Goal: Task Accomplishment & Management: Use online tool/utility

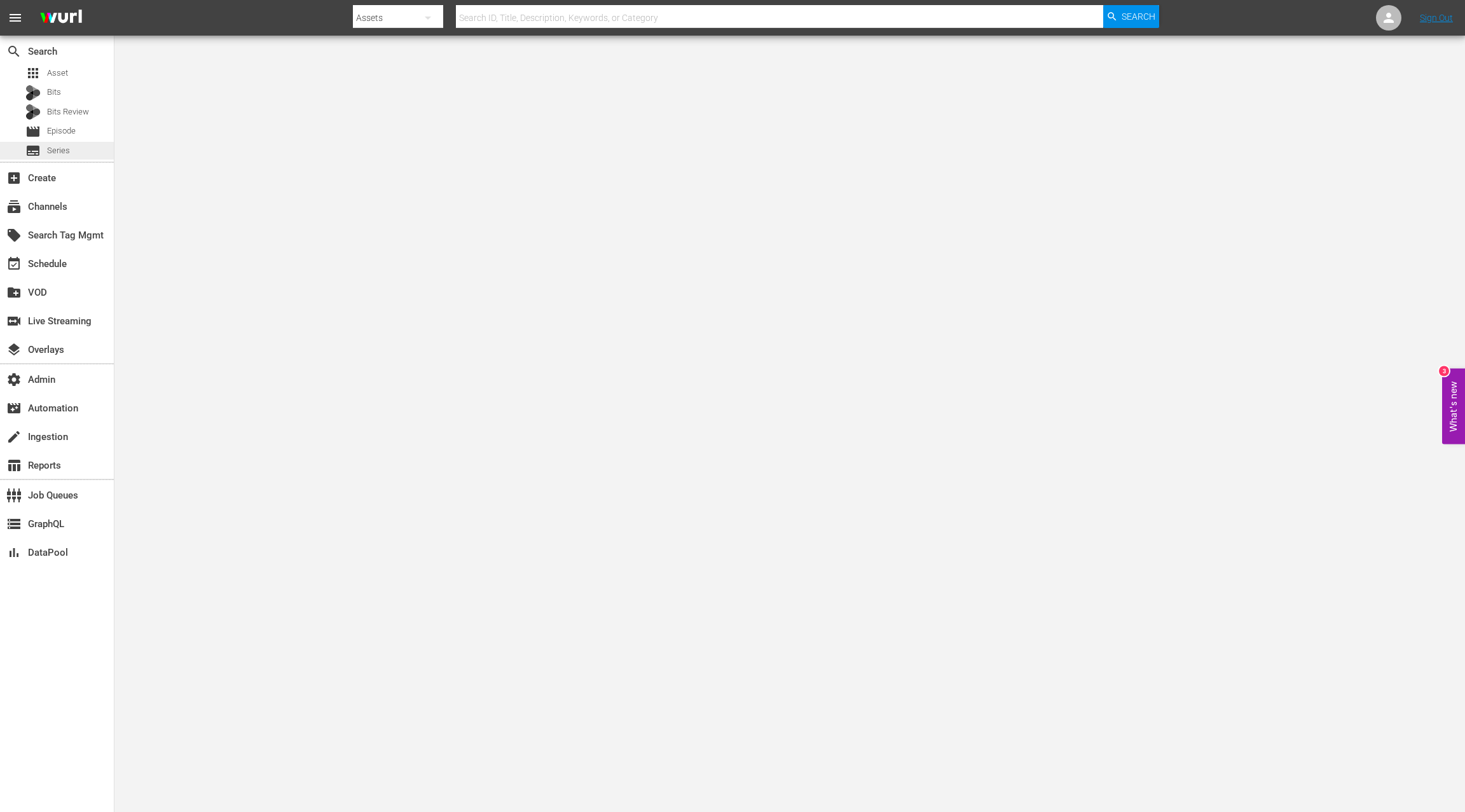
click at [72, 150] on div "subtitles Series" at bounding box center [56, 151] width 114 height 18
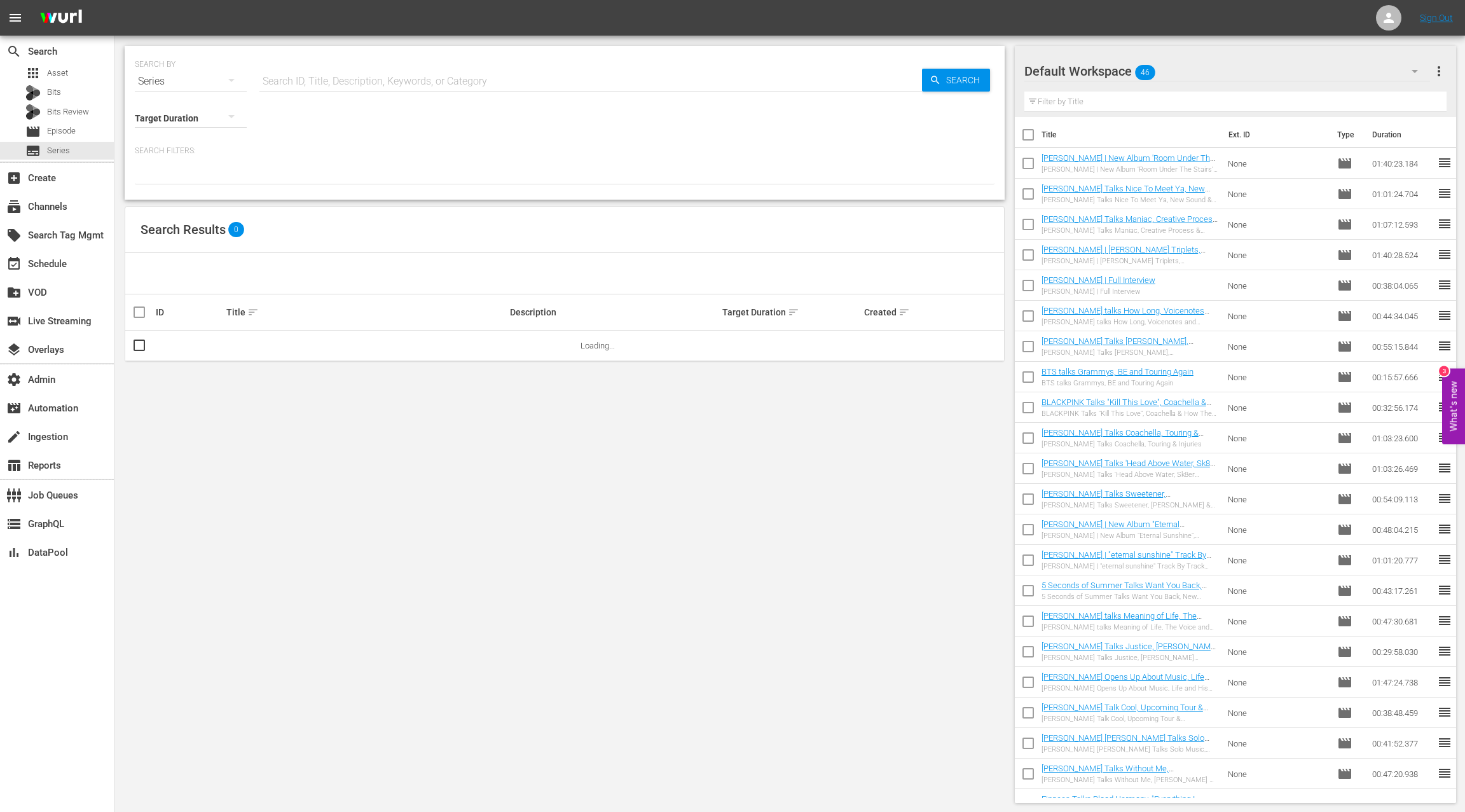
click at [293, 84] on input "text" at bounding box center [591, 81] width 663 height 30
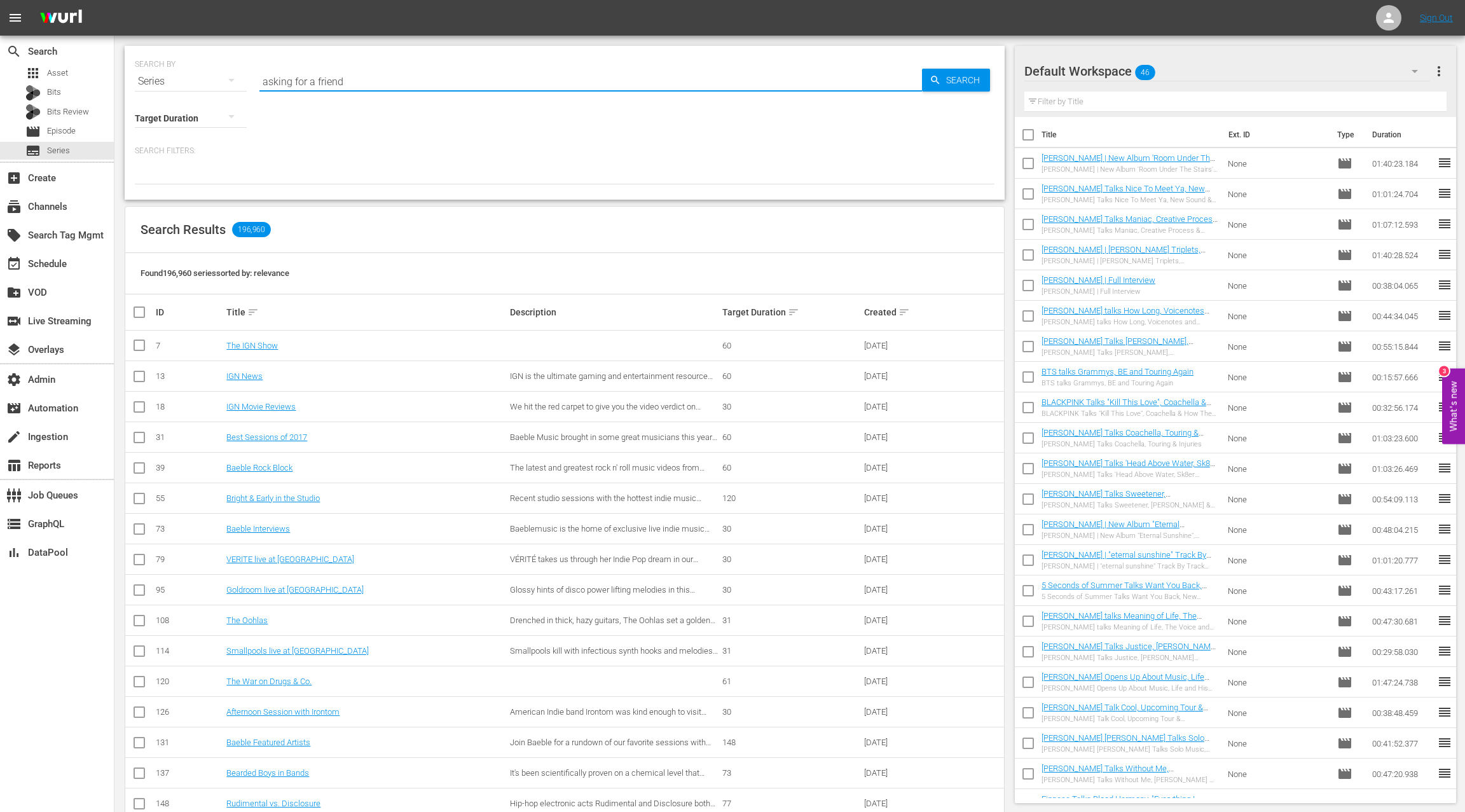
type input "asking for a friend"
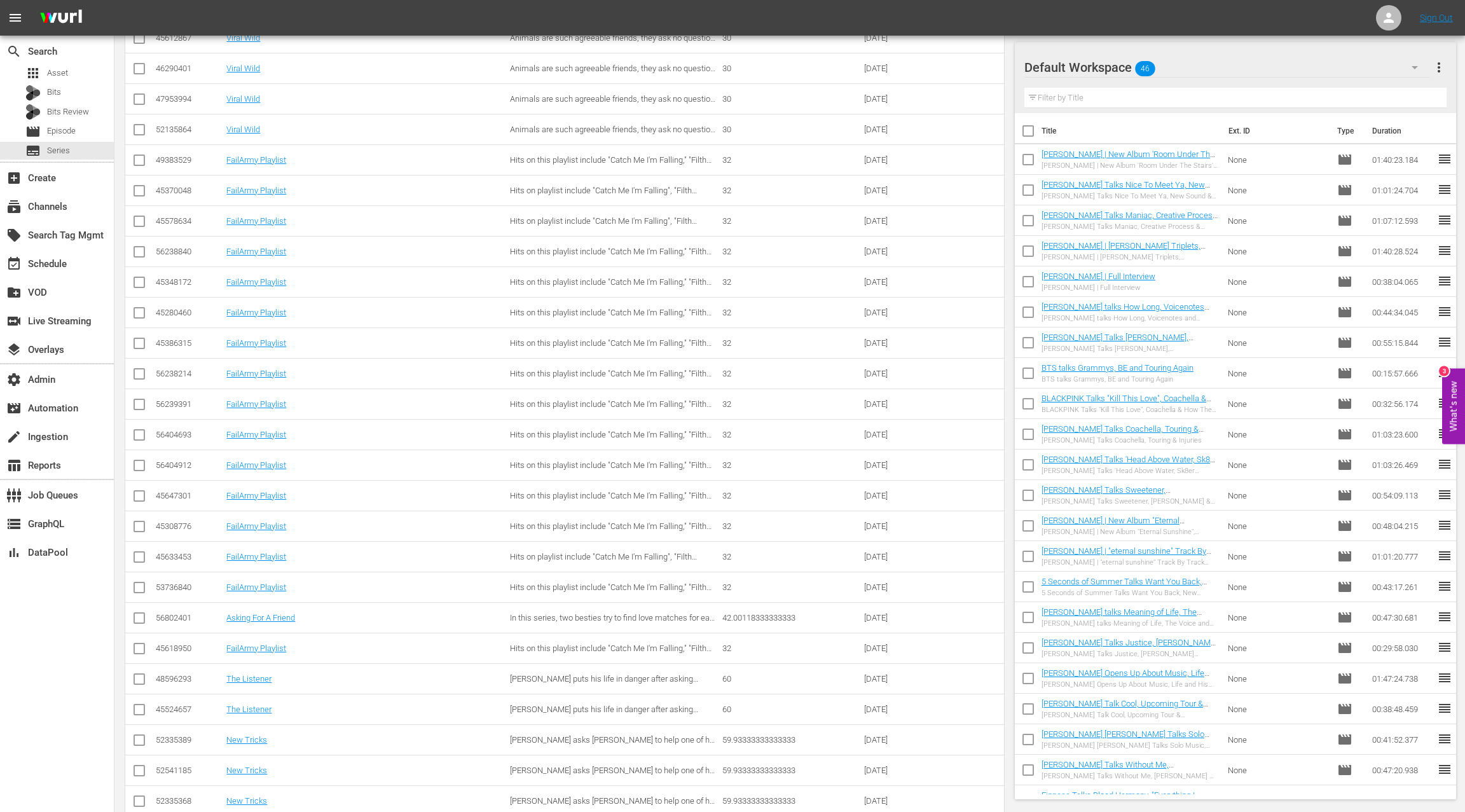
scroll to position [1296, 0]
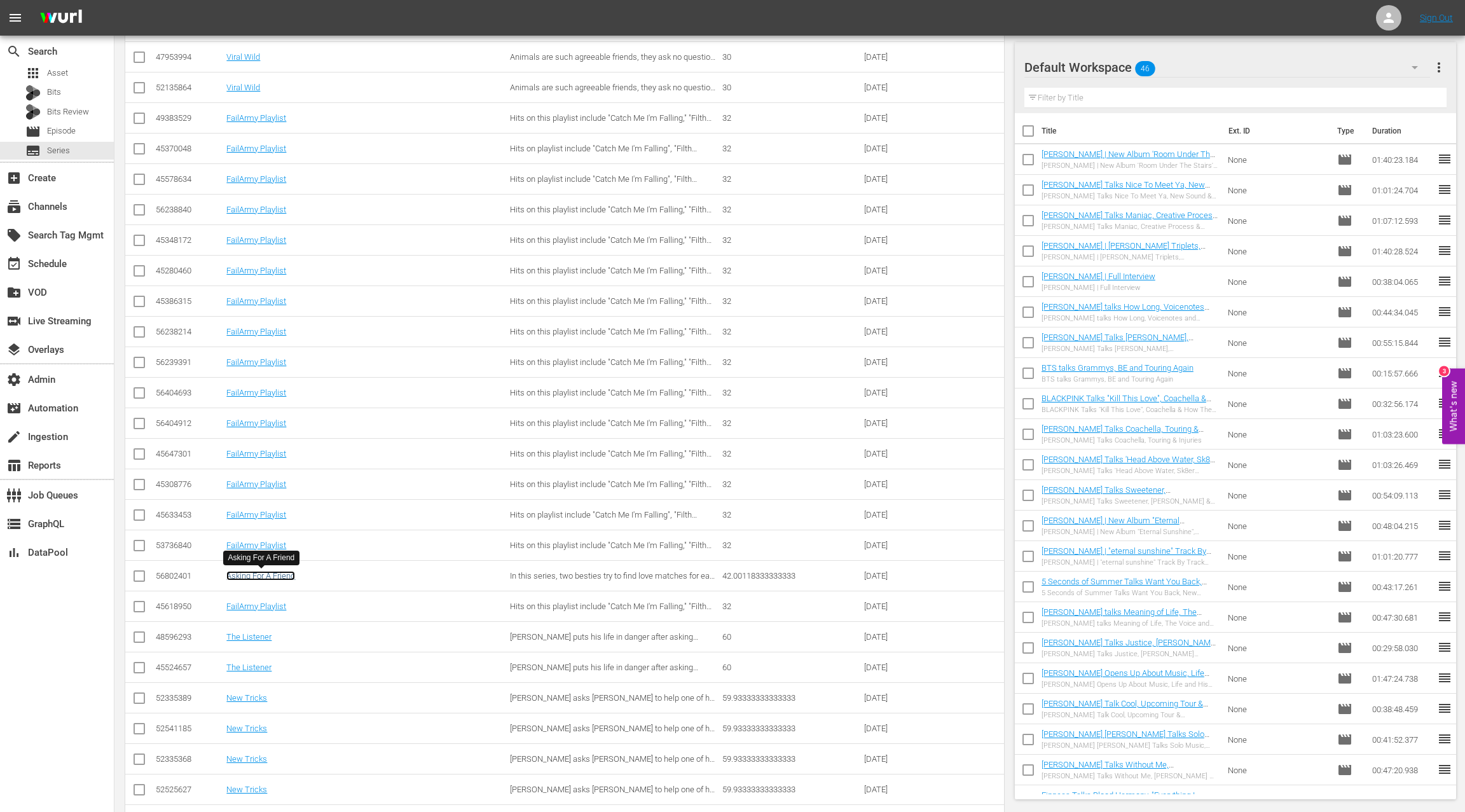
click at [288, 578] on link "Asking For A Friend" at bounding box center [261, 576] width 69 height 10
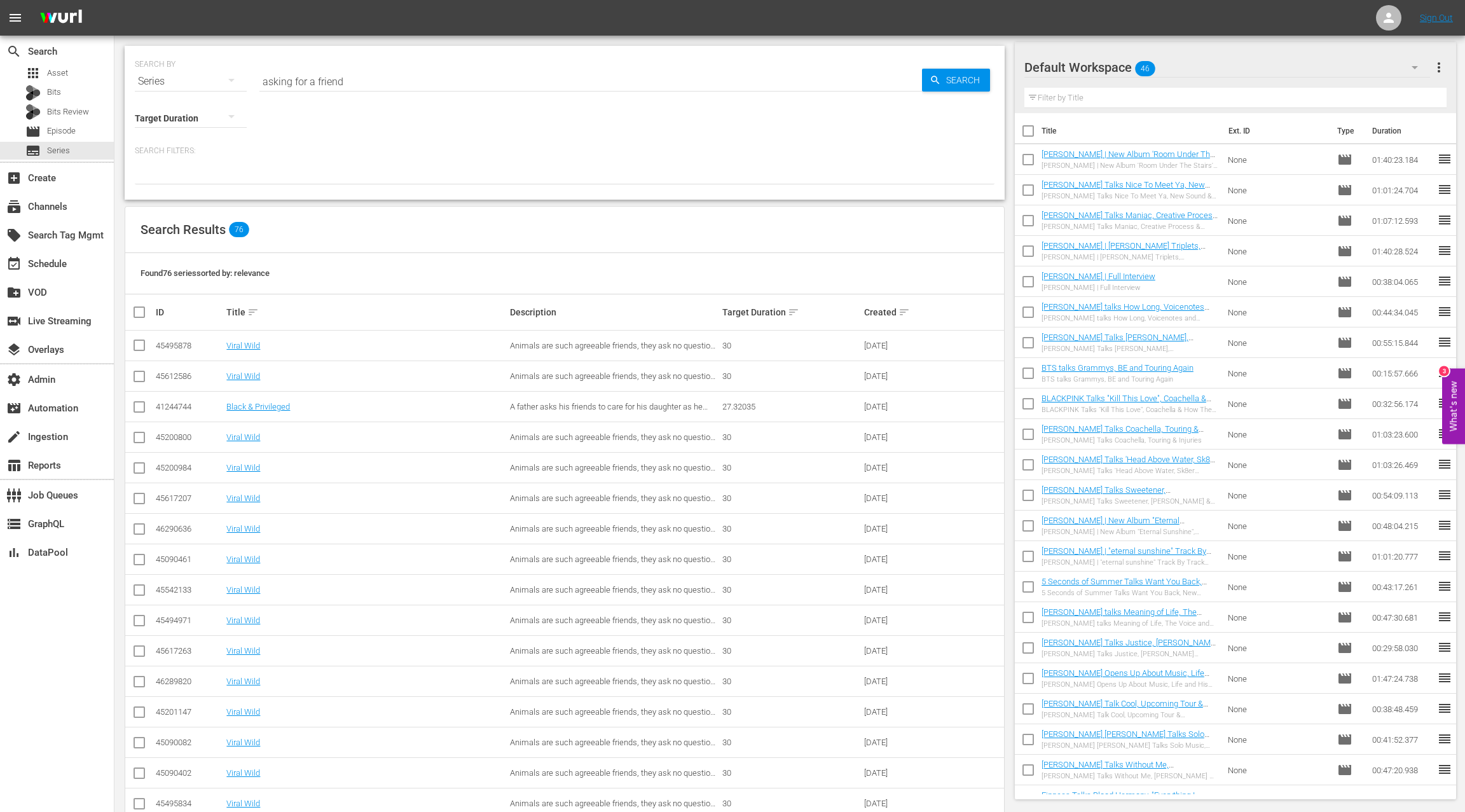
scroll to position [1464, 0]
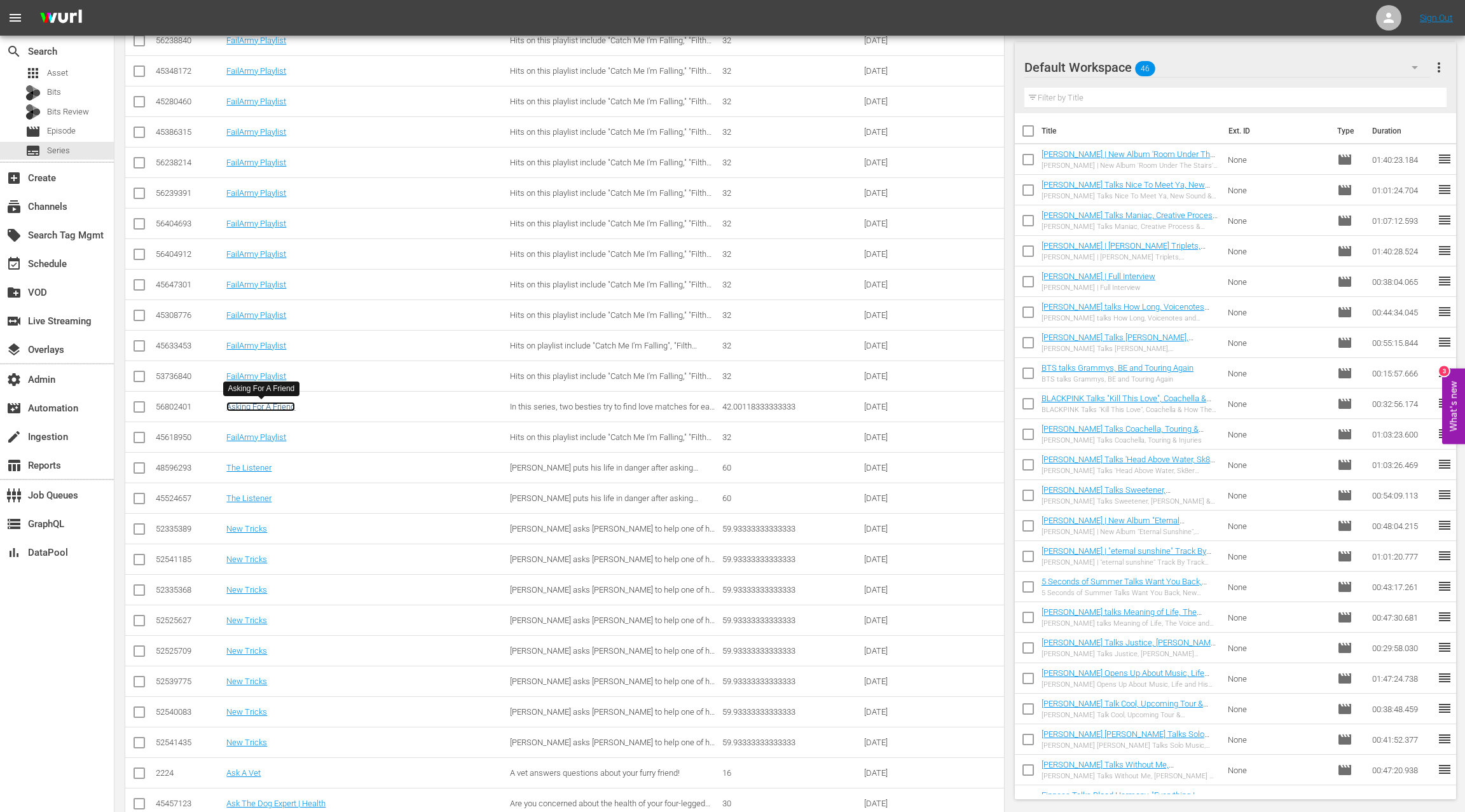
click at [278, 409] on link "Asking For A Friend" at bounding box center [261, 407] width 69 height 10
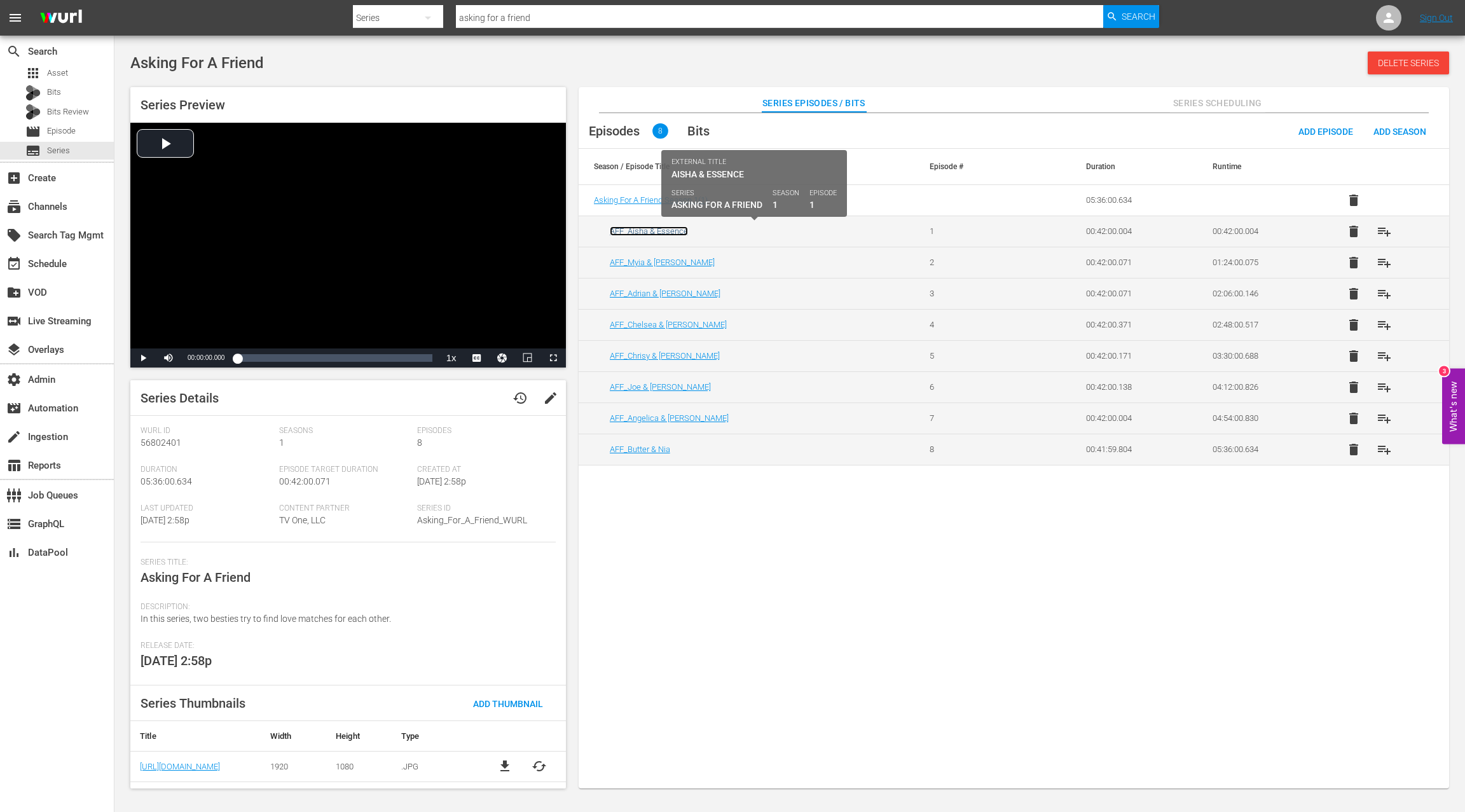
click at [678, 230] on link "AFF_Aisha & Essence" at bounding box center [649, 231] width 78 height 10
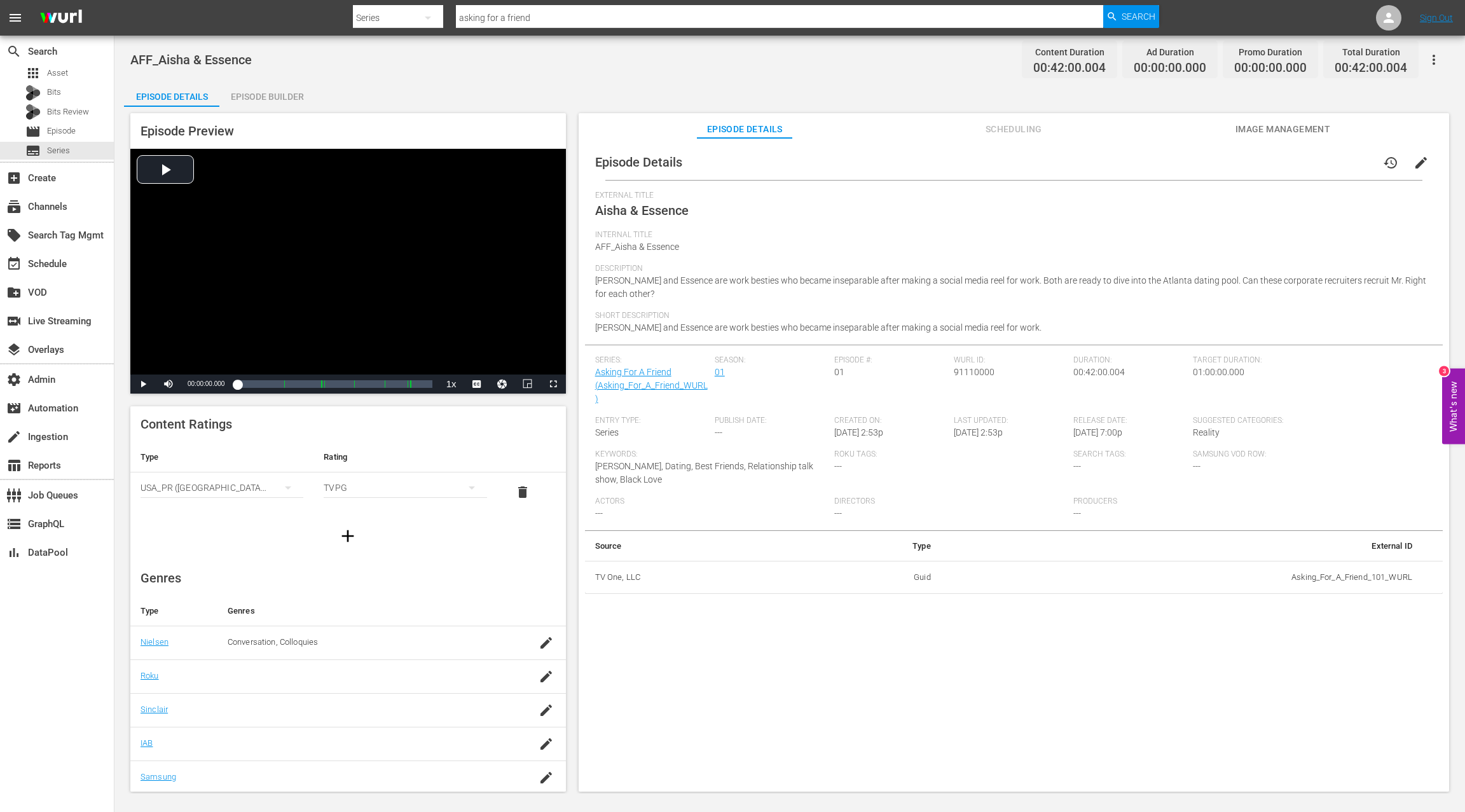
click at [1098, 62] on icon "button" at bounding box center [1434, 59] width 3 height 10
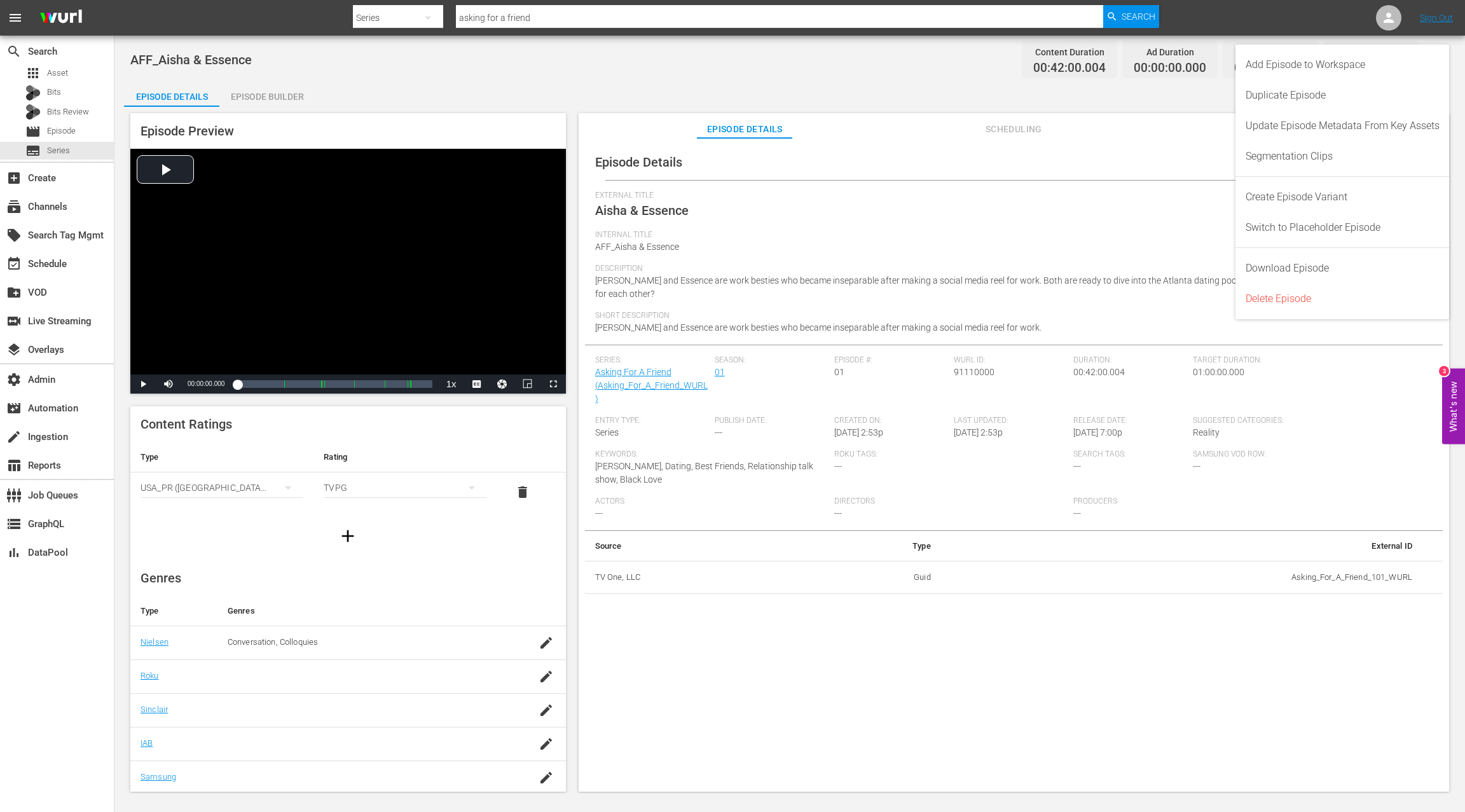
click at [947, 78] on div "AFF_Aisha & Essence Content Duration 00:42:00.004 Ad Duration 00:00:00.000 Prom…" at bounding box center [790, 414] width 1351 height 758
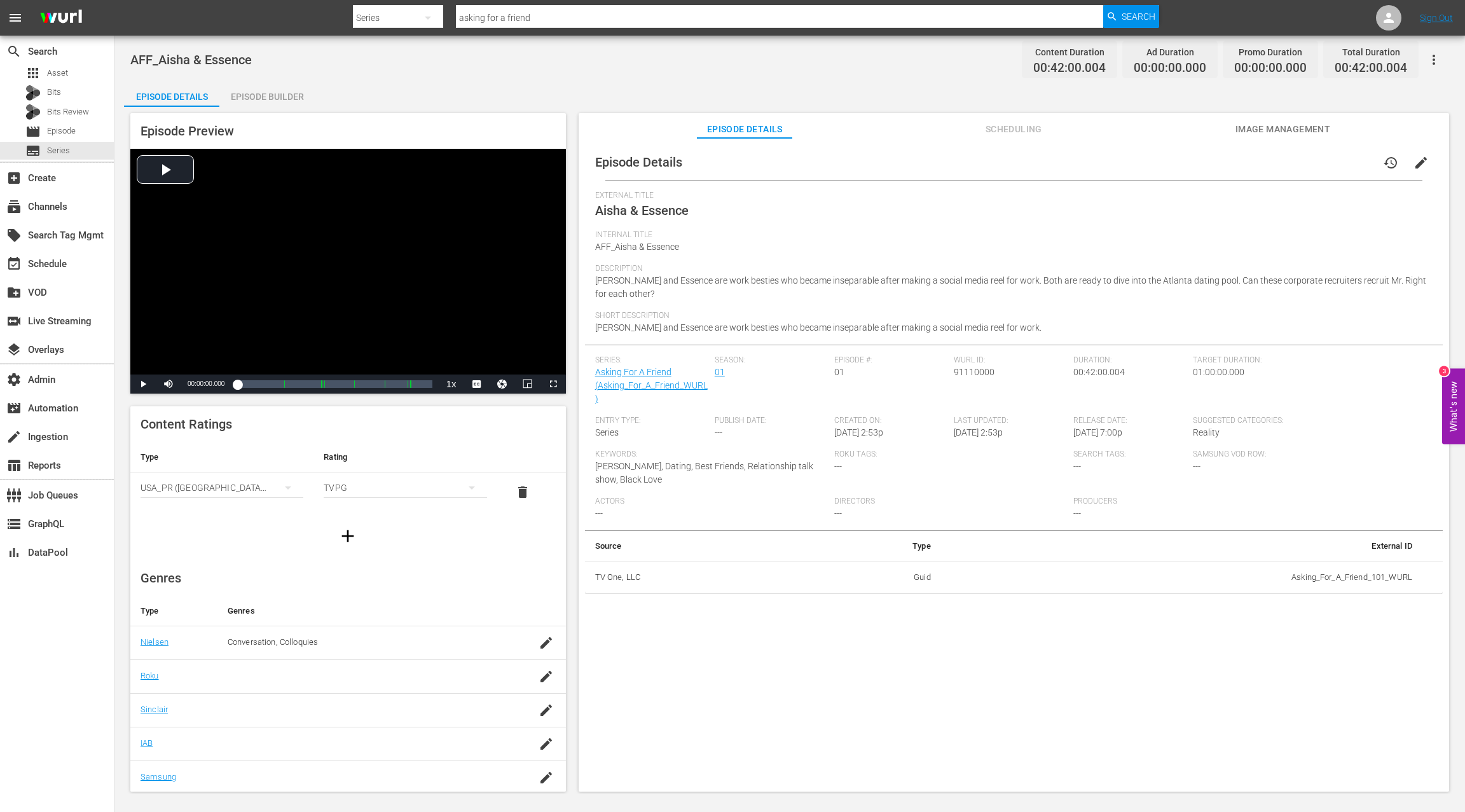
click at [1098, 169] on span "edit" at bounding box center [1422, 162] width 15 height 15
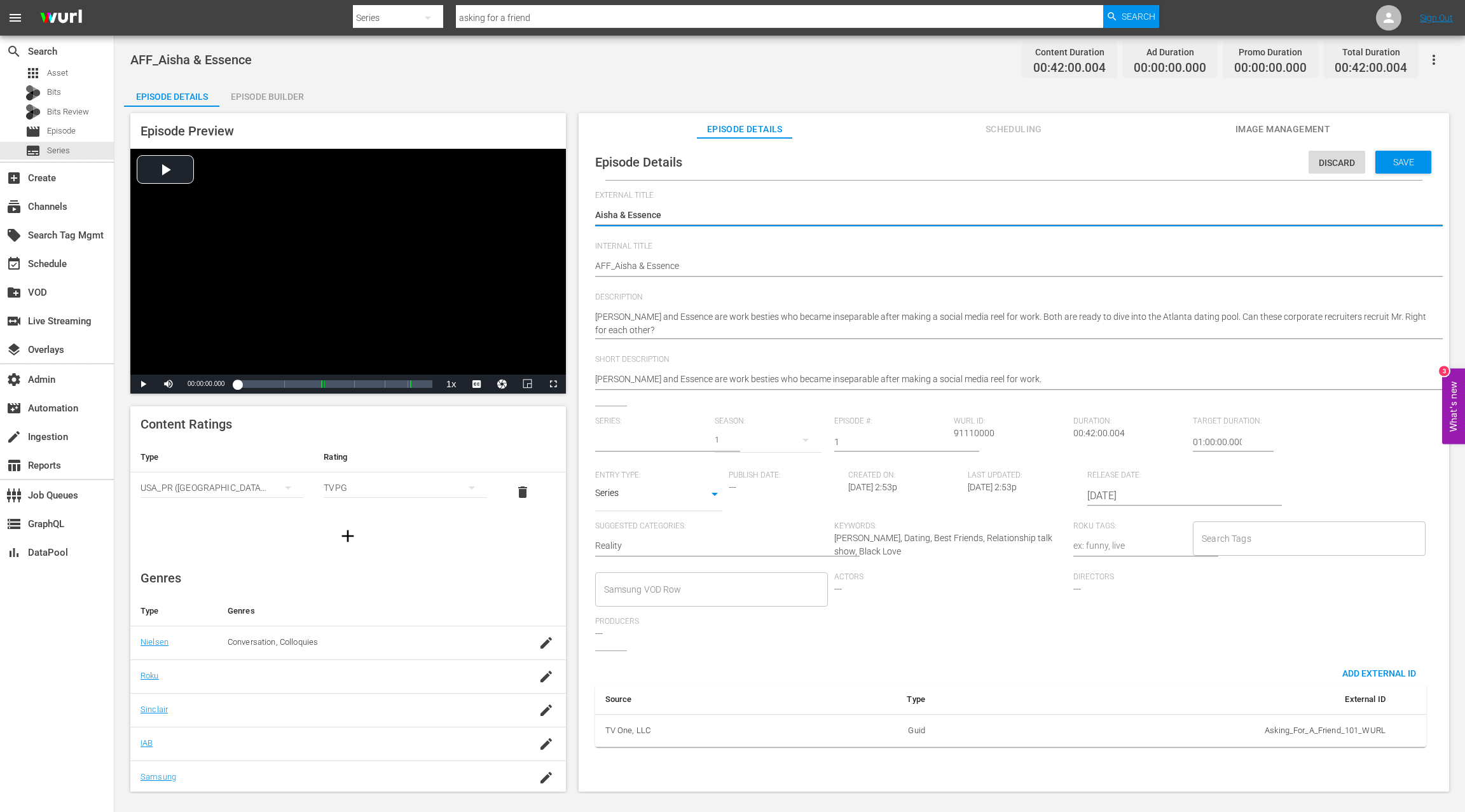
click at [604, 441] on input "text" at bounding box center [652, 442] width 113 height 30
click at [609, 441] on input "text" at bounding box center [652, 442] width 113 height 30
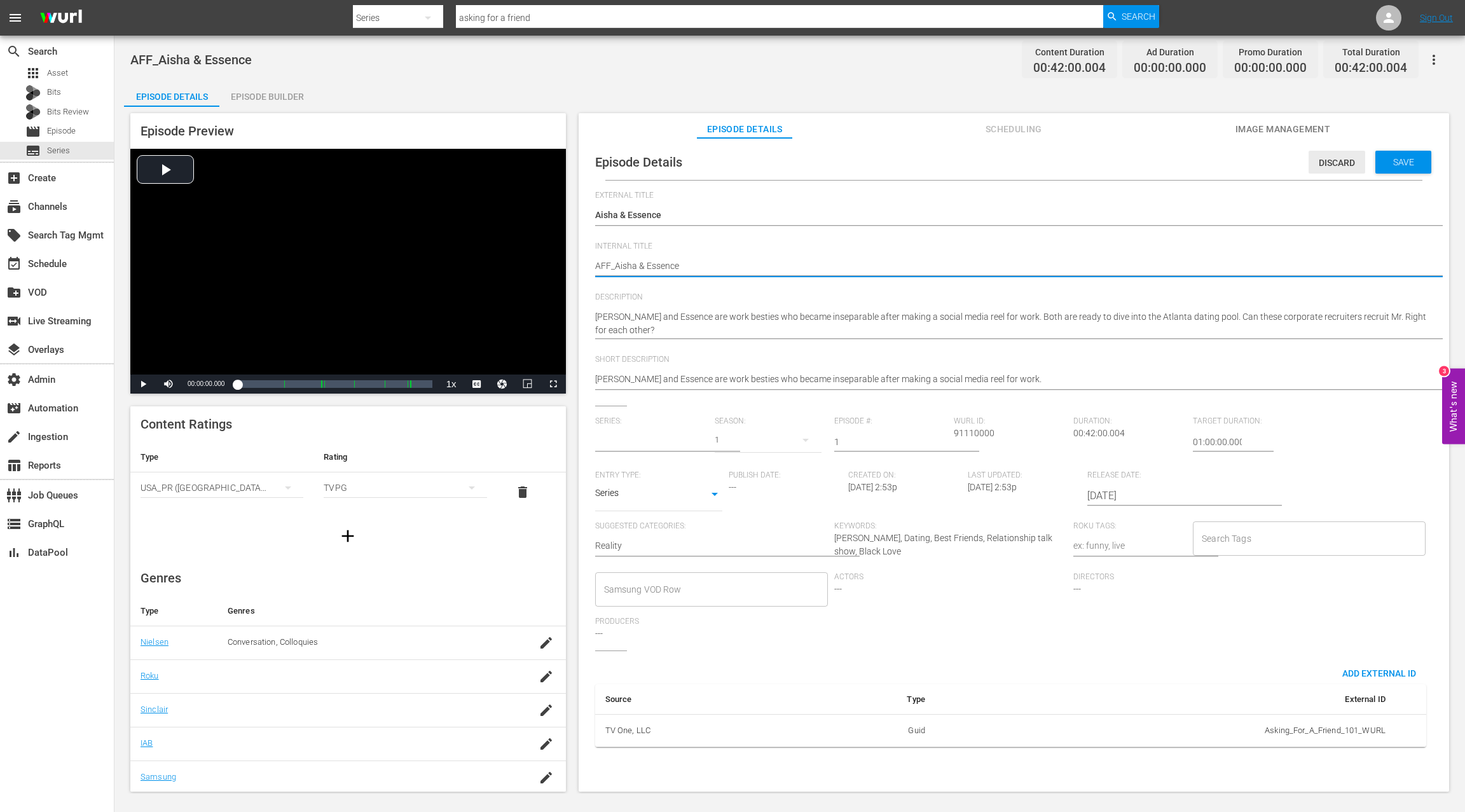
click at [1098, 163] on span "Discard" at bounding box center [1337, 162] width 56 height 10
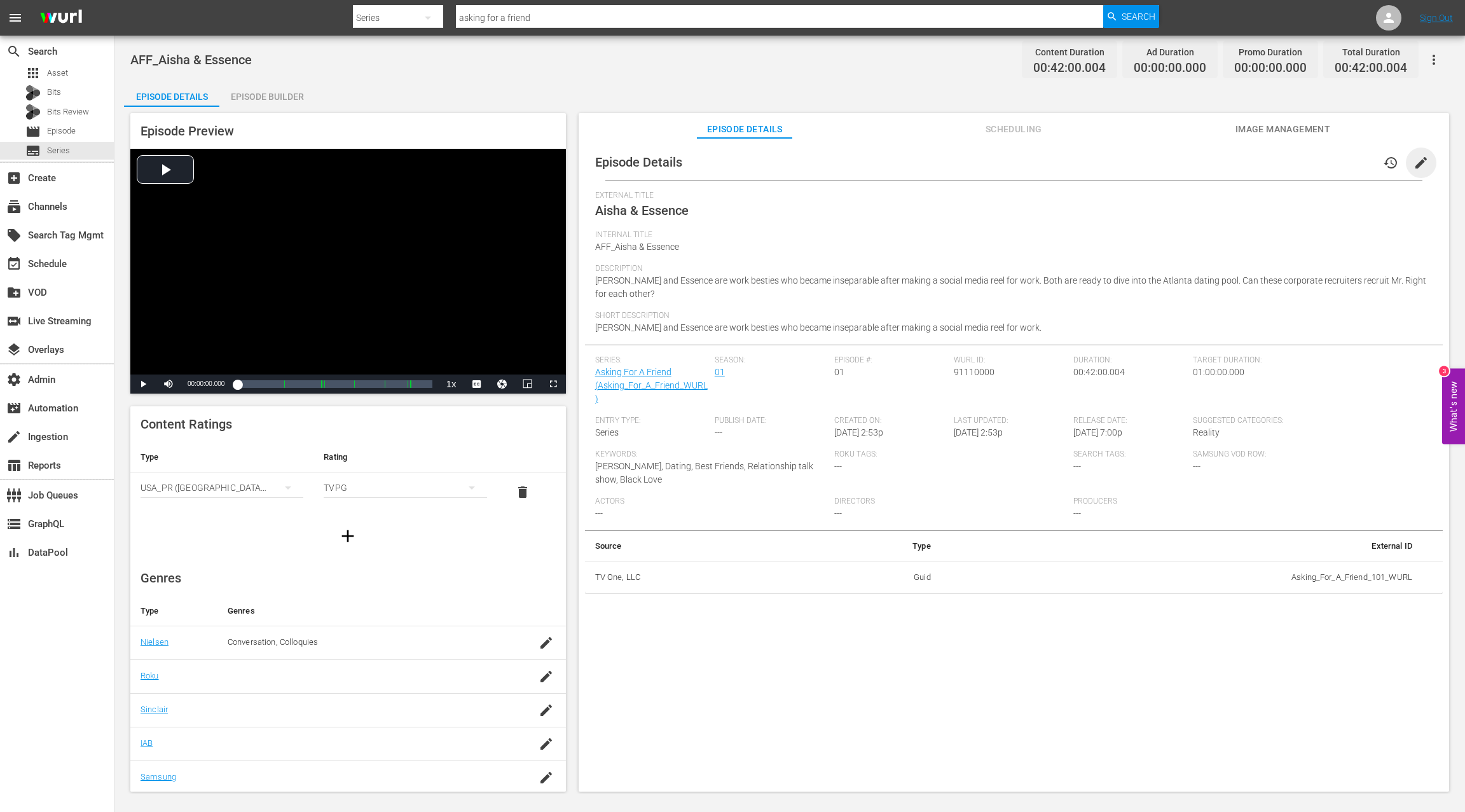
click at [1098, 162] on span "edit" at bounding box center [1422, 162] width 15 height 15
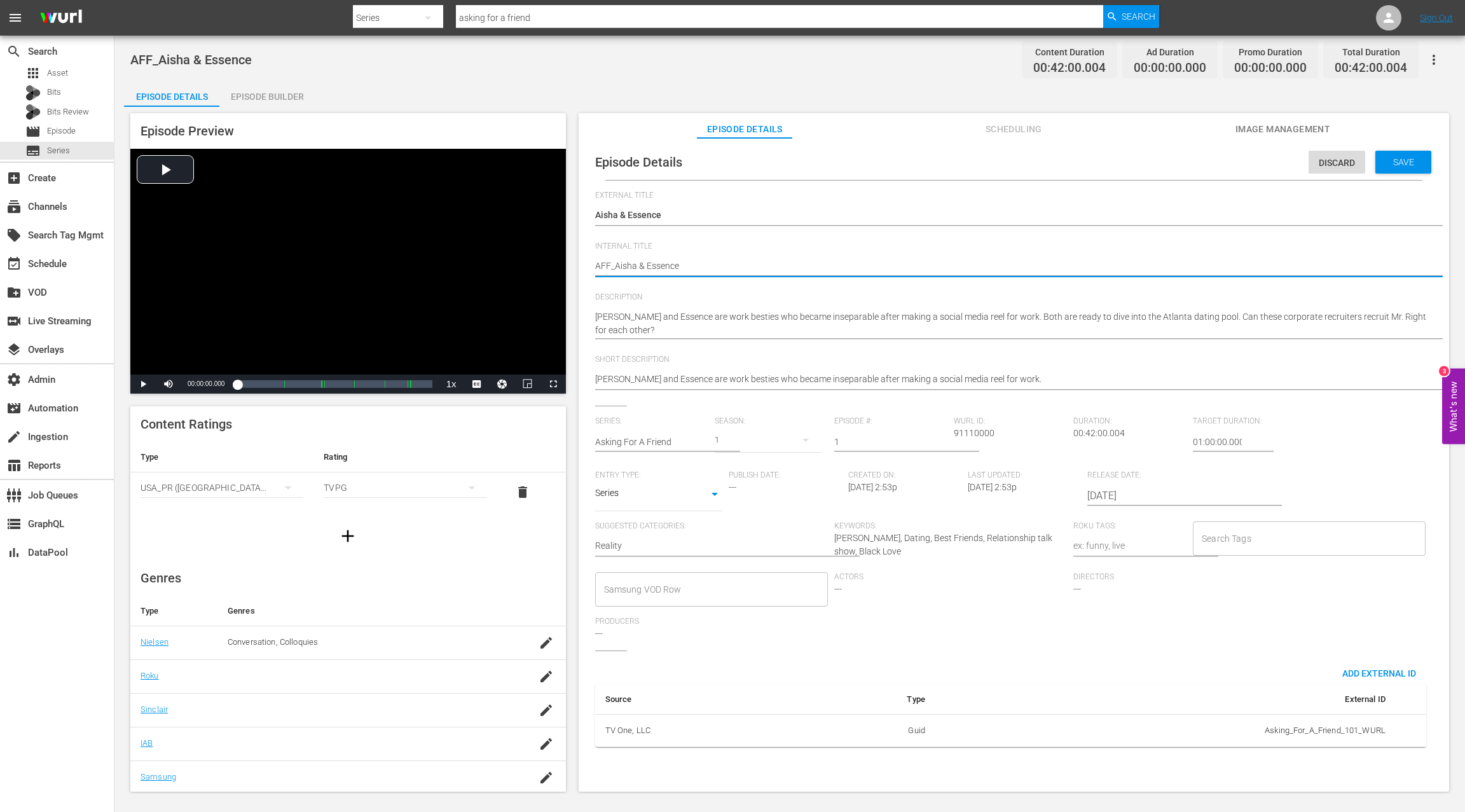
type textarea "AAFF_Aisha & Essence"
type textarea "AsAFF_Aisha & Essence"
type textarea "AskAFF_Aisha & Essence"
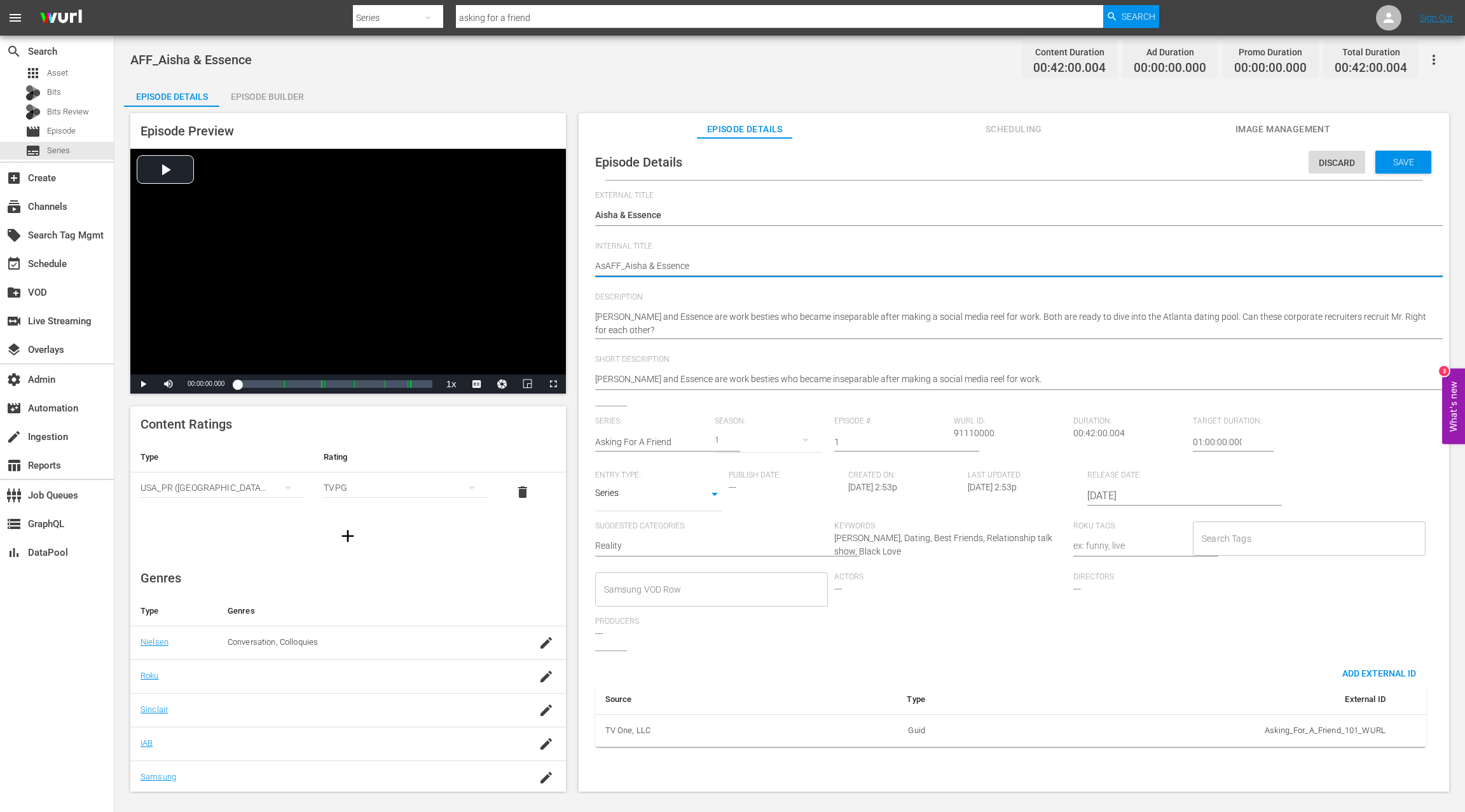
type textarea "AskAFF_Aisha & Essence"
type textarea "AskiAFF_Aisha & Essence"
type textarea "AskinAFF_Aisha & Essence"
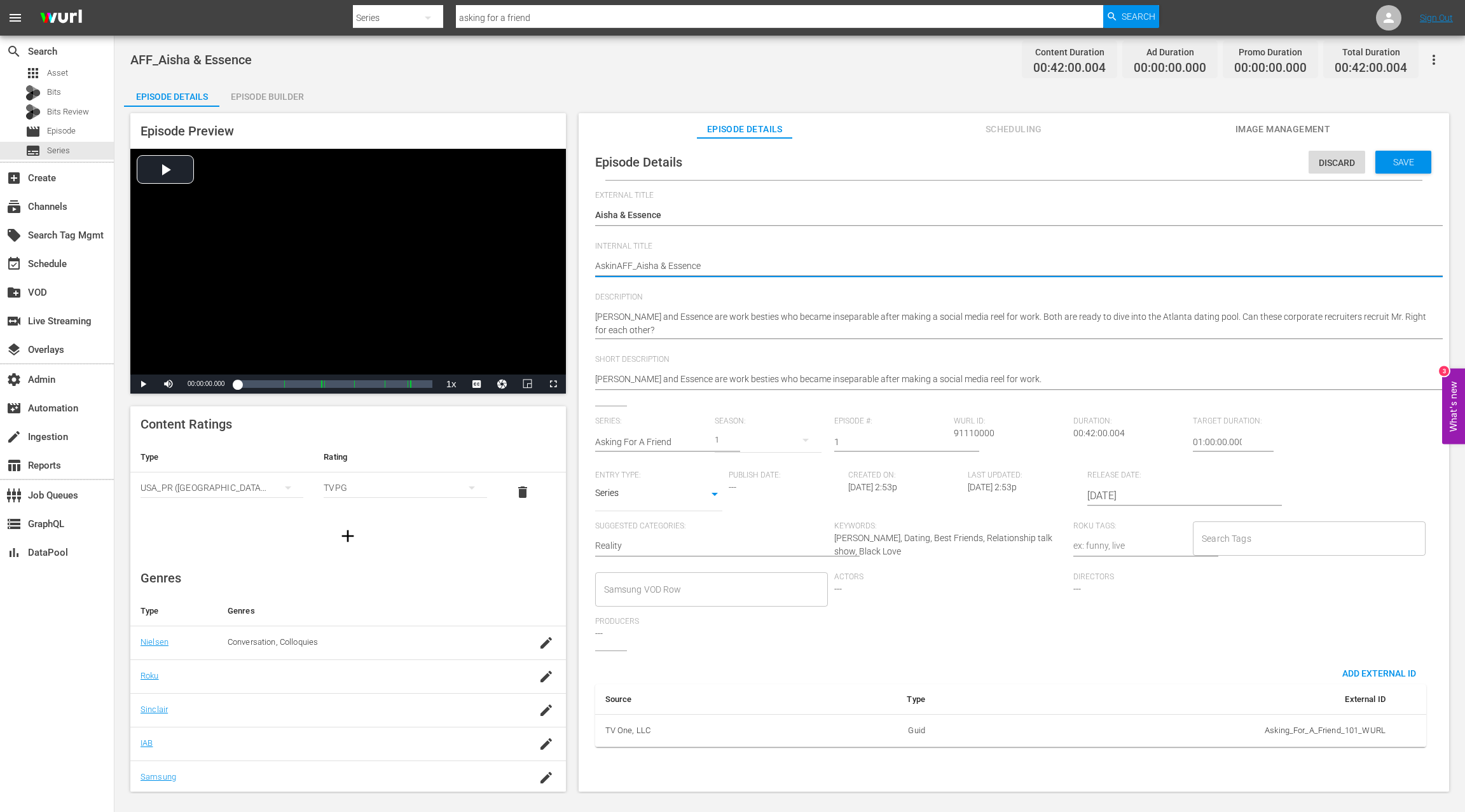
type textarea "AskingAFF_Aisha & Essence"
type textarea "Asking AFF_Aisha & Essence"
type textarea "Asking fAFF_Aisha & Essence"
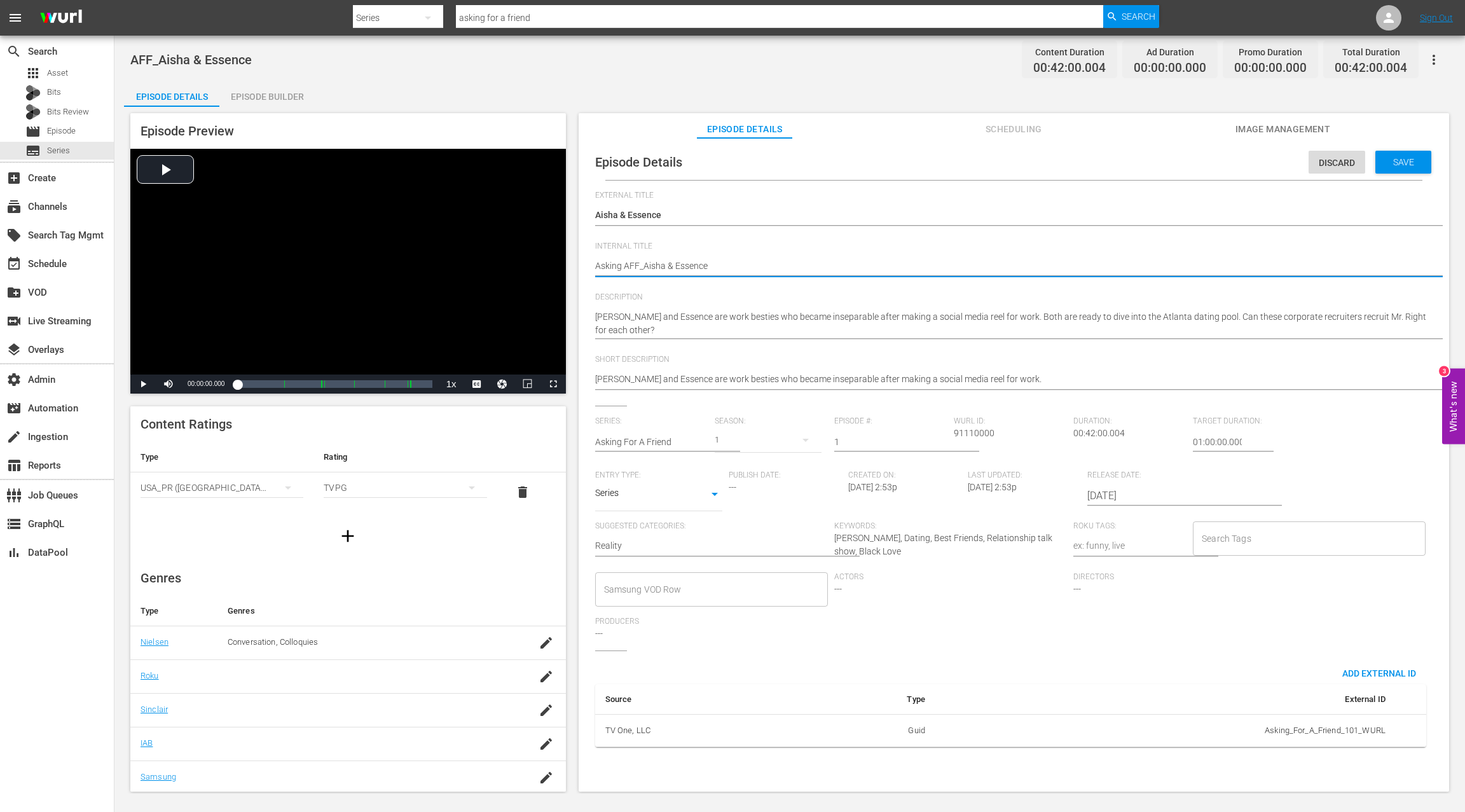
type textarea "Asking fAFF_Aisha & Essence"
type textarea "Asking foAFF_Aisha & Essence"
type textarea "Asking forAFF_Aisha & Essence"
type textarea "Asking for AFF_Aisha & Essence"
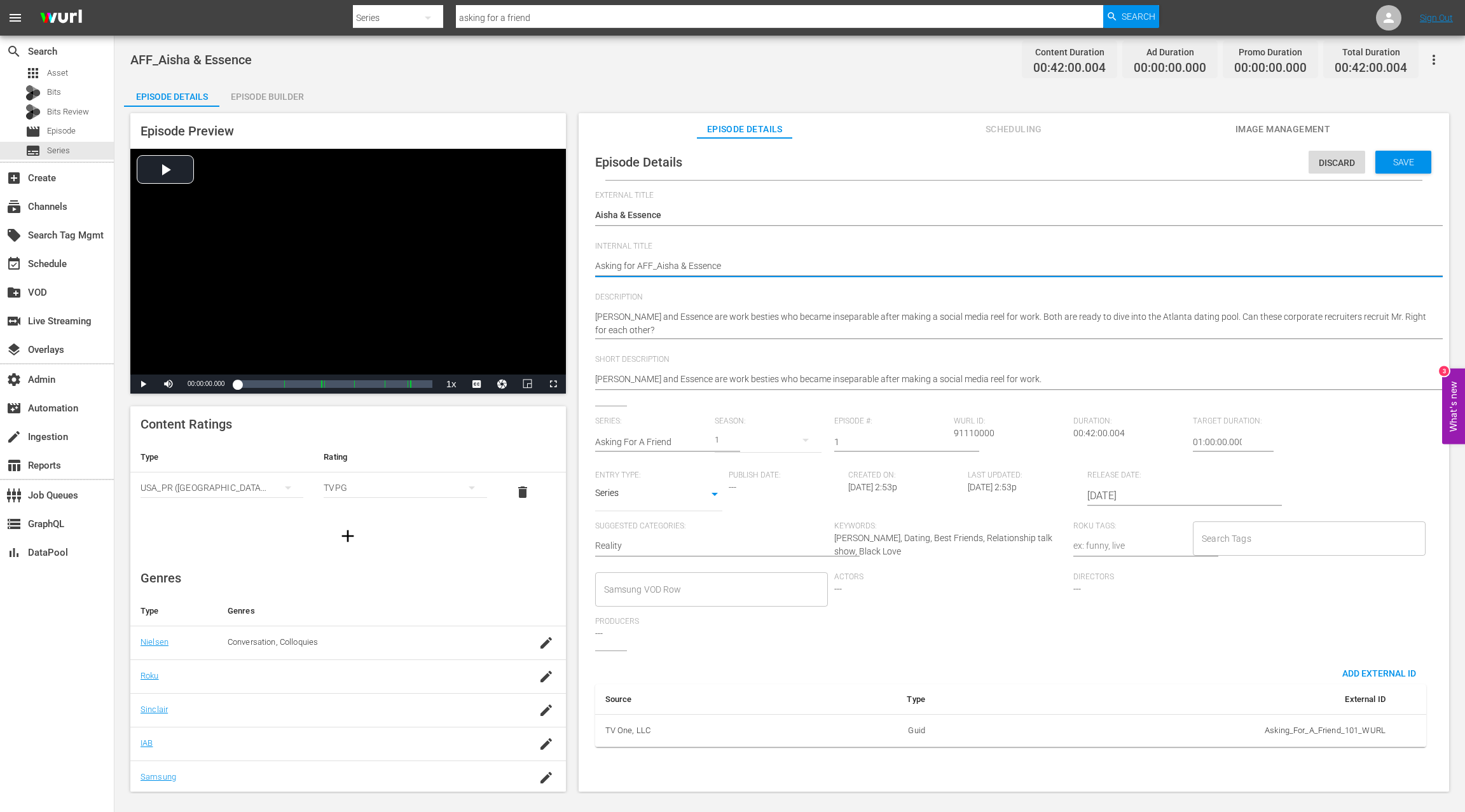
type textarea "Asking forAFF_Aisha & Essence"
type textarea "Asking foAFF_Aisha & Essence"
type textarea "Asking fAFF_Aisha & Essence"
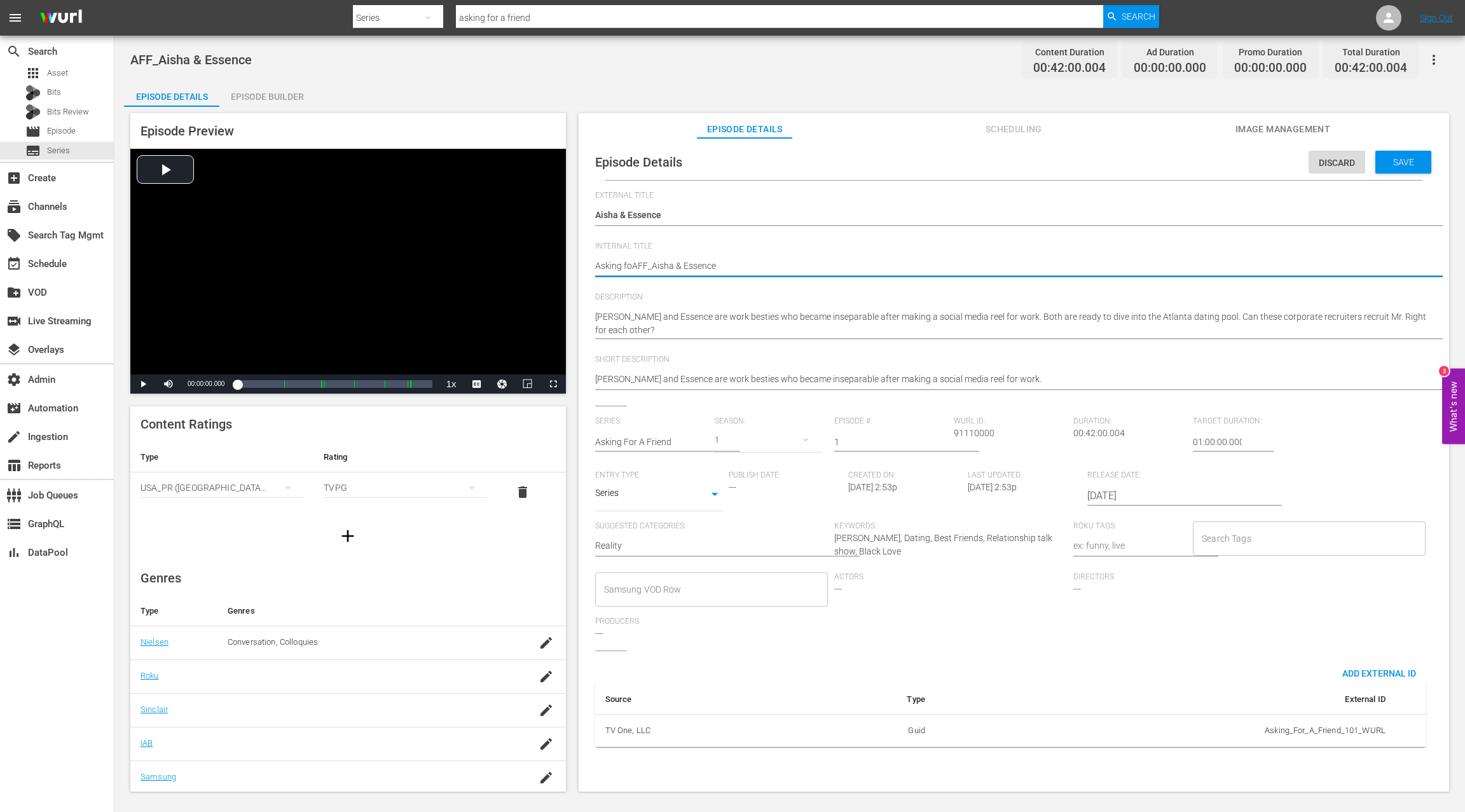
type textarea "Asking fAFF_Aisha & Essence"
type textarea "Asking AFF_Aisha & Essence"
type textarea "Asking FAFF_Aisha & Essence"
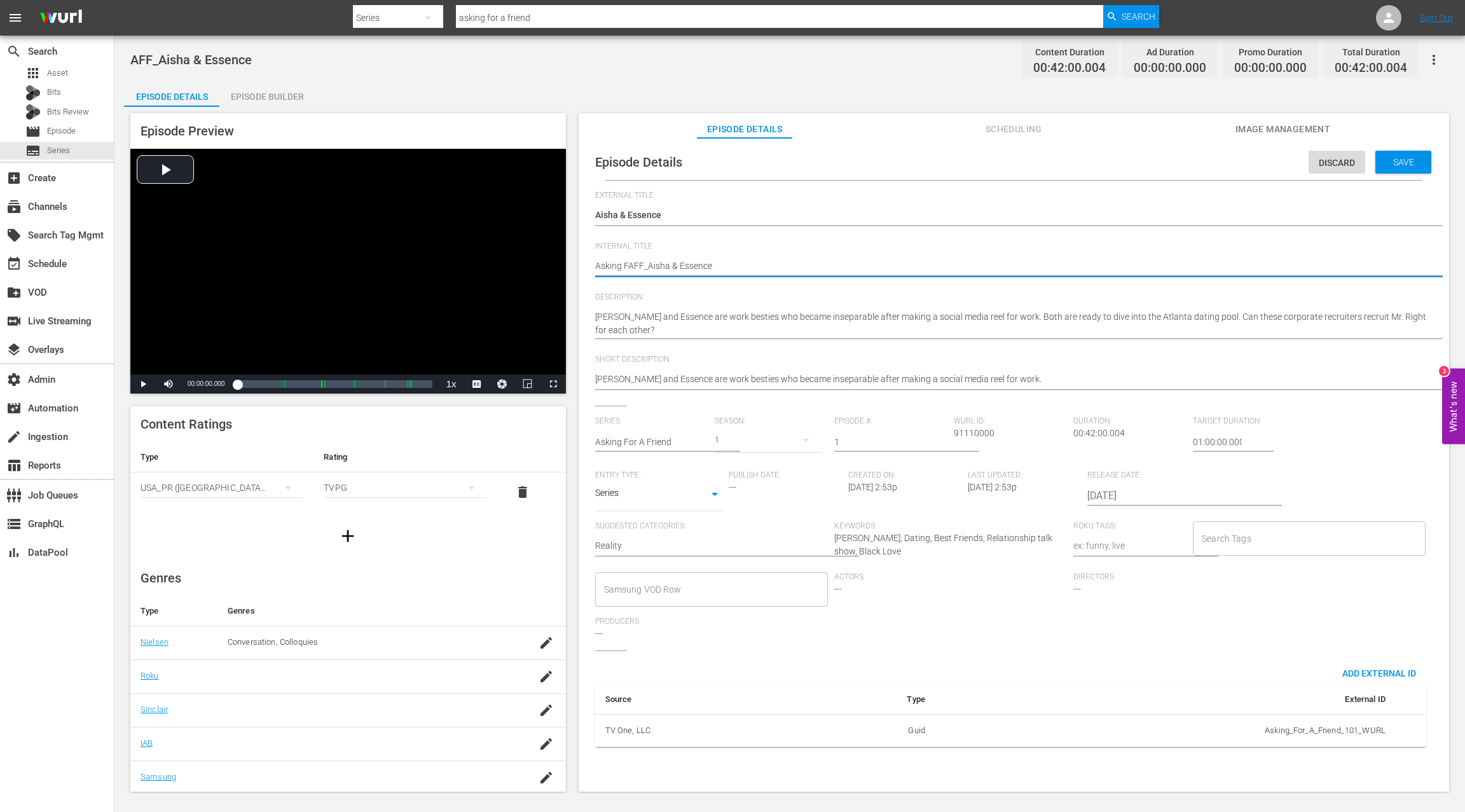
type textarea "Asking FoAFF_Aisha & Essence"
type textarea "Asking ForAFF_Aisha & Essence"
type textarea "Asking For AFF_Aisha & Essence"
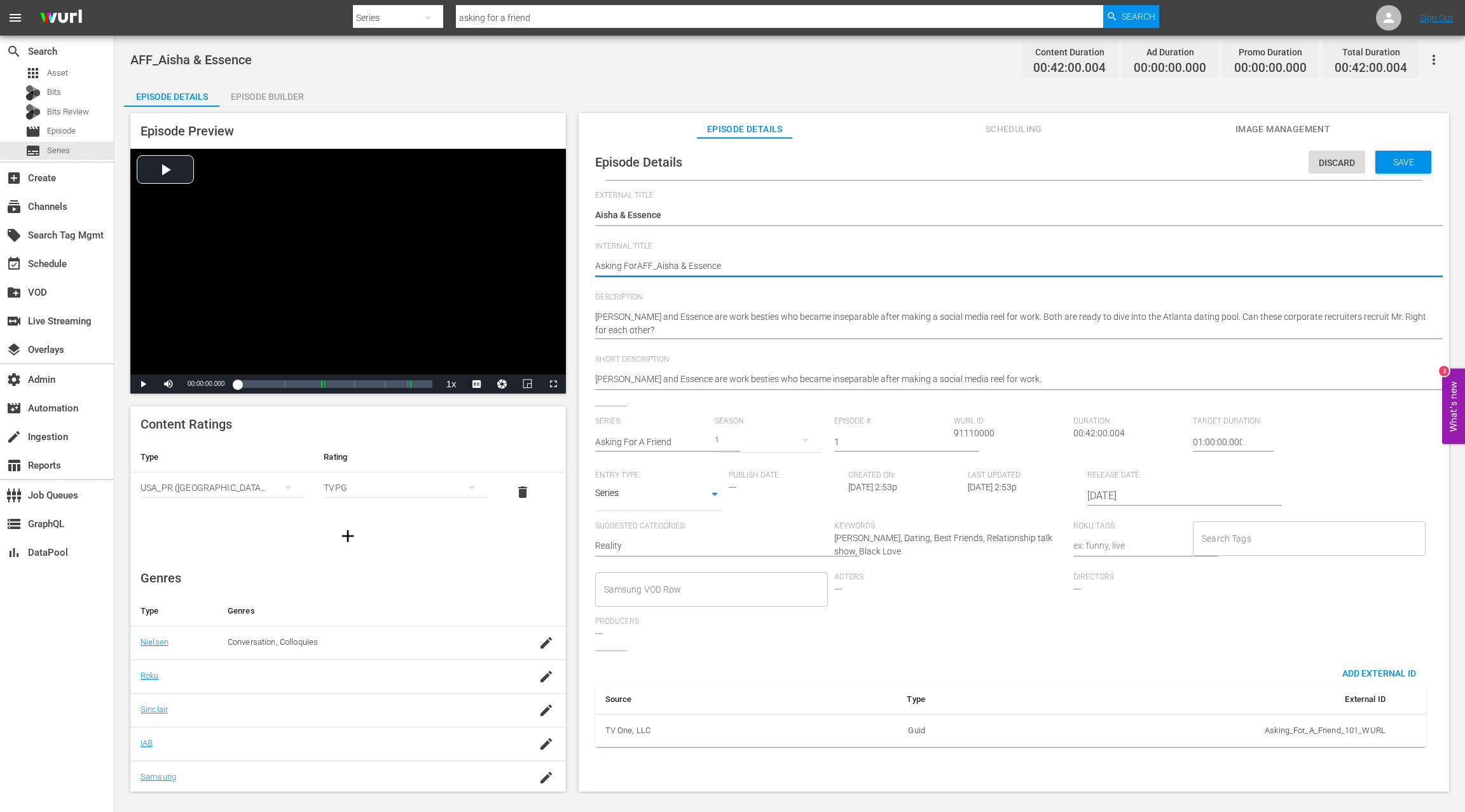
type textarea "Asking For AFF_Aisha & Essence"
type textarea "Asking For AAFF_Aisha & Essence"
type textarea "Asking For A AFF_Aisha & Essence"
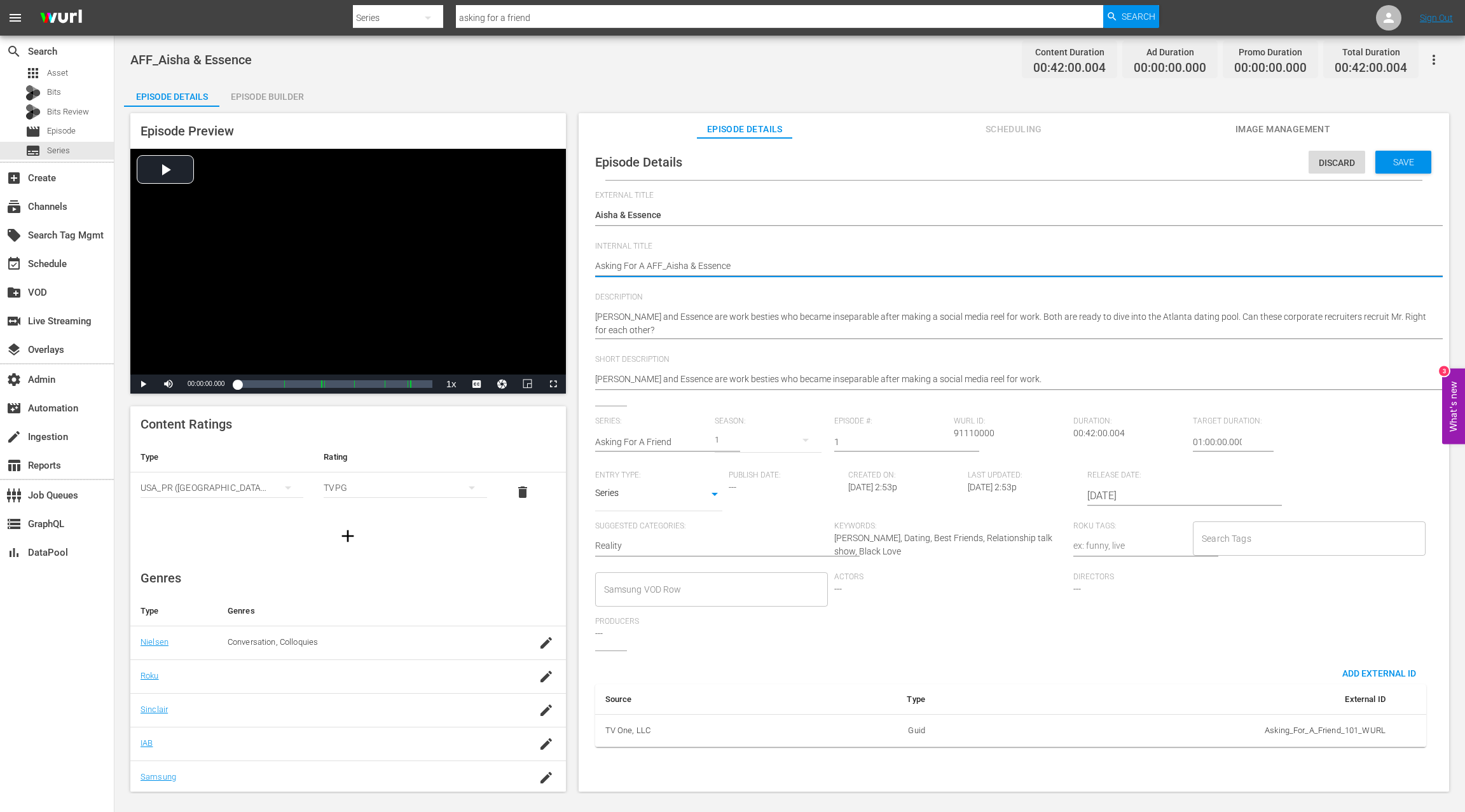
type textarea "Asking For A FAFF_Aisha & Essence"
type textarea "Asking For A FrAFF_Aisha & Essence"
type textarea "Asking For A FriAFF_Aisha & Essence"
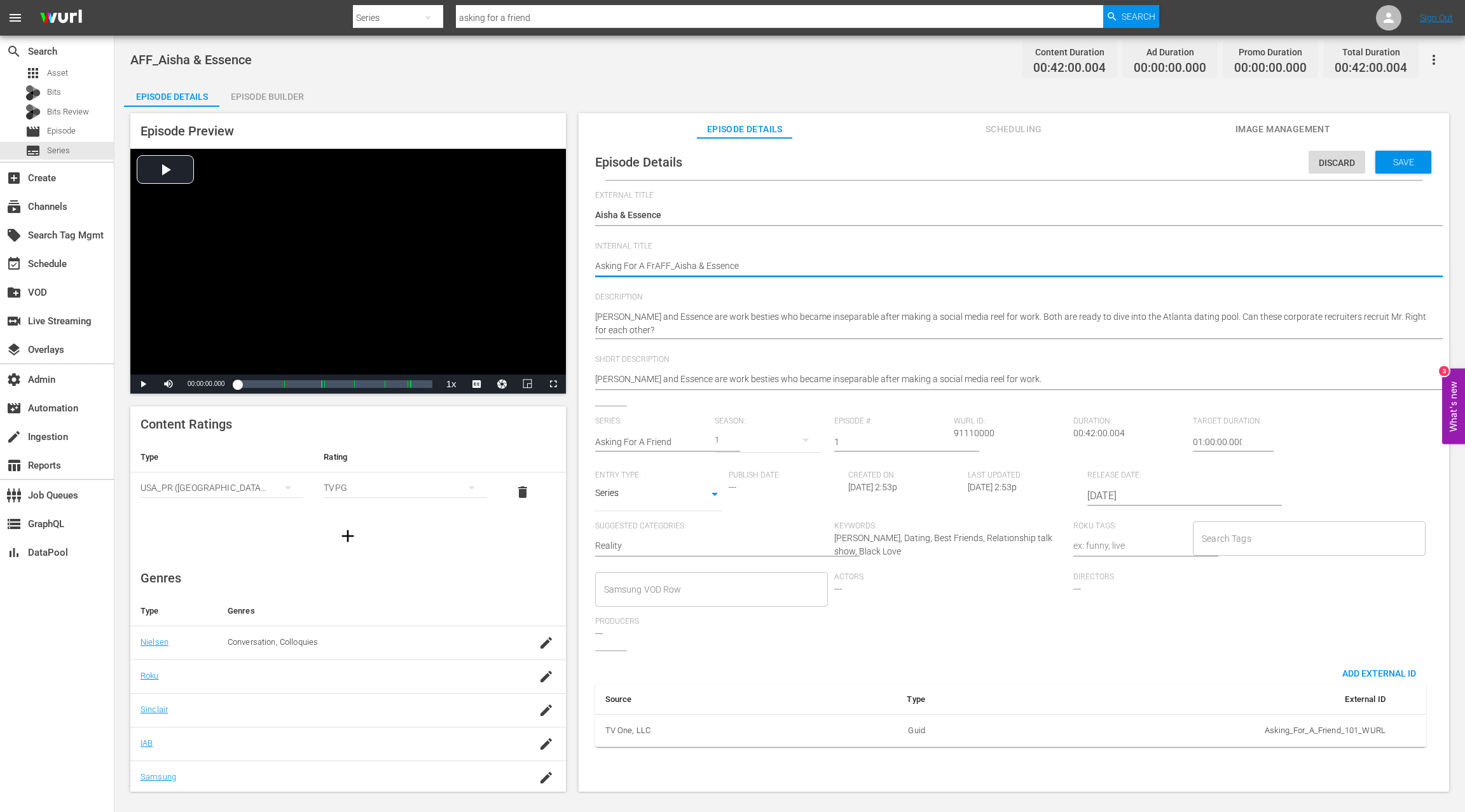
type textarea "Asking For A FriAFF_Aisha & Essence"
type textarea "Asking For A FrieAFF_Aisha & Essence"
type textarea "Asking For A FrienAFF_Aisha & Essence"
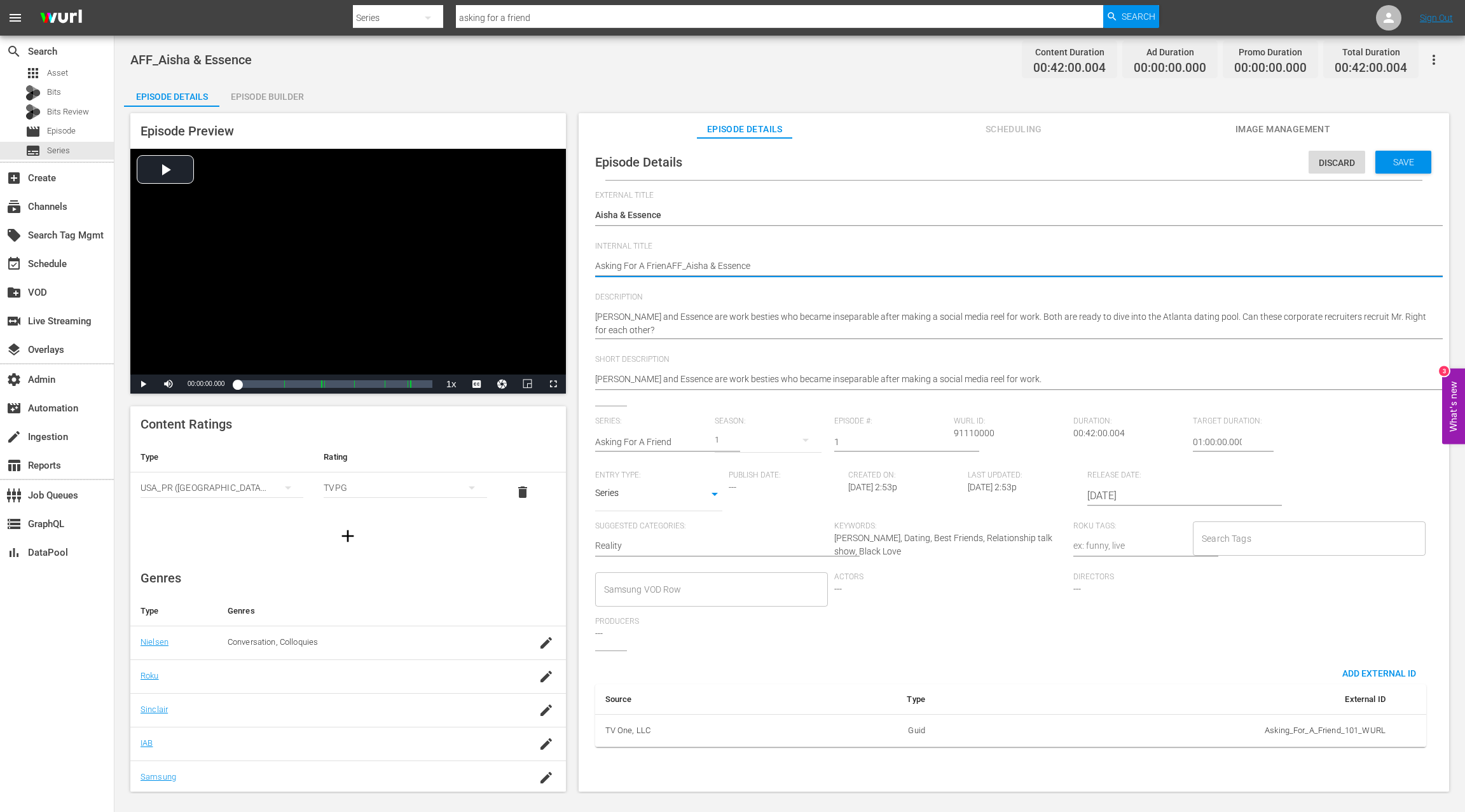
type textarea "Asking For A FriendAFF_Aisha & Essence"
type textarea "Asking For A Friend AFF_Aisha & Essence"
type textarea "Asking For A Friend SAFF_Aisha & Essence"
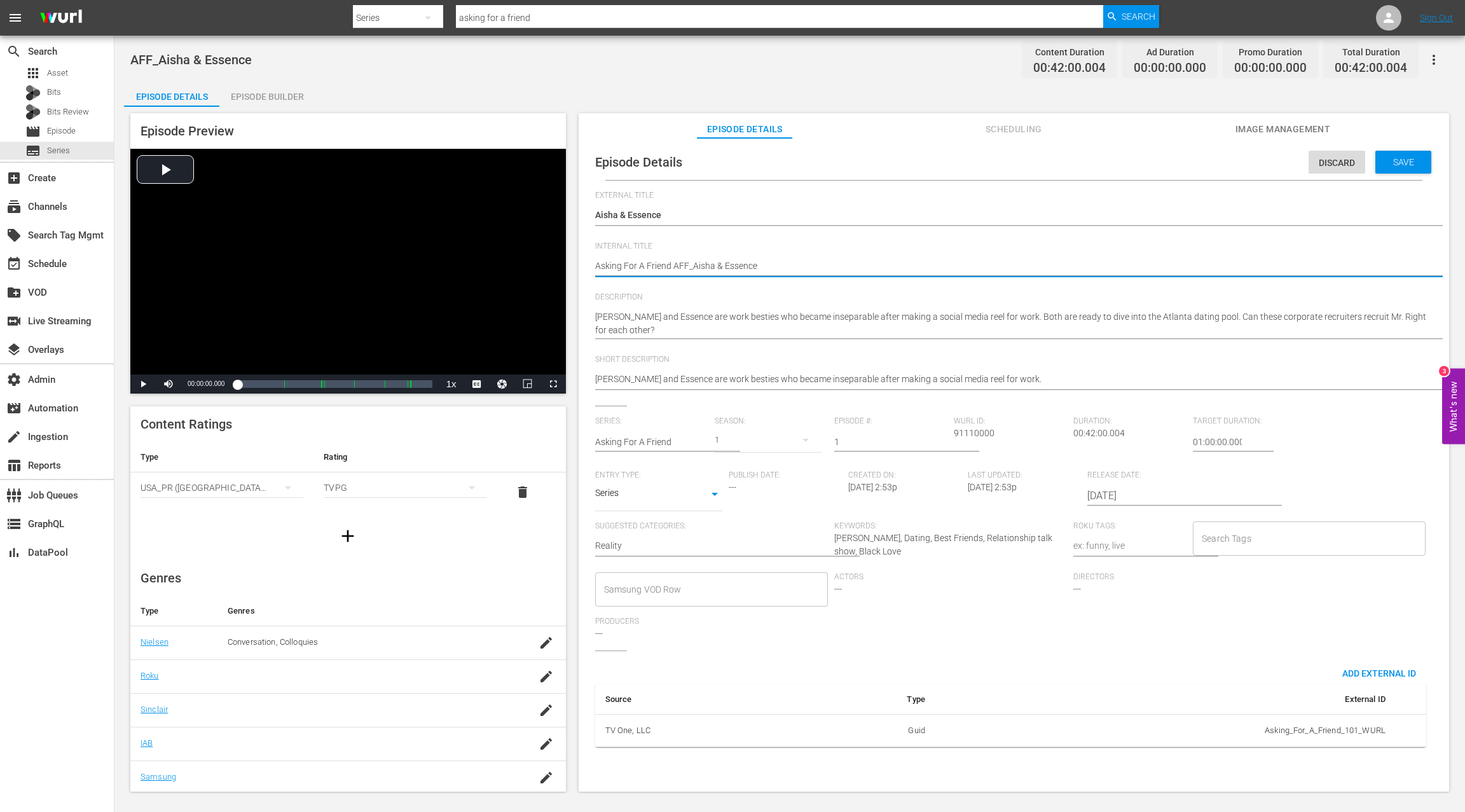
type textarea "Asking For A Friend SAFF_Aisha & Essence"
type textarea "Asking For A Friend S0AFF_Aisha & Essence"
type textarea "Asking For A Friend S01AFF_Aisha & Essence"
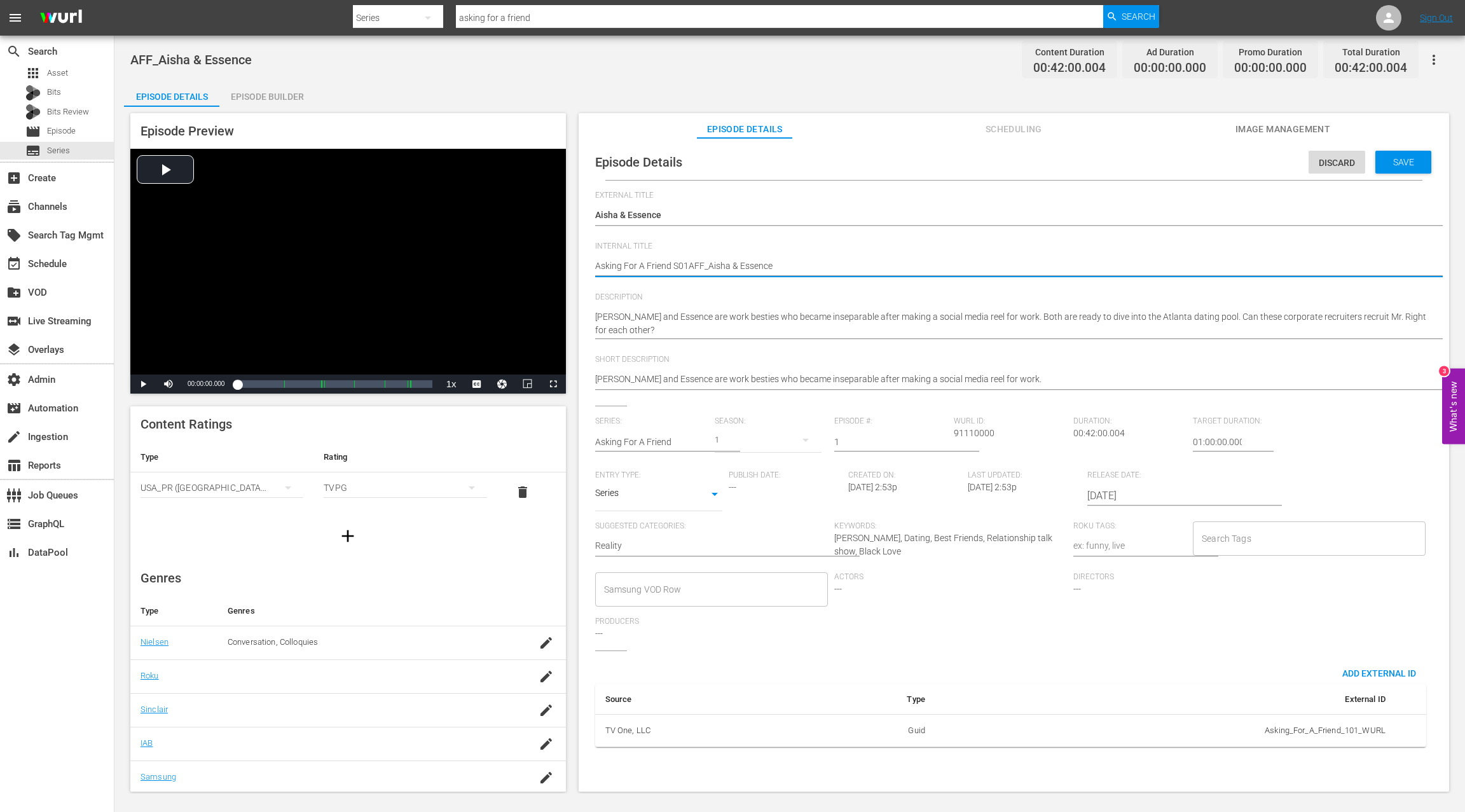
type textarea "Asking For A Friend S01 AFF_Aisha & Essence"
type textarea "Asking For A Friend S01 EAFF_Aisha & Essence"
type textarea "Asking For A Friend S01 EPAFF_Aisha & Essence"
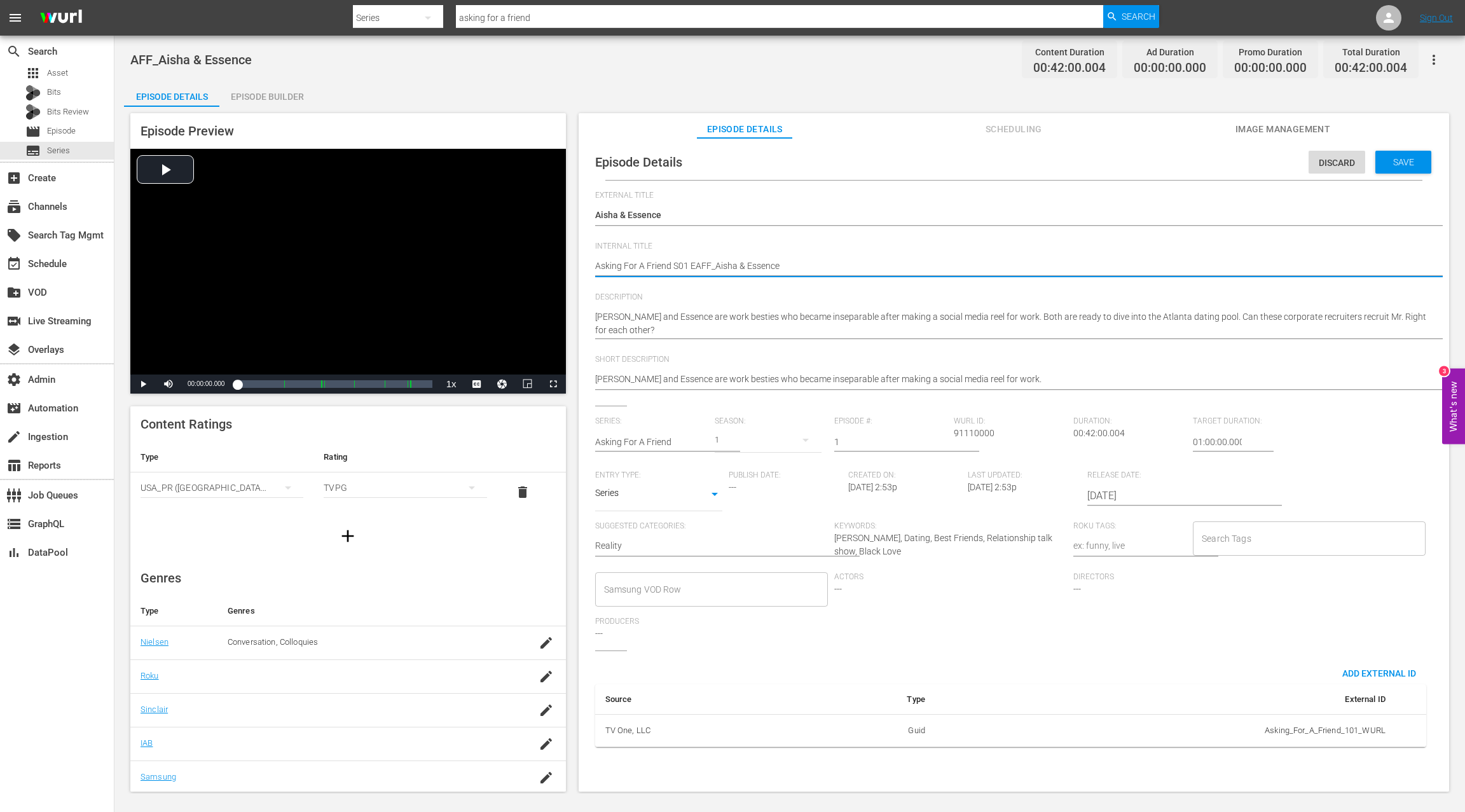
type textarea "Asking For A Friend S01 EPAFF_Aisha & Essence"
type textarea "Asking For A Friend S01 EAFF_Aisha & Essence"
type textarea "Asking For A Friend S01 E AFF_Aisha & Essence"
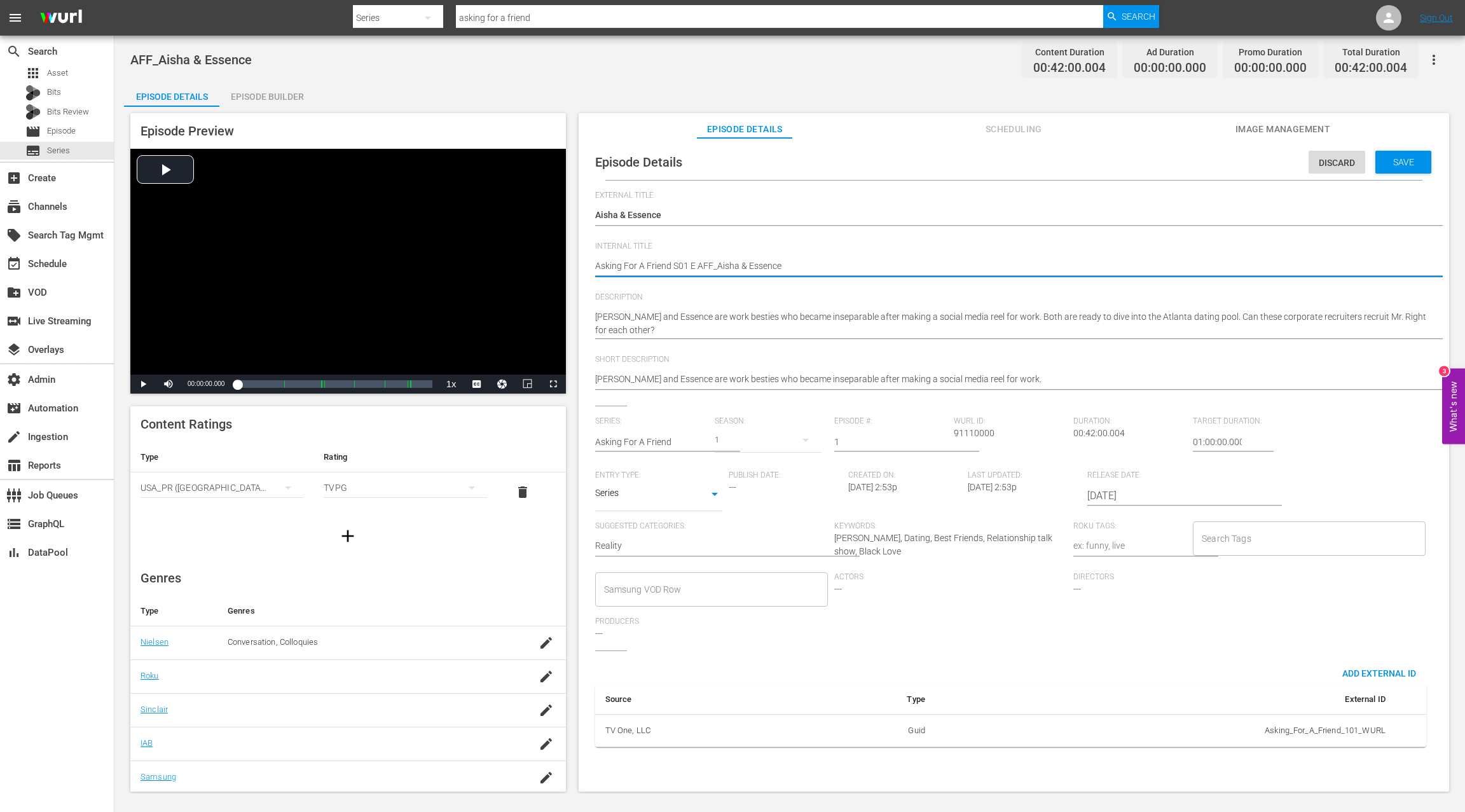
type textarea "Asking For A Friend S01 E 0AFF_Aisha & Essence"
type textarea "Asking For A Friend S01 E 01AFF_Aisha & Essence"
type textarea "Asking For A Friend S01 E 01 AFF_Aisha & Essence"
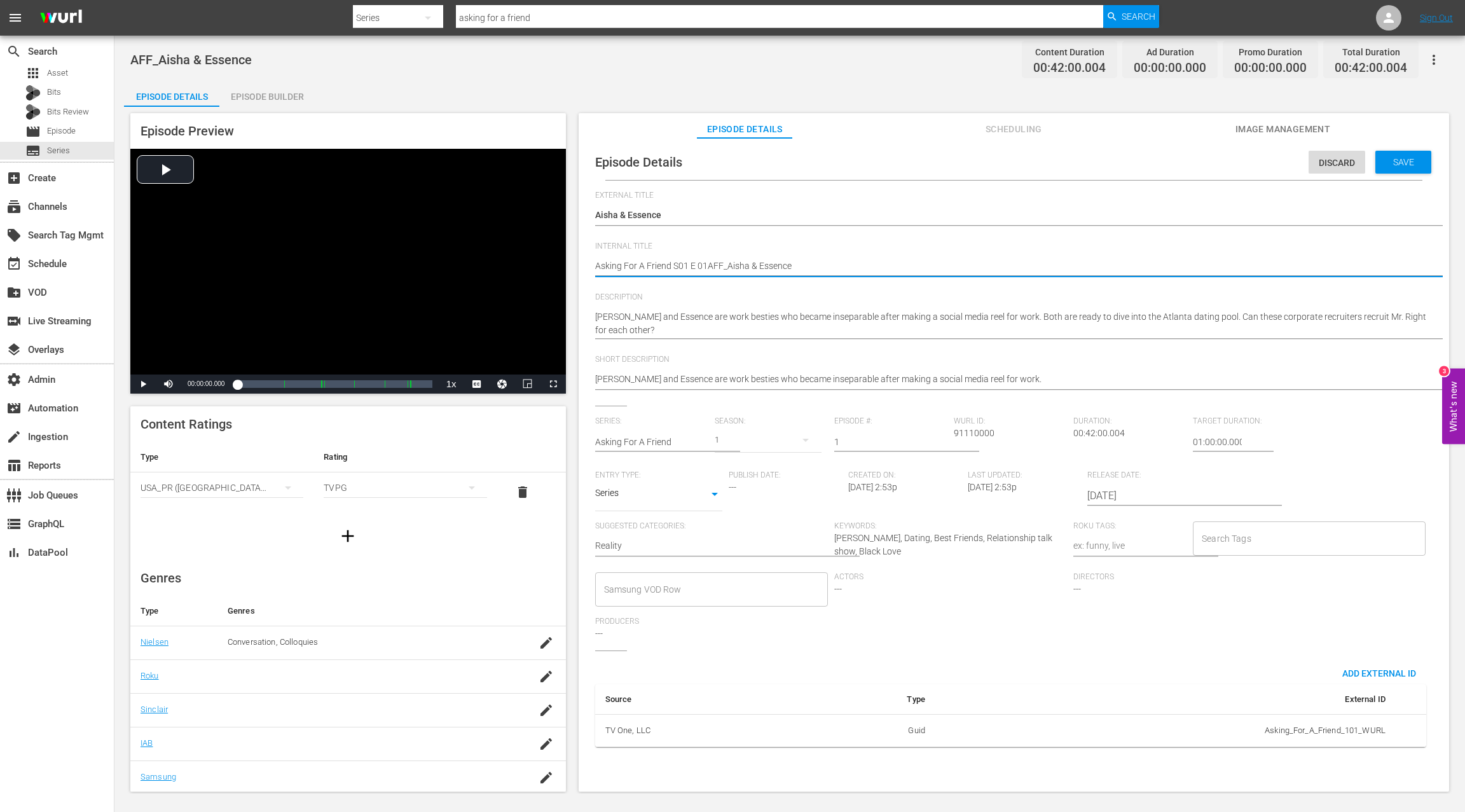
type textarea "Asking For A Friend S01 E 01 AFF_Aisha & Essence"
click at [682, 267] on textarea "AFF_Aisha & Essence" at bounding box center [1011, 267] width 831 height 15
click at [699, 267] on textarea "AFF_Aisha & Essence" at bounding box center [1011, 267] width 831 height 15
type textarea "Asking For A Friend S01 E01 AFF_Aisha & Essence"
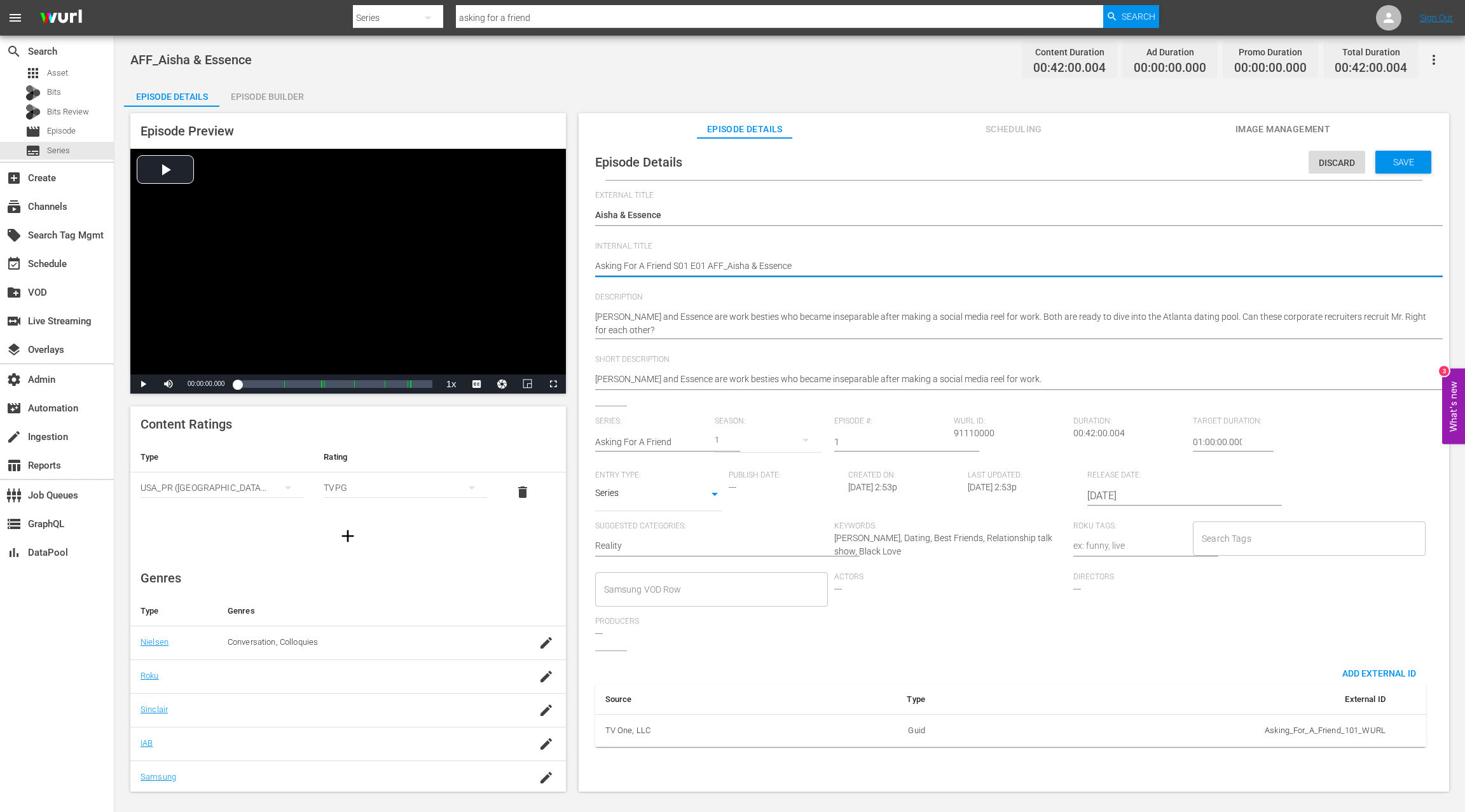
type textarea "Asking For A Friend S01 E01: AFF_Aisha & Essence"
click at [1098, 162] on span "Save" at bounding box center [1404, 162] width 41 height 10
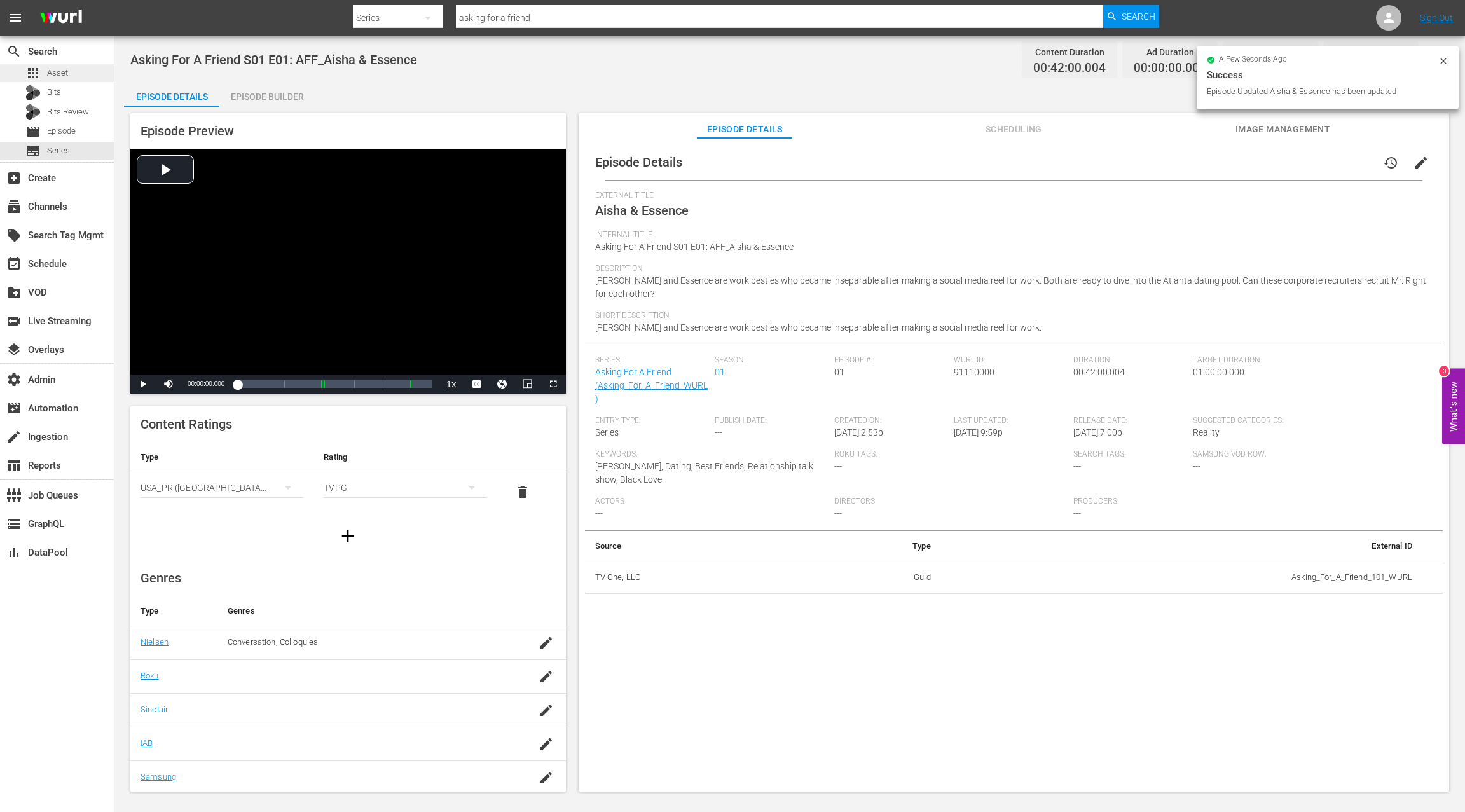
click at [58, 76] on span "Asset" at bounding box center [57, 73] width 21 height 12
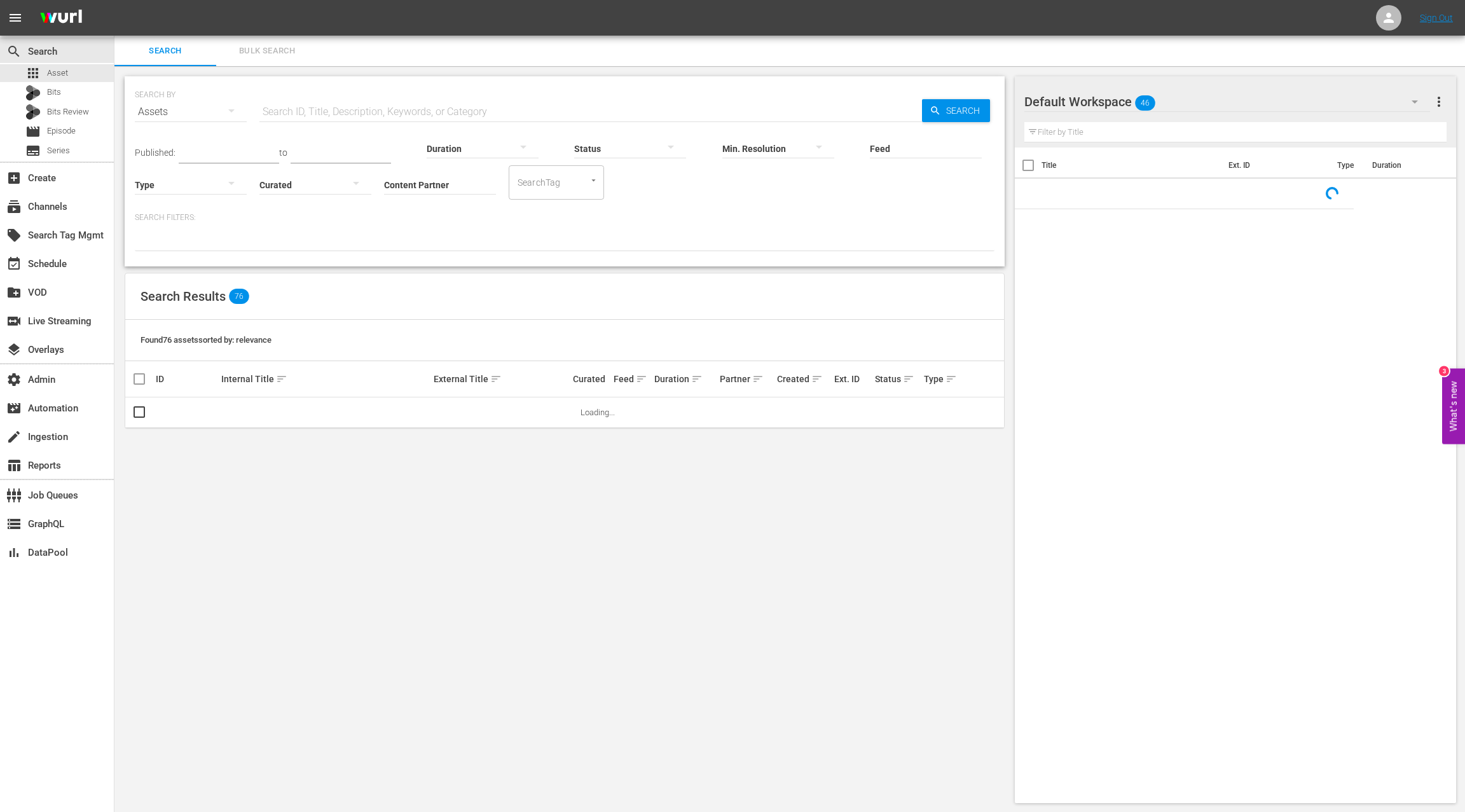
click at [419, 183] on input "Content Partner" at bounding box center [440, 185] width 112 height 46
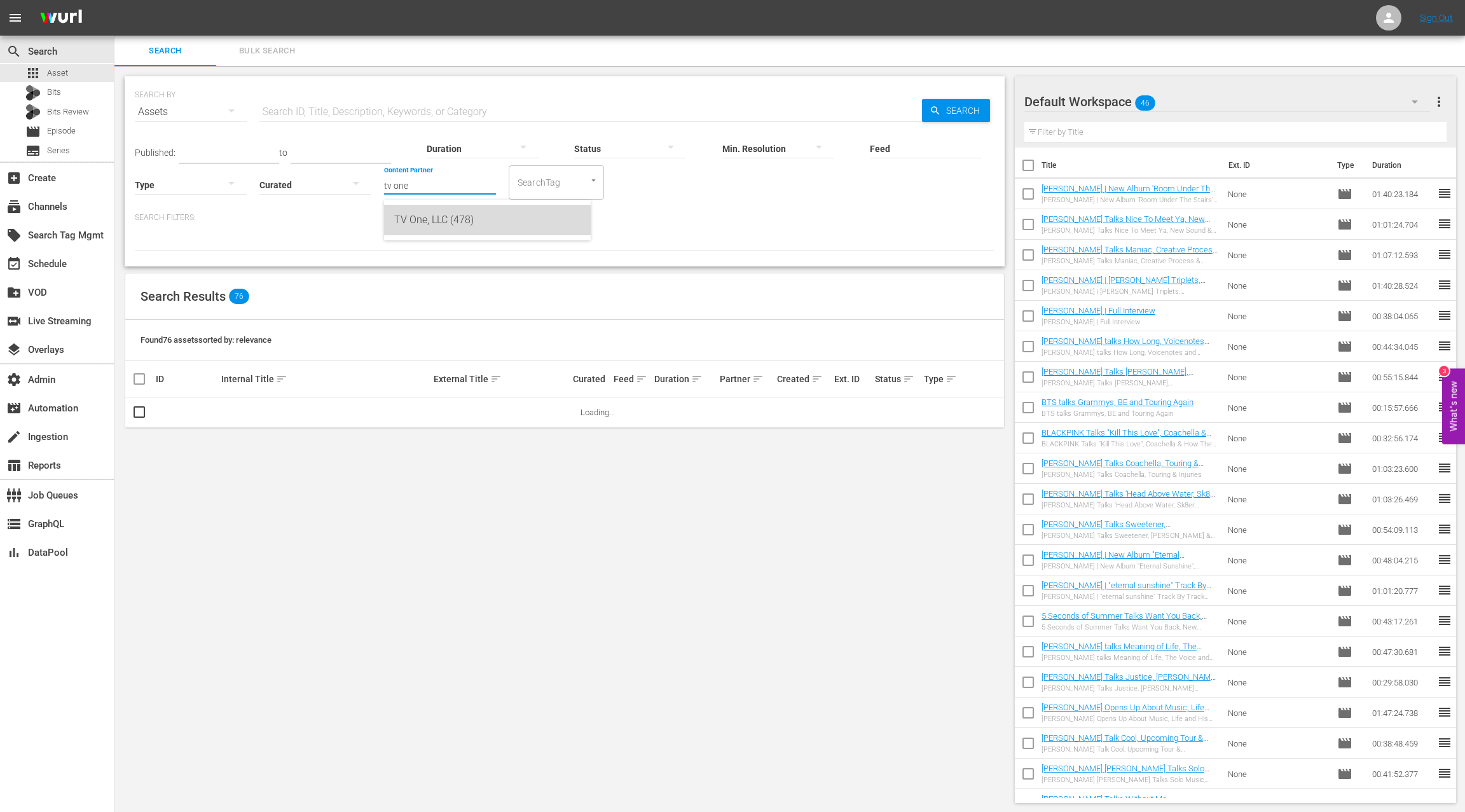
click at [439, 220] on div "TV One, LLC (478)" at bounding box center [487, 220] width 187 height 30
type input "TV One, LLC (478)"
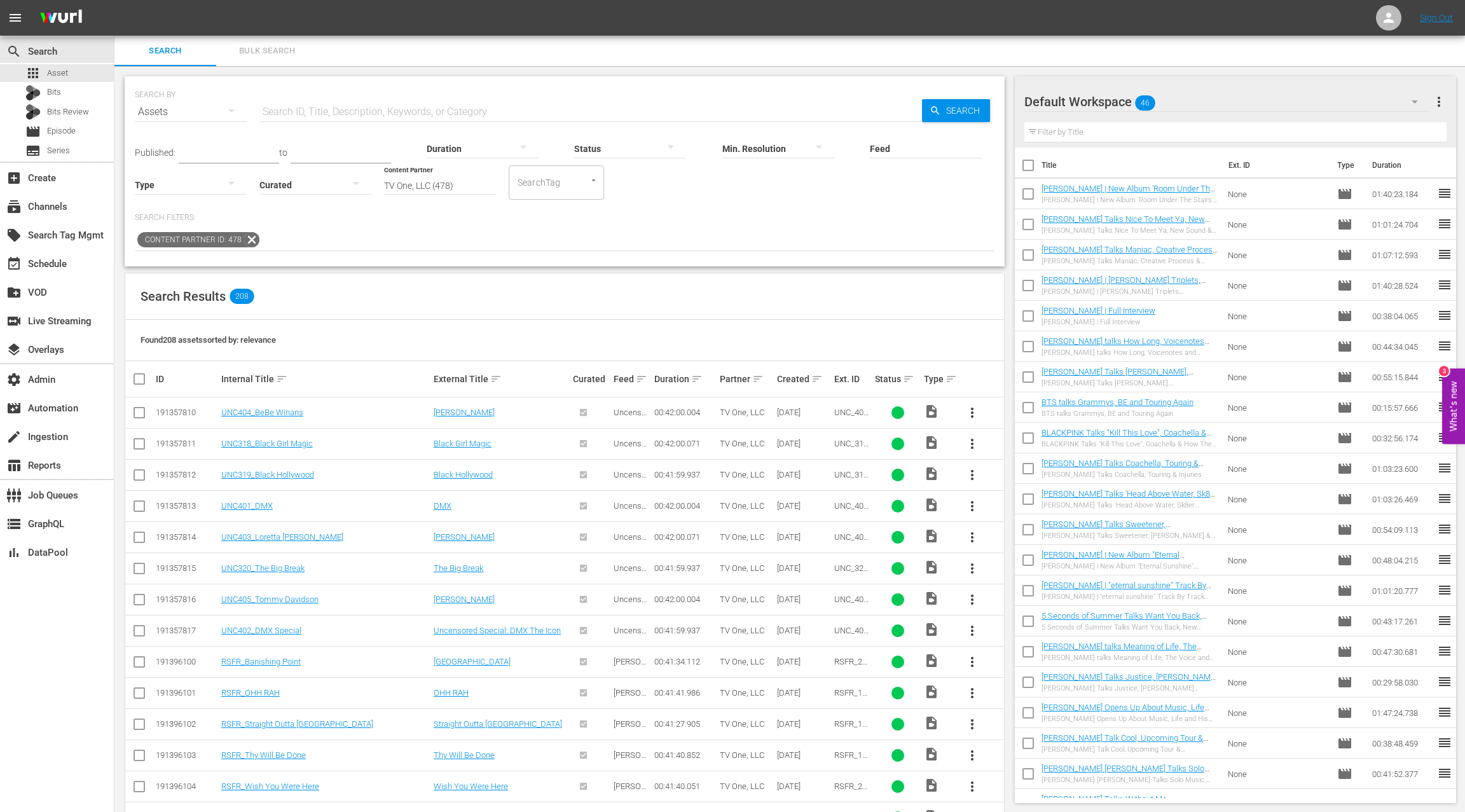
click at [176, 184] on div at bounding box center [191, 184] width 112 height 36
click at [182, 200] on div "Ad" at bounding box center [191, 204] width 112 height 21
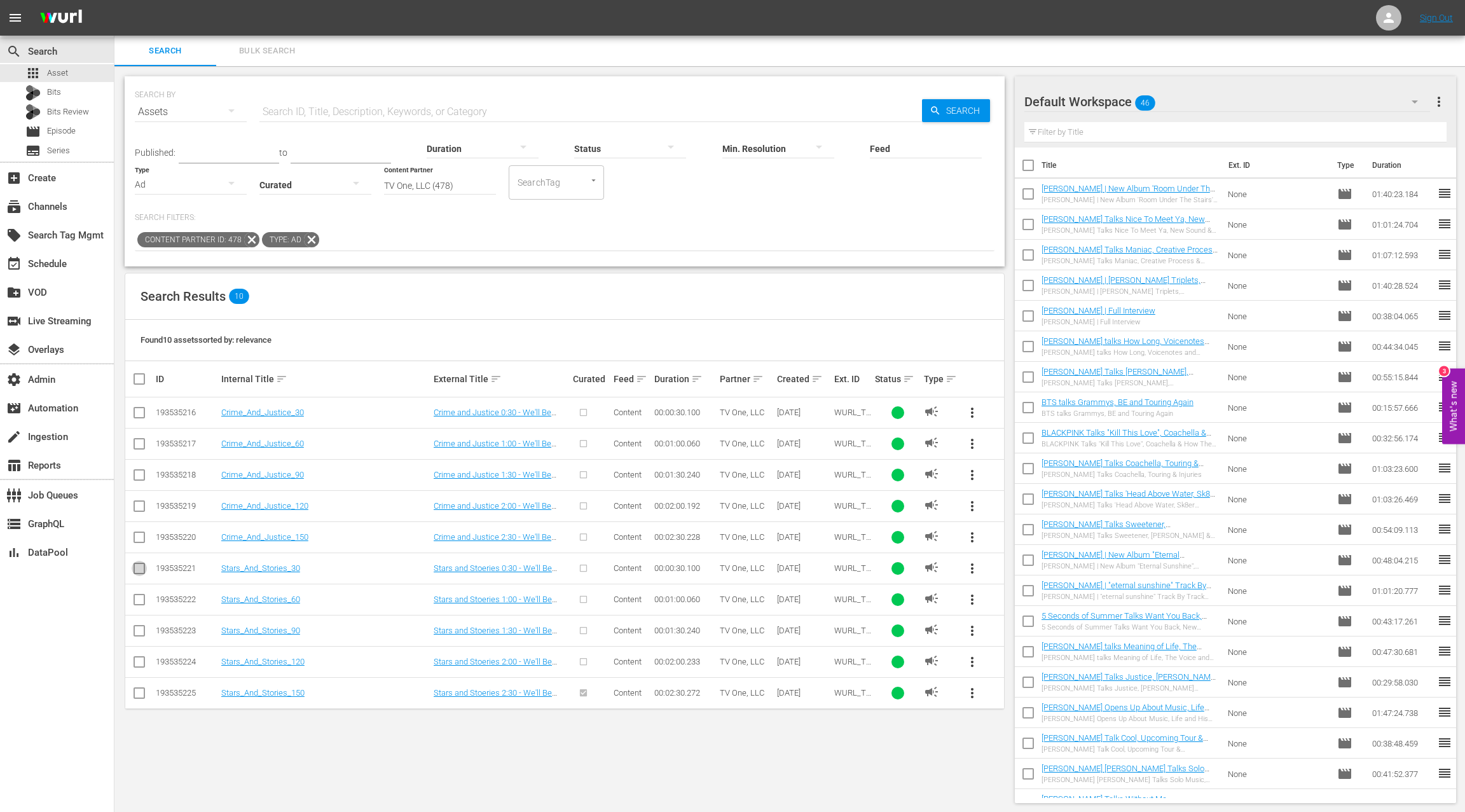
click at [138, 564] on input "checkbox" at bounding box center [139, 571] width 15 height 15
checkbox input "true"
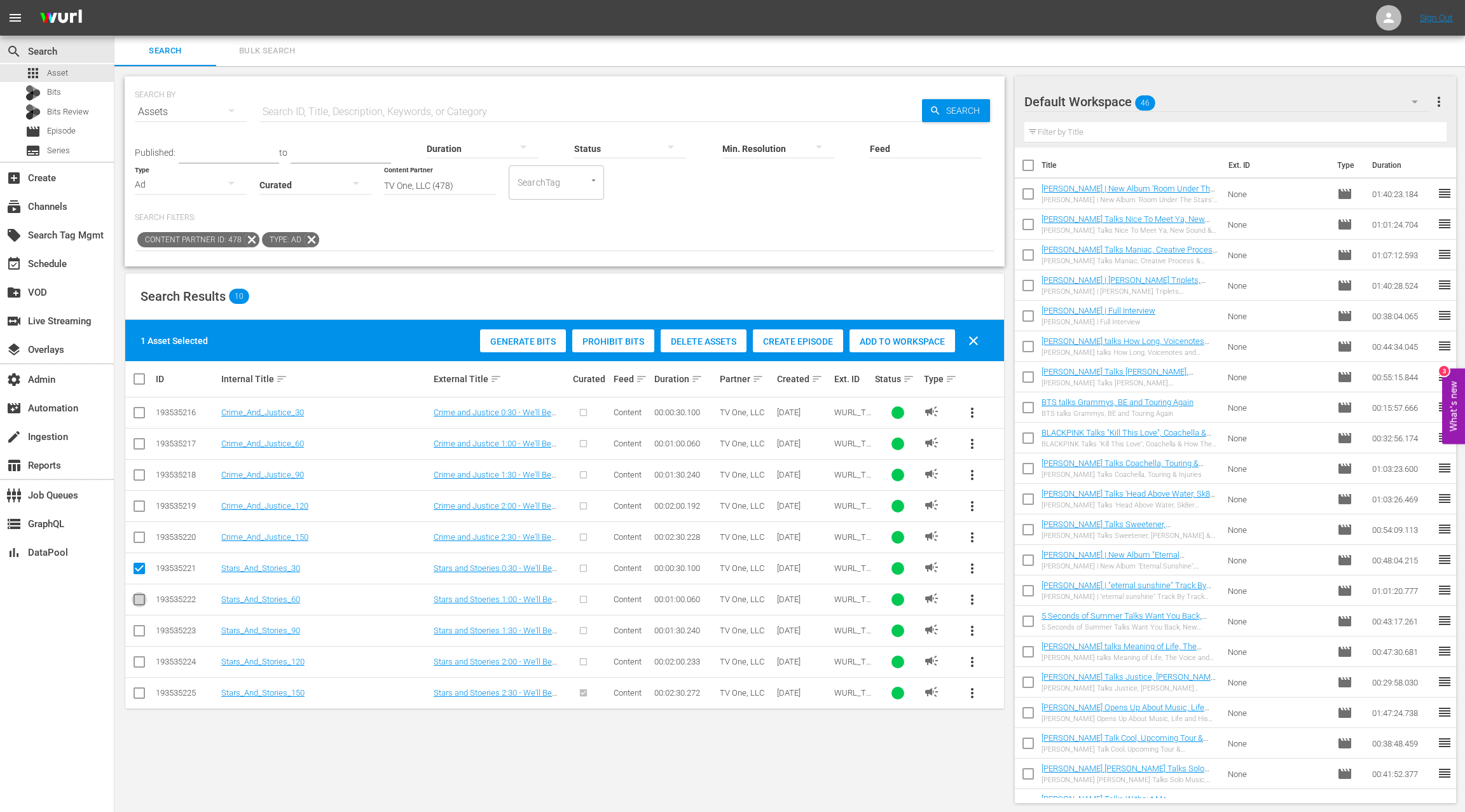
click at [140, 597] on input "checkbox" at bounding box center [139, 602] width 15 height 15
checkbox input "true"
drag, startPoint x: 140, startPoint y: 626, endPoint x: 141, endPoint y: 650, distance: 24.0
click at [140, 608] on input "checkbox" at bounding box center [139, 633] width 15 height 15
checkbox input "true"
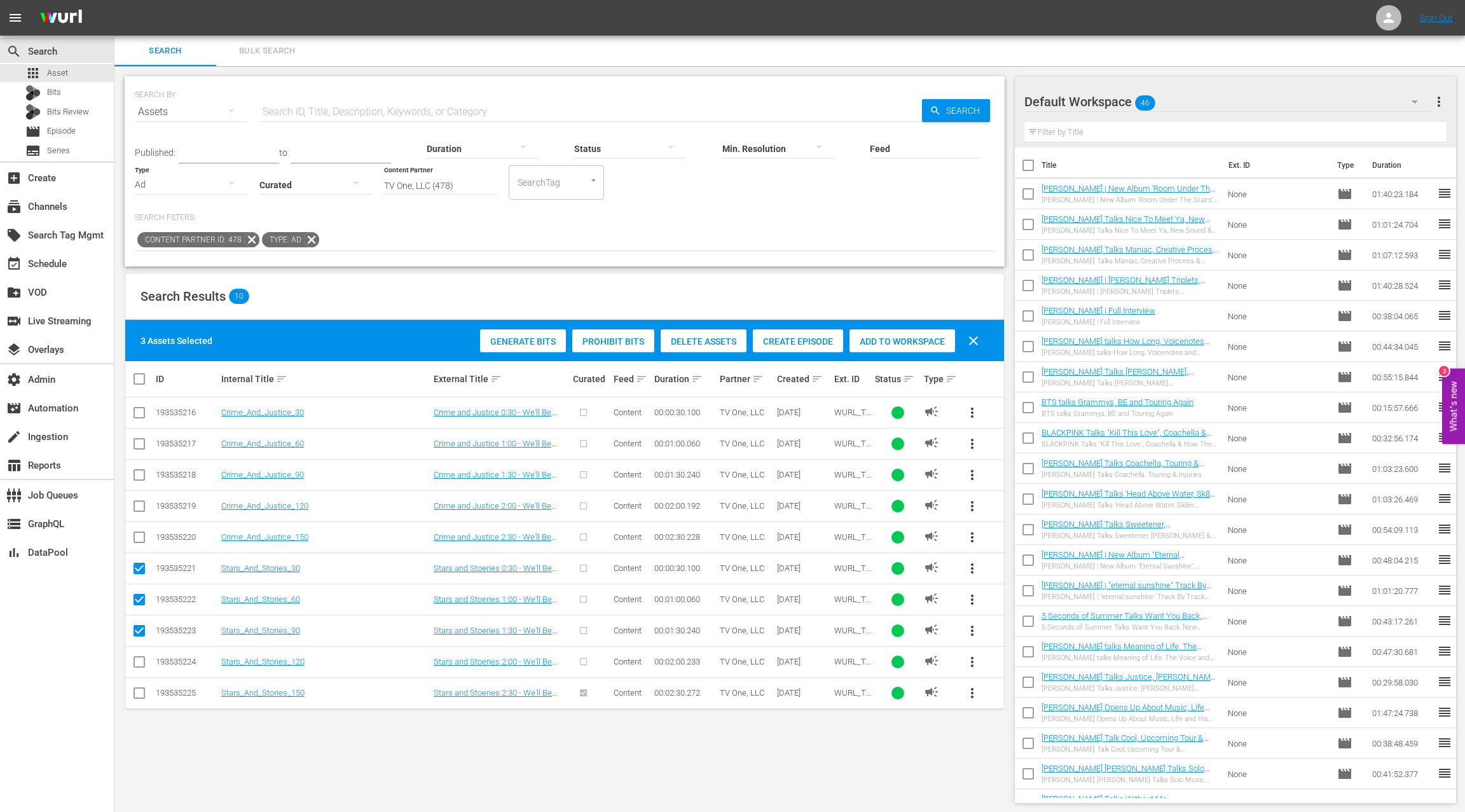
click at [142, 608] on input "checkbox" at bounding box center [139, 664] width 15 height 15
checkbox input "true"
drag, startPoint x: 142, startPoint y: 695, endPoint x: 138, endPoint y: 688, distance: 8.1
click at [142, 608] on input "checkbox" at bounding box center [139, 696] width 15 height 15
checkbox input "true"
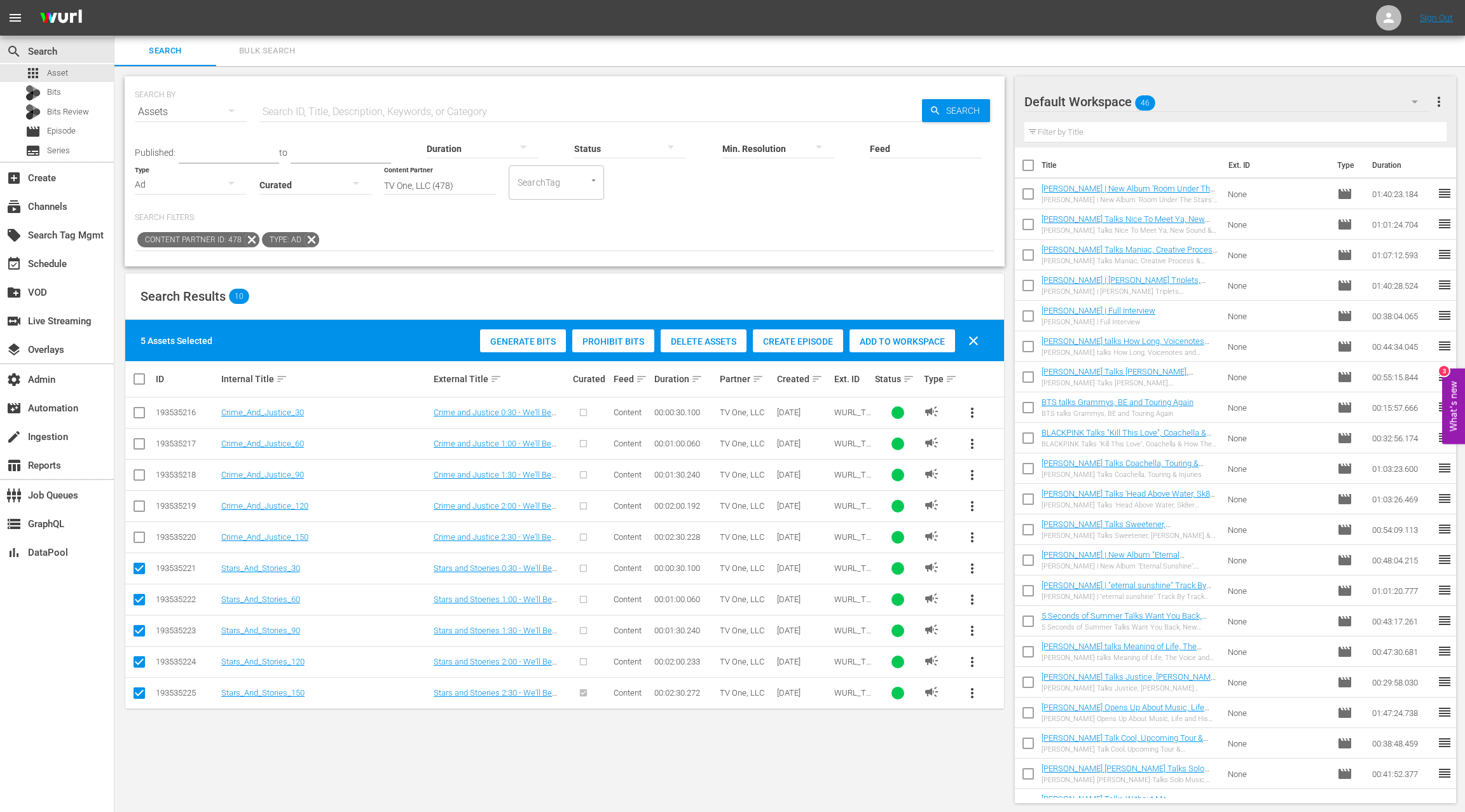
click at [1098, 107] on div "Default Workspace 46" at bounding box center [1227, 102] width 405 height 36
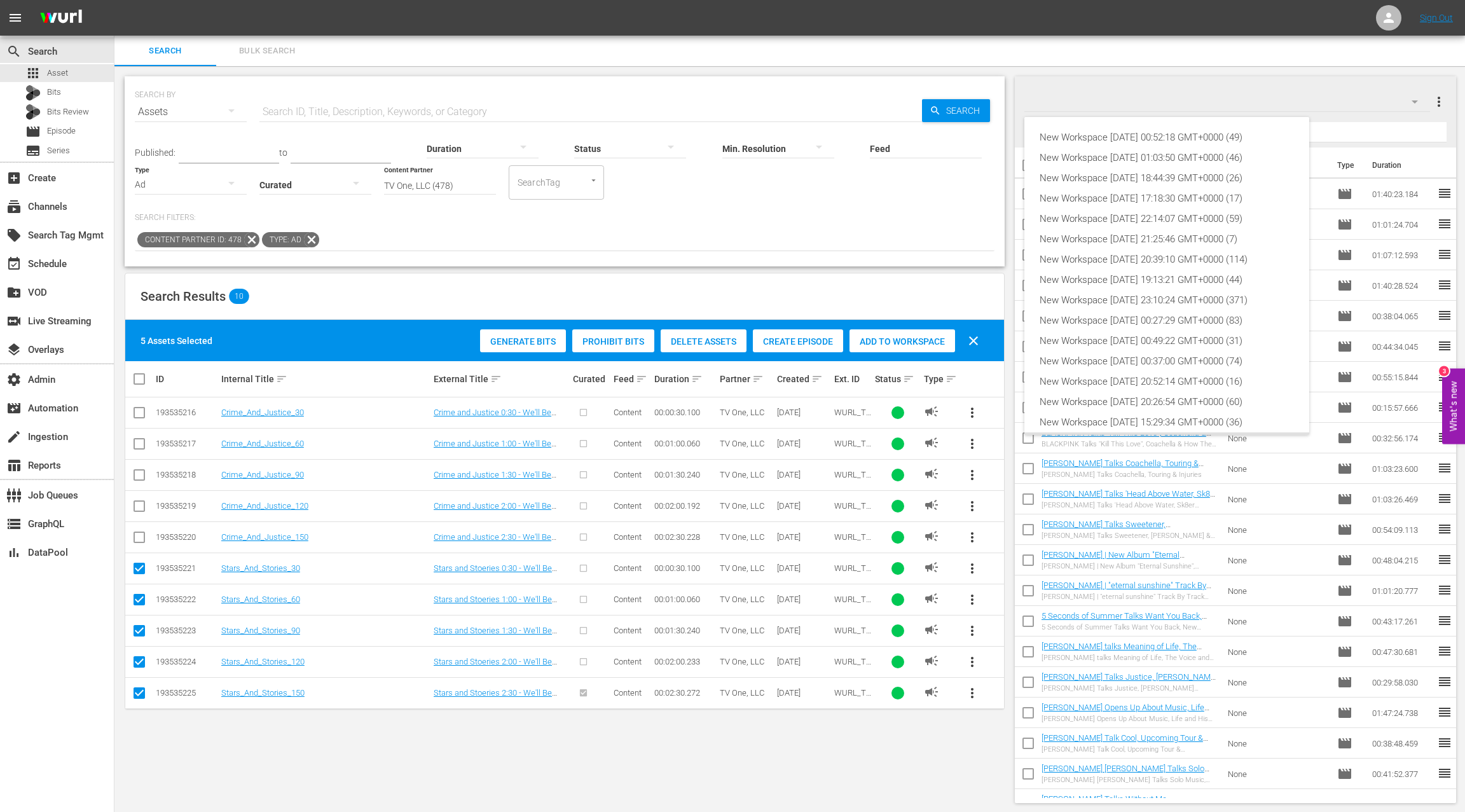
scroll to position [28, 0]
click at [1098, 107] on div "New Workspace Wed Sep 24 2025 00:52:18 GMT+0000 (49) New Workspace Mon Sep 22 2…" at bounding box center [732, 406] width 1465 height 812
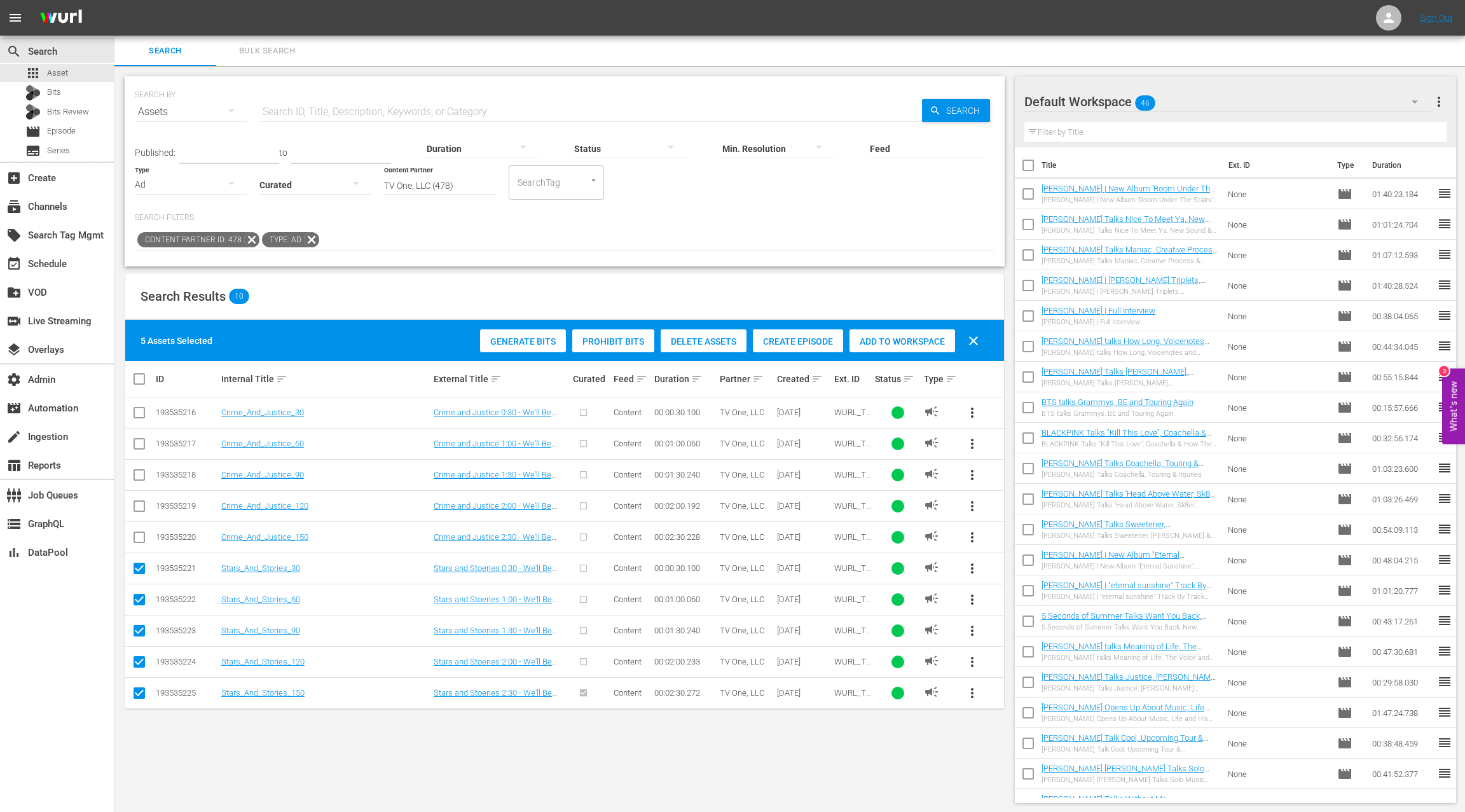
click at [921, 341] on span "Add to Workspace" at bounding box center [902, 341] width 105 height 10
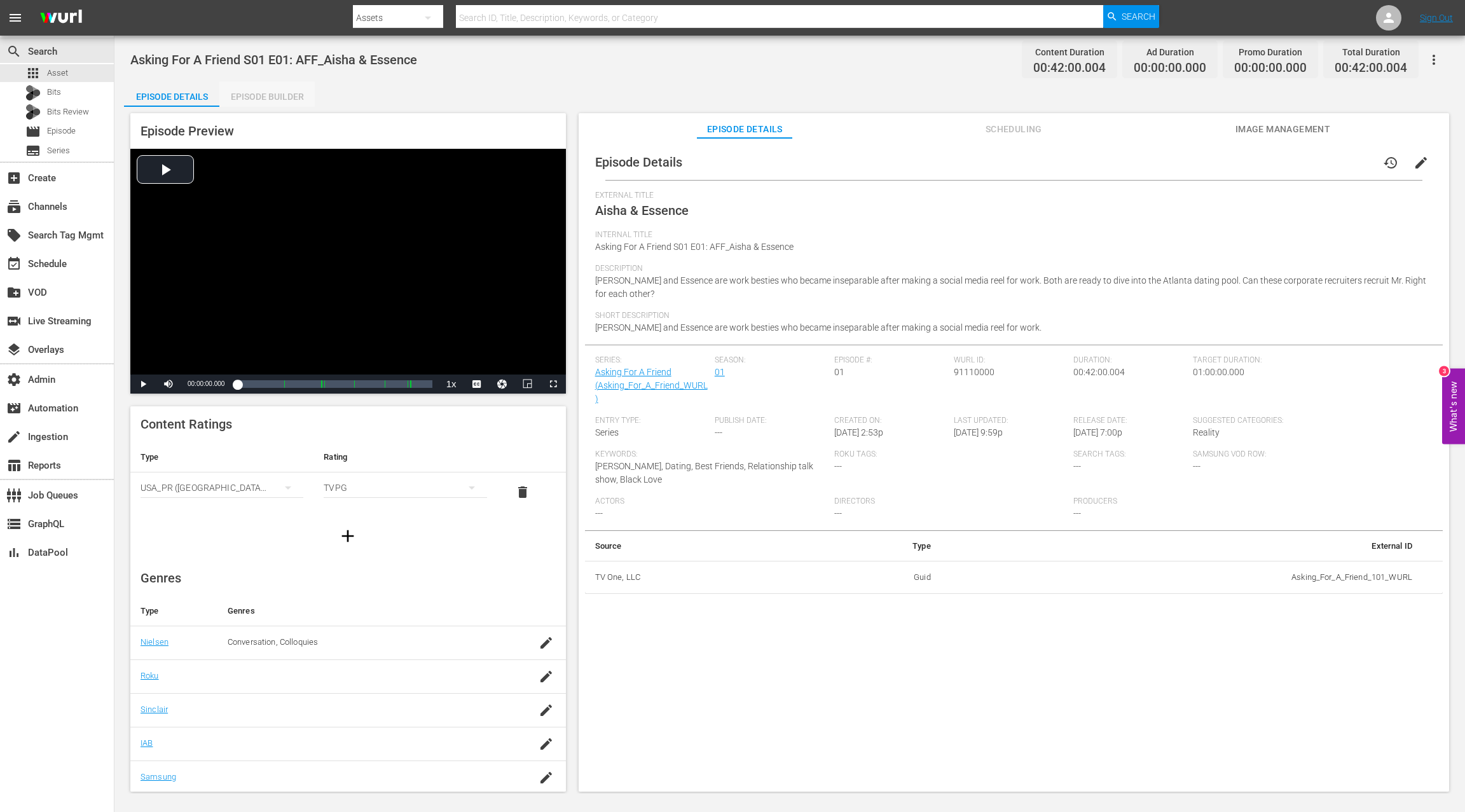
click at [264, 93] on div "Episode Builder" at bounding box center [267, 96] width 96 height 30
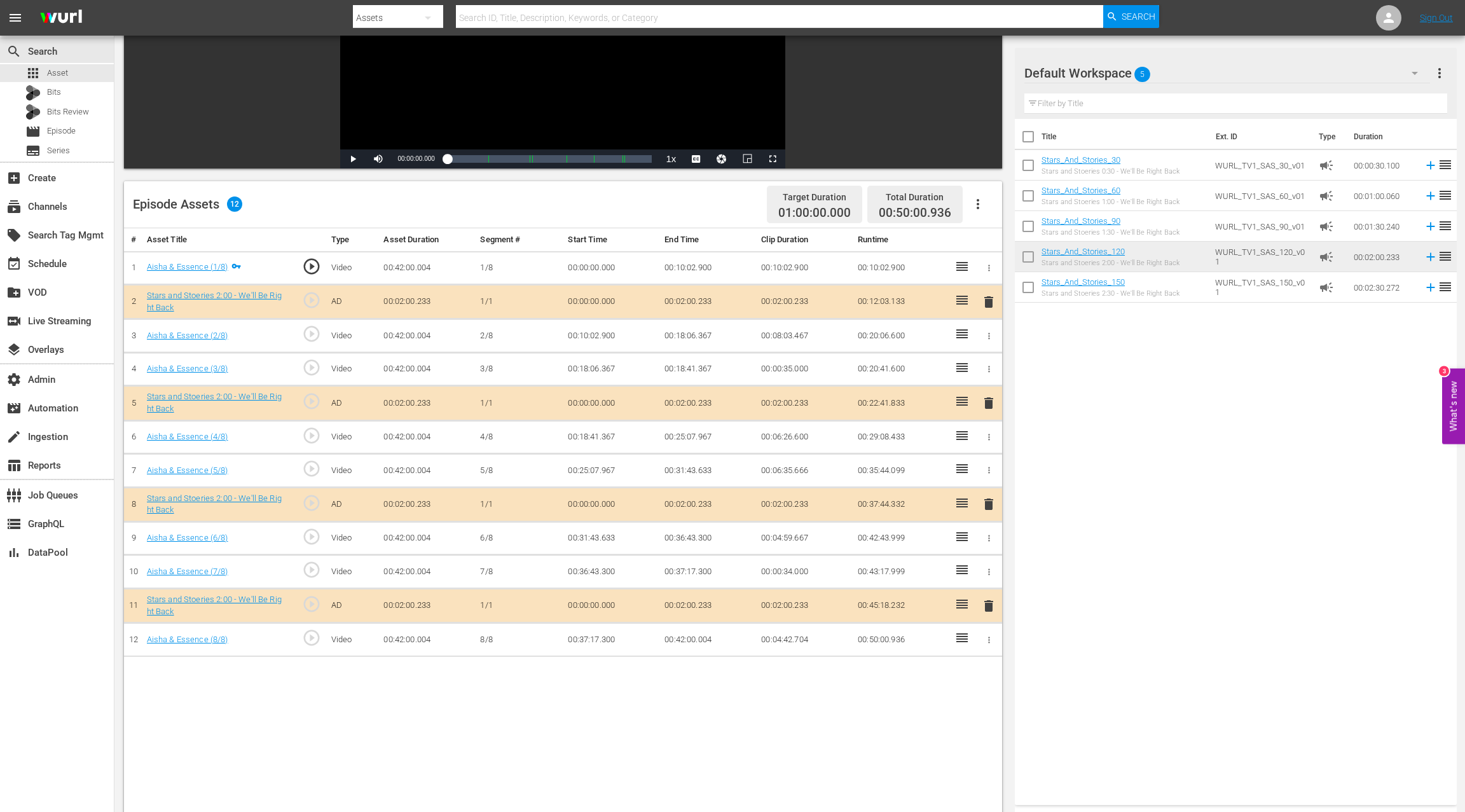
scroll to position [186, 0]
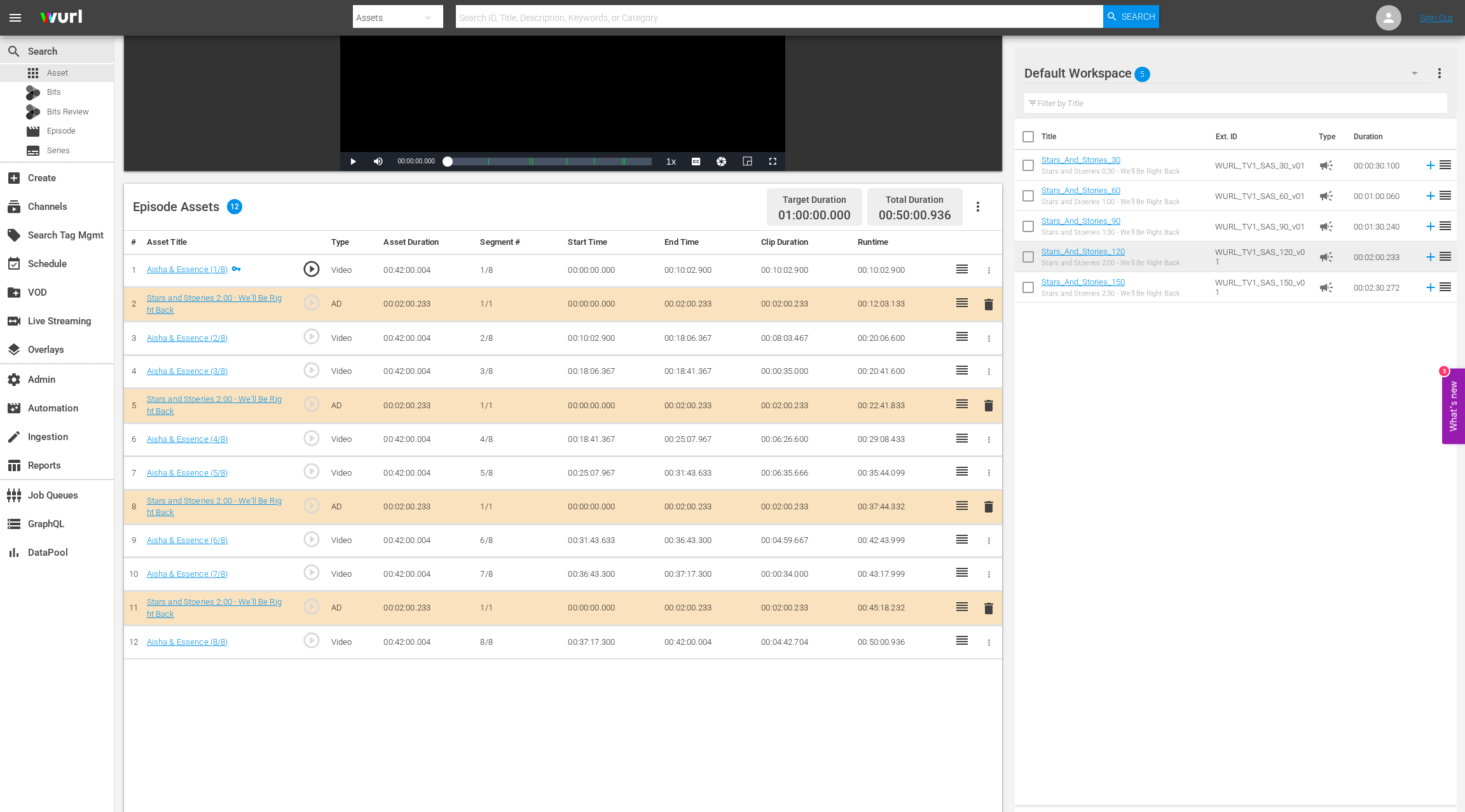
click at [989, 302] on span "delete" at bounding box center [989, 304] width 15 height 15
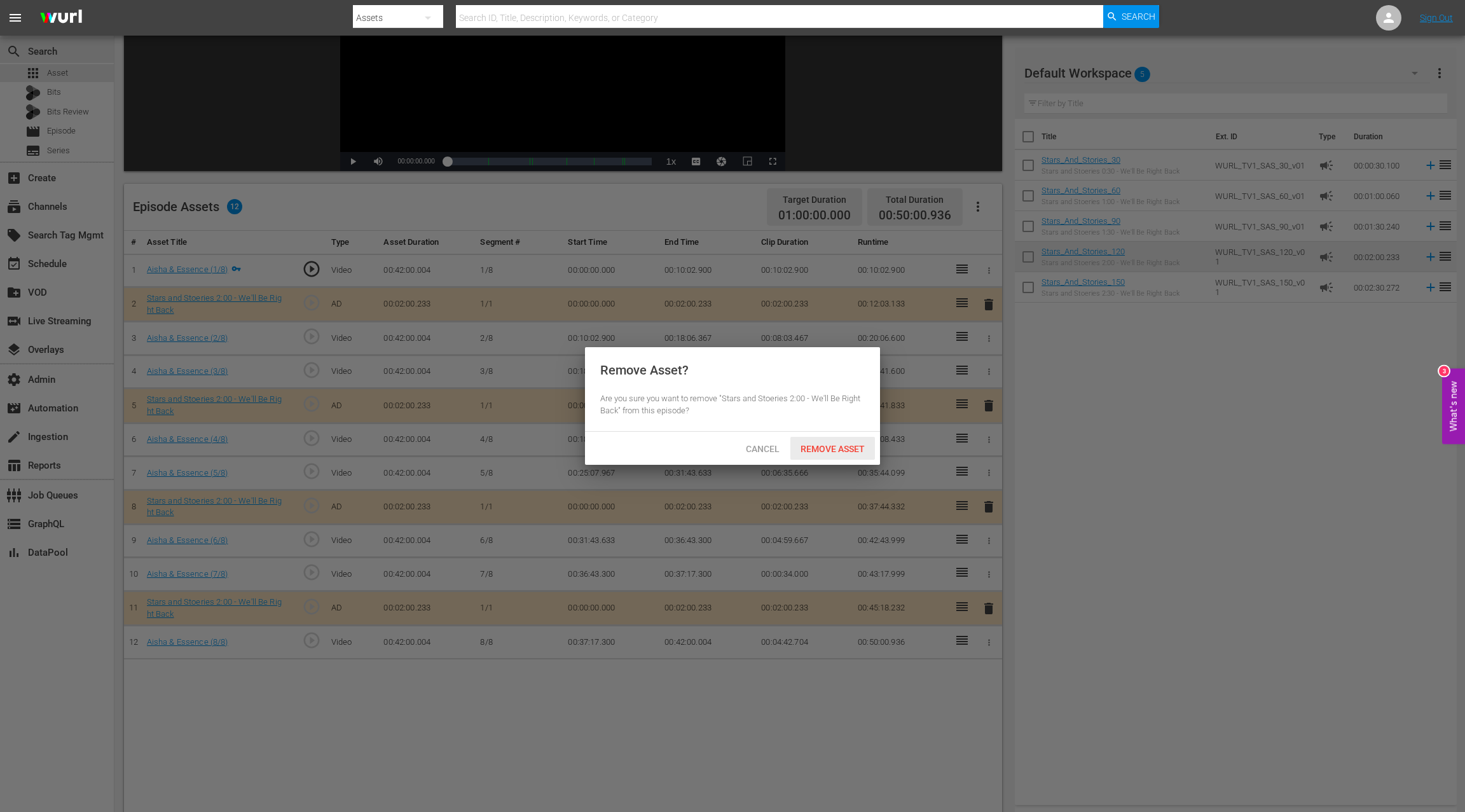
click at [841, 445] on span "Remove Asset" at bounding box center [832, 449] width 85 height 10
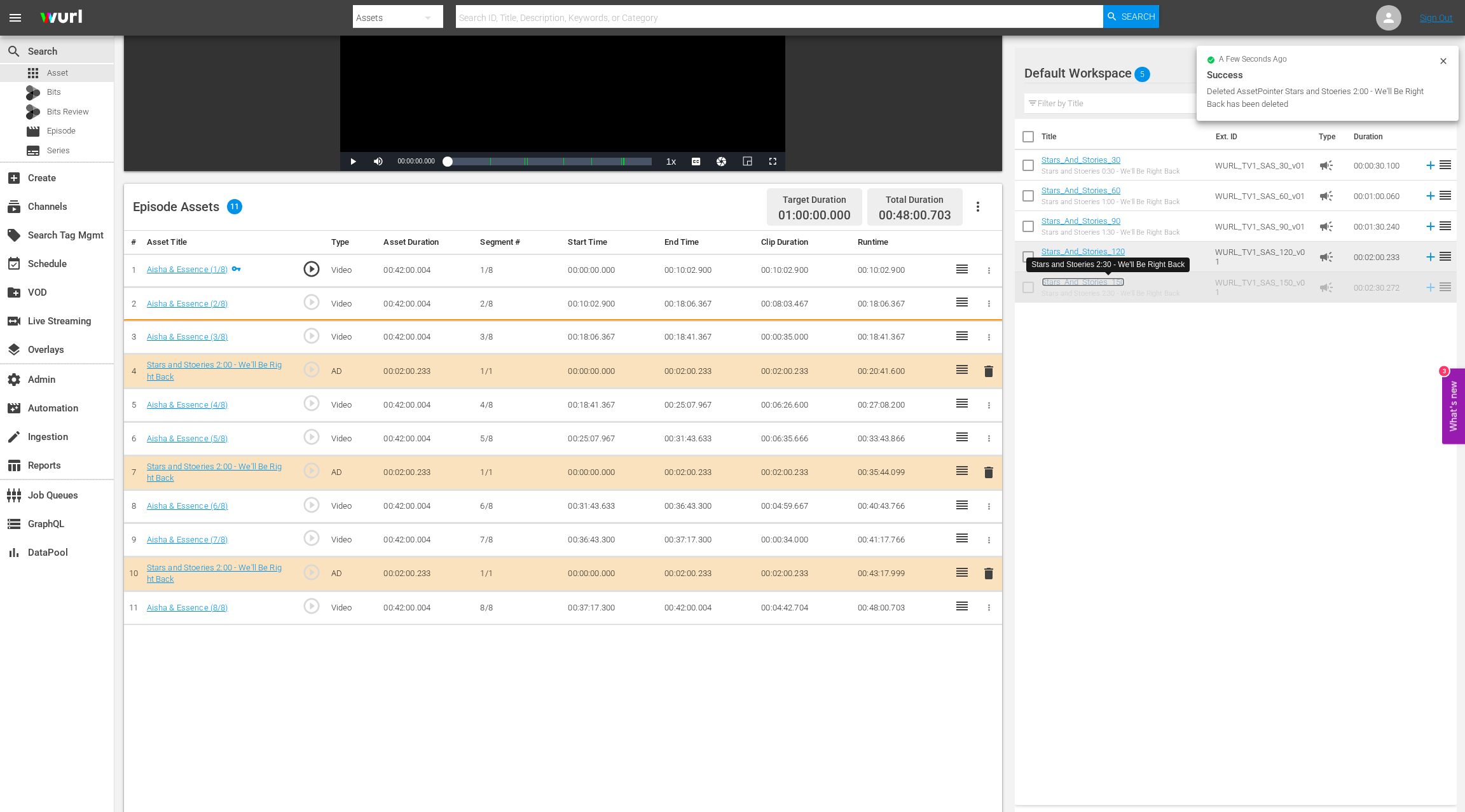
scroll to position [189, 0]
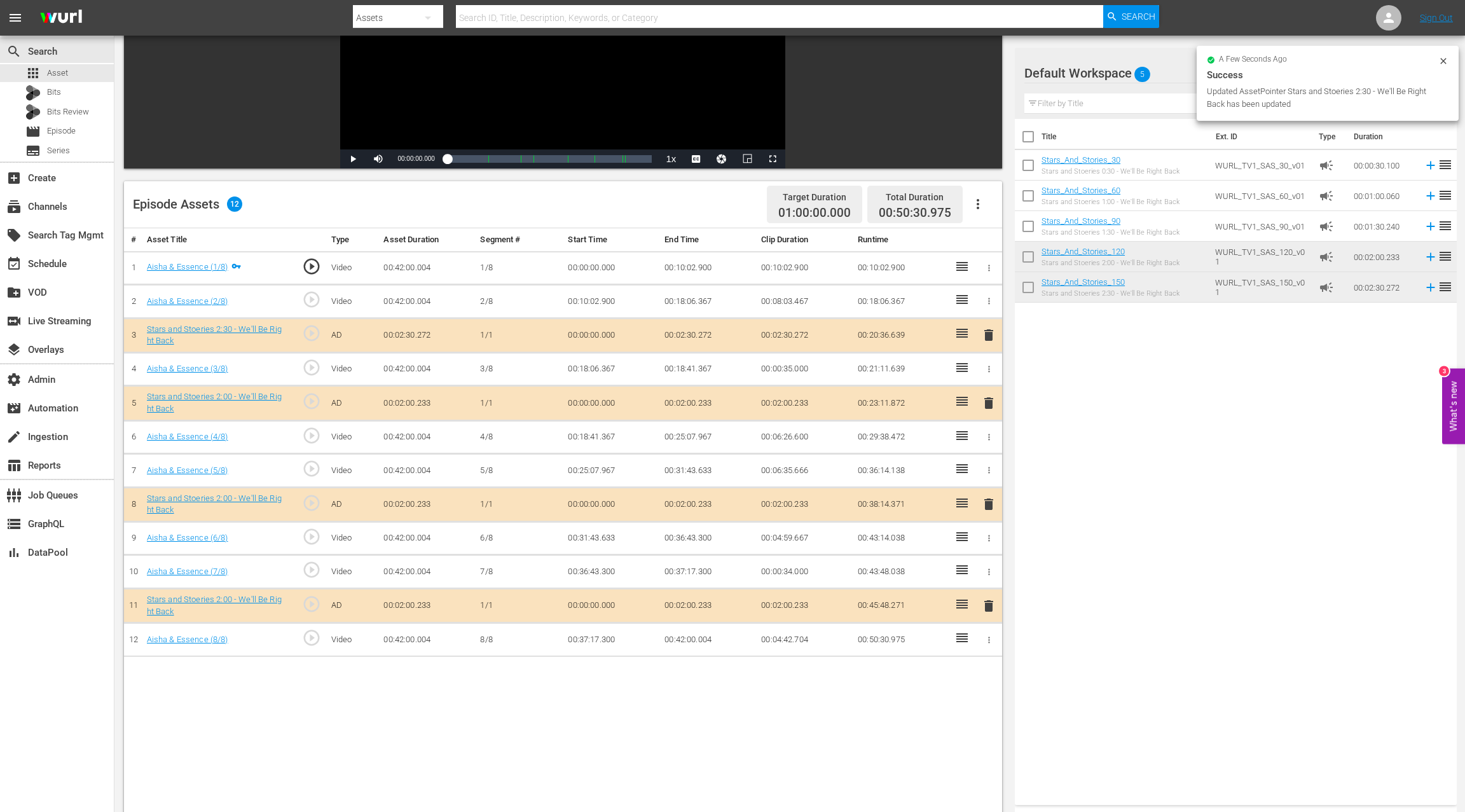
drag, startPoint x: 993, startPoint y: 603, endPoint x: 978, endPoint y: 523, distance: 81.4
click at [992, 603] on span "delete" at bounding box center [989, 606] width 15 height 15
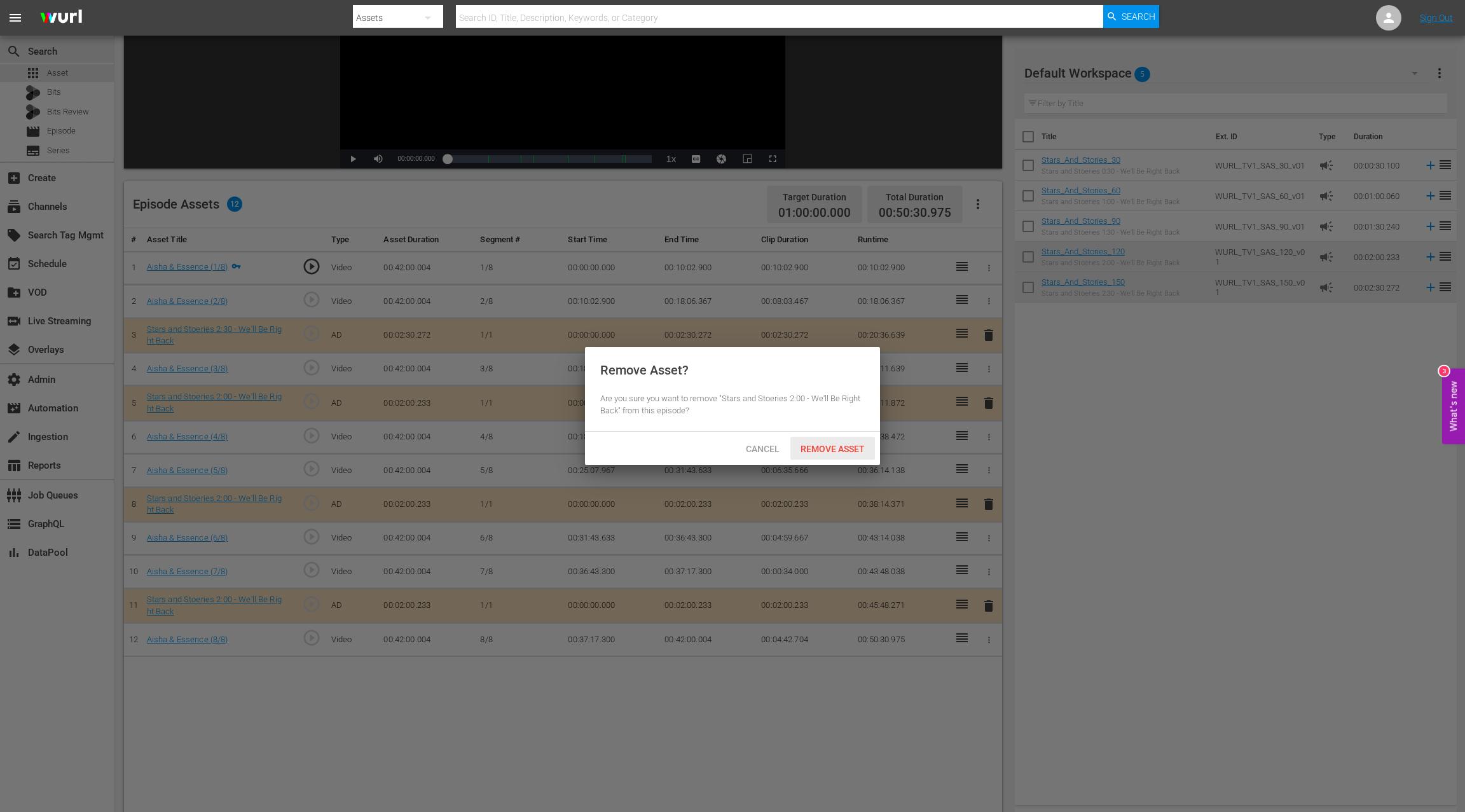
drag, startPoint x: 850, startPoint y: 444, endPoint x: 948, endPoint y: 388, distance: 112.9
click at [850, 444] on span "Remove Asset" at bounding box center [832, 449] width 85 height 10
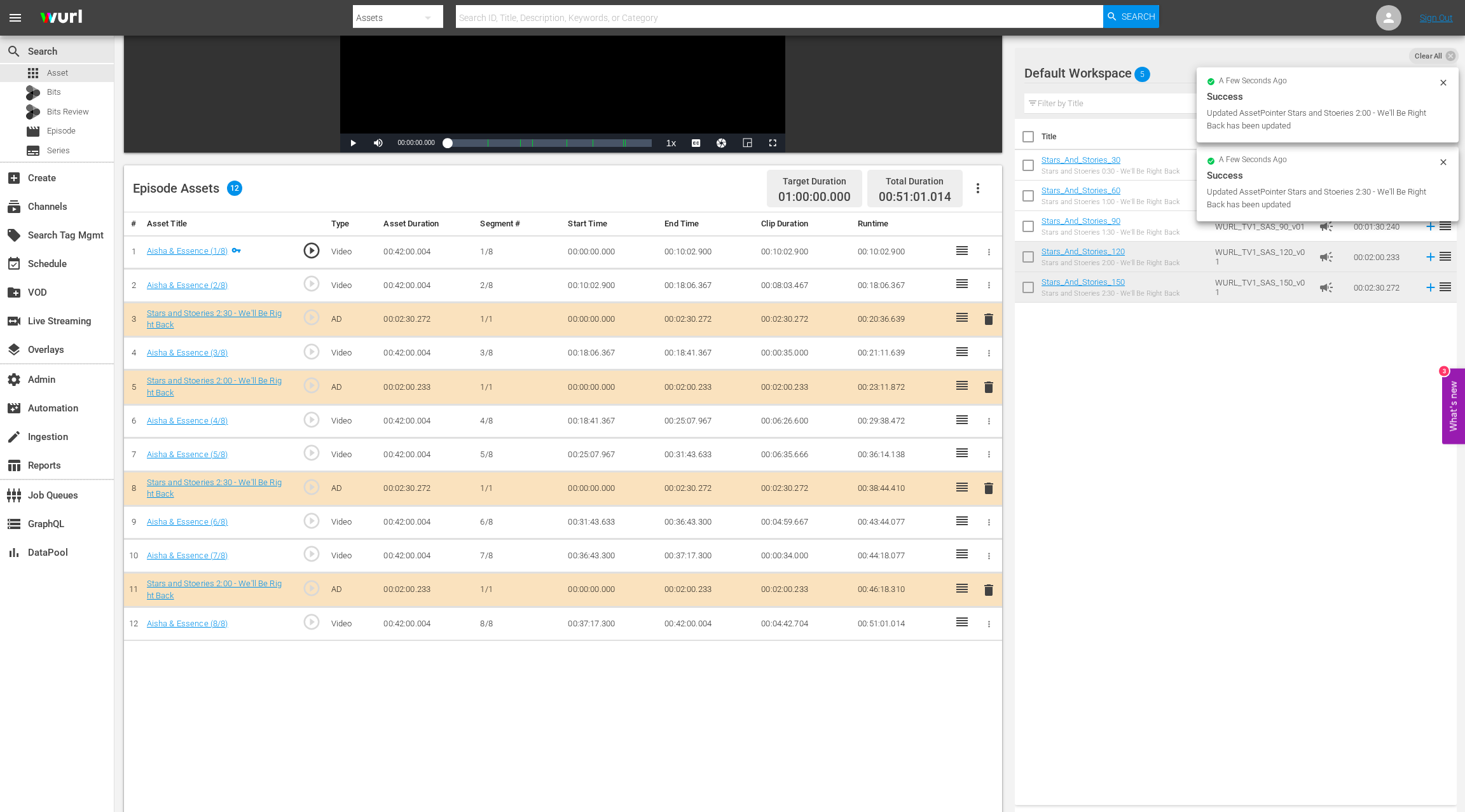
scroll to position [204, 0]
click at [990, 385] on span "delete" at bounding box center [989, 387] width 15 height 15
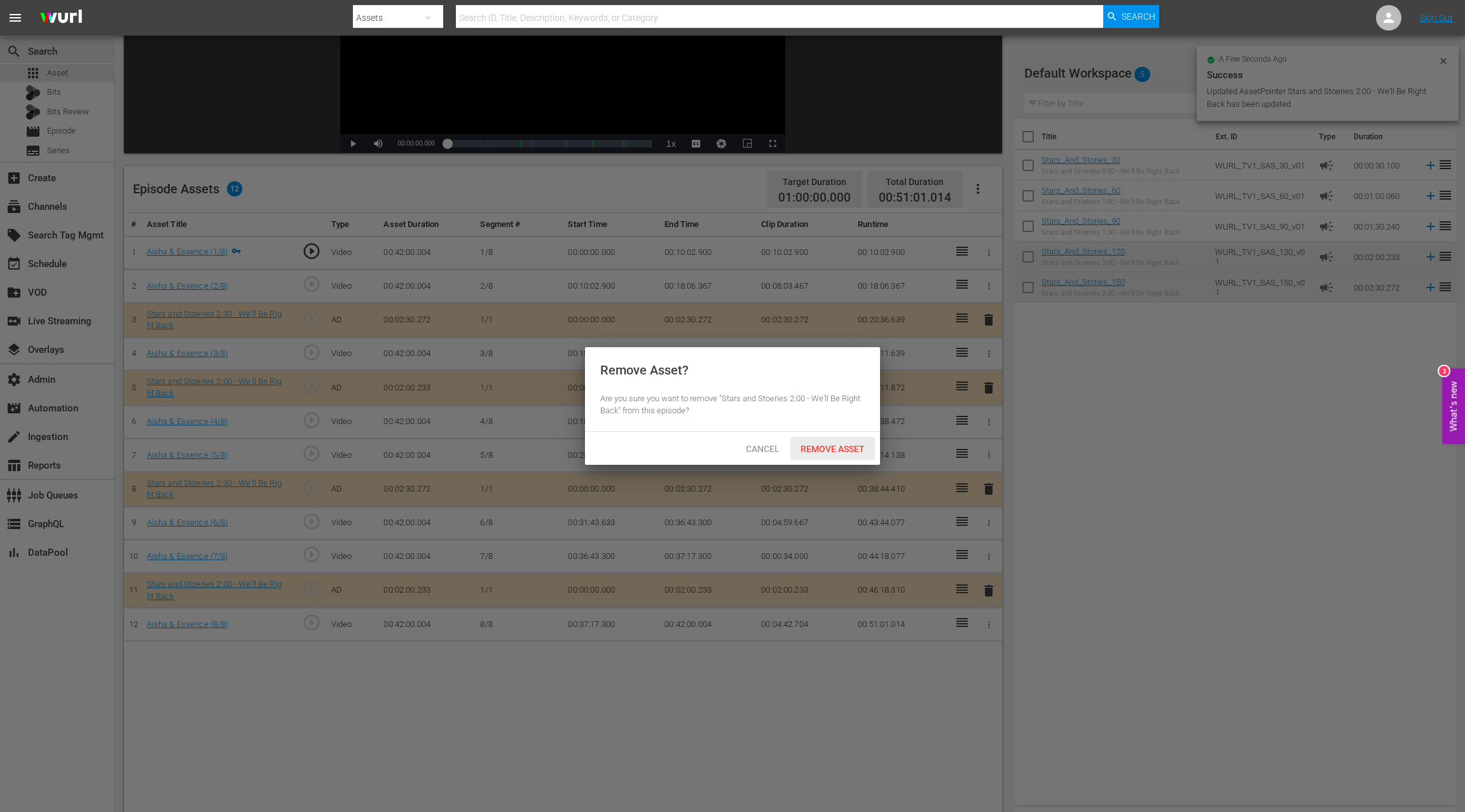
click at [847, 449] on span "Remove Asset" at bounding box center [832, 449] width 85 height 10
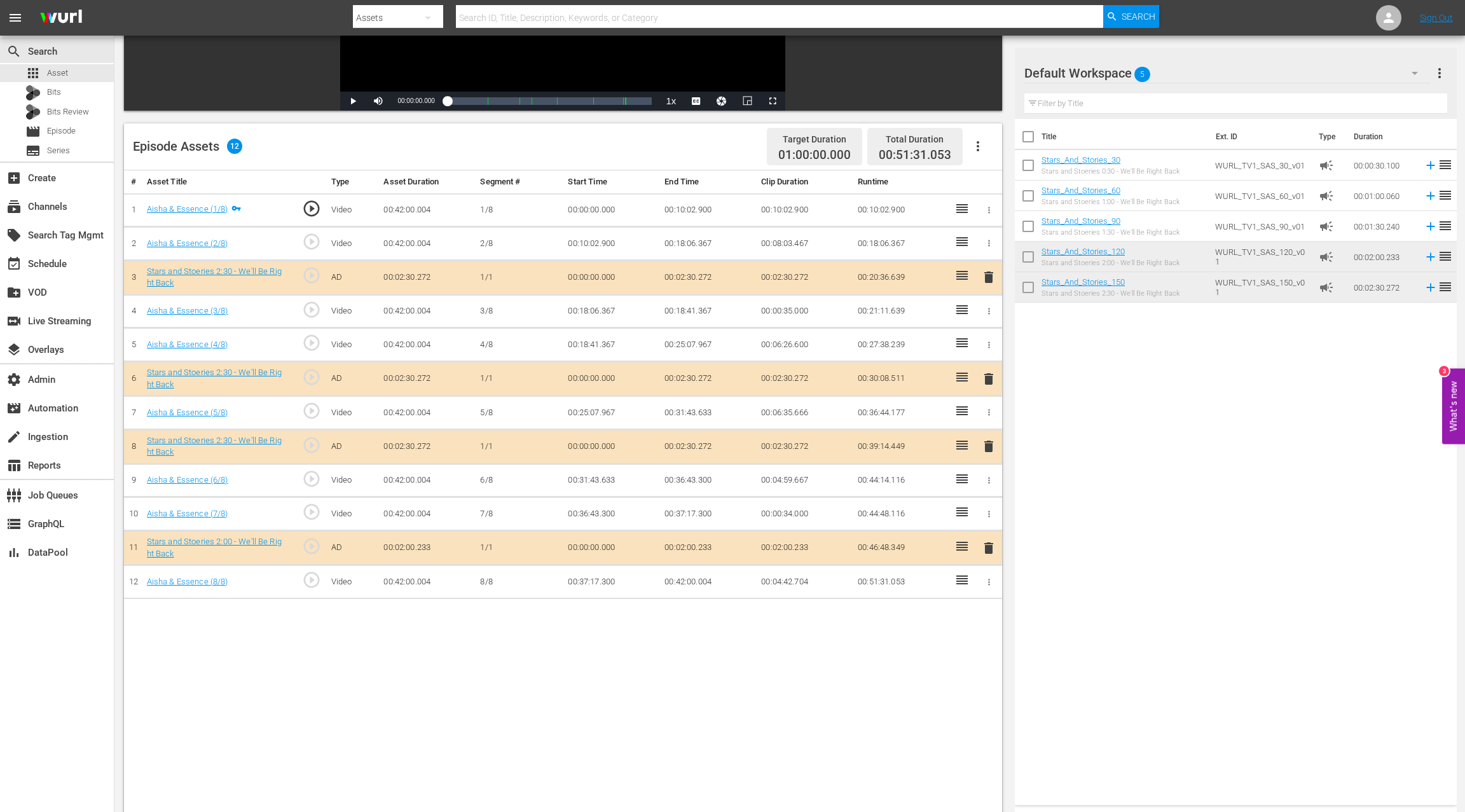
scroll to position [248, 0]
click at [97, 129] on div "movie Episode" at bounding box center [56, 131] width 114 height 18
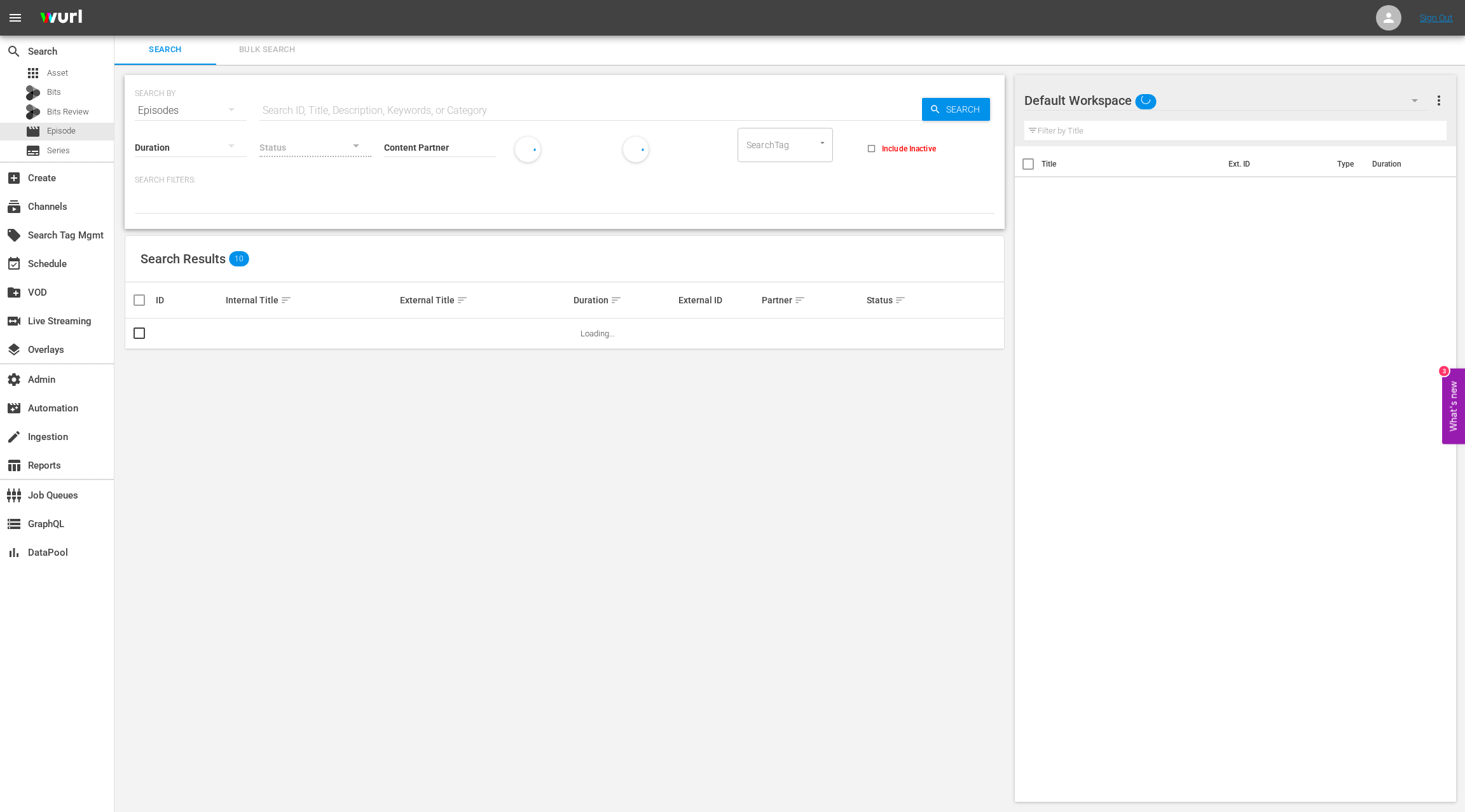
scroll to position [1, 0]
click at [429, 138] on input "Content Partner" at bounding box center [440, 148] width 112 height 46
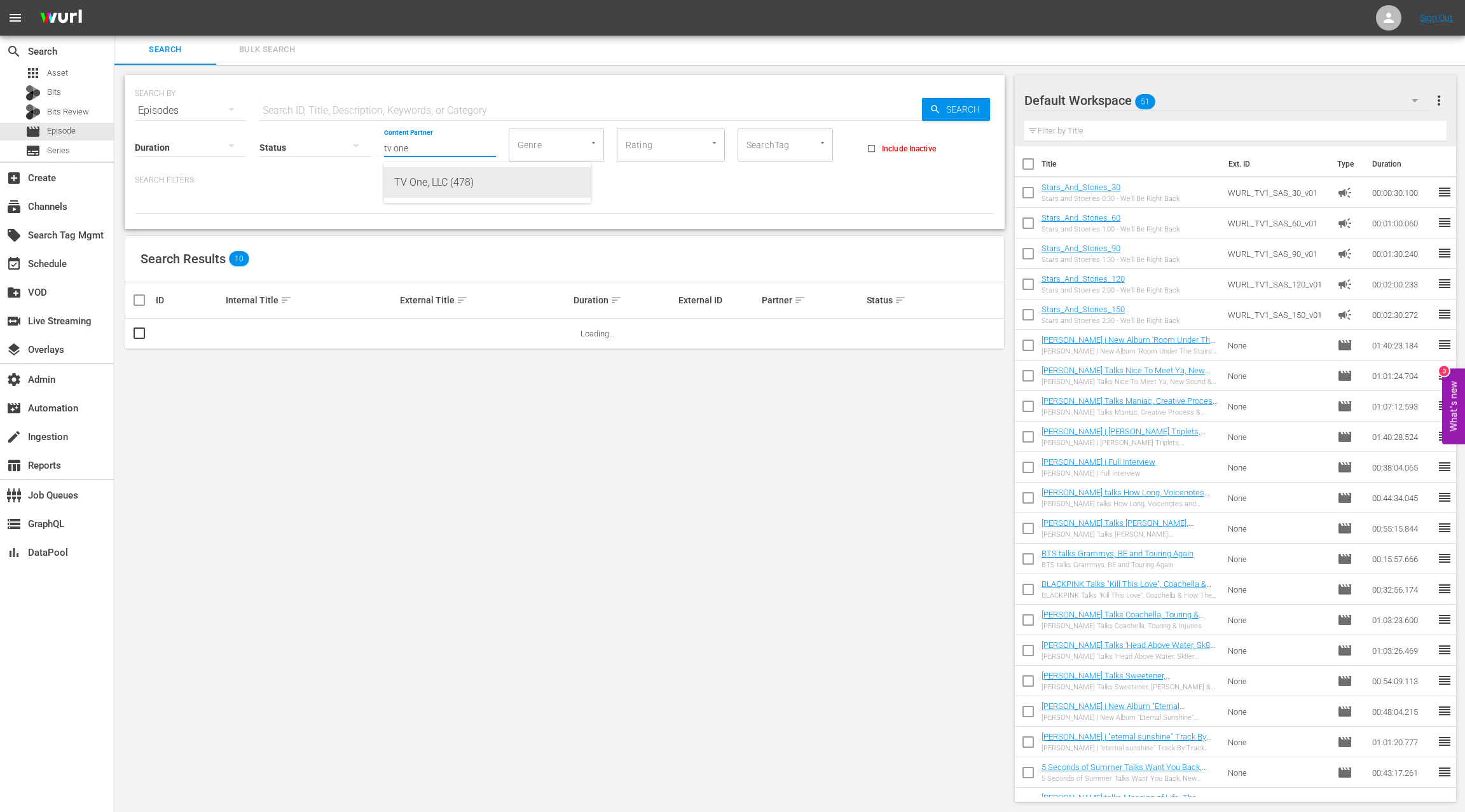
click at [463, 184] on div "TV One, LLC (478)" at bounding box center [487, 182] width 187 height 30
type input "TV One, LLC (478)"
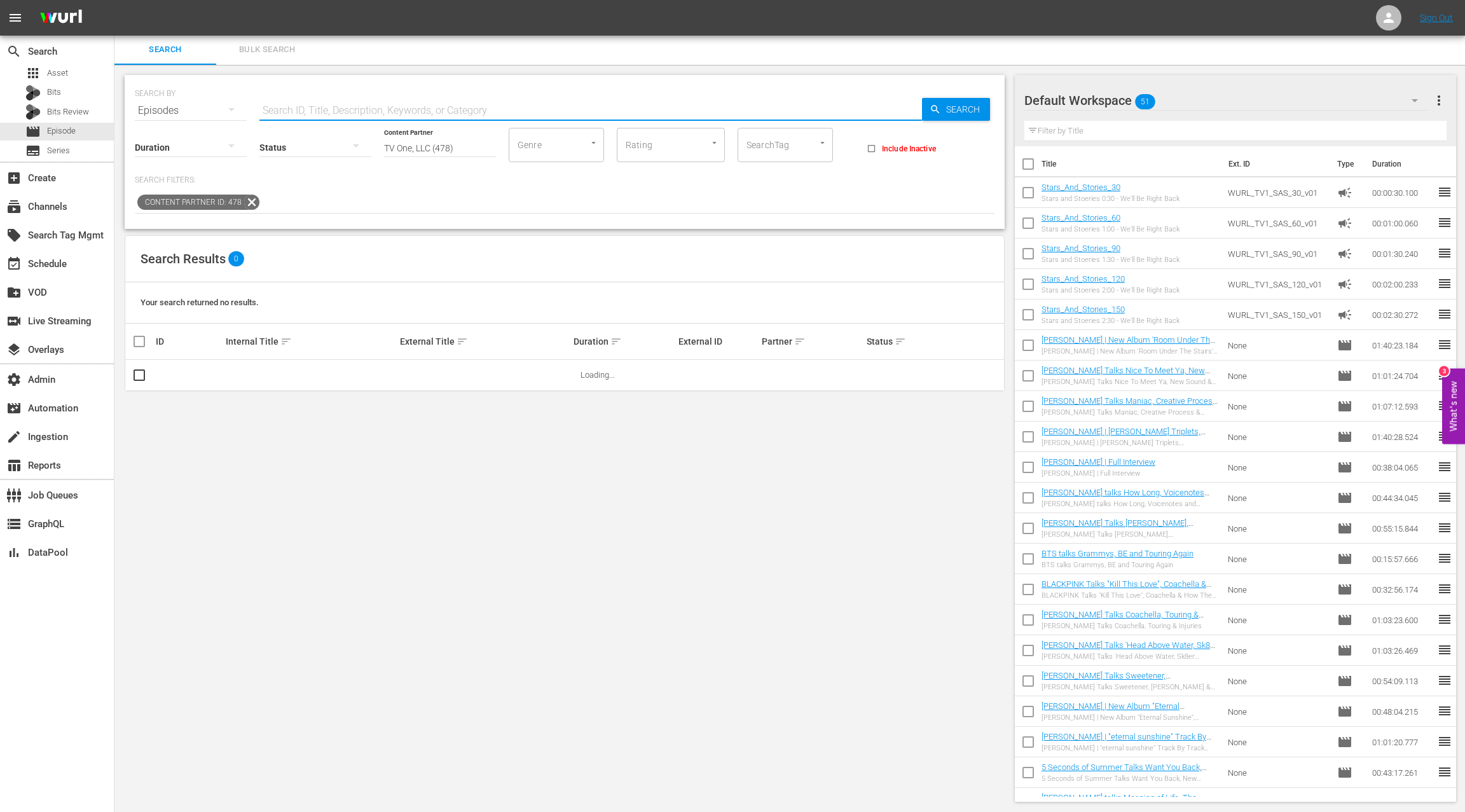
click at [338, 109] on input "text" at bounding box center [591, 111] width 663 height 30
click at [270, 110] on input "bad dad" at bounding box center [591, 111] width 663 height 30
drag, startPoint x: 270, startPoint y: 110, endPoint x: 314, endPoint y: 110, distance: 44.0
click at [314, 110] on input "bad dad" at bounding box center [591, 111] width 663 height 30
paste input "CHASING WATERFALLS"
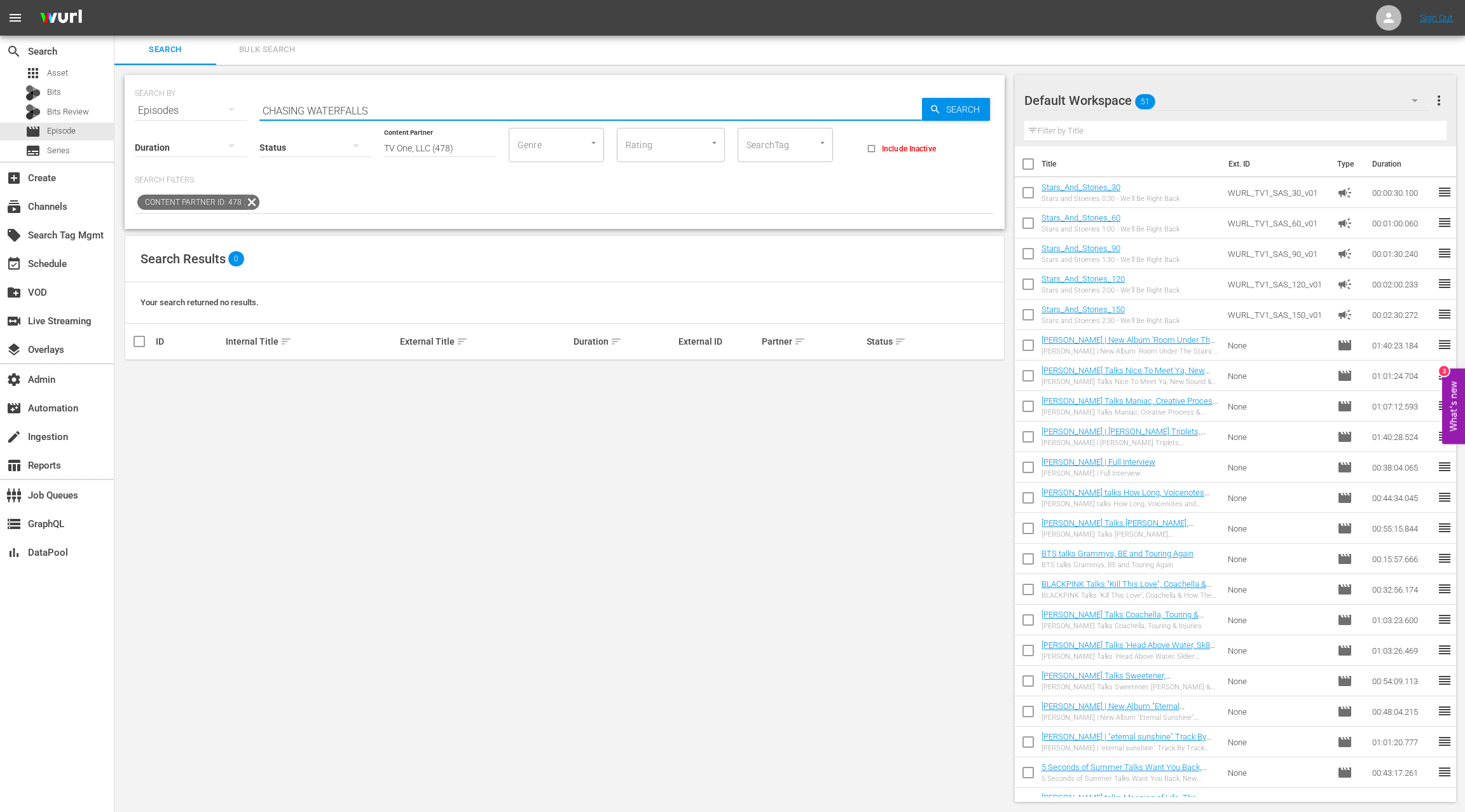
click at [295, 109] on input "CHASING WATERFALLS" at bounding box center [591, 111] width 663 height 30
click at [300, 111] on input "WATERFALLS" at bounding box center [591, 111] width 663 height 30
click at [281, 111] on input "chasing" at bounding box center [591, 111] width 663 height 30
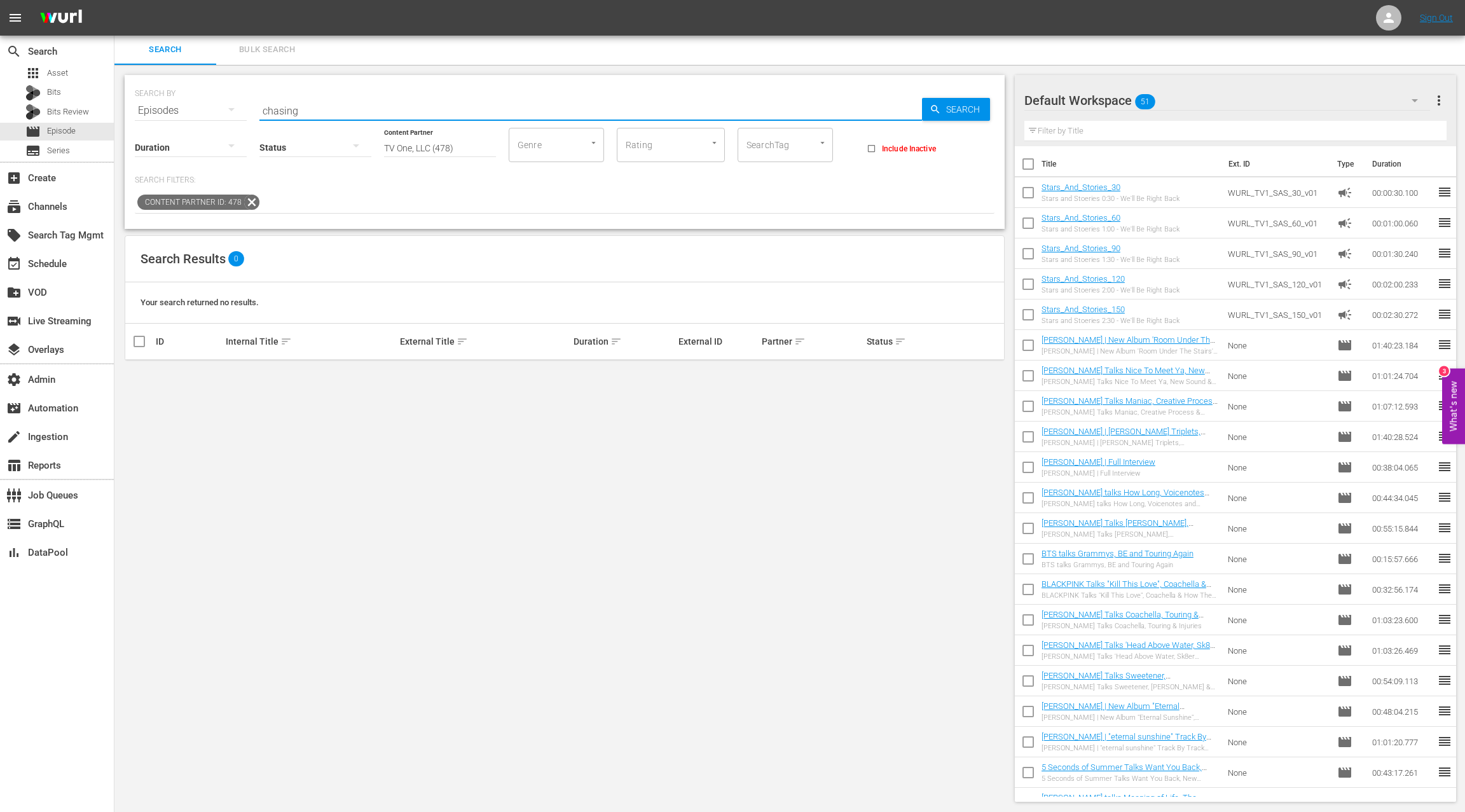
click at [281, 111] on input "chasing" at bounding box center [591, 111] width 663 height 30
paste input "DEFINITELY DIVORCING"
click at [268, 111] on input "chaDEFINITELY DIVORCINGsing" at bounding box center [591, 111] width 663 height 30
drag, startPoint x: 284, startPoint y: 111, endPoint x: 485, endPoint y: 108, distance: 201.0
click at [488, 108] on input "chaDEFINITELY DIVORCINGsing" at bounding box center [591, 111] width 663 height 30
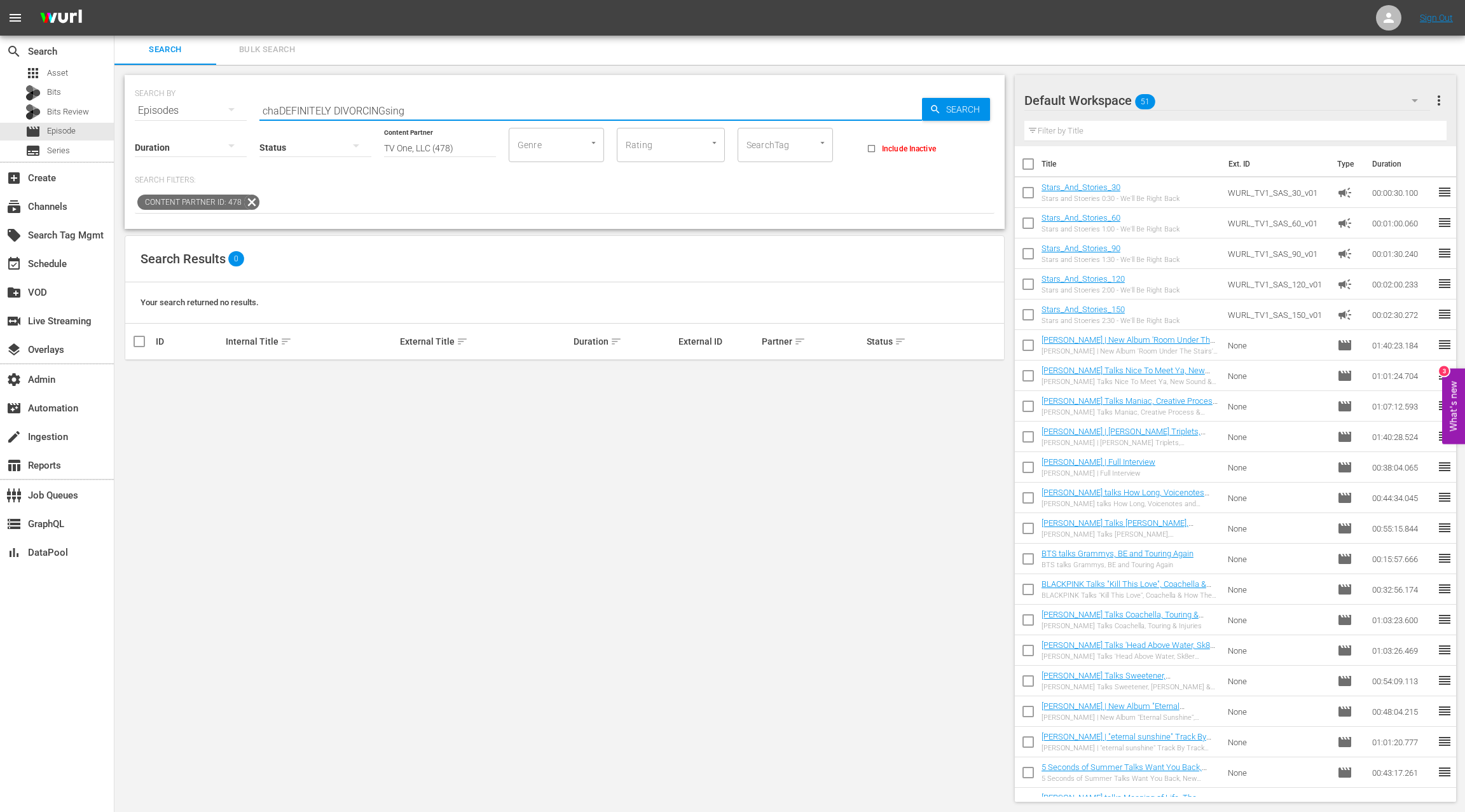
type input "c"
paste input "DEFINITELY DIVORCING"
click at [288, 107] on input "DEFINITELY DIVORCING" at bounding box center [591, 111] width 663 height 30
drag, startPoint x: 289, startPoint y: 107, endPoint x: 399, endPoint y: 109, distance: 110.0
click at [399, 109] on input "DEFINITELY DIVORCING" at bounding box center [591, 111] width 663 height 30
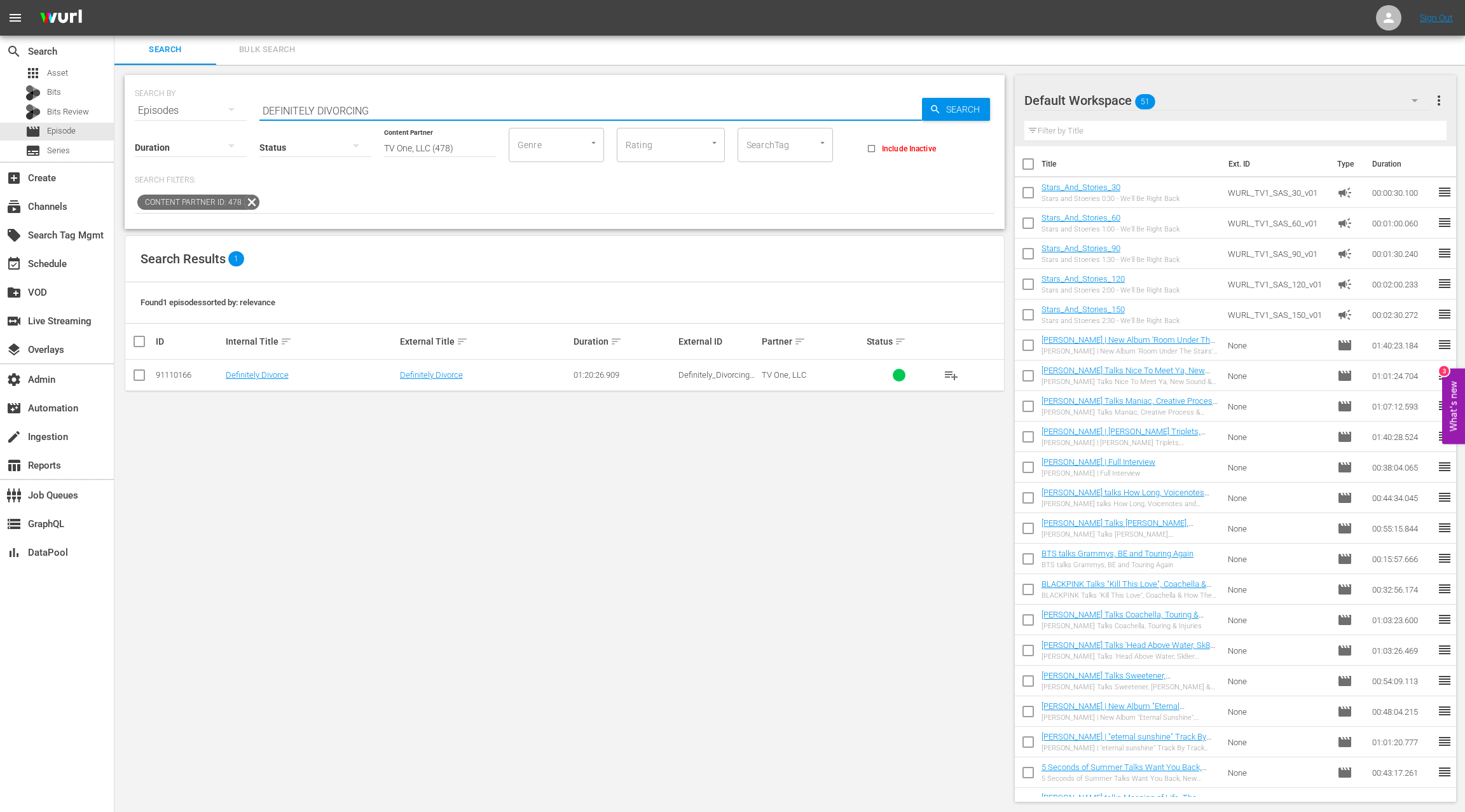
paste input "INNER FOR TWO"
click at [282, 112] on input "DINNER FOR TWO" at bounding box center [591, 111] width 663 height 30
drag, startPoint x: 311, startPoint y: 111, endPoint x: 363, endPoint y: 111, distance: 52.0
click at [363, 111] on input "DINNER FOR TWO" at bounding box center [591, 111] width 663 height 30
paste input "ON'T WASTE YOUR PRETTY"
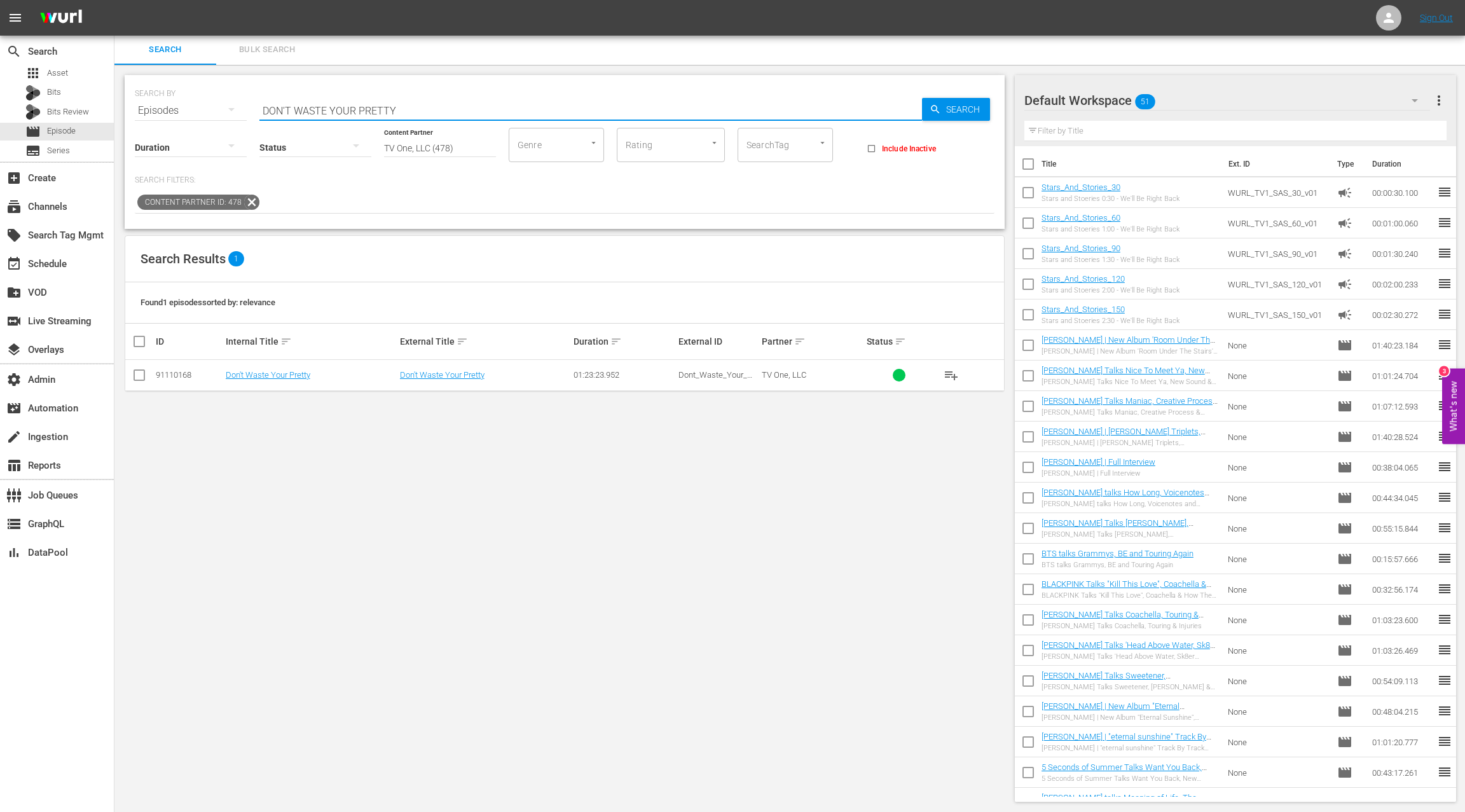
click at [279, 110] on input "DON'T WASTE YOUR PRETTY" at bounding box center [591, 111] width 663 height 30
drag, startPoint x: 280, startPoint y: 111, endPoint x: 402, endPoint y: 110, distance: 122.0
click at [402, 110] on input "DON'T WASTE YOUR PRETTY" at bounding box center [591, 111] width 663 height 30
paste input "WNSIZED"
click at [293, 113] on input "DOWNSIZED" at bounding box center [591, 111] width 663 height 30
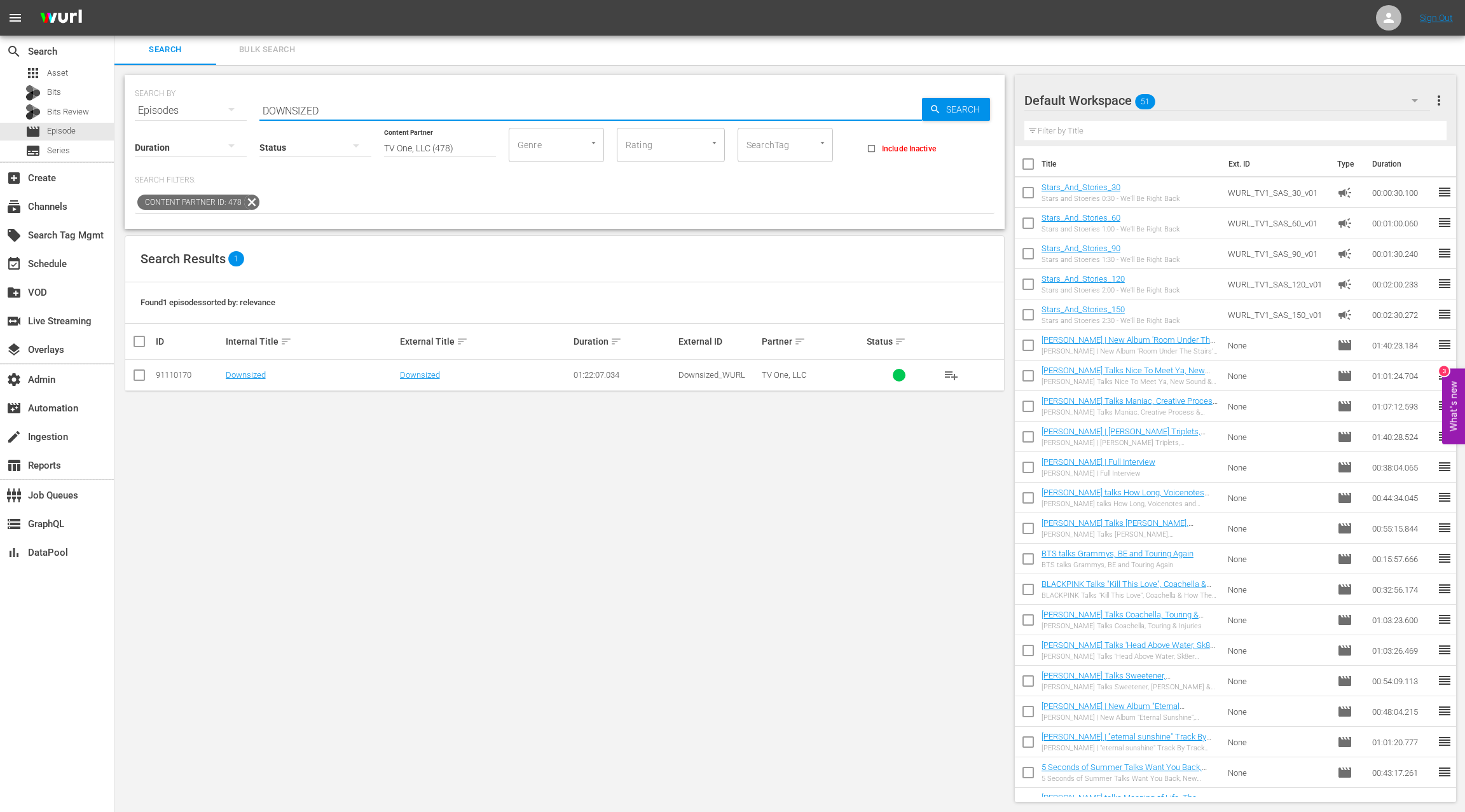
click at [293, 113] on input "DOWNSIZED" at bounding box center [591, 111] width 663 height 30
paste input "FOR THE LOVE OF [PERSON_NAME]"
click at [274, 111] on input "FOR THE LOVE OF [PERSON_NAME]" at bounding box center [591, 111] width 663 height 30
drag, startPoint x: 274, startPoint y: 111, endPoint x: 404, endPoint y: 111, distance: 130.0
click at [403, 110] on input "FOR THE LOVE OF [PERSON_NAME]" at bounding box center [591, 111] width 663 height 30
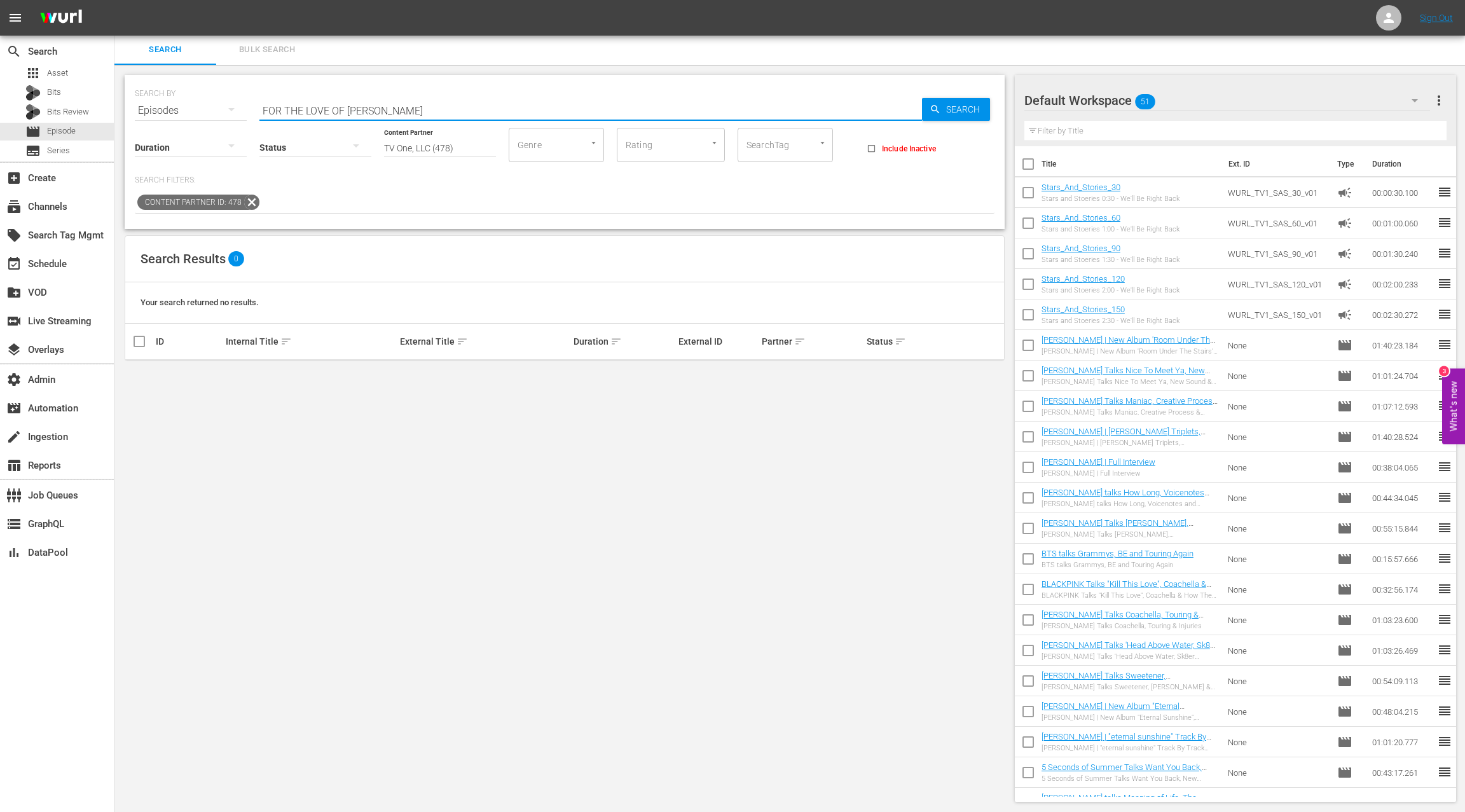
paste input "RIGHT NIGHT FILES"
type input "FRIGHT NIGHT FILES"
click at [76, 76] on div "apps Asset" at bounding box center [56, 73] width 114 height 18
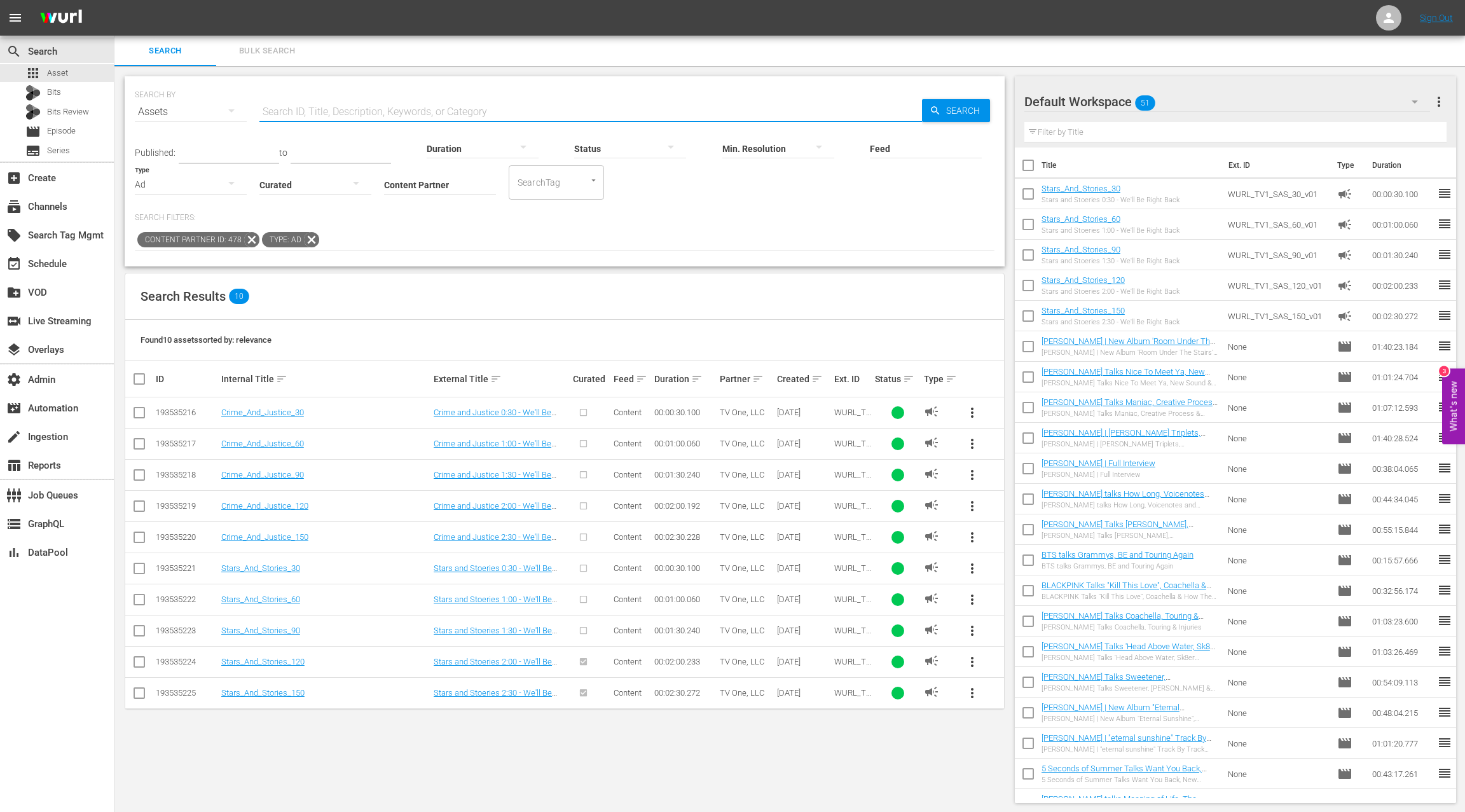
click at [325, 115] on input "text" at bounding box center [591, 111] width 663 height 30
paste input "CHASING WATERFALLS"
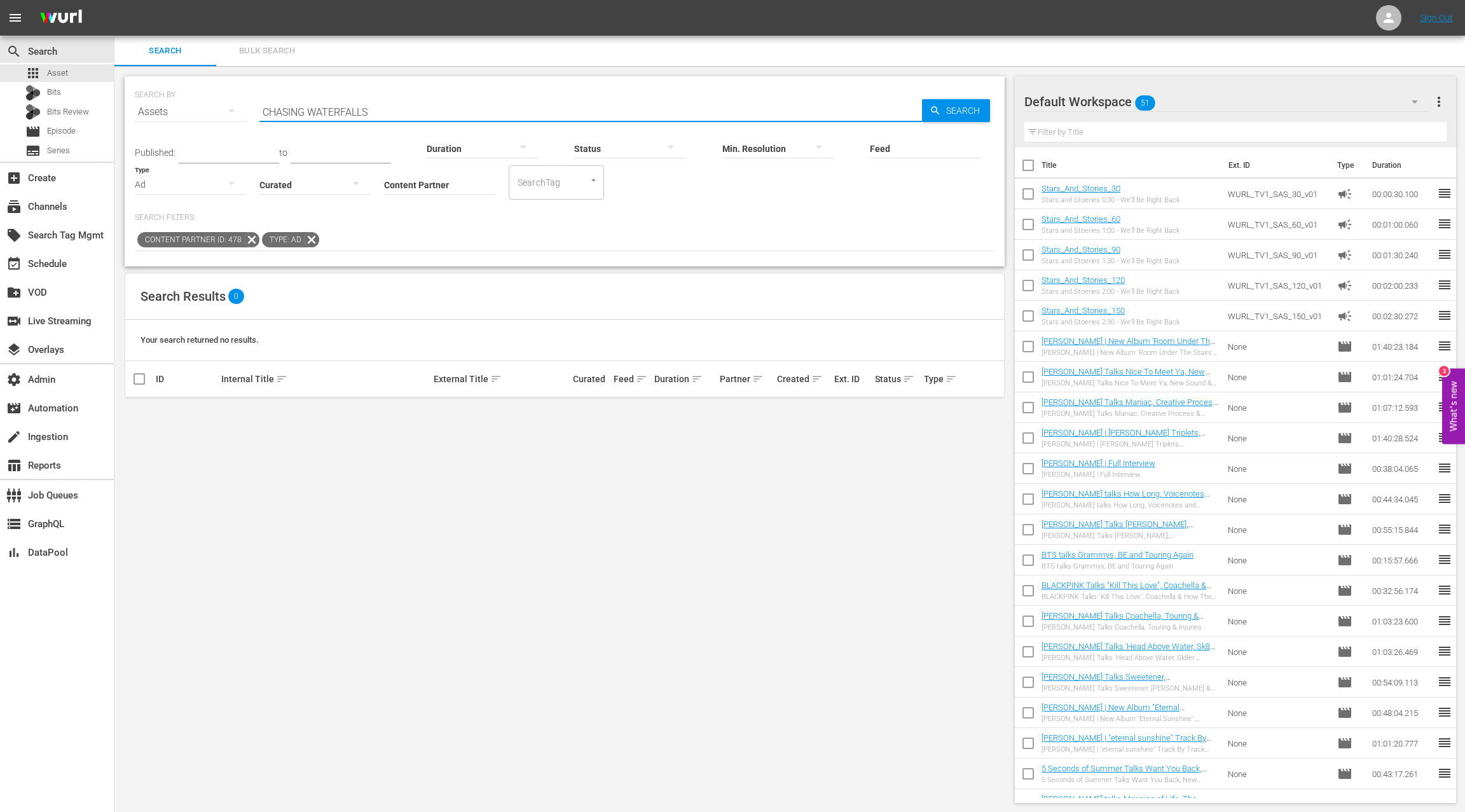
type input "CHASING WATERFALLS"
click at [419, 179] on input "Content Partner" at bounding box center [440, 185] width 112 height 46
click at [313, 239] on icon at bounding box center [312, 239] width 17 height 17
click at [249, 240] on icon at bounding box center [252, 239] width 15 height 15
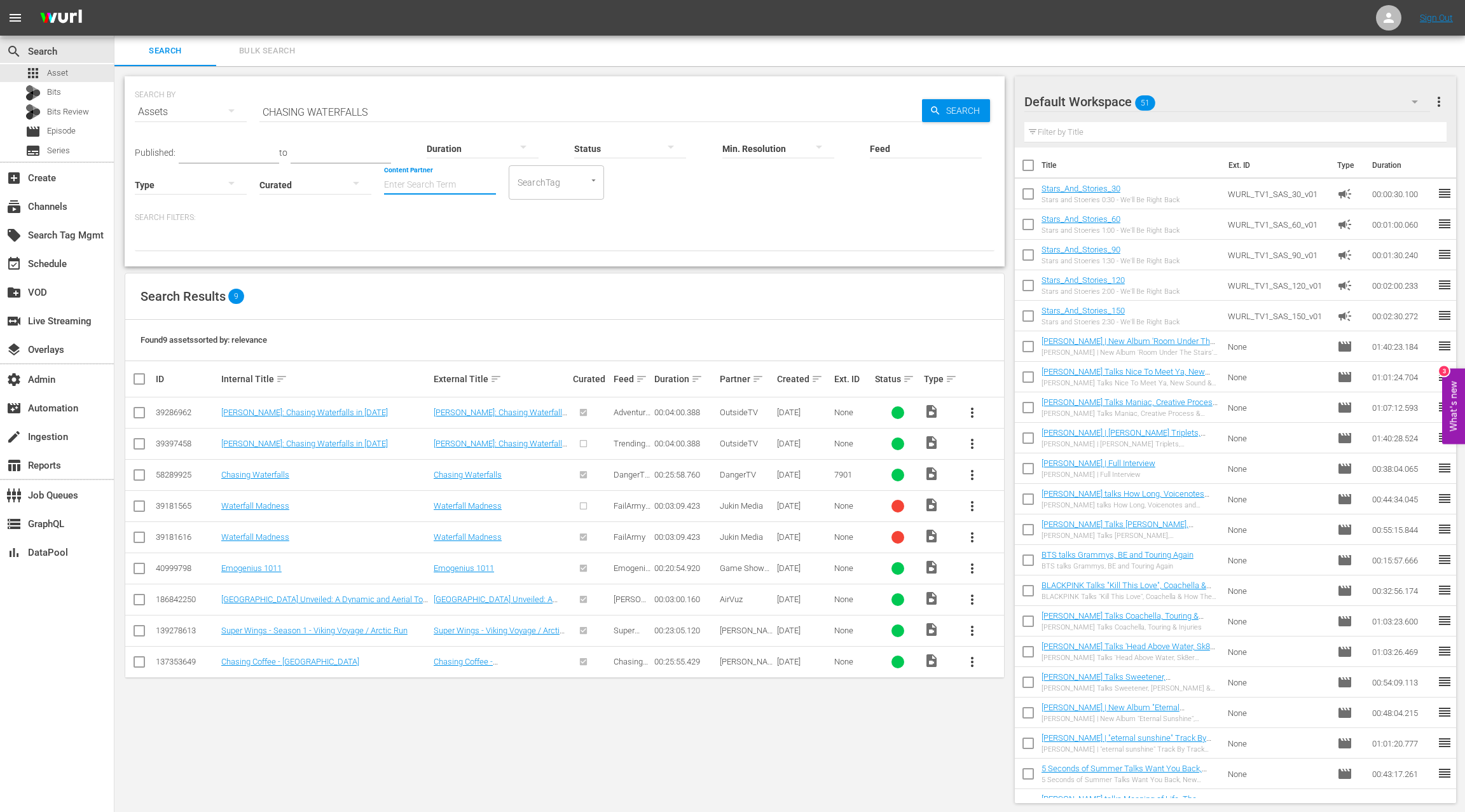
click at [413, 180] on input "Content Partner" at bounding box center [440, 185] width 112 height 46
click at [447, 218] on div "TV One, LLC (478)" at bounding box center [487, 220] width 187 height 30
type input "TV One, LLC (478)"
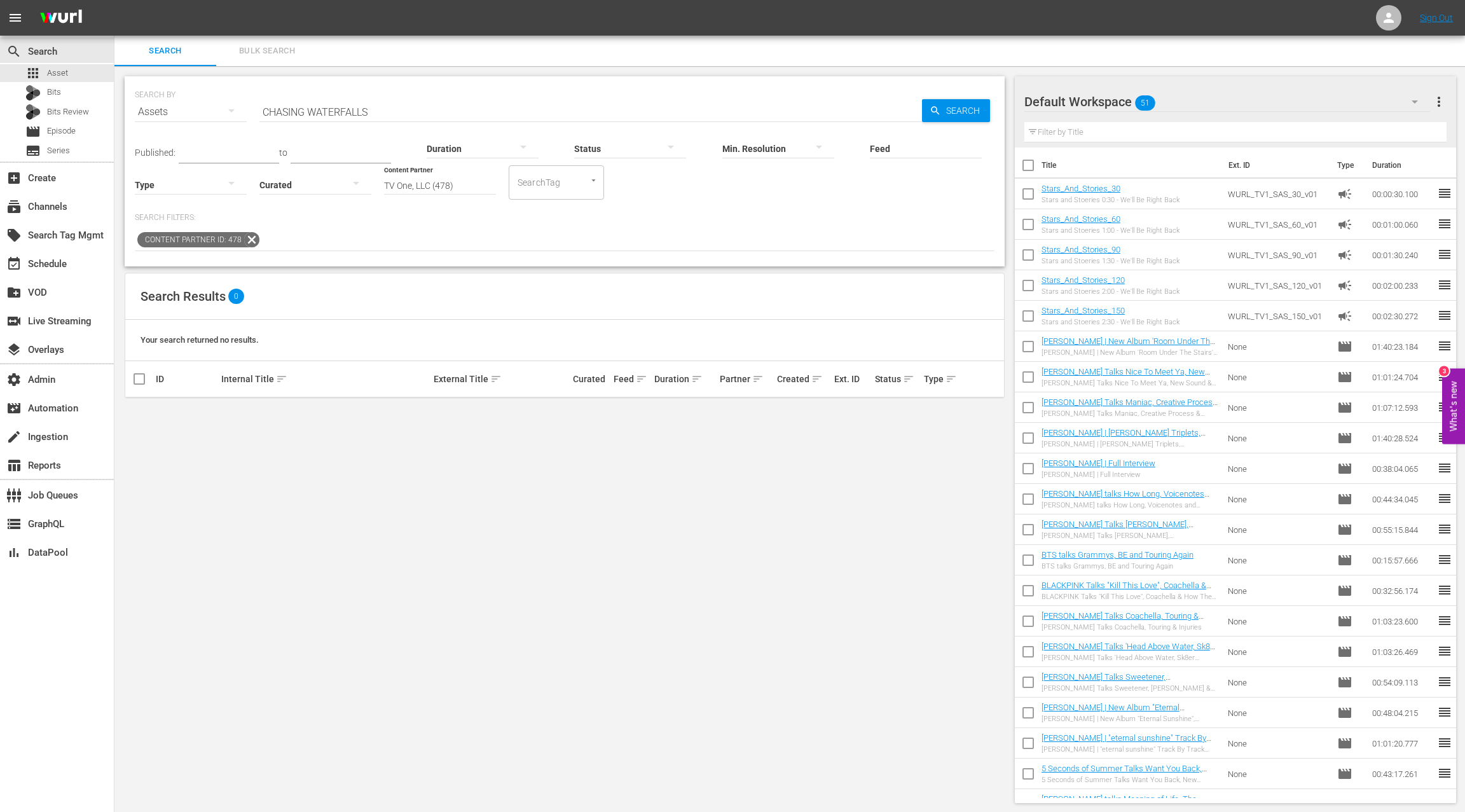
click at [277, 114] on input "CHASING WATERFALLS" at bounding box center [591, 111] width 663 height 30
drag, startPoint x: 277, startPoint y: 114, endPoint x: 411, endPoint y: 112, distance: 134.0
click at [411, 112] on input "CHASING WATERFALLS" at bounding box center [591, 111] width 663 height 30
paste input "FOR THE LOVE OF [PERSON_NAME]"
click at [273, 113] on input "FOR THE LOVE OF [PERSON_NAME]" at bounding box center [591, 111] width 663 height 30
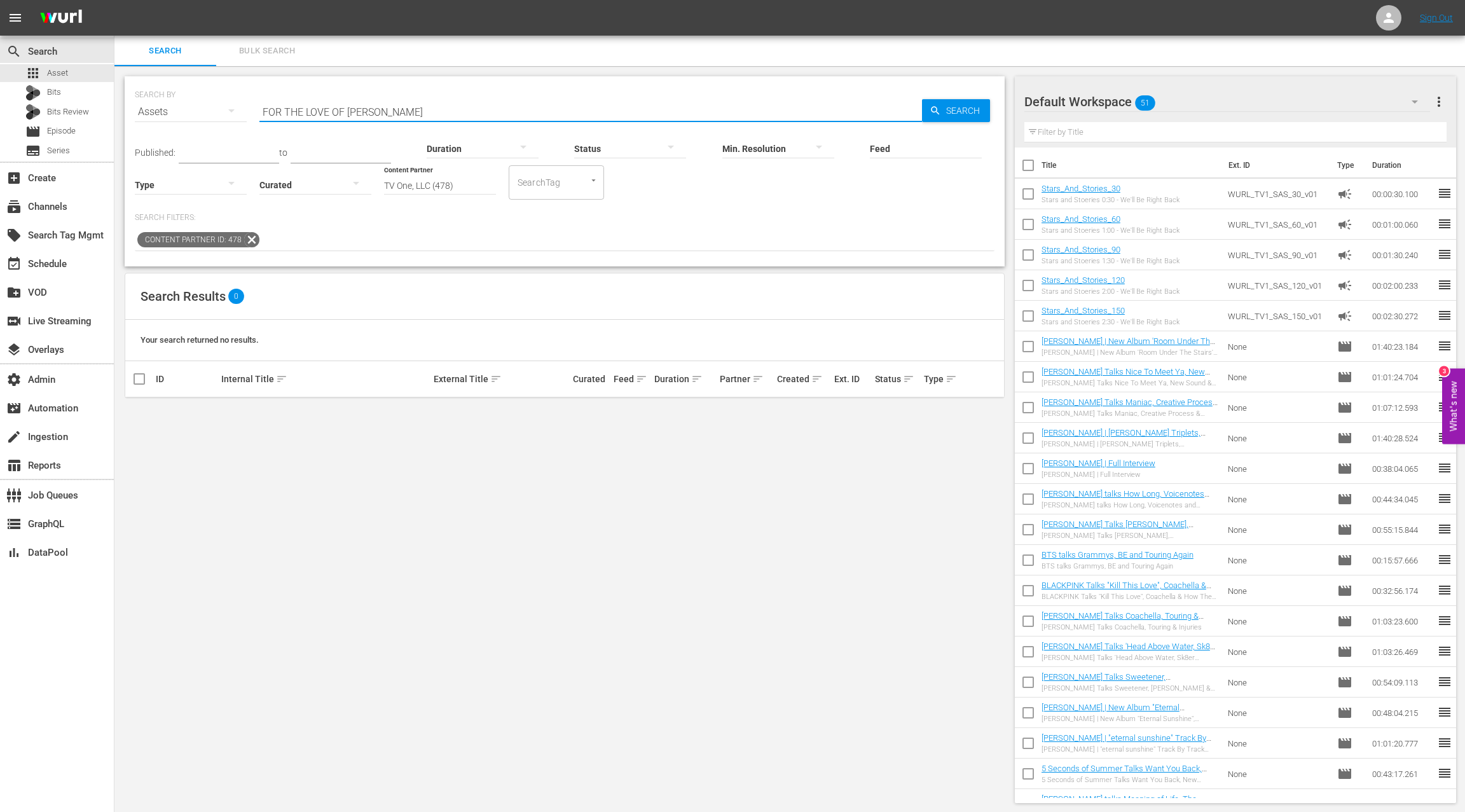
drag, startPoint x: 291, startPoint y: 112, endPoint x: 421, endPoint y: 113, distance: 130.0
click at [421, 113] on input "FOR THE LOVE OF [PERSON_NAME]" at bounding box center [591, 111] width 663 height 30
paste input "RIGHT NIGHT FILES"
type input "FRIGHT NIGHT FILES"
click at [84, 133] on div "movie Episode" at bounding box center [56, 131] width 114 height 18
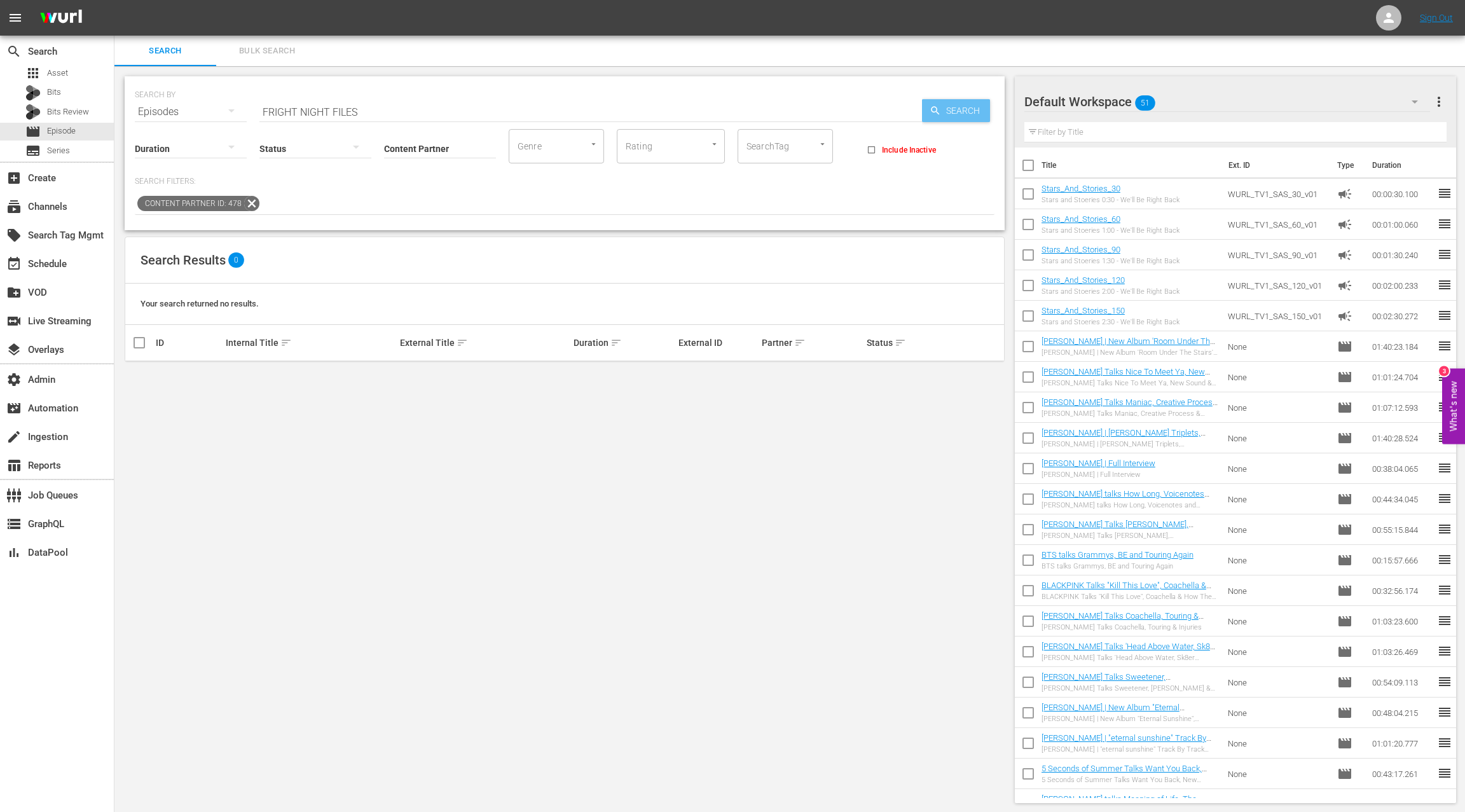
click at [960, 109] on span "Search" at bounding box center [965, 110] width 49 height 23
click at [275, 110] on input "FRIGHT NIGHT FILES" at bounding box center [591, 111] width 663 height 30
drag, startPoint x: 275, startPoint y: 110, endPoint x: 402, endPoint y: 110, distance: 127.0
click at [402, 110] on input "FRIGHT NIGHT FILES" at bounding box center [591, 111] width 663 height 30
paste input "GIRLFRIENDS GETAWAY"
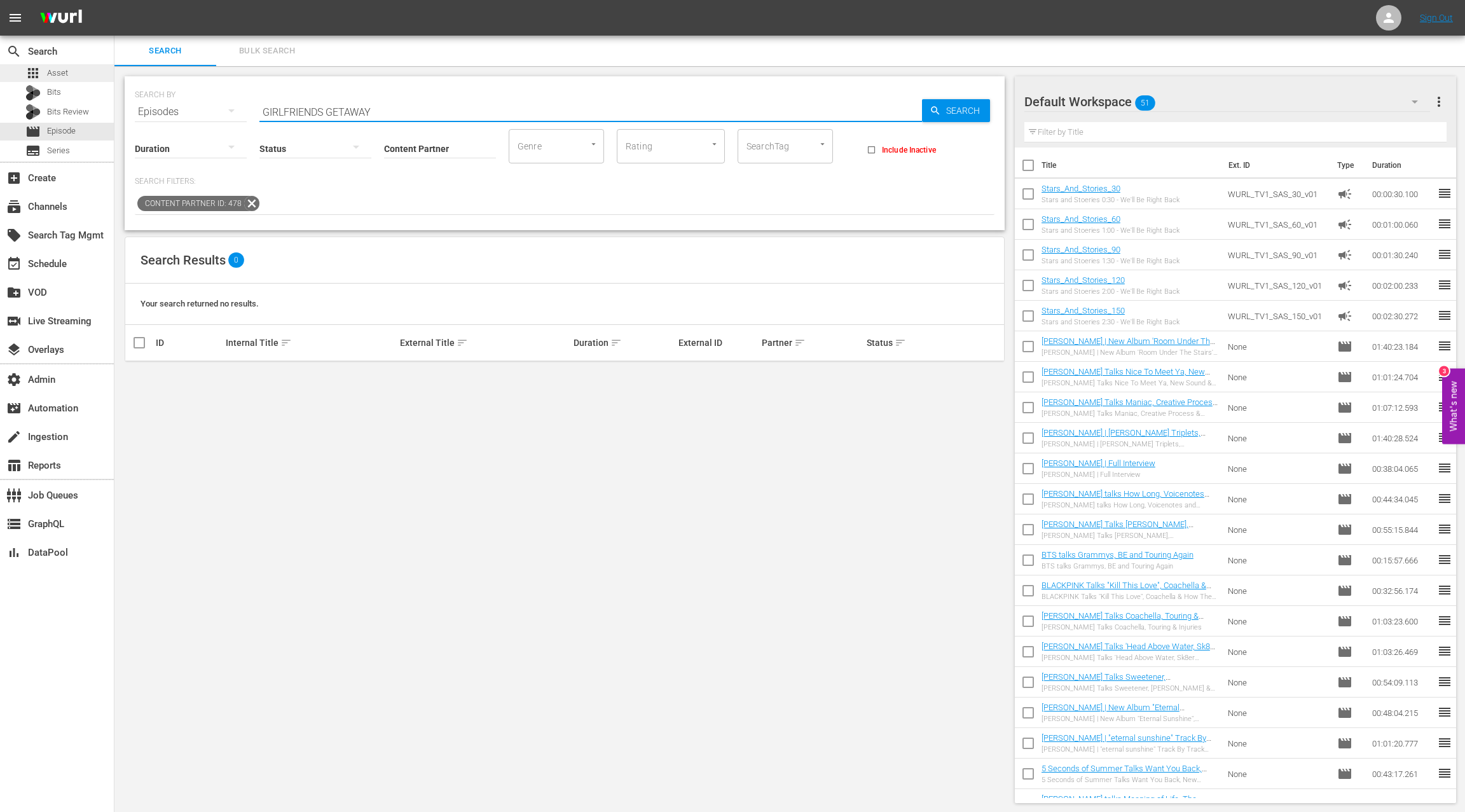
type input "GIRLFRIENDS GETAWAY"
click at [76, 74] on div "apps Asset" at bounding box center [56, 73] width 114 height 18
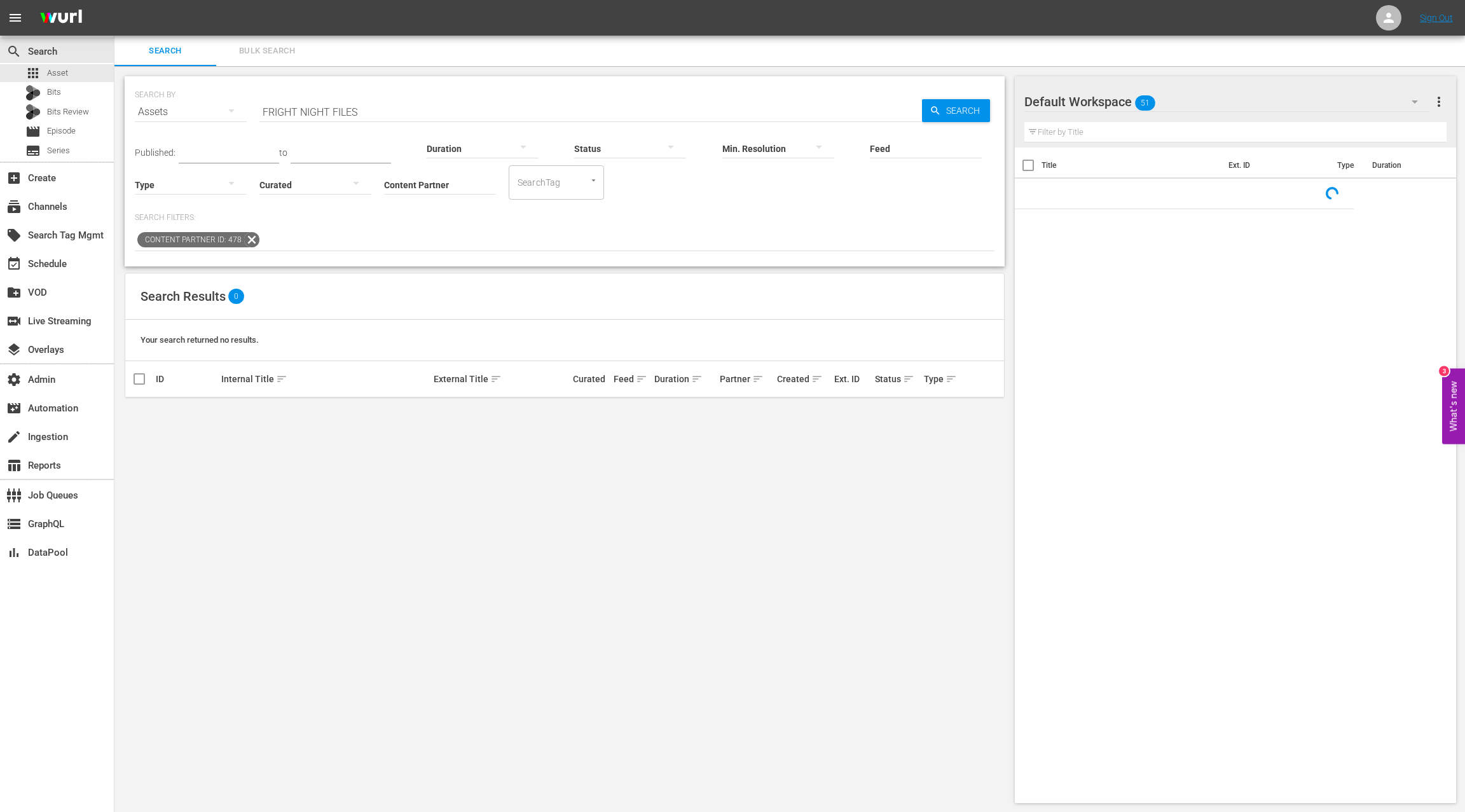
click at [280, 115] on input "FRIGHT NIGHT FILES" at bounding box center [591, 111] width 663 height 30
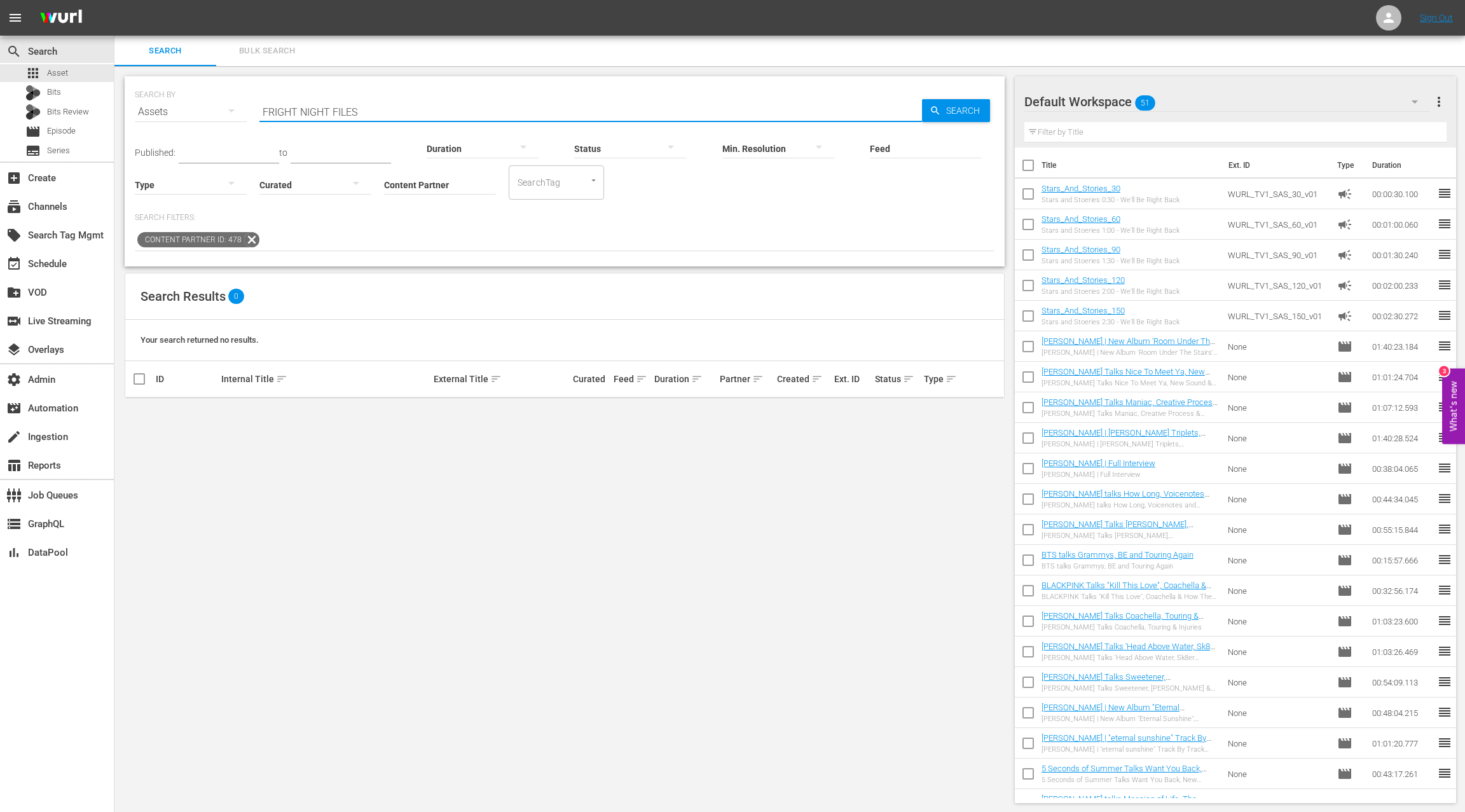
drag, startPoint x: 280, startPoint y: 115, endPoint x: 394, endPoint y: 110, distance: 114.1
click at [394, 110] on input "FRIGHT NIGHT FILES" at bounding box center [591, 111] width 663 height 30
paste input "GIRLFRIENDS GETAWAY"
click at [275, 111] on input "GIRLFRIENDS GETAWAY" at bounding box center [591, 111] width 663 height 30
drag, startPoint x: 275, startPoint y: 111, endPoint x: 412, endPoint y: 108, distance: 137.0
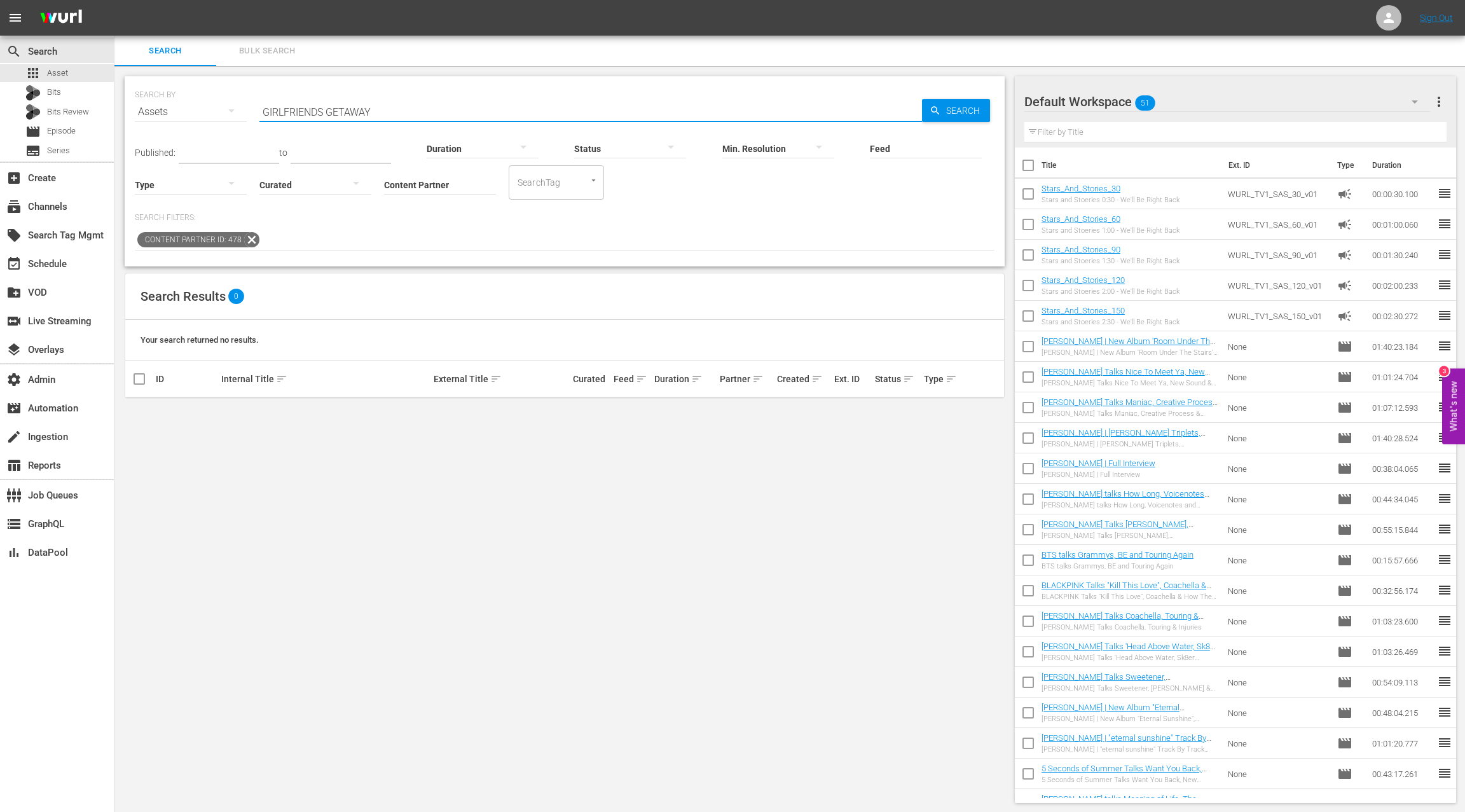
click at [412, 108] on input "GIRLFRIENDS GETAWAY" at bounding box center [591, 111] width 663 height 30
paste input "BAD DAD REHAB"
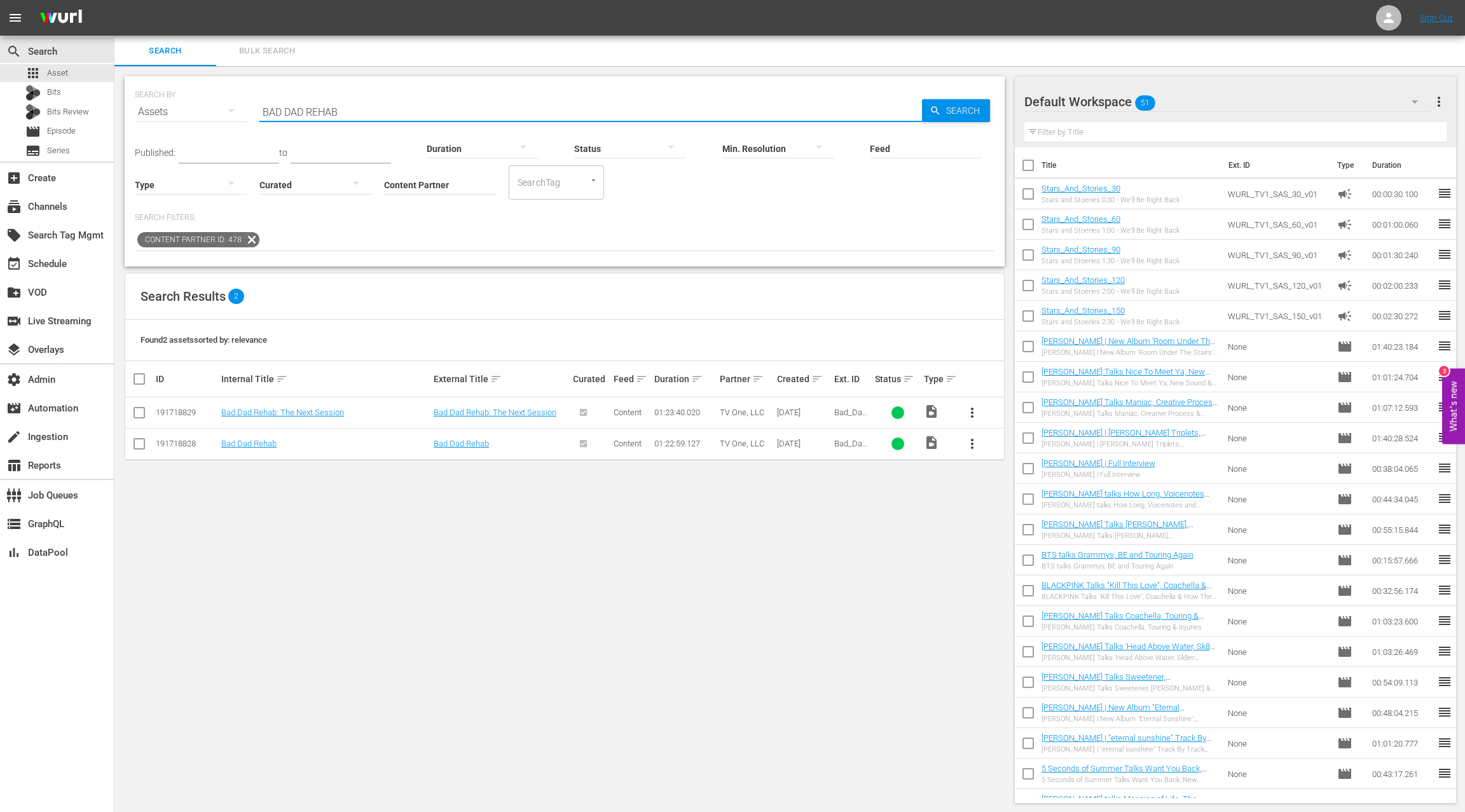
type input "BAD DAD REHAB"
click at [82, 155] on div "subtitles Series" at bounding box center [56, 151] width 114 height 18
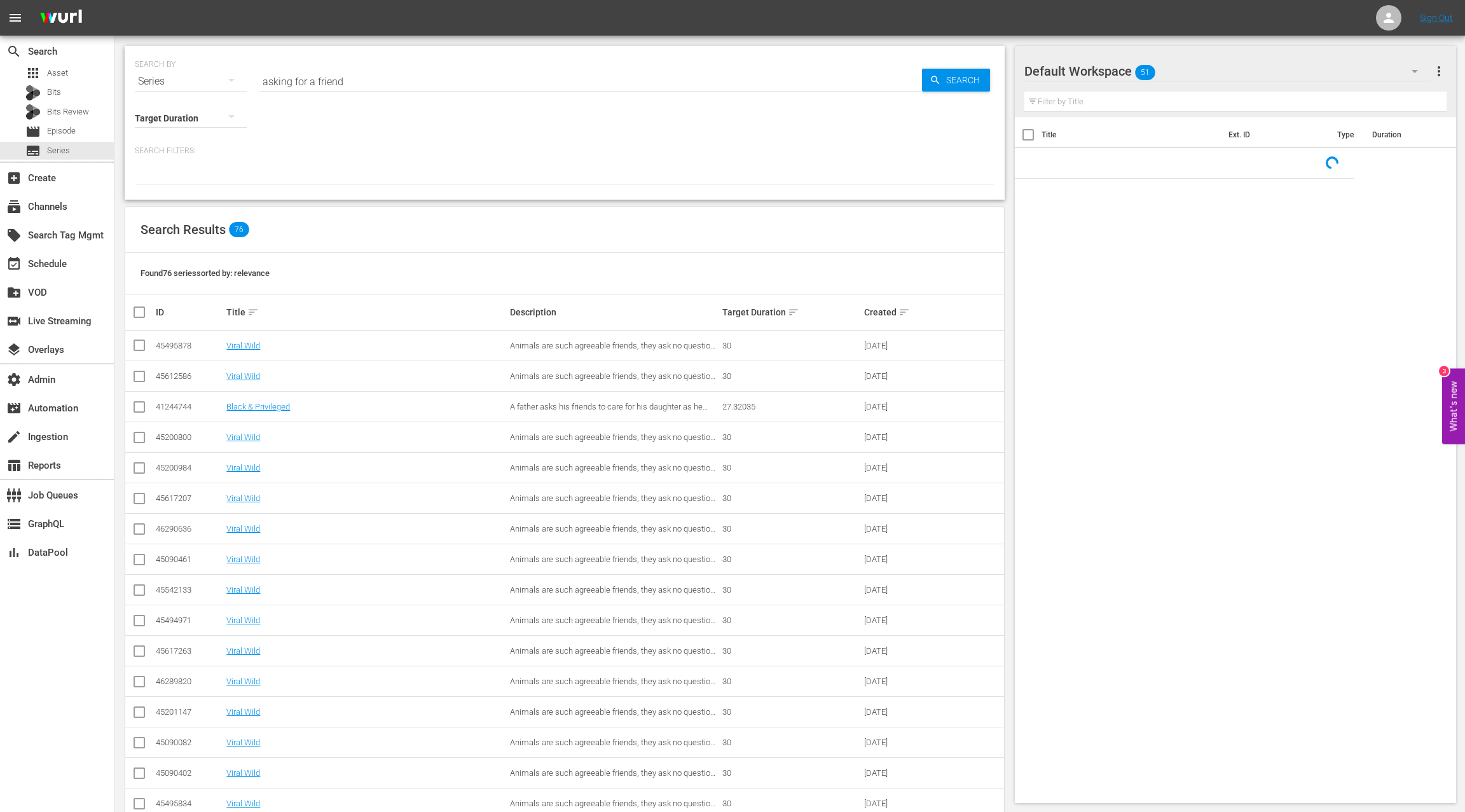
click at [275, 83] on input "asking for a friend" at bounding box center [591, 81] width 663 height 30
drag, startPoint x: 282, startPoint y: 83, endPoint x: 402, endPoint y: 86, distance: 120.0
click at [402, 86] on input "asking for a friend" at bounding box center [591, 81] width 663 height 30
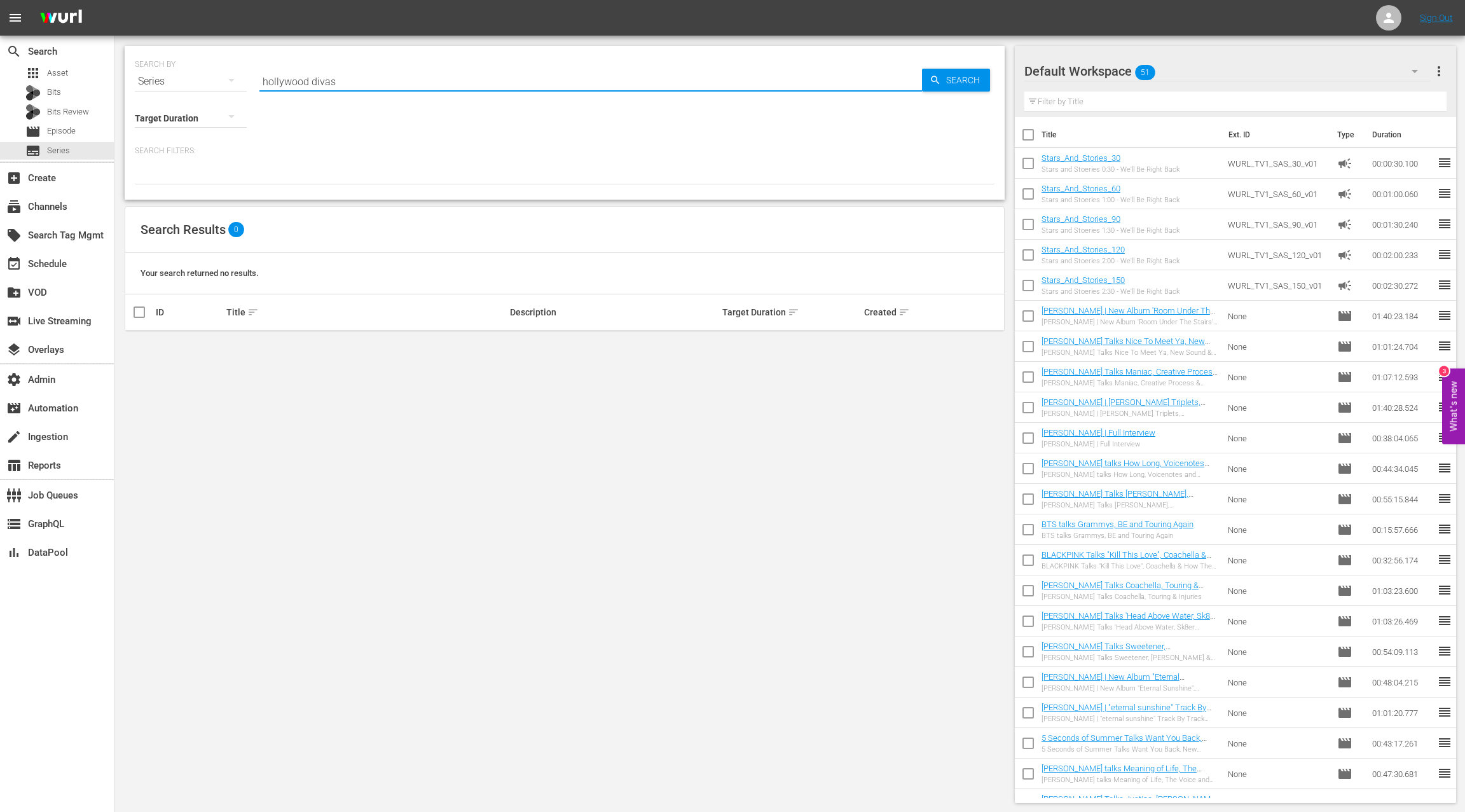
click at [328, 83] on input "hollywood divas" at bounding box center [591, 81] width 663 height 30
click at [297, 80] on input "hollywood divas" at bounding box center [591, 81] width 663 height 30
type input "divas"
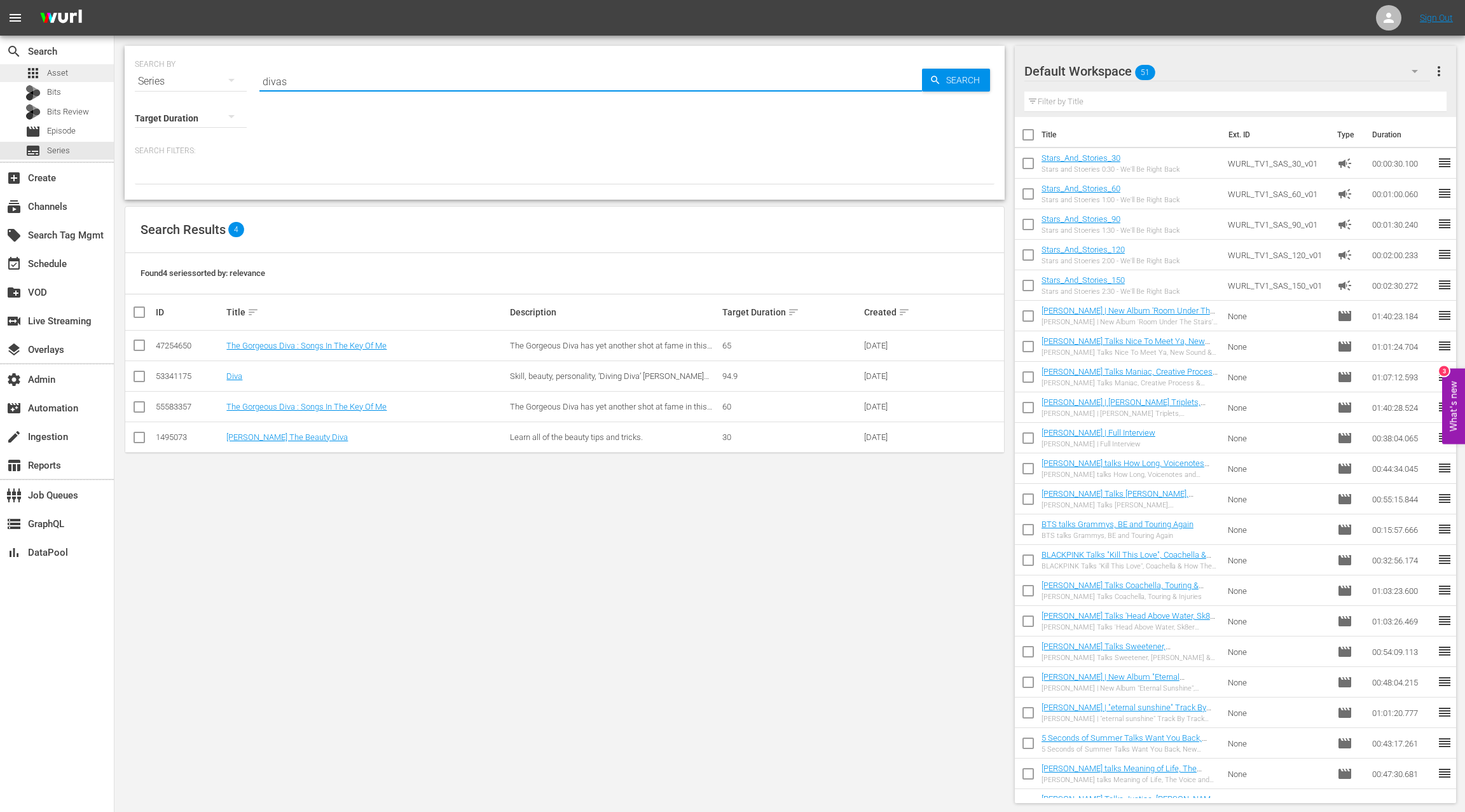
click at [76, 71] on div "apps Asset" at bounding box center [56, 73] width 114 height 18
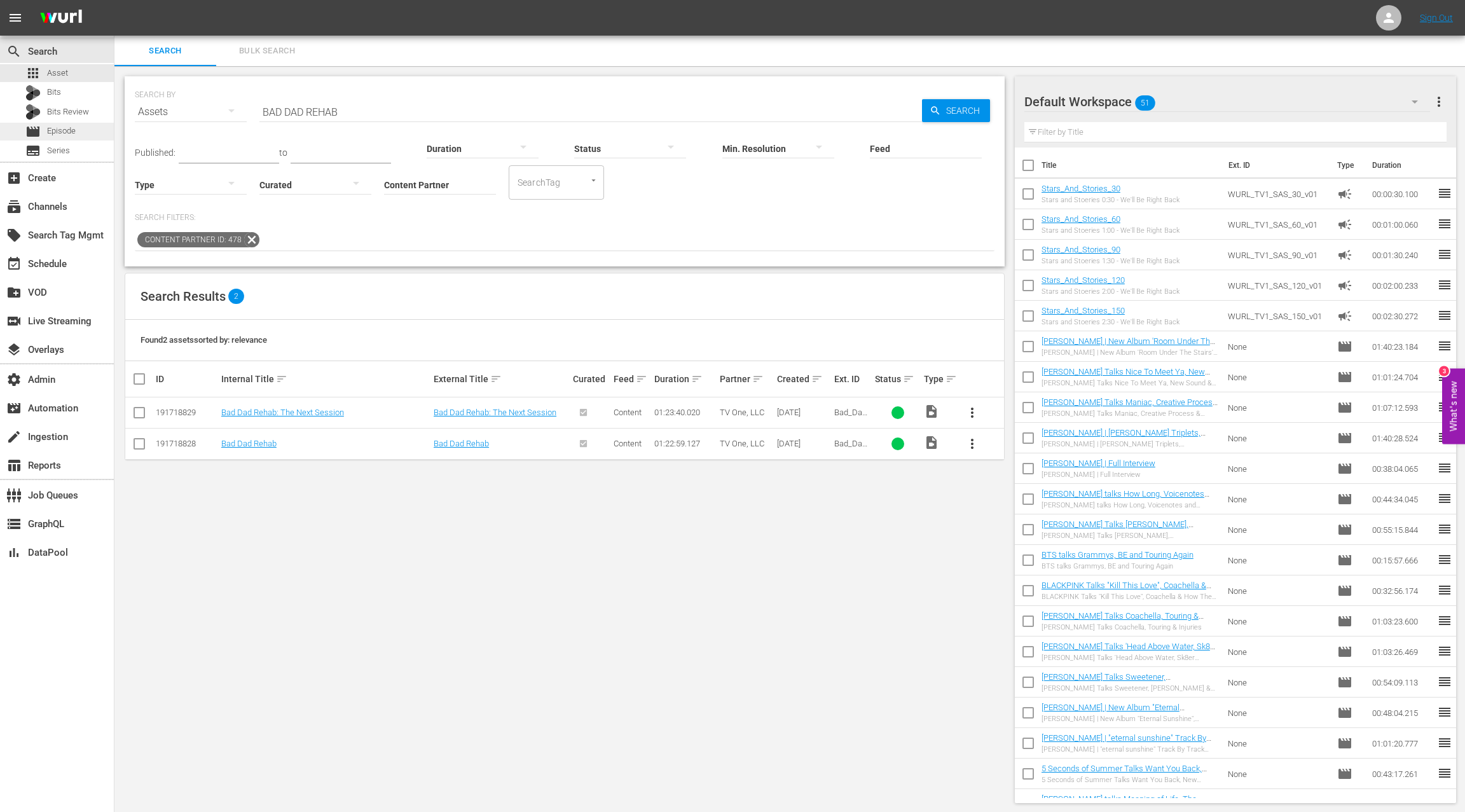
click at [93, 131] on div "movie Episode" at bounding box center [56, 131] width 114 height 18
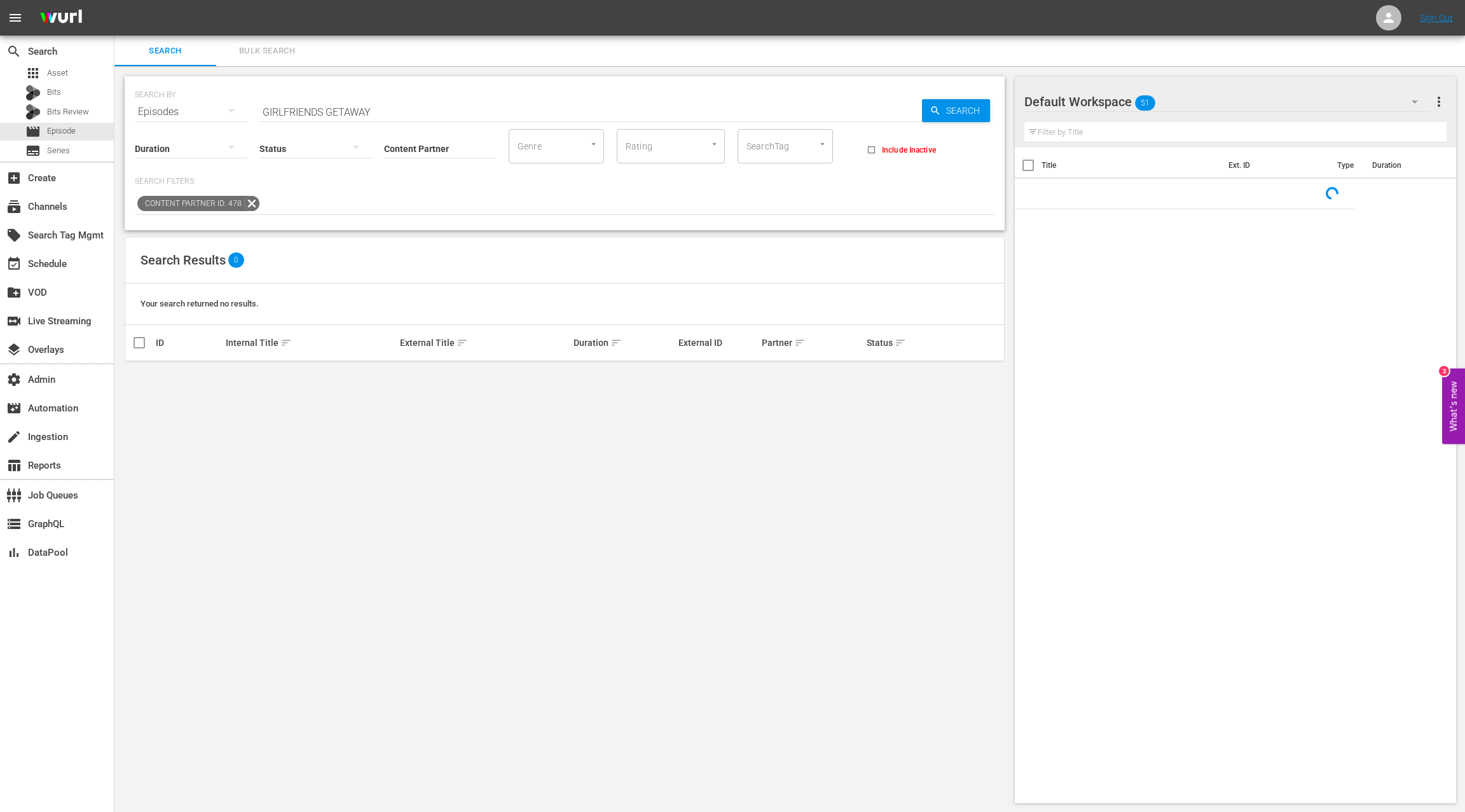
click at [274, 113] on input "GIRLFRIENDS GETAWAY" at bounding box center [591, 111] width 663 height 30
drag, startPoint x: 274, startPoint y: 112, endPoint x: 402, endPoint y: 113, distance: 128.0
click at [402, 113] on input "GIRLFRIENDS GETAWAY" at bounding box center [591, 111] width 663 height 30
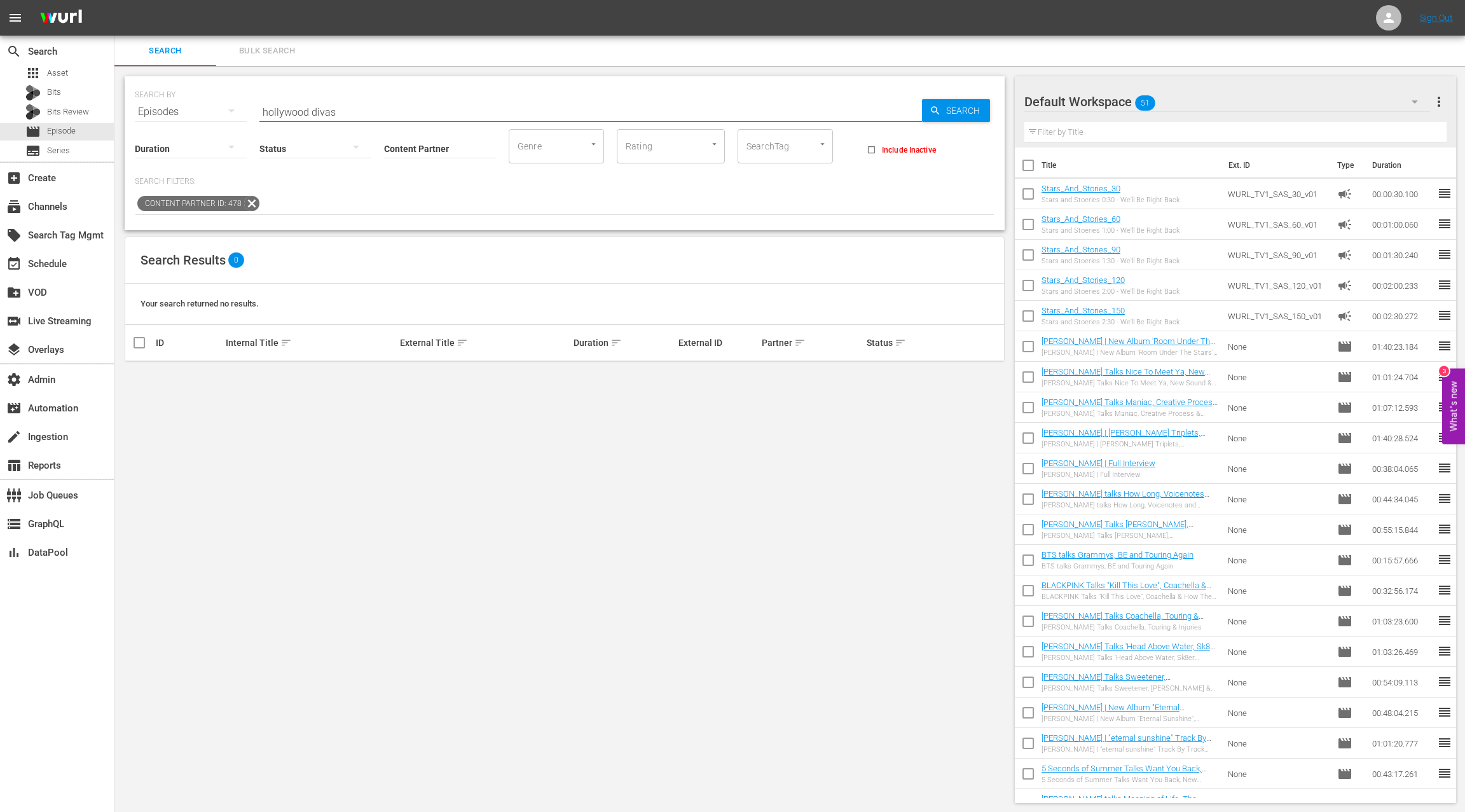
type input "hollywood divas"
click at [68, 71] on div "apps Asset" at bounding box center [56, 73] width 114 height 18
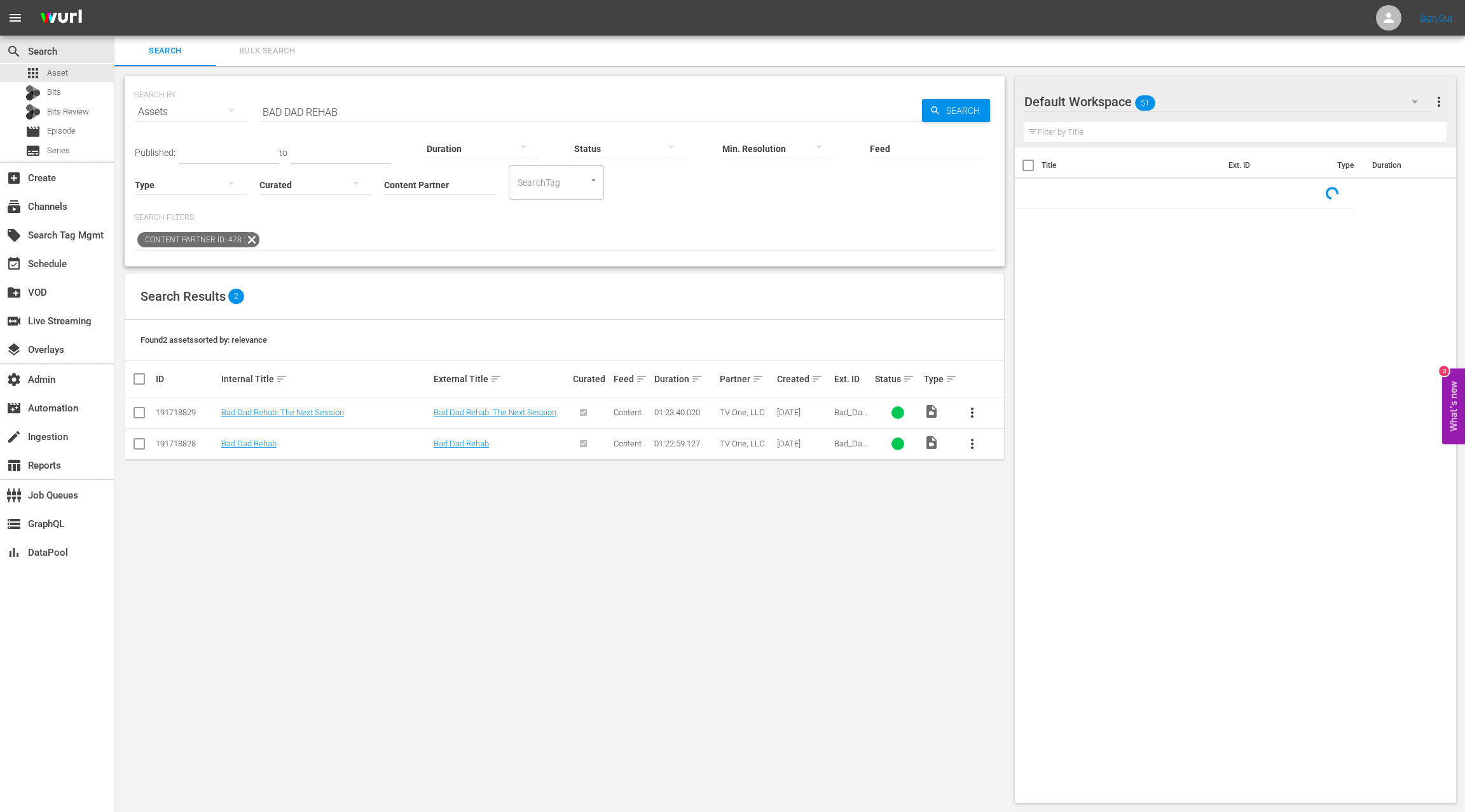
click at [262, 113] on input "BAD DAD REHAB" at bounding box center [591, 111] width 663 height 30
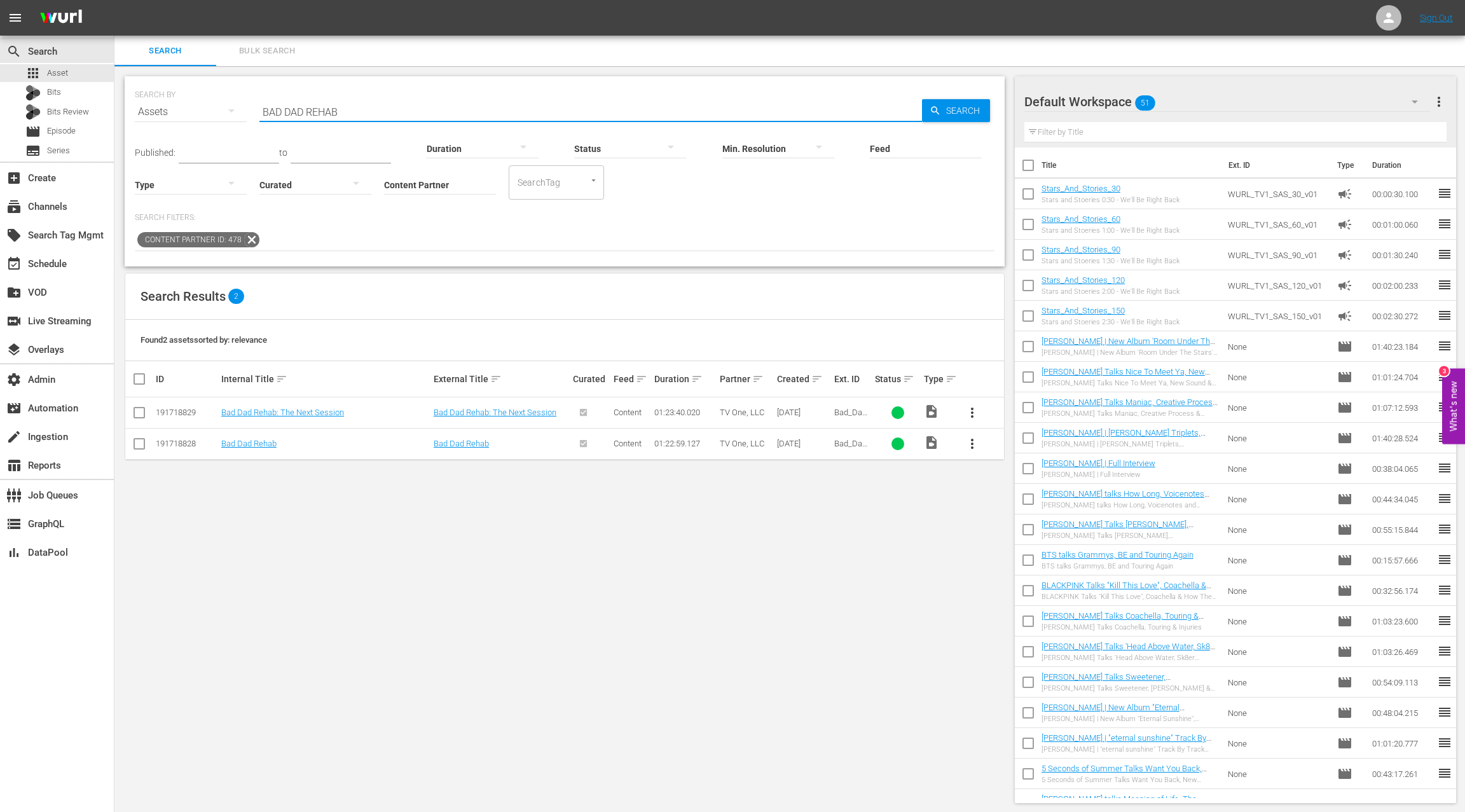
drag, startPoint x: 262, startPoint y: 113, endPoint x: 364, endPoint y: 116, distance: 102.0
click at [364, 116] on input "BAD DAD REHAB" at bounding box center [591, 111] width 663 height 30
type input "hollywood divas"
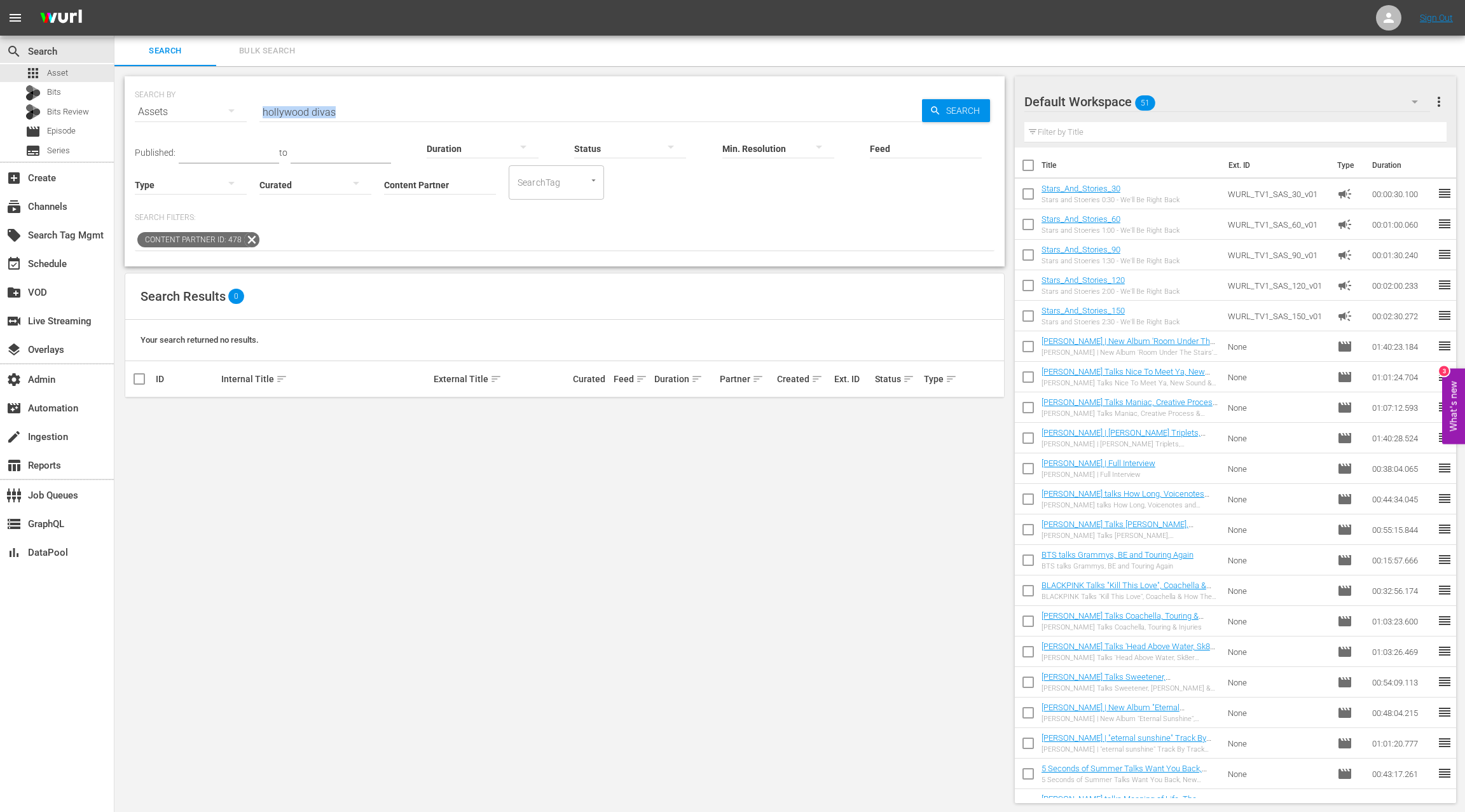
drag, startPoint x: 325, startPoint y: 120, endPoint x: 260, endPoint y: 116, distance: 65.1
click at [260, 116] on div "Search ID, Title, Description, Keywords, or Category hollywood divas" at bounding box center [591, 111] width 663 height 30
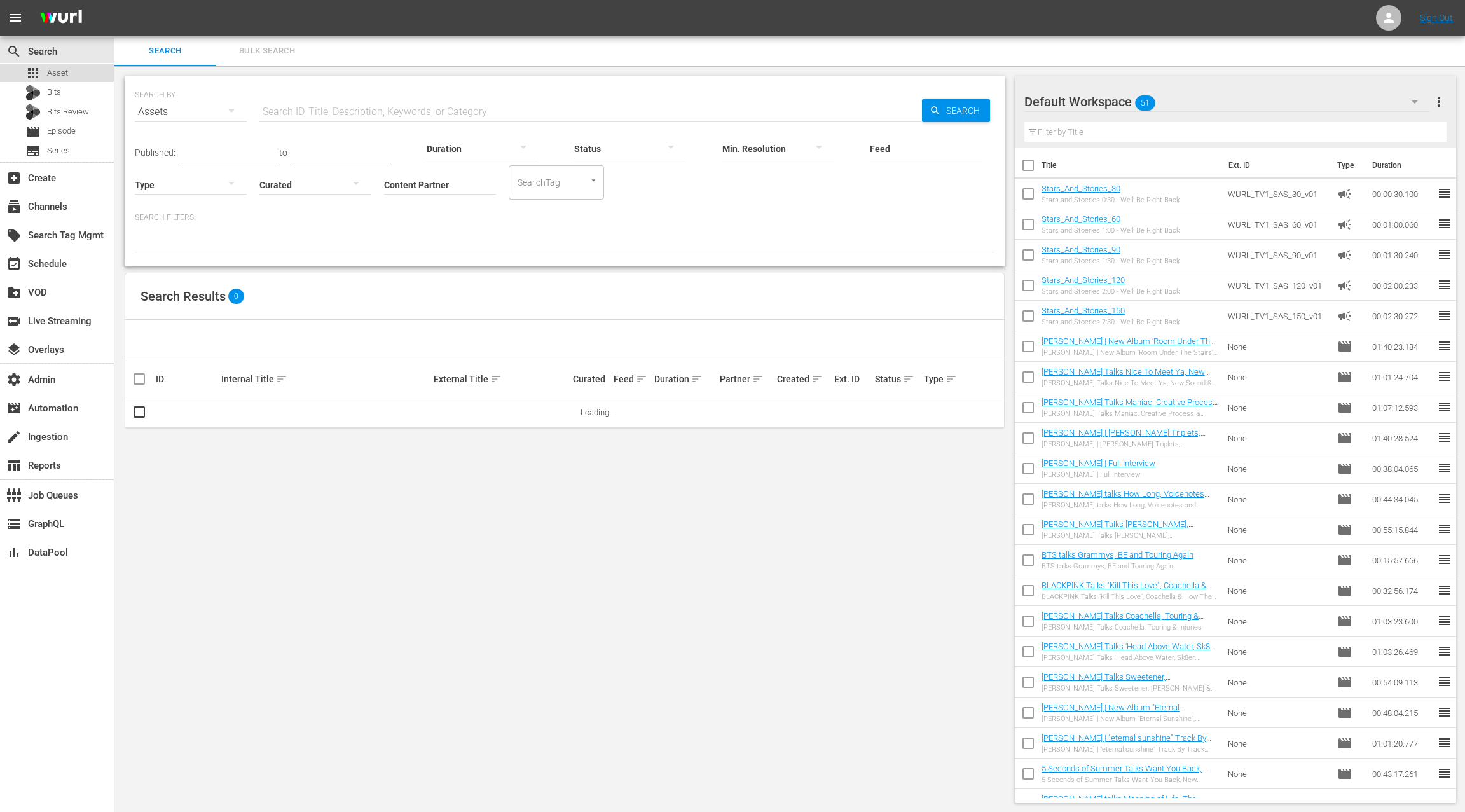
click at [81, 74] on div "apps Asset" at bounding box center [56, 73] width 114 height 18
click at [399, 184] on input "Content Partner" at bounding box center [440, 185] width 112 height 46
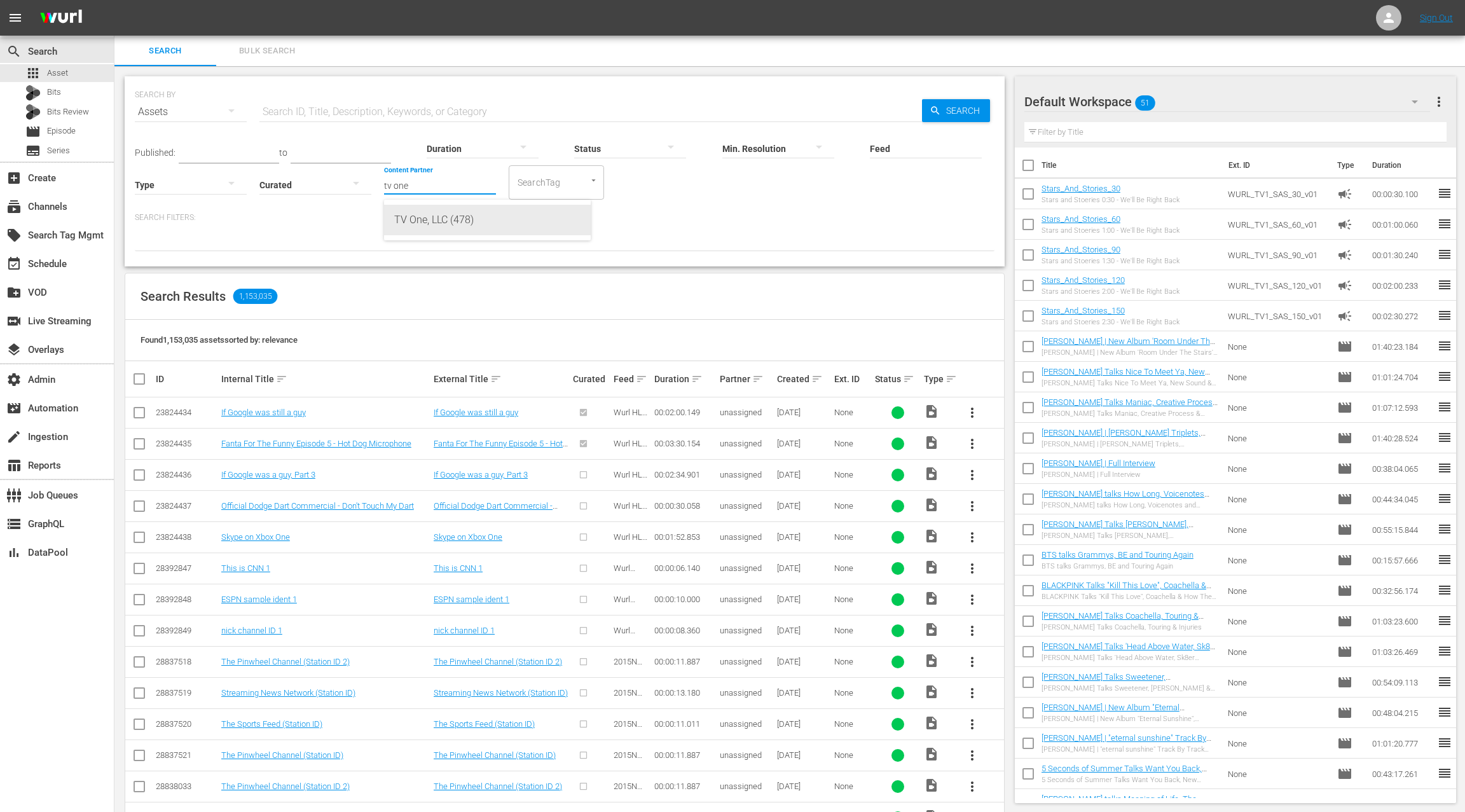
click at [418, 222] on div "TV One, LLC (478)" at bounding box center [487, 220] width 187 height 30
type input "TV One, LLC (478)"
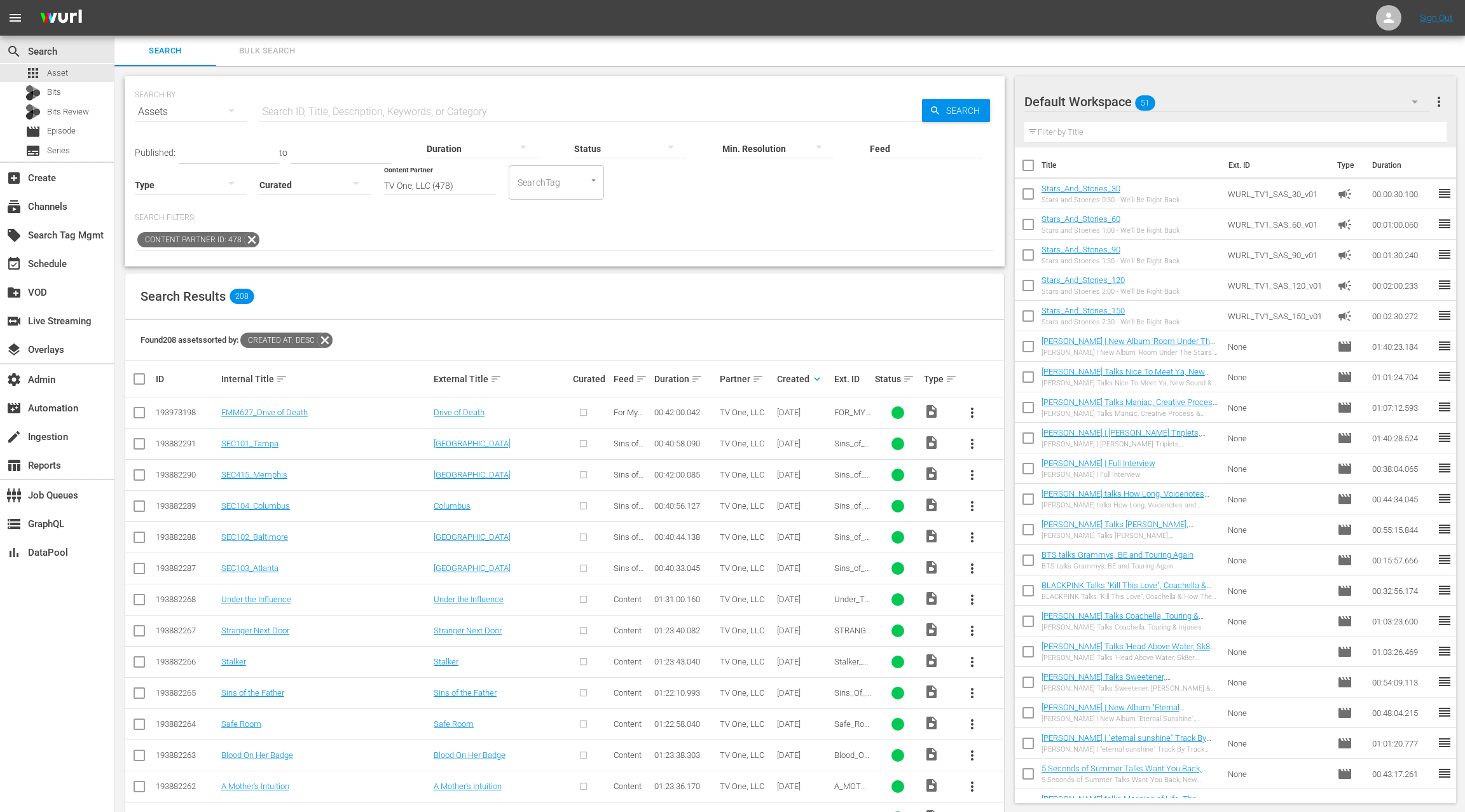
click at [329, 113] on input "text" at bounding box center [591, 111] width 663 height 30
type input "hollywood divas"
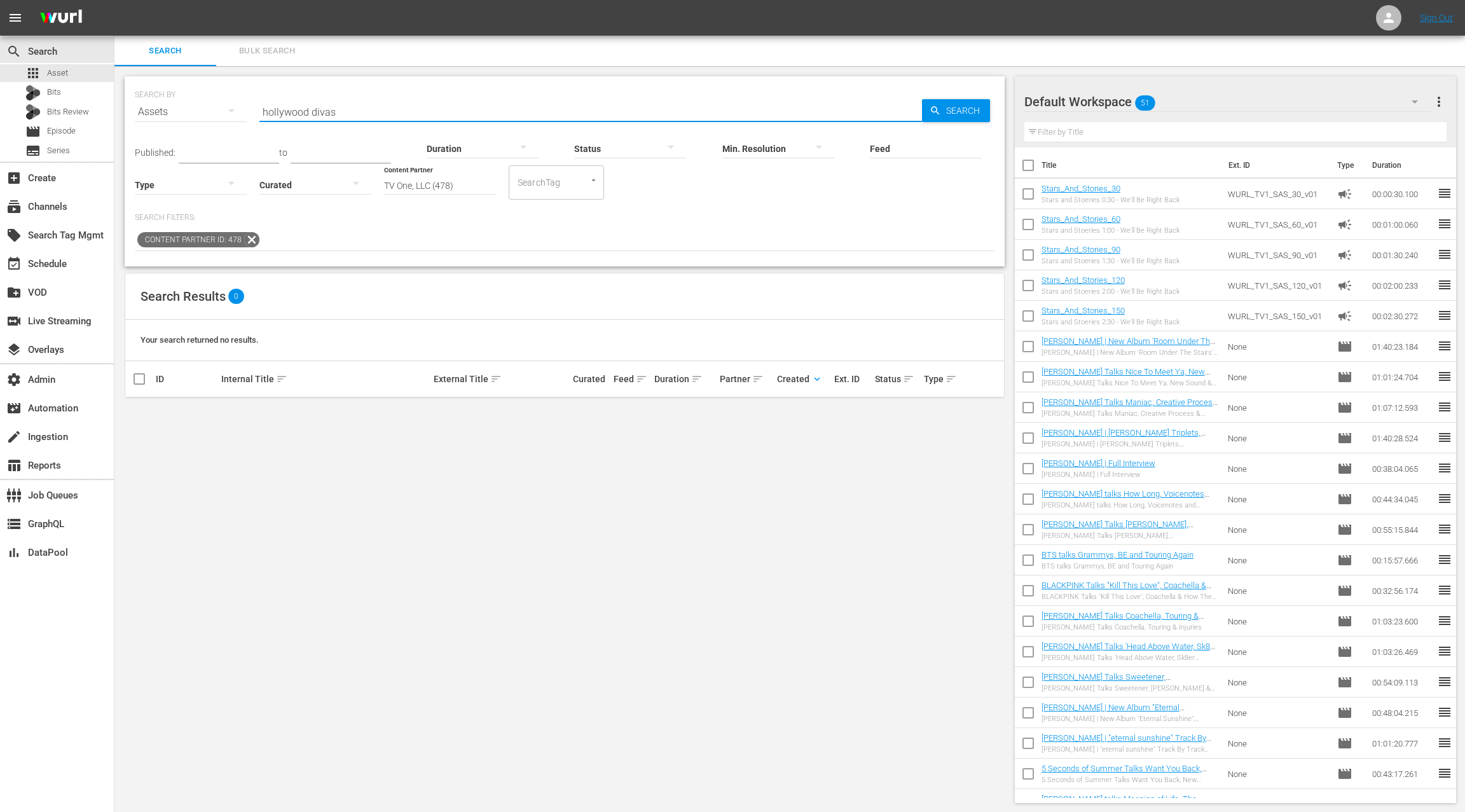
click at [274, 107] on input "hollywood divas" at bounding box center [591, 111] width 663 height 30
drag, startPoint x: 302, startPoint y: 112, endPoint x: 335, endPoint y: 115, distance: 33.1
click at [335, 115] on input "hollywood divas" at bounding box center [591, 111] width 663 height 30
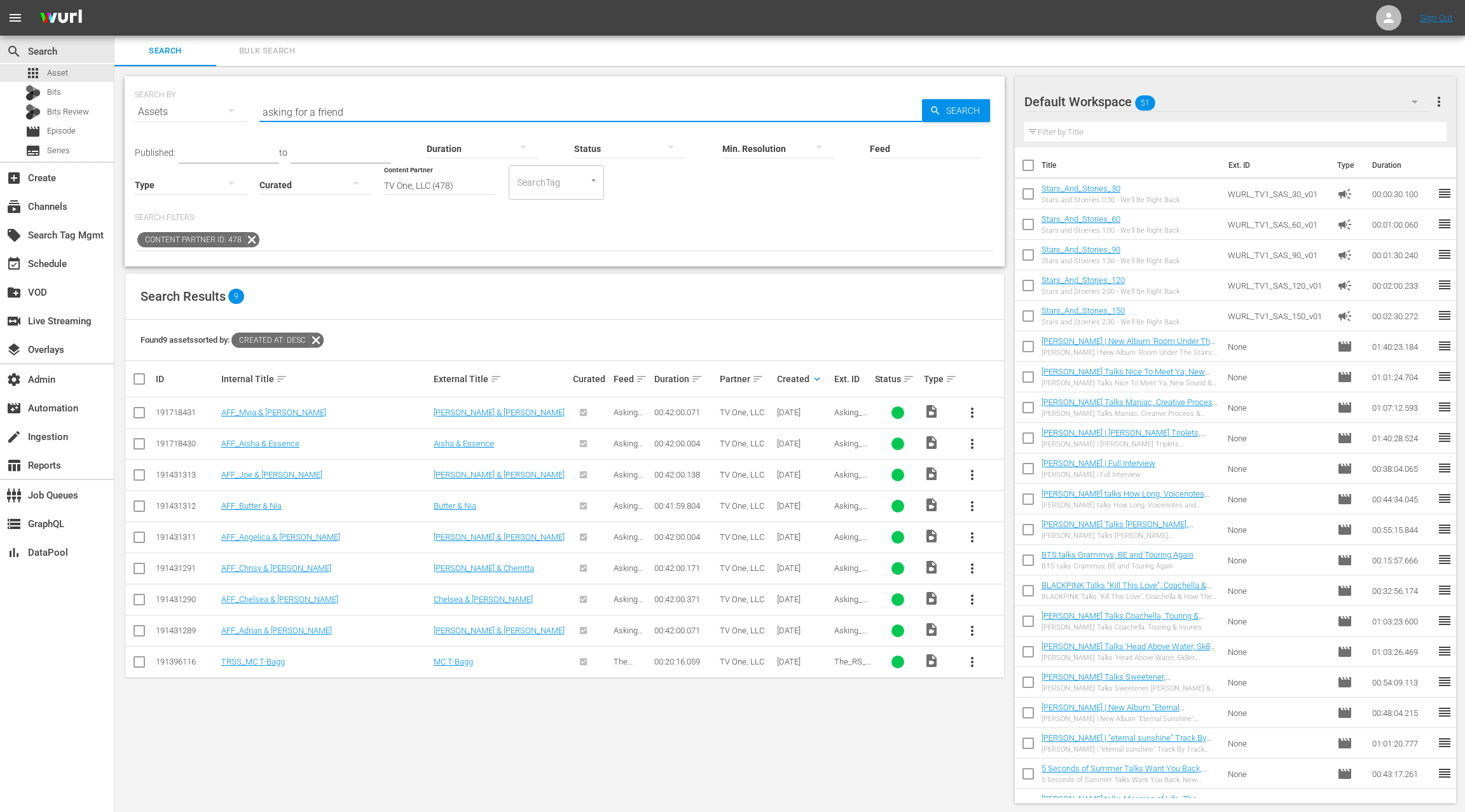
click at [281, 114] on input "asking for a friend" at bounding box center [591, 111] width 663 height 30
drag, startPoint x: 281, startPoint y: 114, endPoint x: 363, endPoint y: 113, distance: 82.0
click at [363, 113] on input "asking for a friend" at bounding box center [591, 111] width 663 height 30
paste input "[PERSON_NAME] OF THE JONESES"
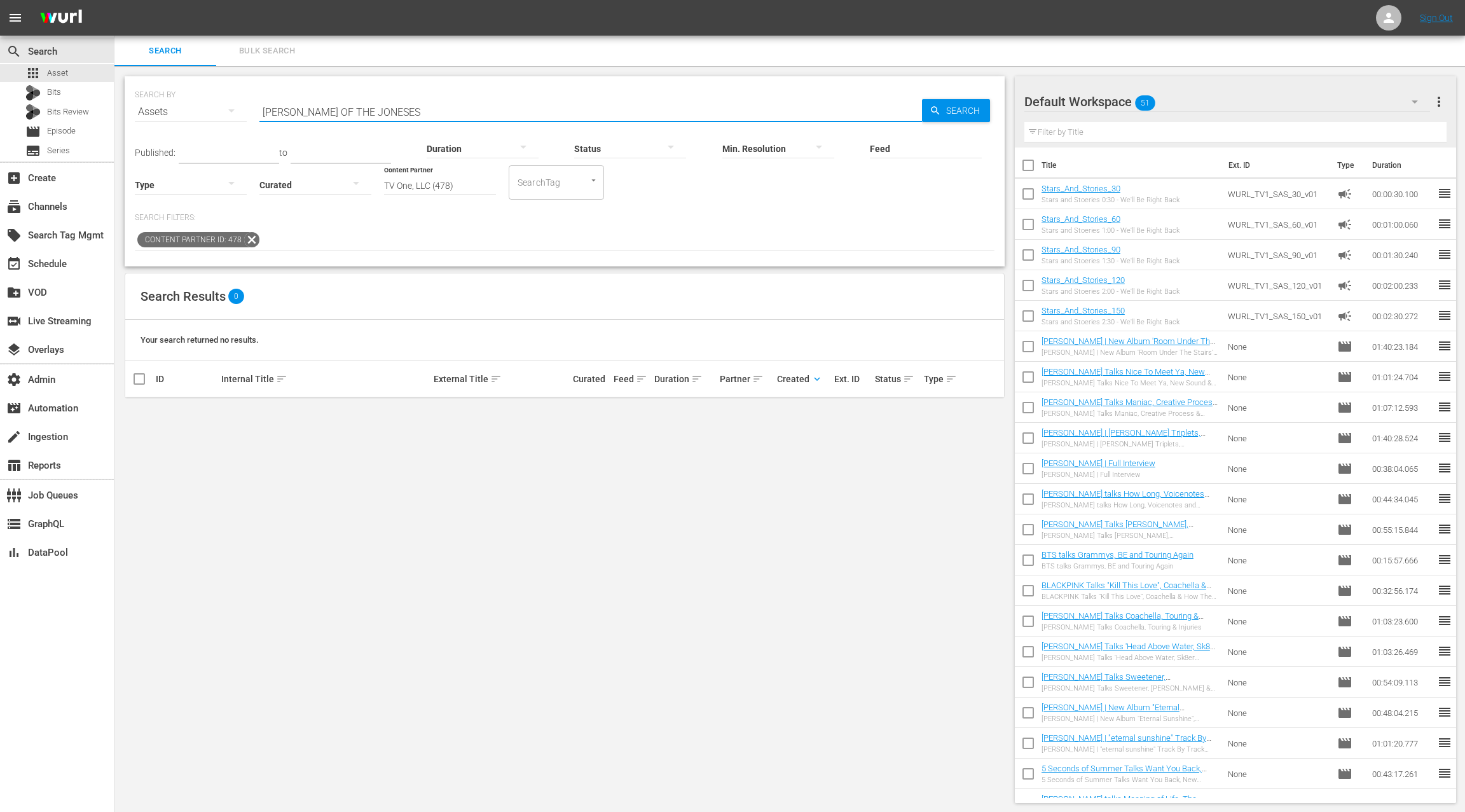
drag, startPoint x: 276, startPoint y: 114, endPoint x: 288, endPoint y: 114, distance: 12.0
click at [277, 114] on input "[PERSON_NAME] OF THE JONESES" at bounding box center [591, 111] width 663 height 30
drag, startPoint x: 288, startPoint y: 114, endPoint x: 459, endPoint y: 119, distance: 171.1
click at [459, 119] on div "SEARCH BY Search By Assets Search ID, Title, Description, Keywords, or Category…" at bounding box center [565, 171] width 881 height 190
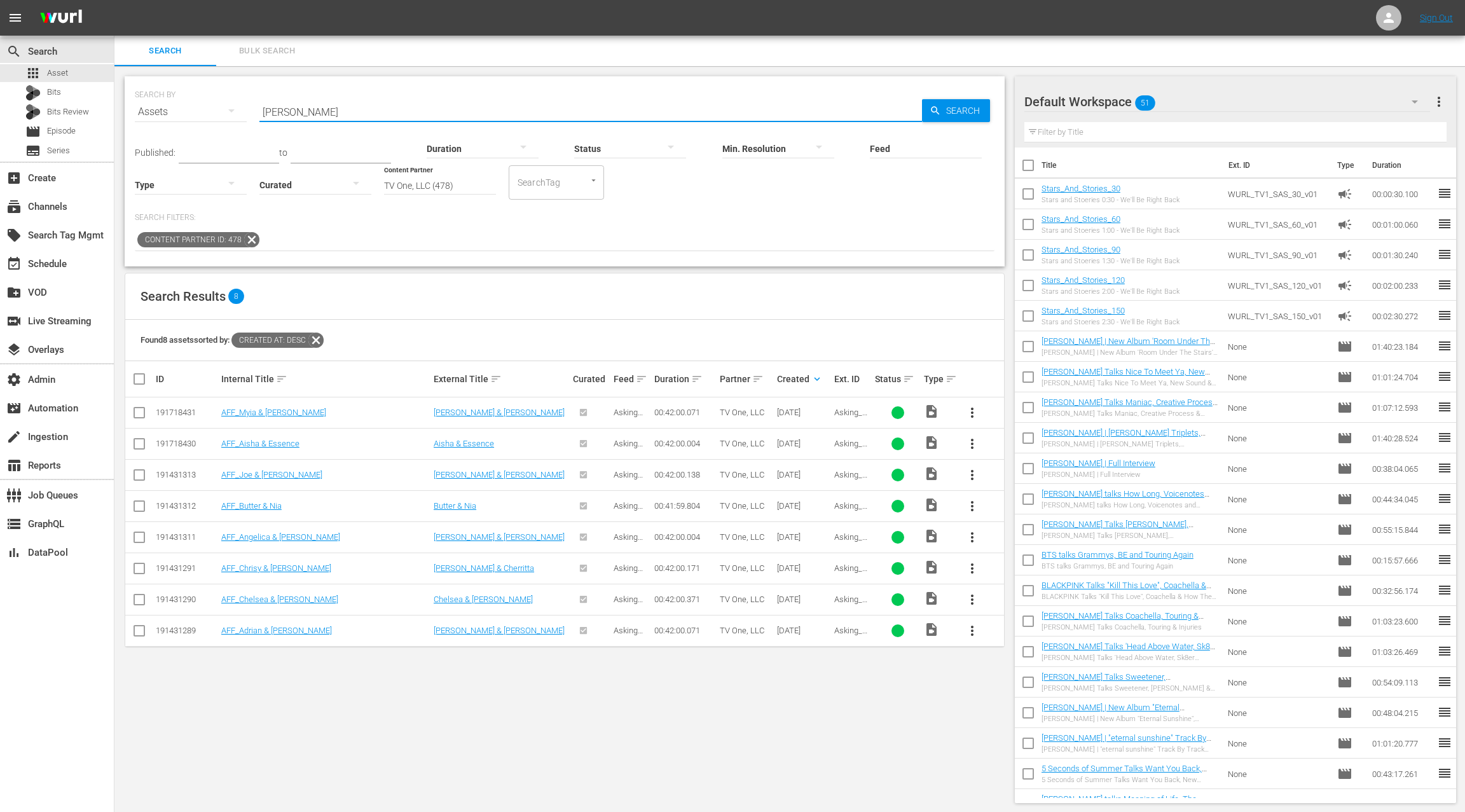
click at [276, 113] on input "[PERSON_NAME]" at bounding box center [591, 111] width 663 height 30
type input "raye"
click at [74, 151] on div "subtitles Series" at bounding box center [56, 151] width 114 height 18
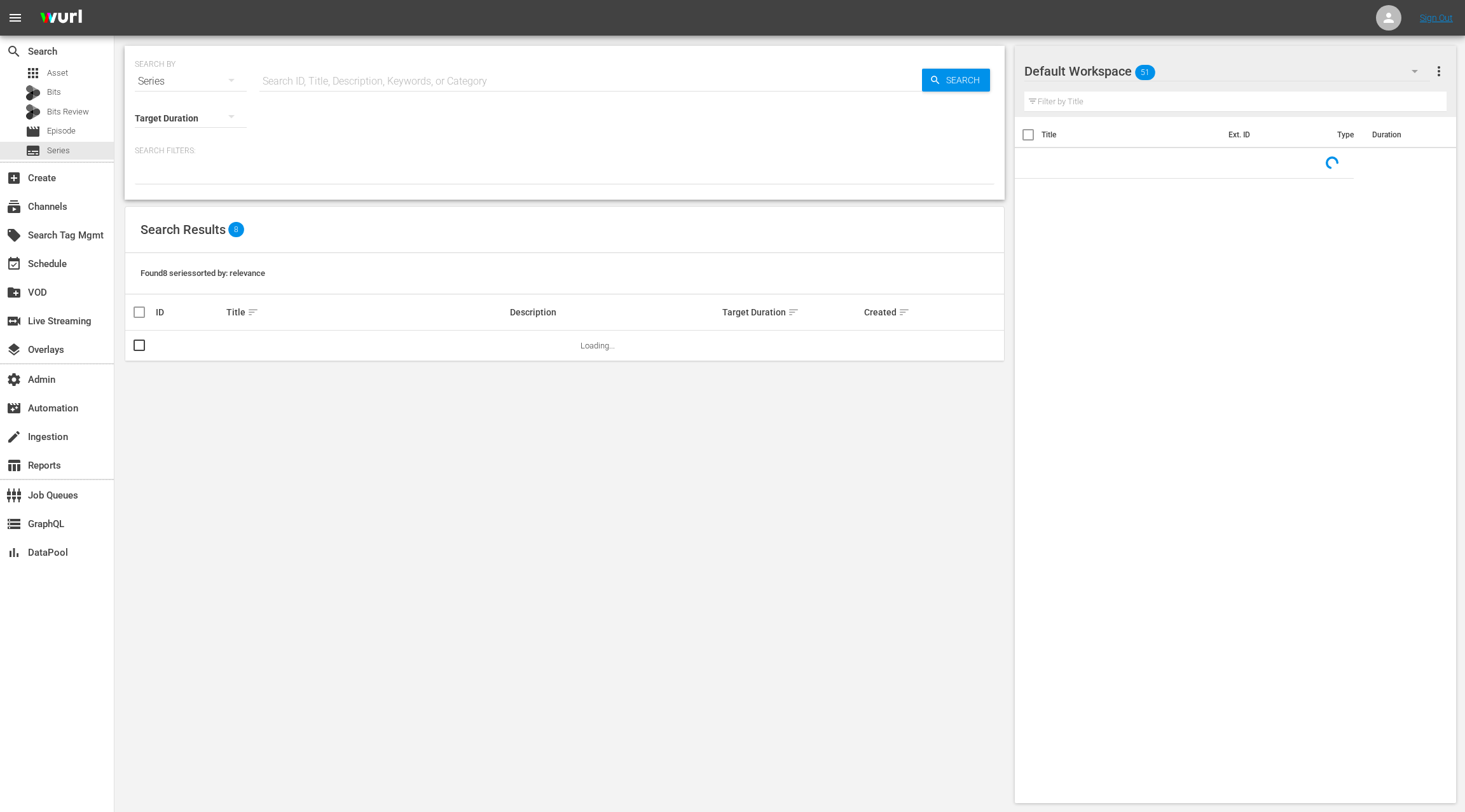
click at [299, 84] on input "text" at bounding box center [591, 81] width 663 height 30
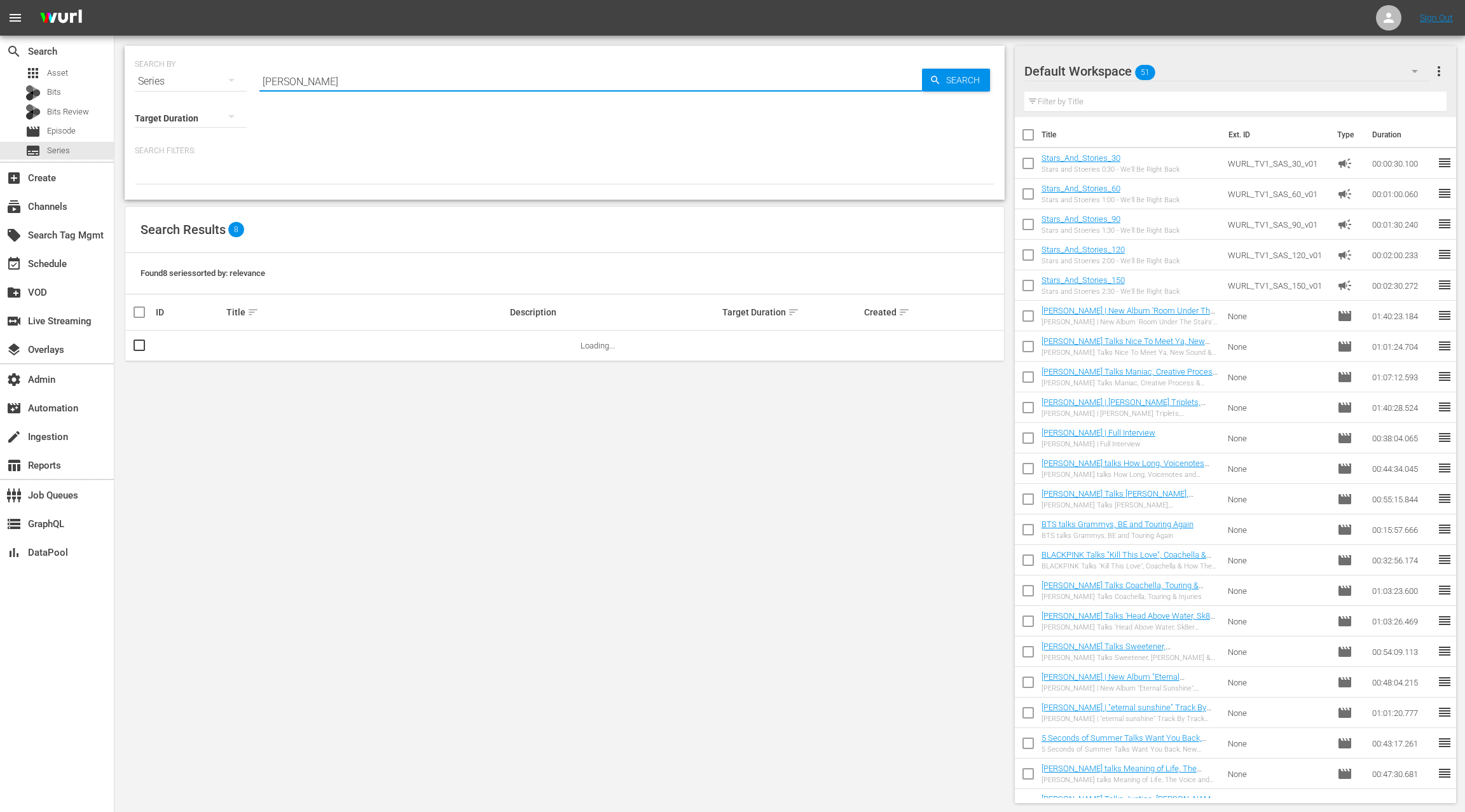
type input "[PERSON_NAME]"
click at [83, 72] on div "apps Asset" at bounding box center [56, 73] width 114 height 18
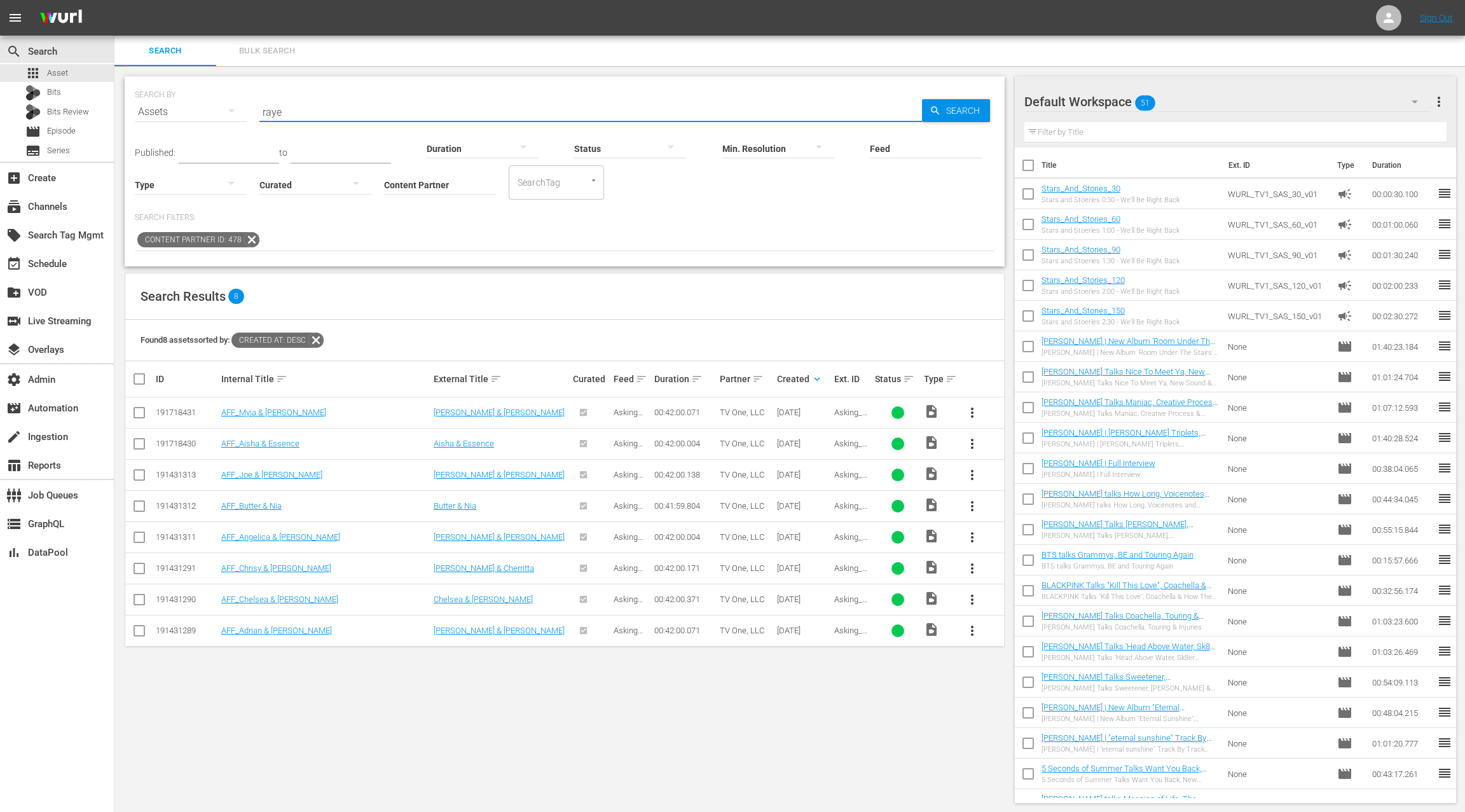
click at [274, 113] on input "raye" at bounding box center [591, 111] width 663 height 30
click at [273, 113] on input "raye" at bounding box center [591, 111] width 663 height 30
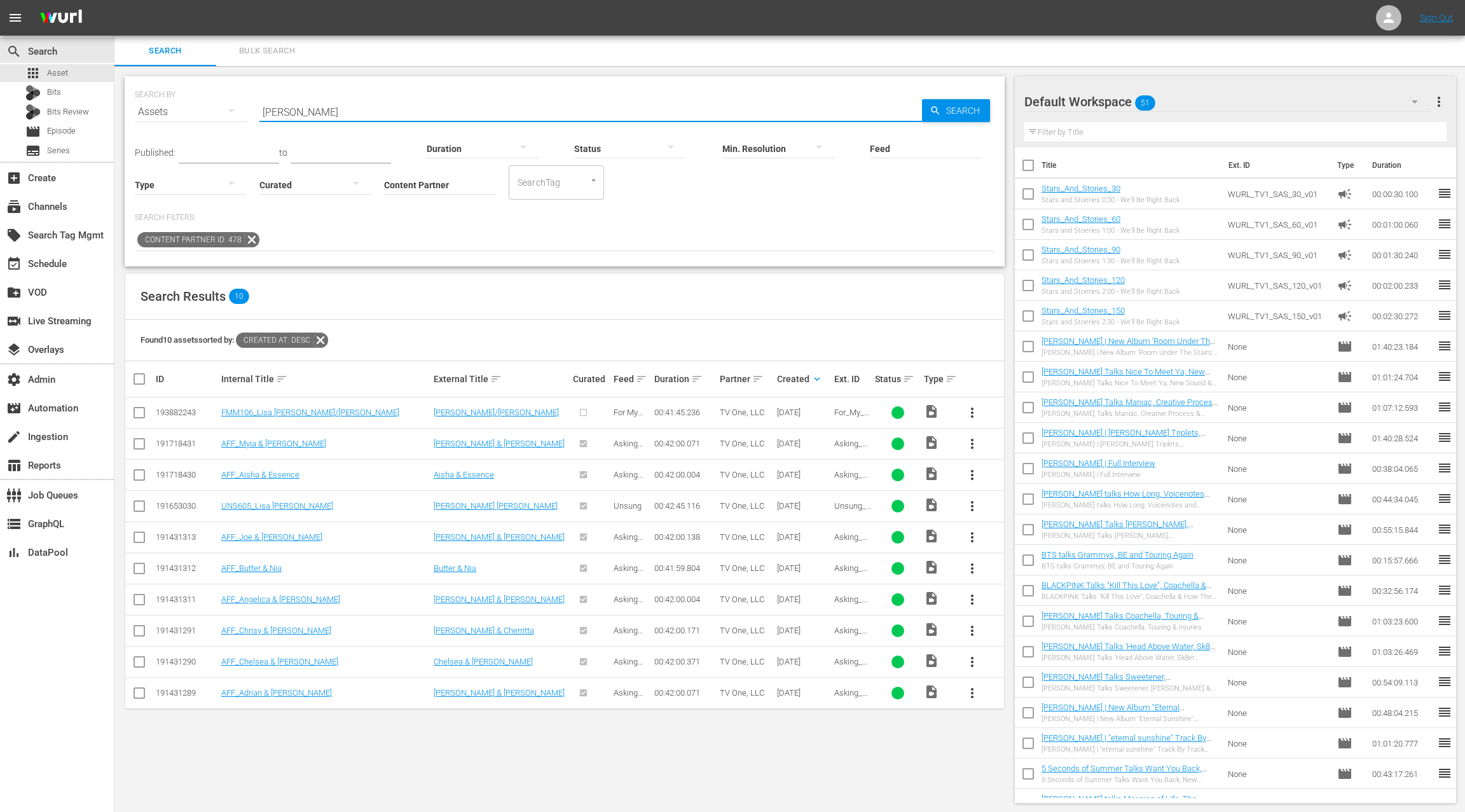
click at [274, 112] on input "[PERSON_NAME]" at bounding box center [591, 111] width 663 height 30
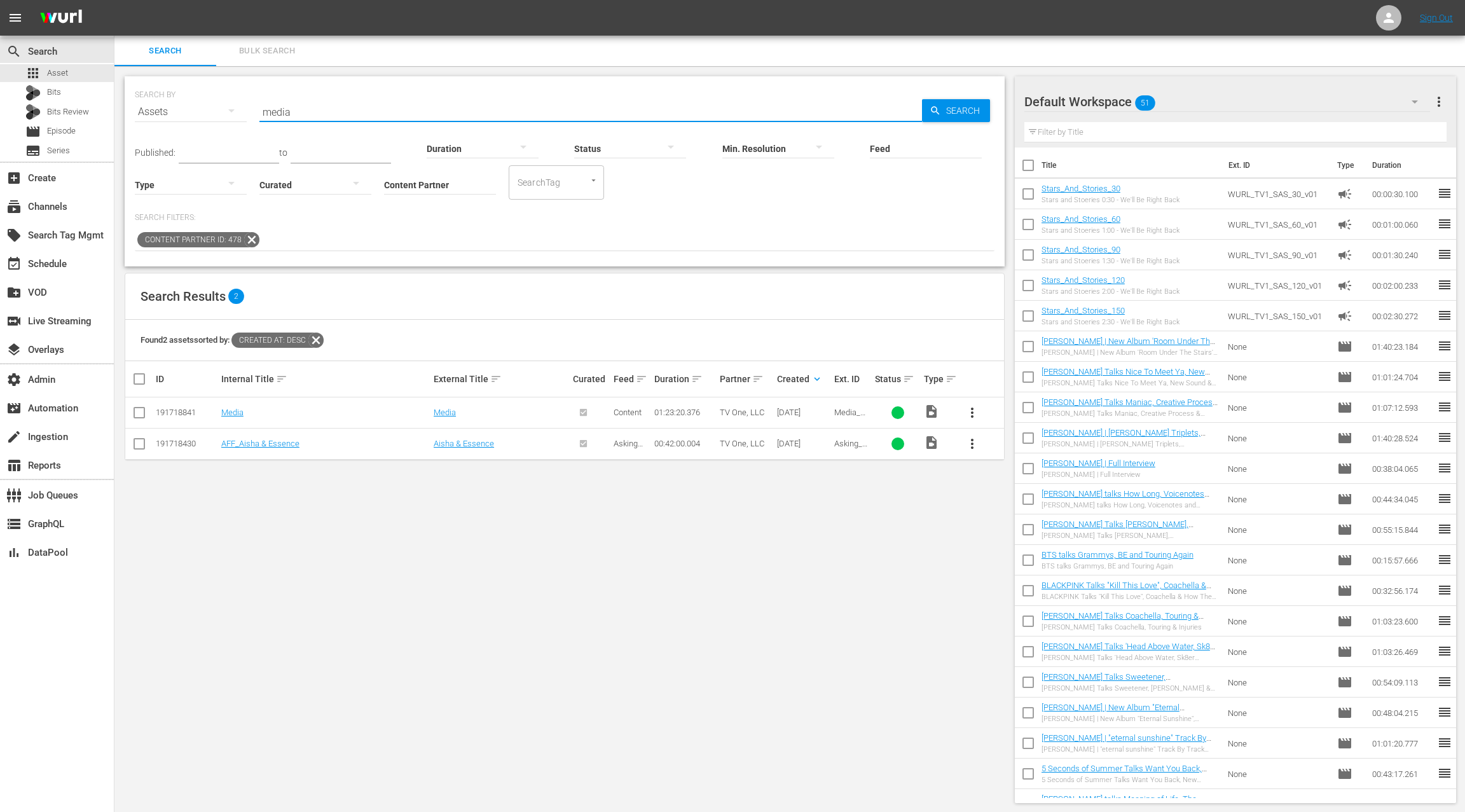
click at [286, 113] on input "media" at bounding box center [591, 111] width 663 height 30
type input "[PERSON_NAME]"
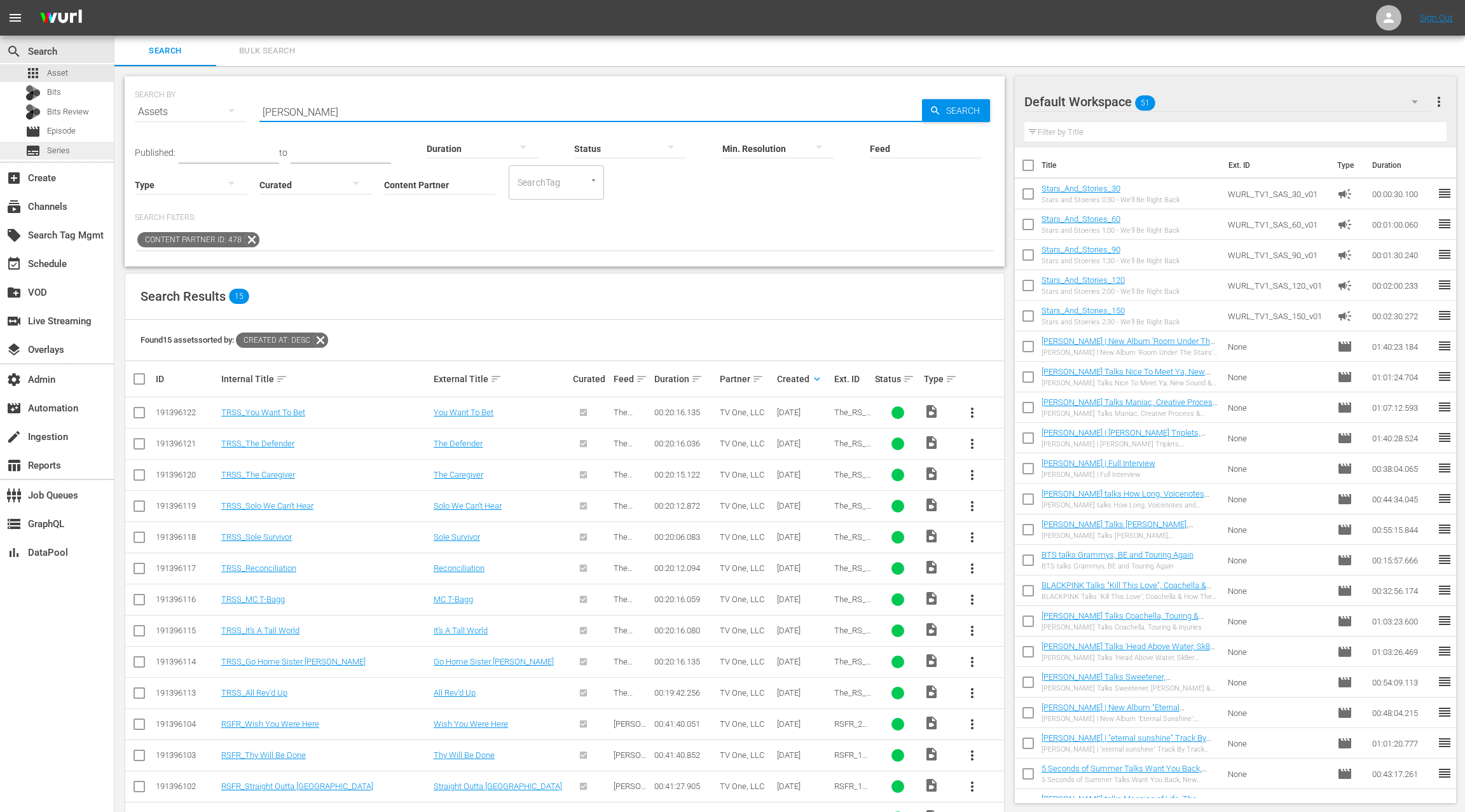
click at [55, 150] on span "Series" at bounding box center [58, 151] width 23 height 12
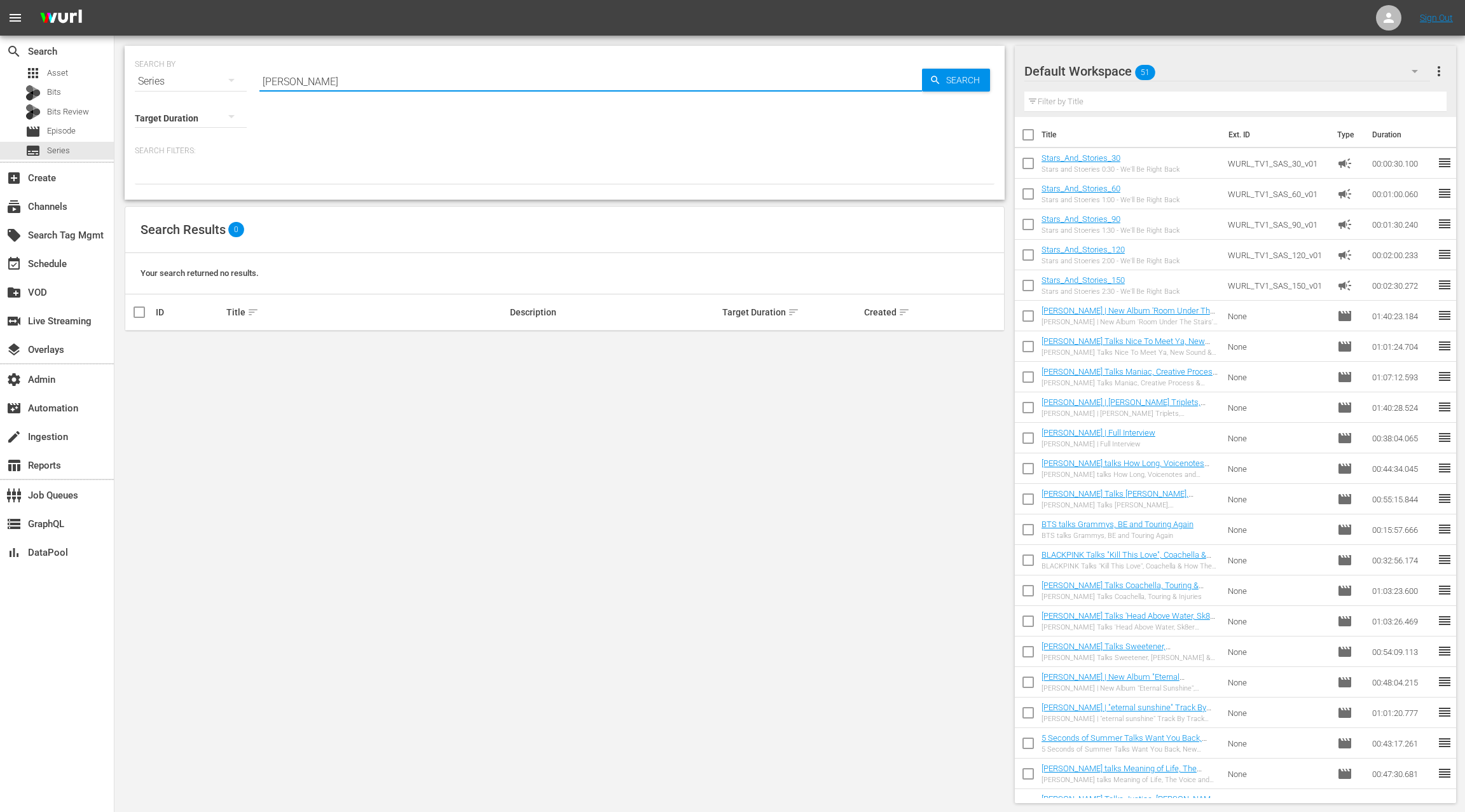
click at [267, 84] on input "[PERSON_NAME]" at bounding box center [591, 81] width 663 height 30
drag, startPoint x: 267, startPoint y: 84, endPoint x: 308, endPoint y: 85, distance: 41.0
click at [308, 85] on input "[PERSON_NAME]" at bounding box center [591, 81] width 663 height 30
click at [280, 81] on input "[PERSON_NAME]" at bounding box center [591, 81] width 663 height 30
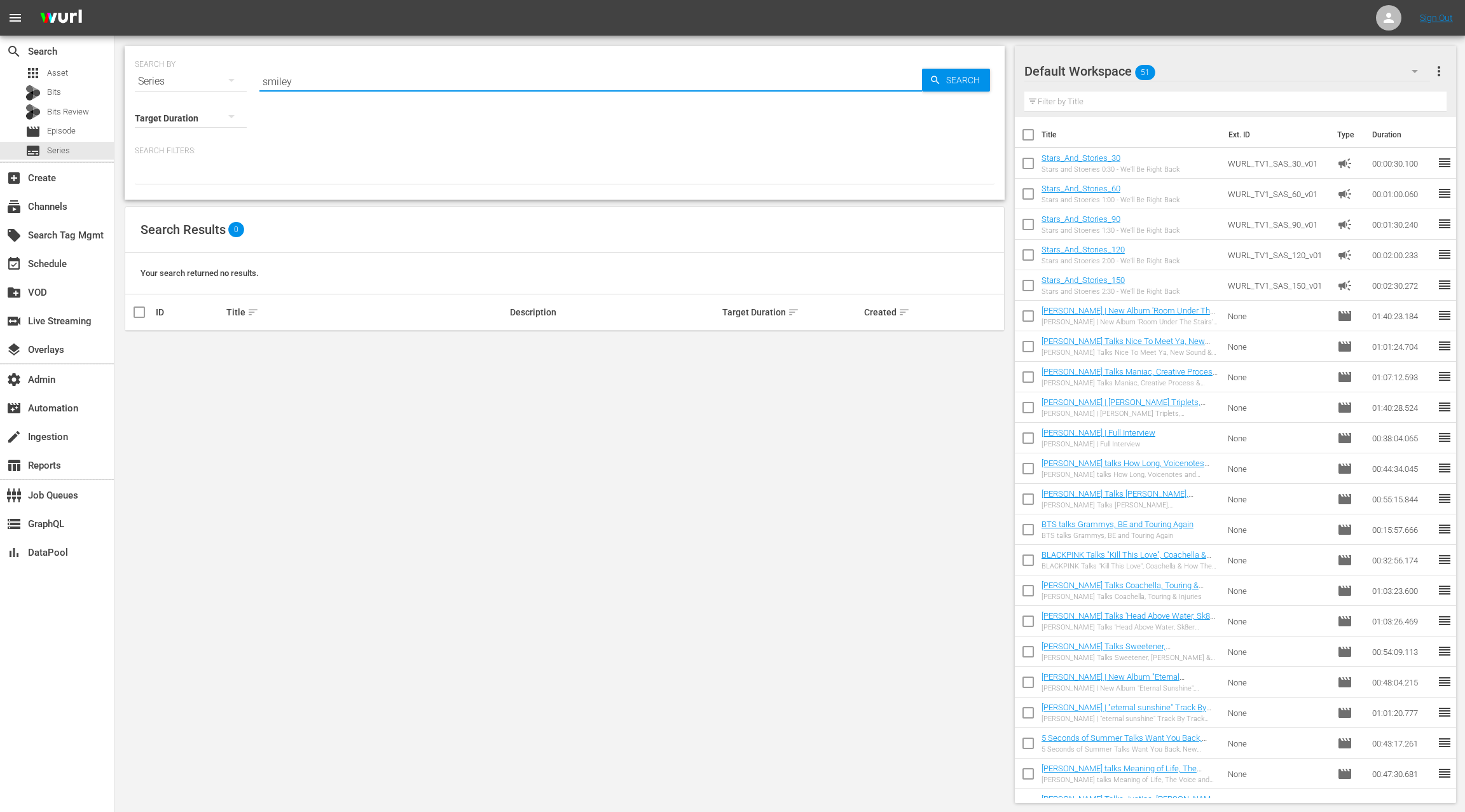
type input "smiley"
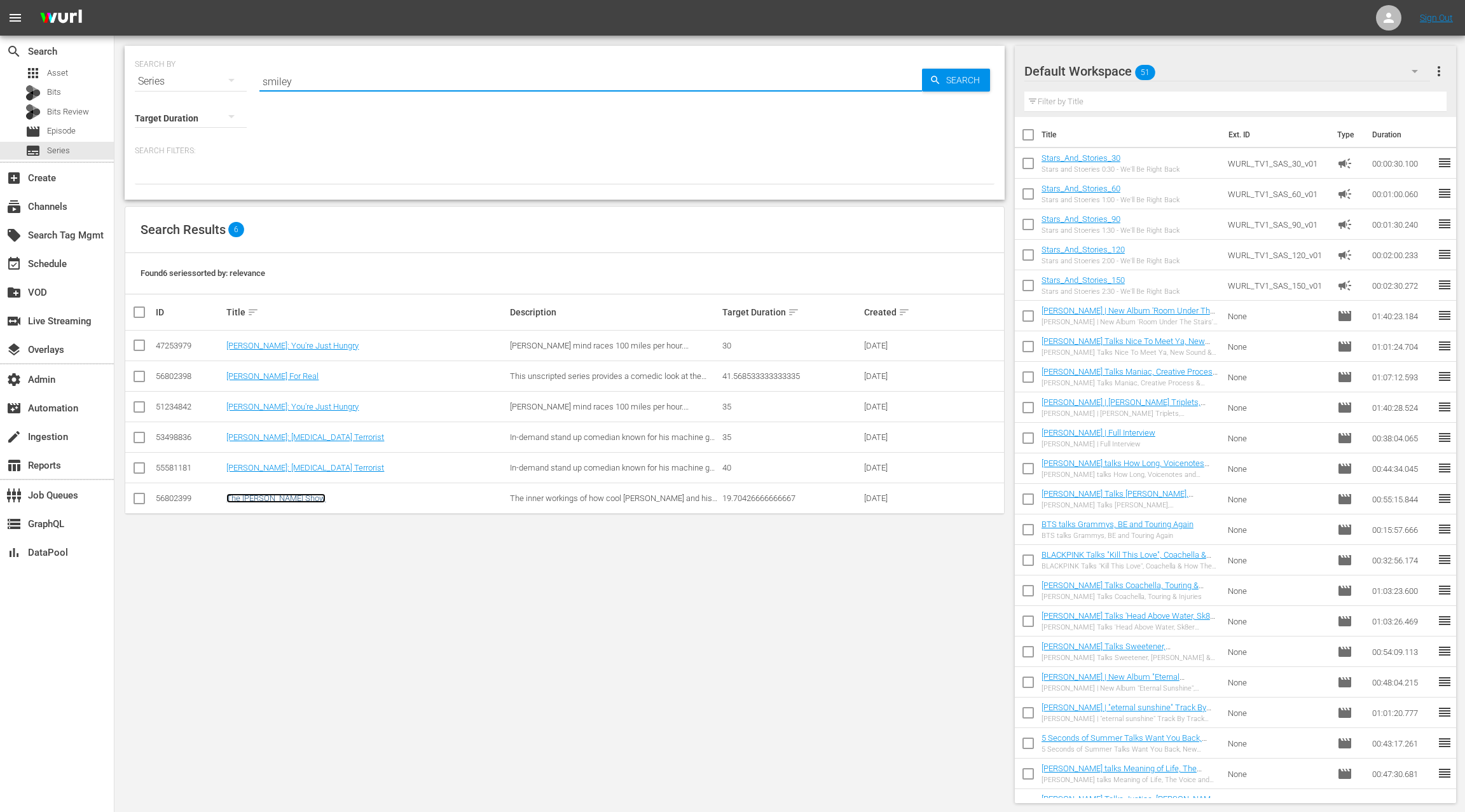
click at [291, 499] on link "The [PERSON_NAME] Show" at bounding box center [276, 498] width 99 height 10
click at [279, 83] on input "smiley" at bounding box center [591, 81] width 663 height 30
type input "ringside"
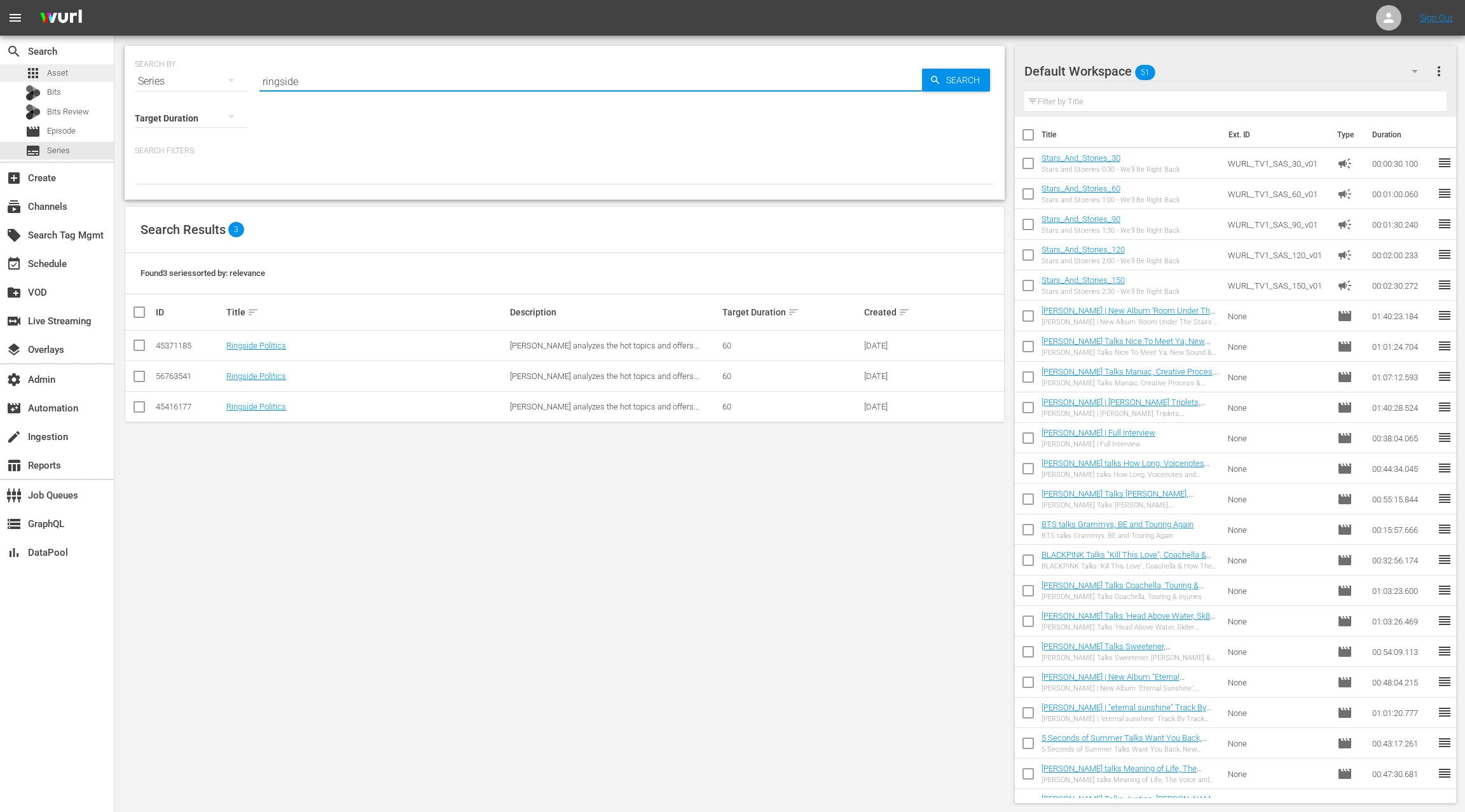
click at [71, 75] on div "apps Asset" at bounding box center [56, 73] width 114 height 18
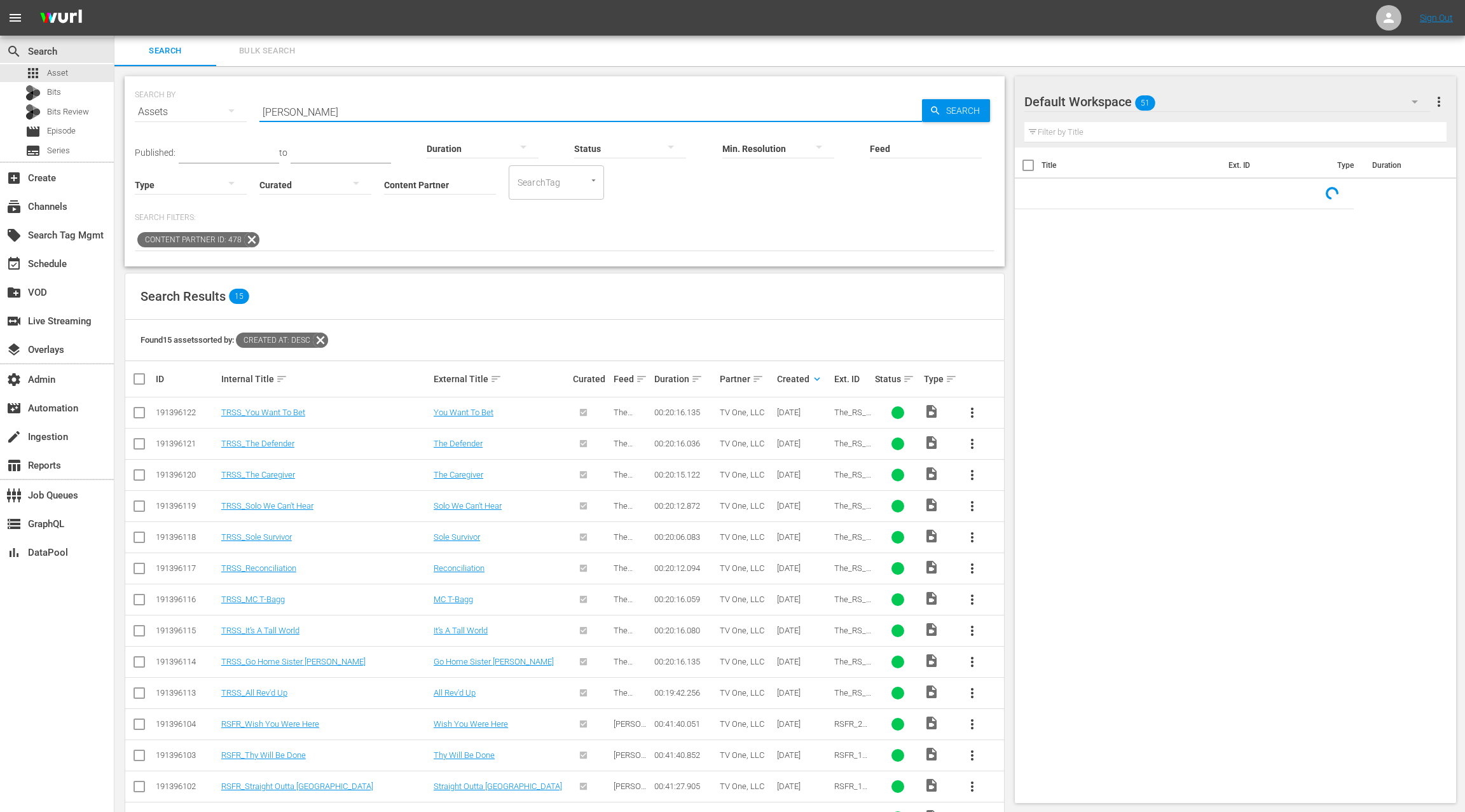
click at [270, 113] on input "[PERSON_NAME]" at bounding box center [591, 111] width 663 height 30
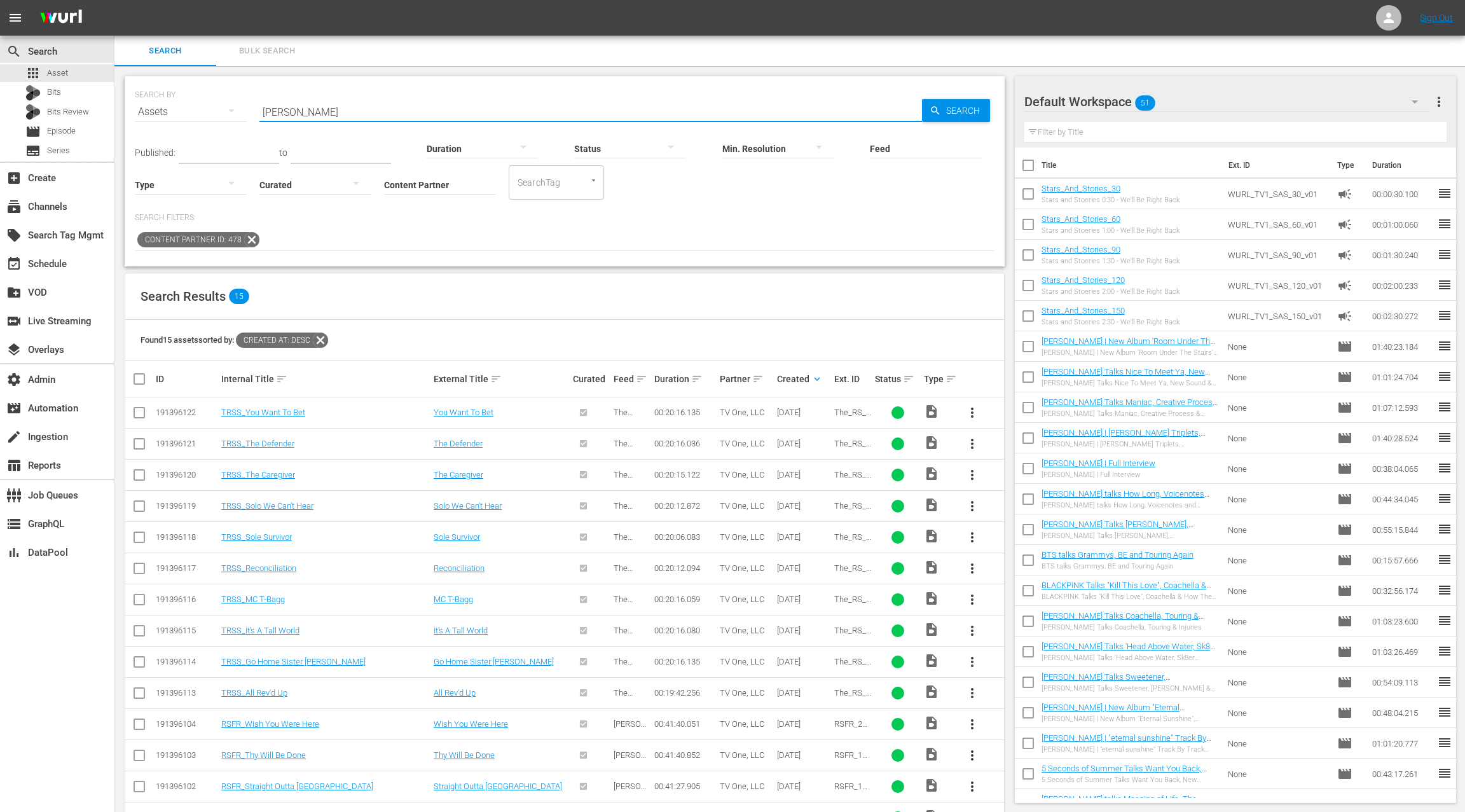
click at [270, 113] on input "[PERSON_NAME]" at bounding box center [591, 111] width 663 height 30
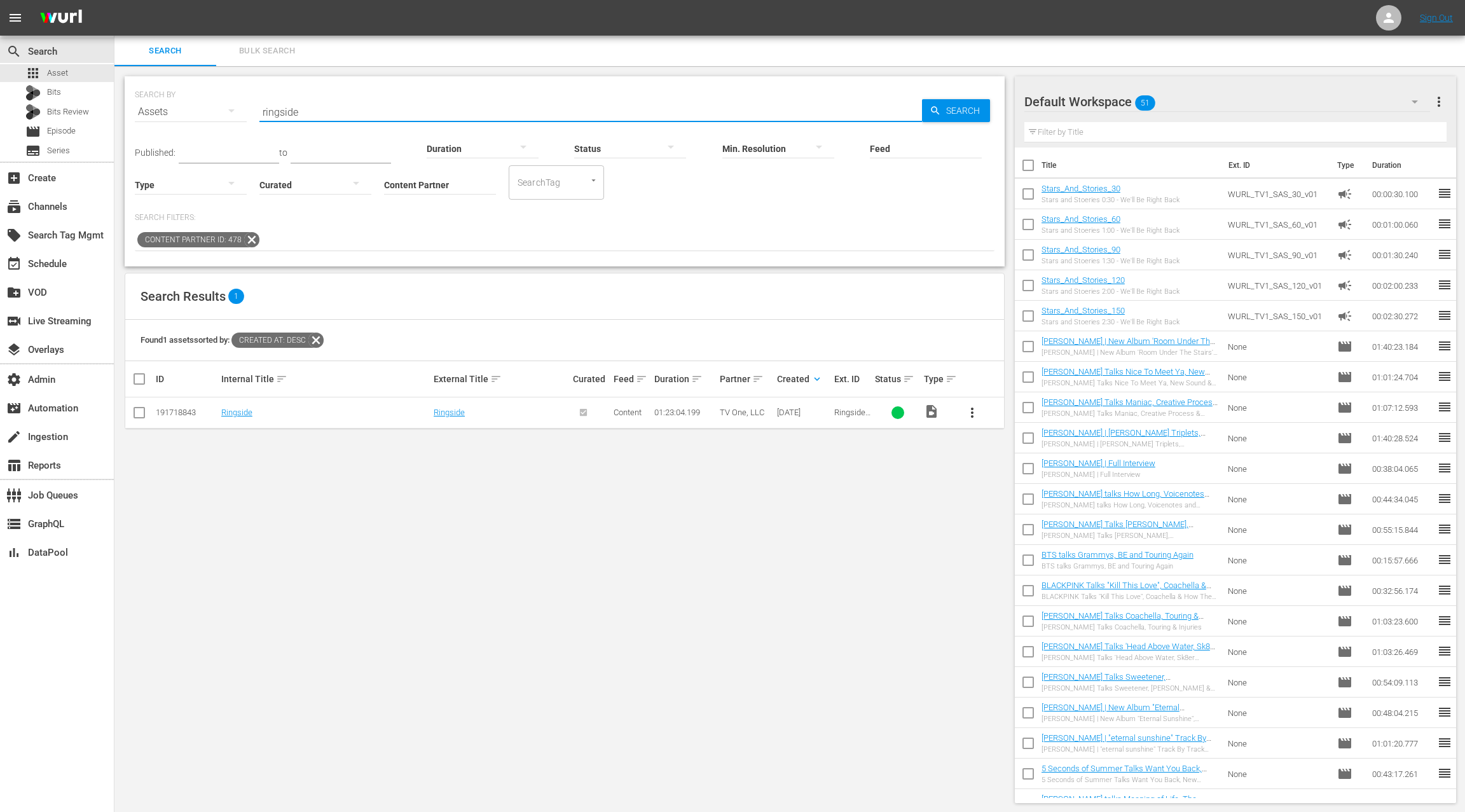
click at [270, 110] on input "ringside" at bounding box center [591, 111] width 663 height 30
paste input "[GEOGRAPHIC_DATA]"
click at [286, 115] on input "[GEOGRAPHIC_DATA]" at bounding box center [591, 111] width 663 height 30
drag, startPoint x: 288, startPoint y: 115, endPoint x: 363, endPoint y: 111, distance: 75.1
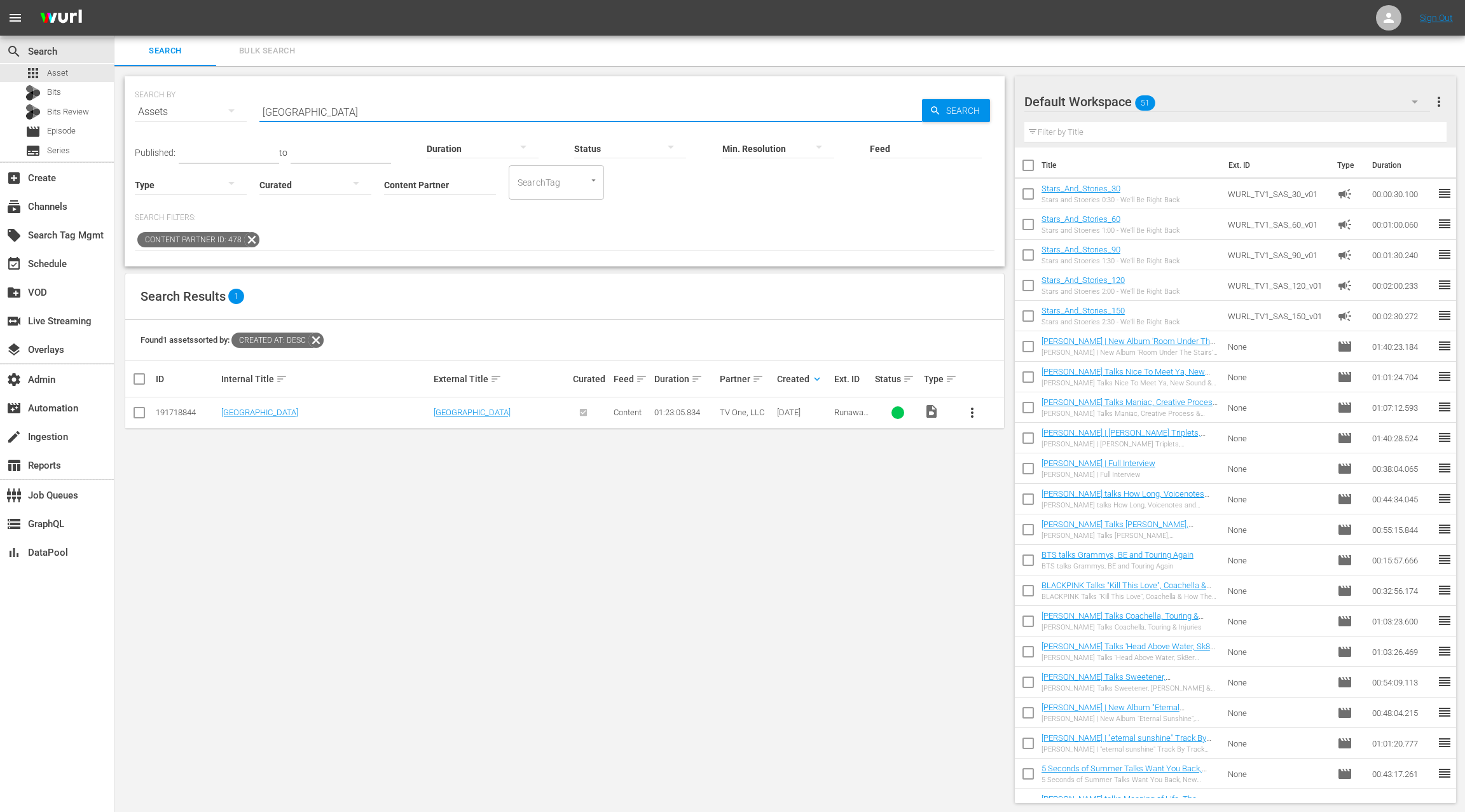
click at [363, 111] on input "[GEOGRAPHIC_DATA]" at bounding box center [591, 111] width 663 height 30
paste input "SECRET SHE KEPT"
click at [279, 113] on input "SECRET SHE KEPT" at bounding box center [591, 111] width 663 height 30
drag, startPoint x: 279, startPoint y: 113, endPoint x: 384, endPoint y: 110, distance: 105.0
click at [384, 110] on input "SECRET SHE KEPT" at bounding box center [591, 111] width 663 height 30
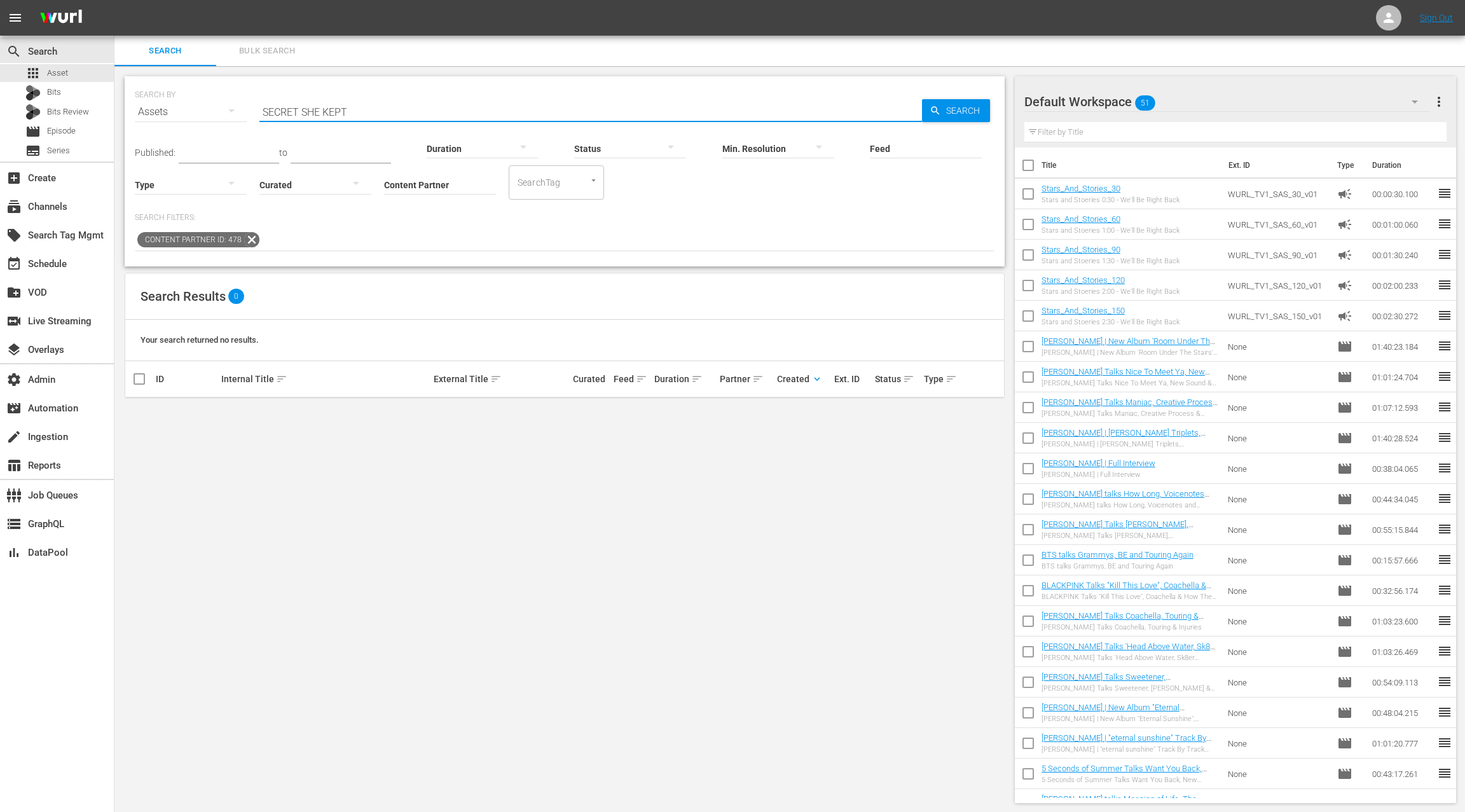
paste input "[PERSON_NAME]' BACK TO LOVE"
click at [284, 112] on input "[PERSON_NAME]' BACK TO LOVE" at bounding box center [591, 111] width 663 height 30
drag, startPoint x: 284, startPoint y: 112, endPoint x: 381, endPoint y: 106, distance: 97.2
click at [381, 106] on input "[PERSON_NAME]' BACK TO LOVE" at bounding box center [591, 111] width 663 height 30
paste input "G BACK TO LOVE (Reshoot)"
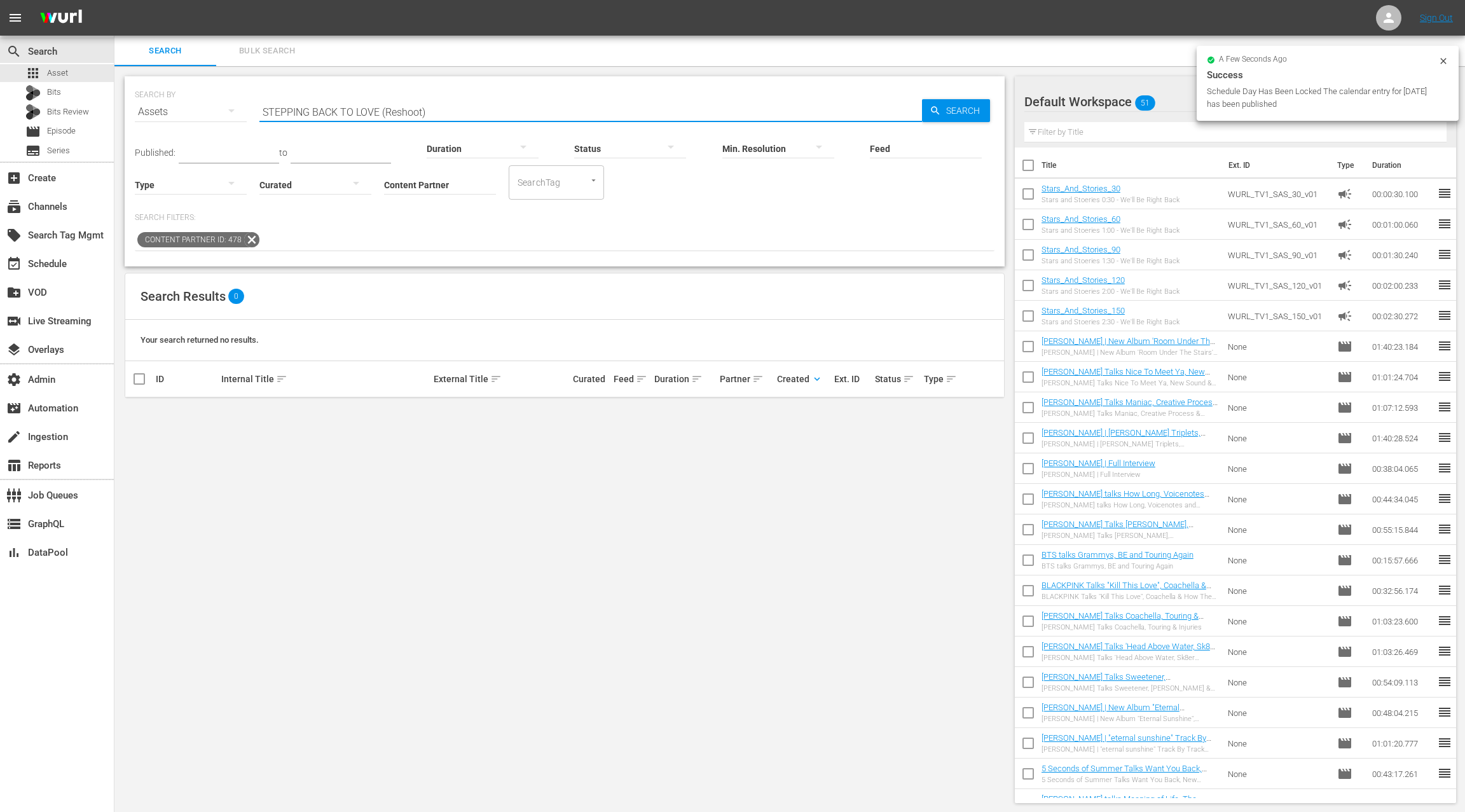
click at [277, 111] on input "STEPPING BACK TO LOVE (Reshoot)" at bounding box center [591, 111] width 663 height 30
drag, startPoint x: 284, startPoint y: 111, endPoint x: 453, endPoint y: 112, distance: 169.0
click at [452, 112] on input "STEPPING BACK TO LOVE (Reshoot)" at bounding box center [591, 111] width 663 height 30
paste input "THE GAME OF DATING Ep. 106"
type input "THE GAME OF DATING"
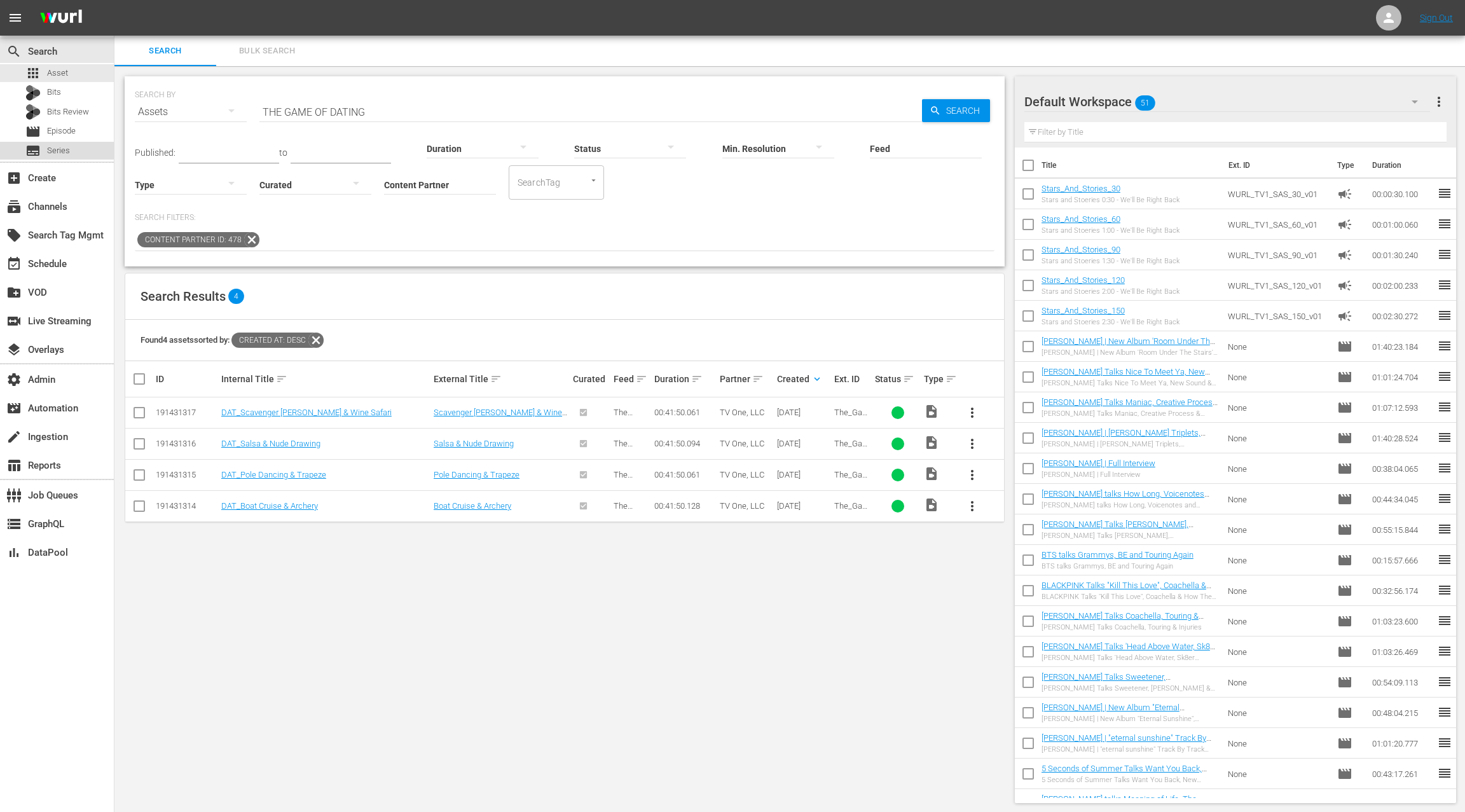
click at [76, 149] on div "subtitles Series" at bounding box center [56, 151] width 114 height 18
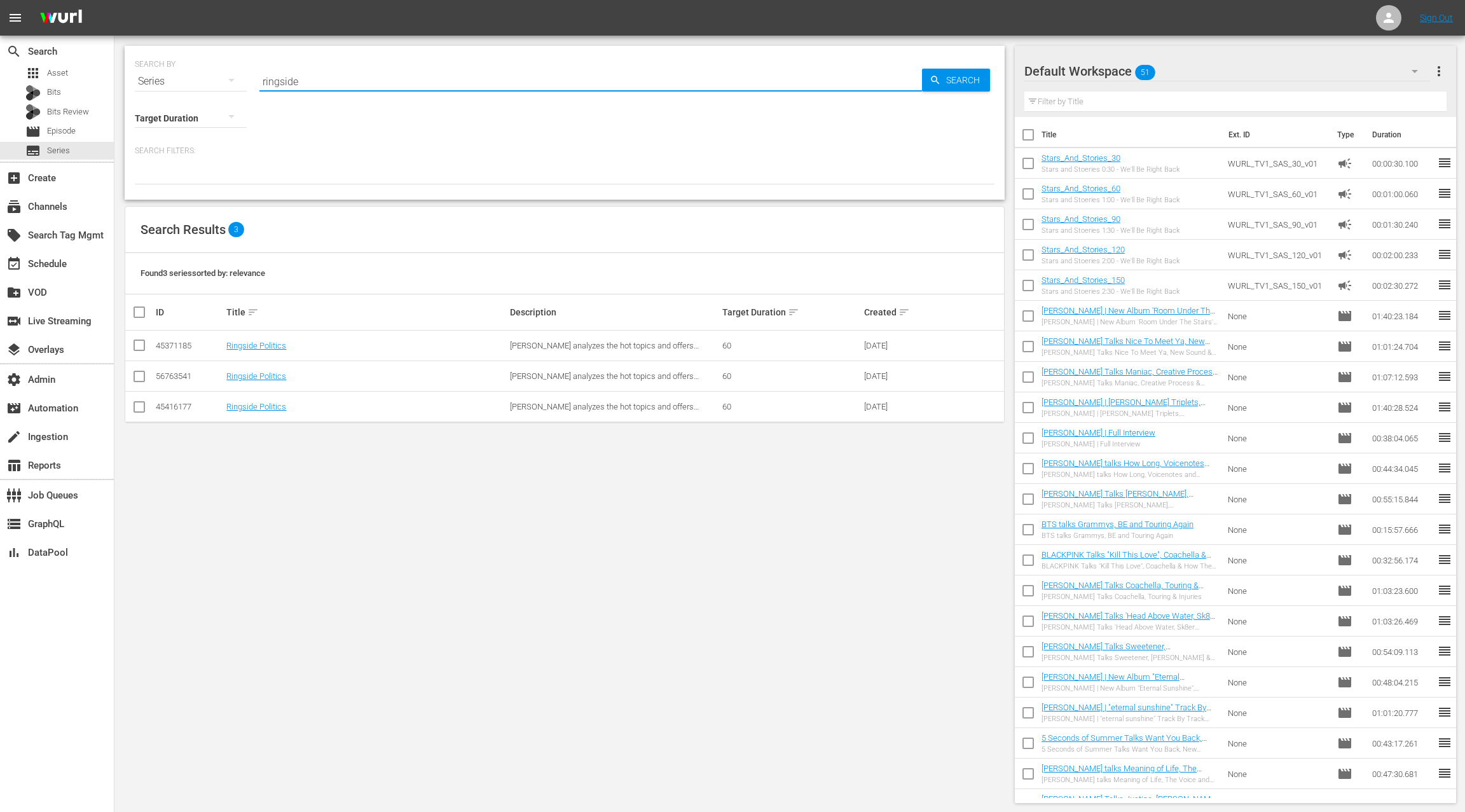
click at [287, 83] on input "ringside" at bounding box center [591, 81] width 663 height 30
paste input "THE GAME OF DATING Ep. 106"
click at [368, 83] on input "THE GAME OF DATING Ep. 106" at bounding box center [591, 81] width 663 height 30
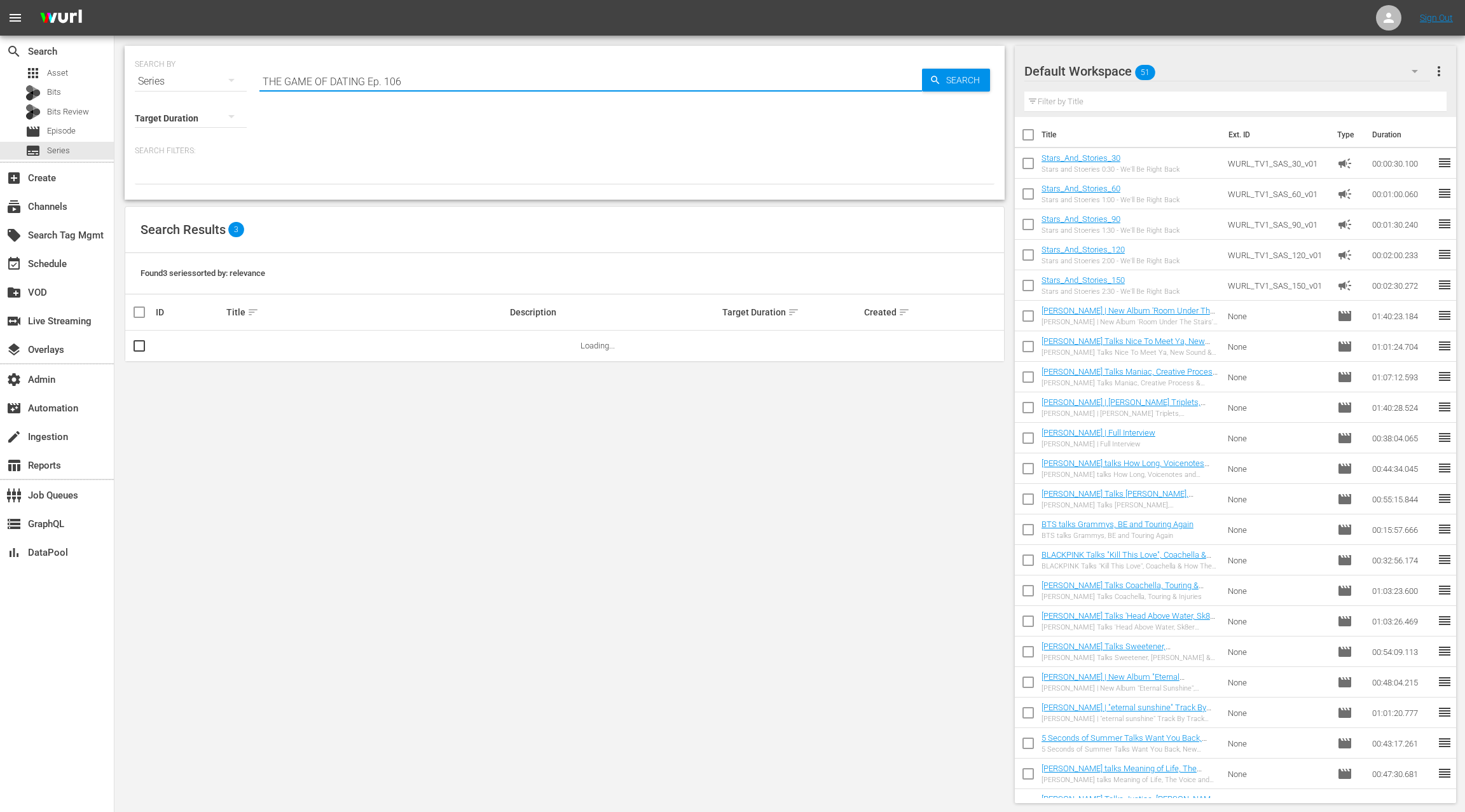
click at [428, 81] on input "THE GAME OF DATING Ep. 106" at bounding box center [591, 81] width 663 height 30
type input "THE GAME OF DATING"
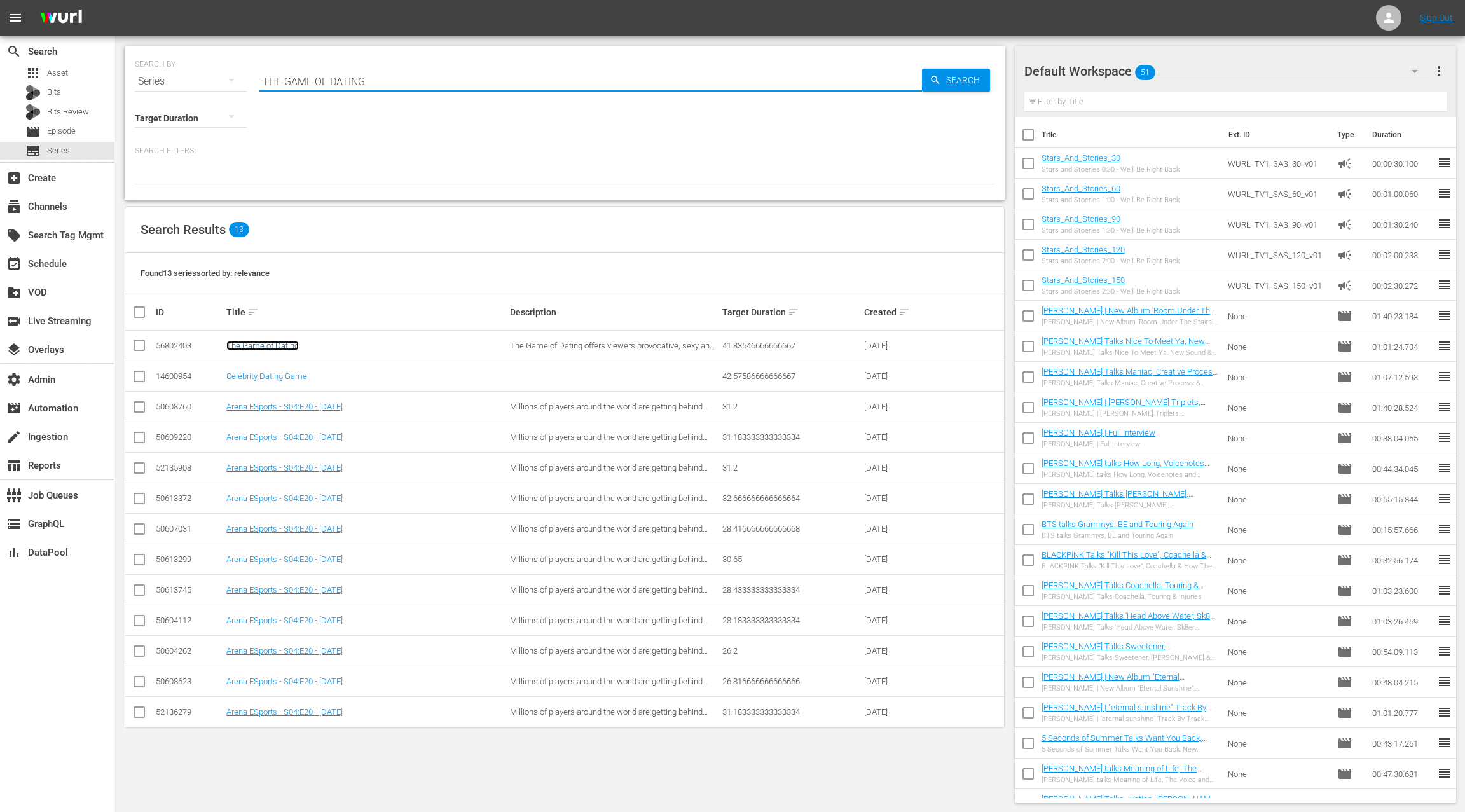
click at [274, 345] on link "The Game of Dating" at bounding box center [262, 345] width 72 height 10
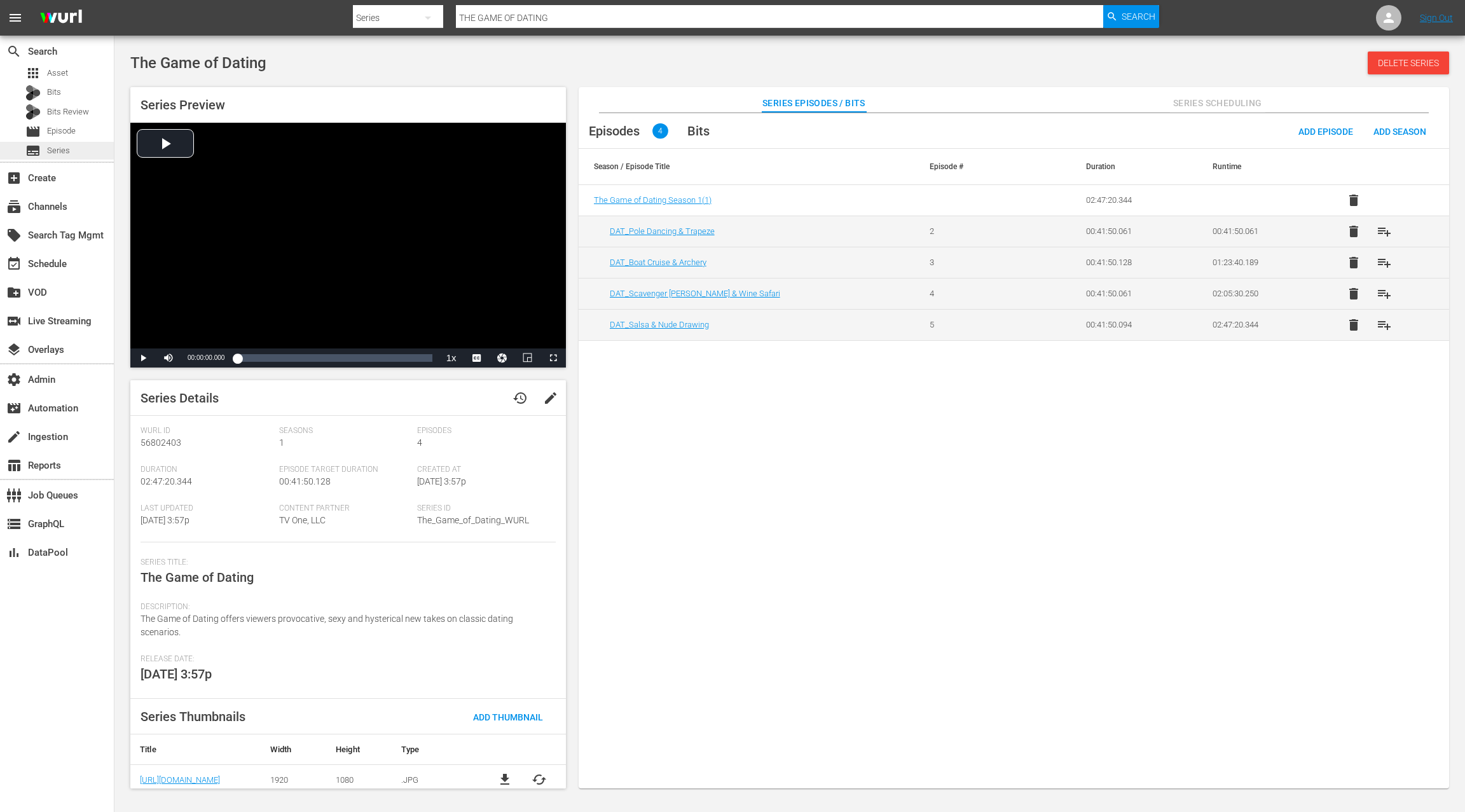
click at [46, 156] on div "subtitles Series" at bounding box center [48, 151] width 45 height 18
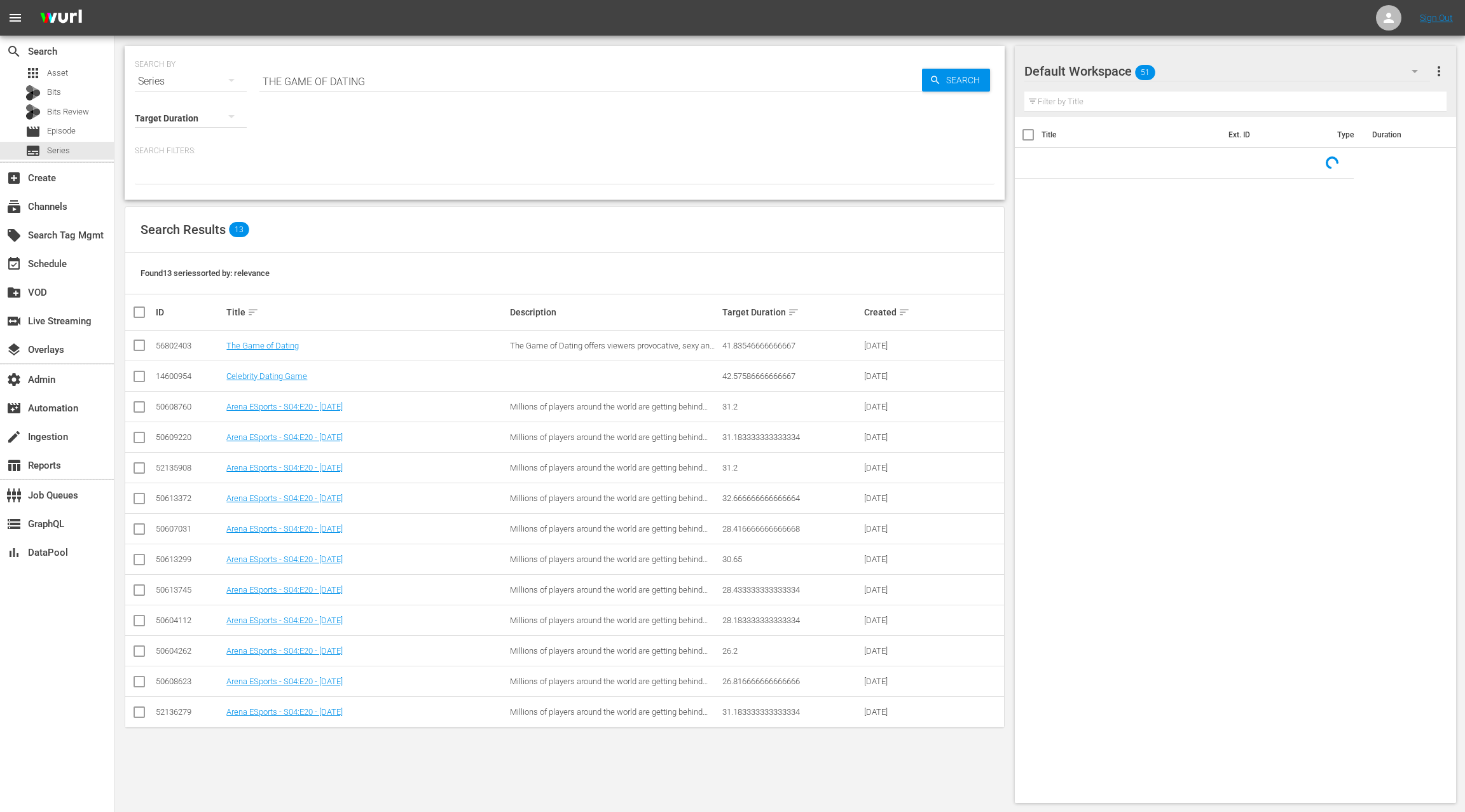
click at [275, 84] on input "THE GAME OF DATING" at bounding box center [591, 81] width 663 height 30
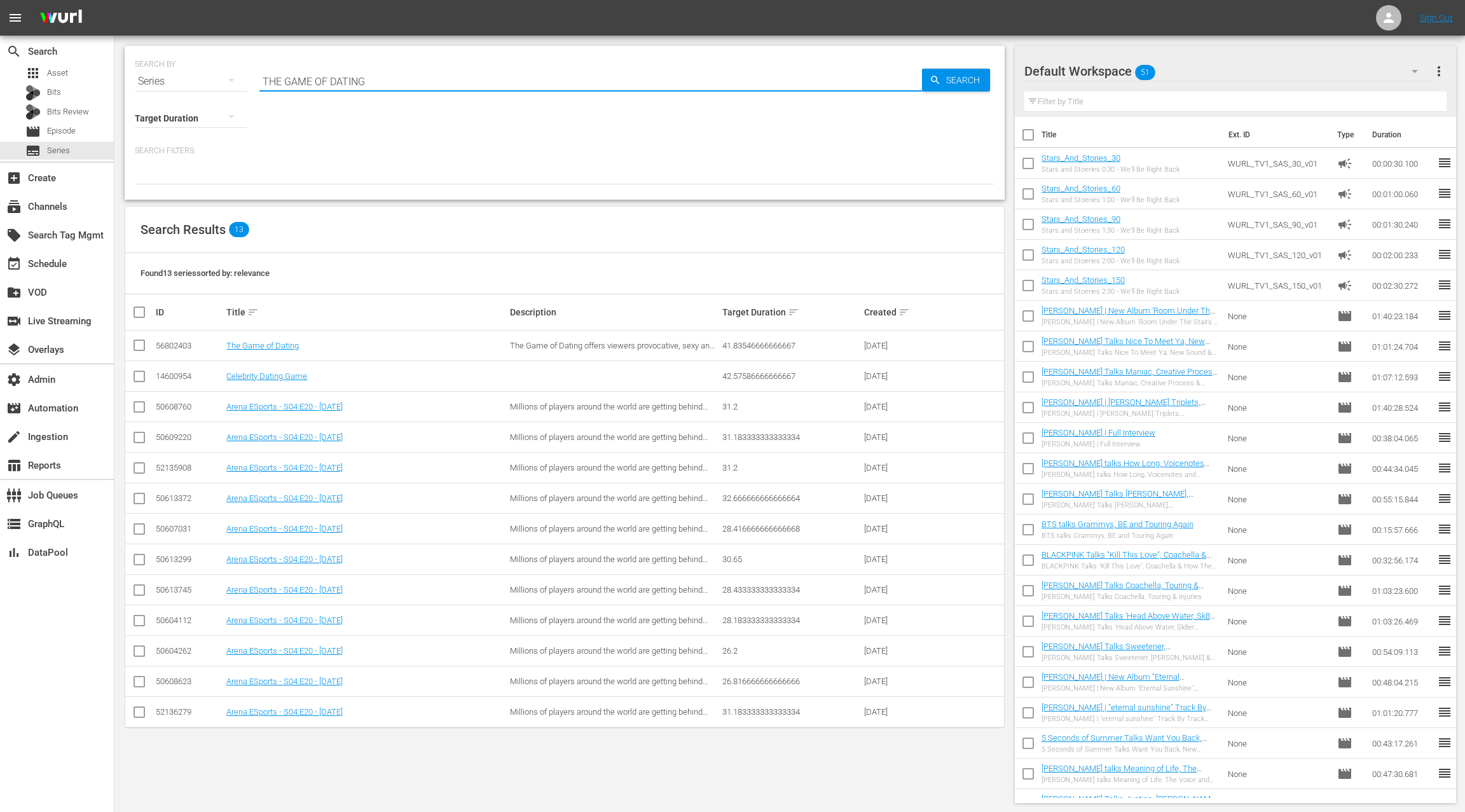
drag, startPoint x: 275, startPoint y: 84, endPoint x: 370, endPoint y: 80, distance: 95.1
click at [370, 80] on input "THE GAME OF DATING" at bounding box center [591, 81] width 663 height 30
paste input "ONE Ep. 101"
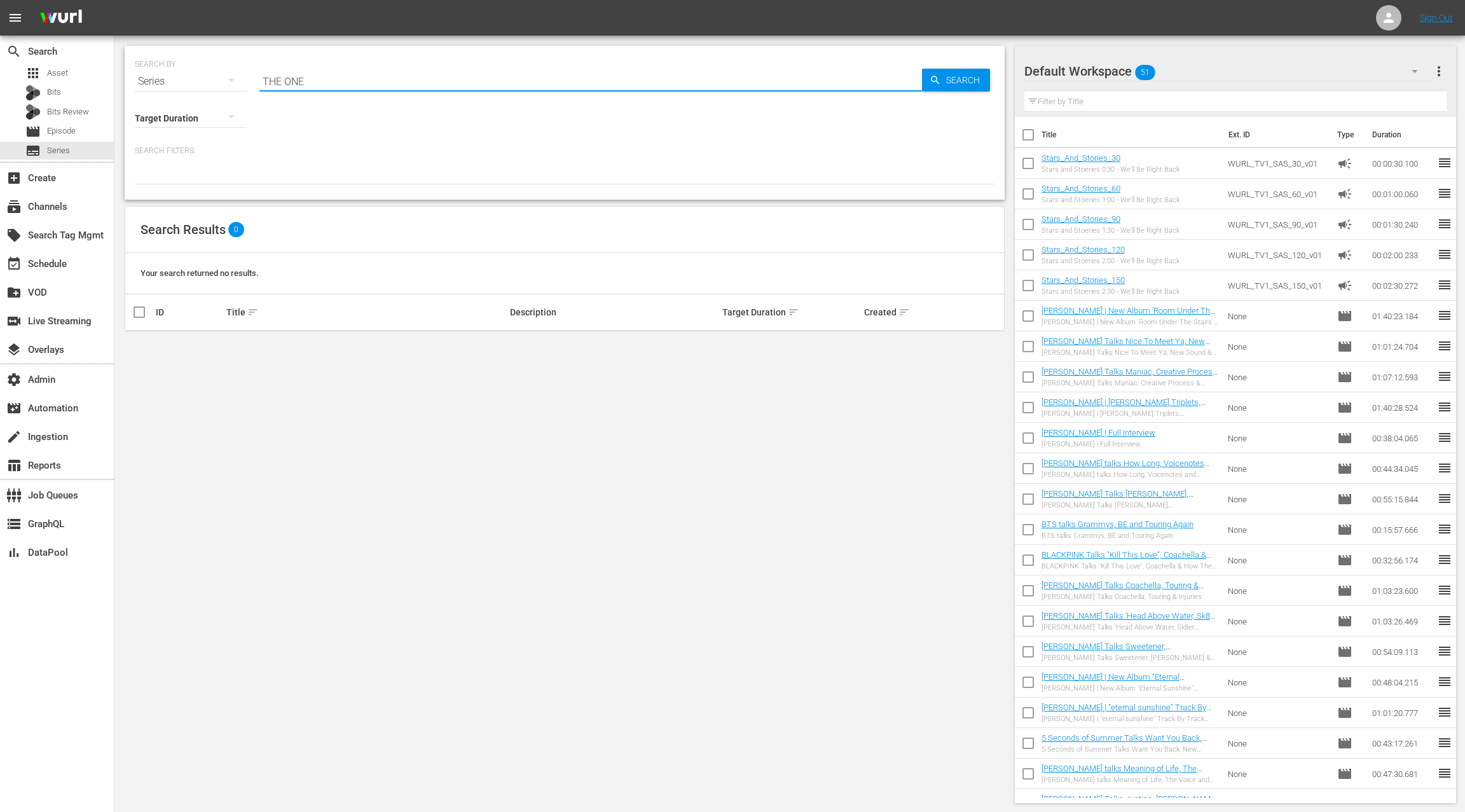
type input "THE ONE"
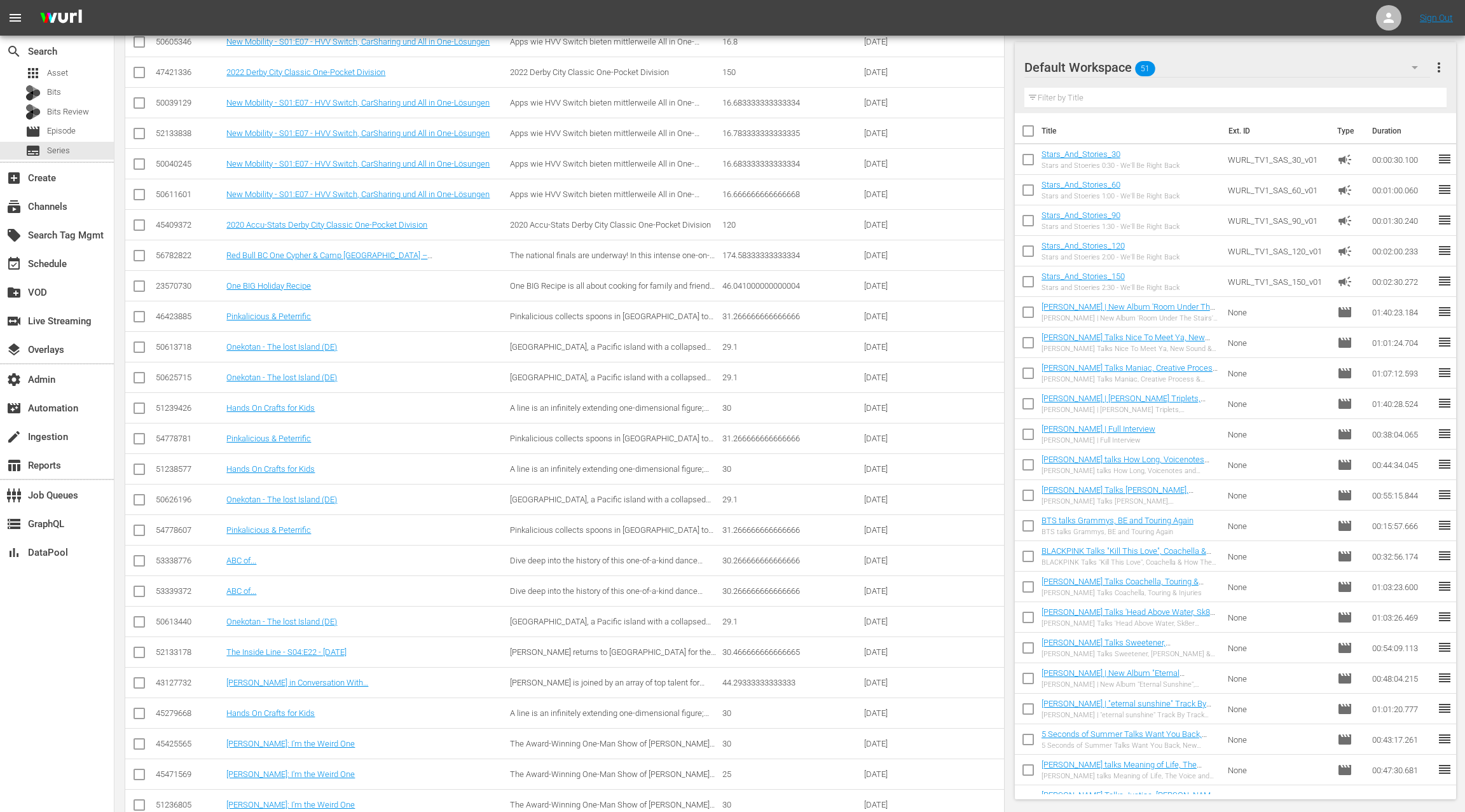
scroll to position [207, 0]
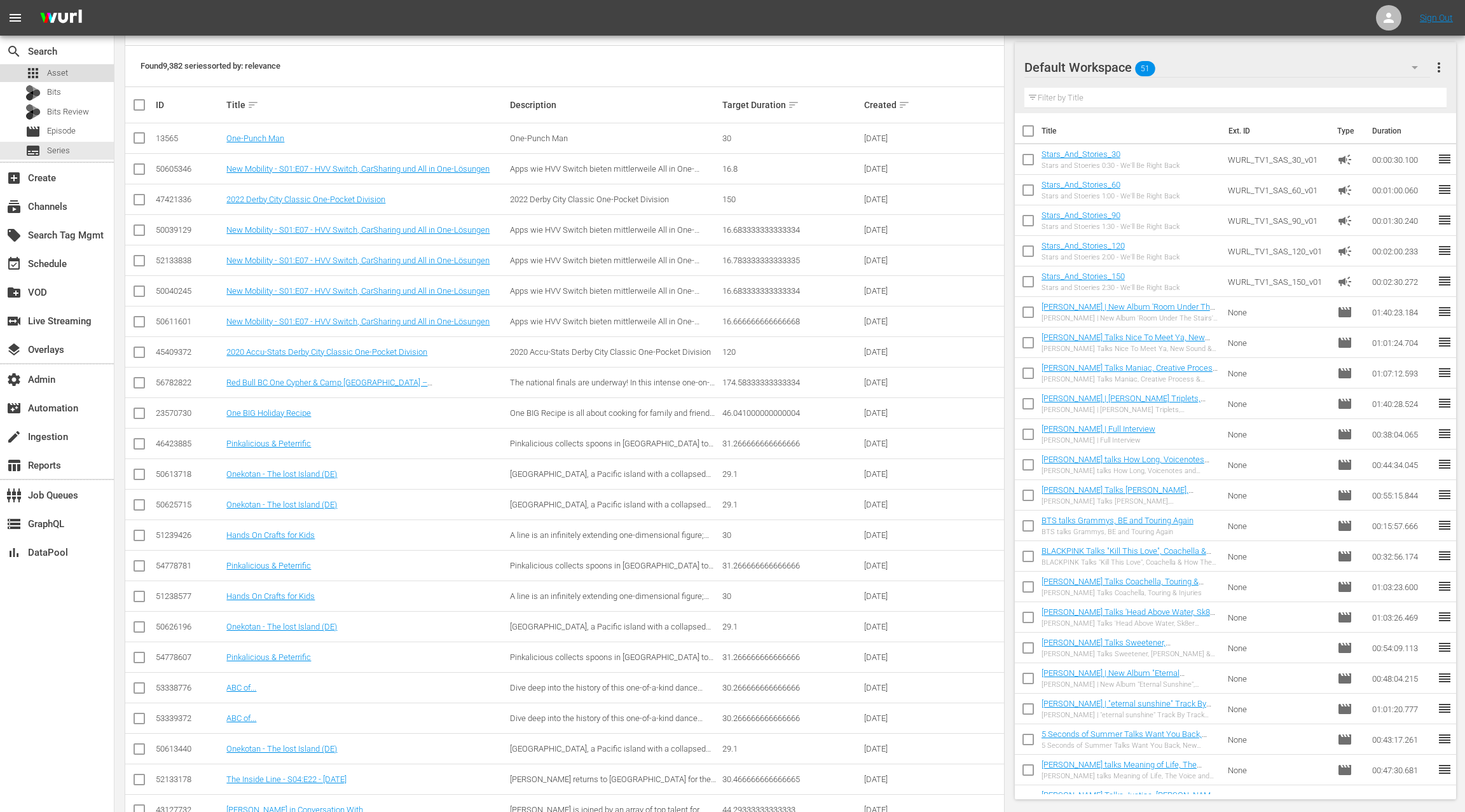
click at [59, 71] on span "Asset" at bounding box center [57, 73] width 21 height 12
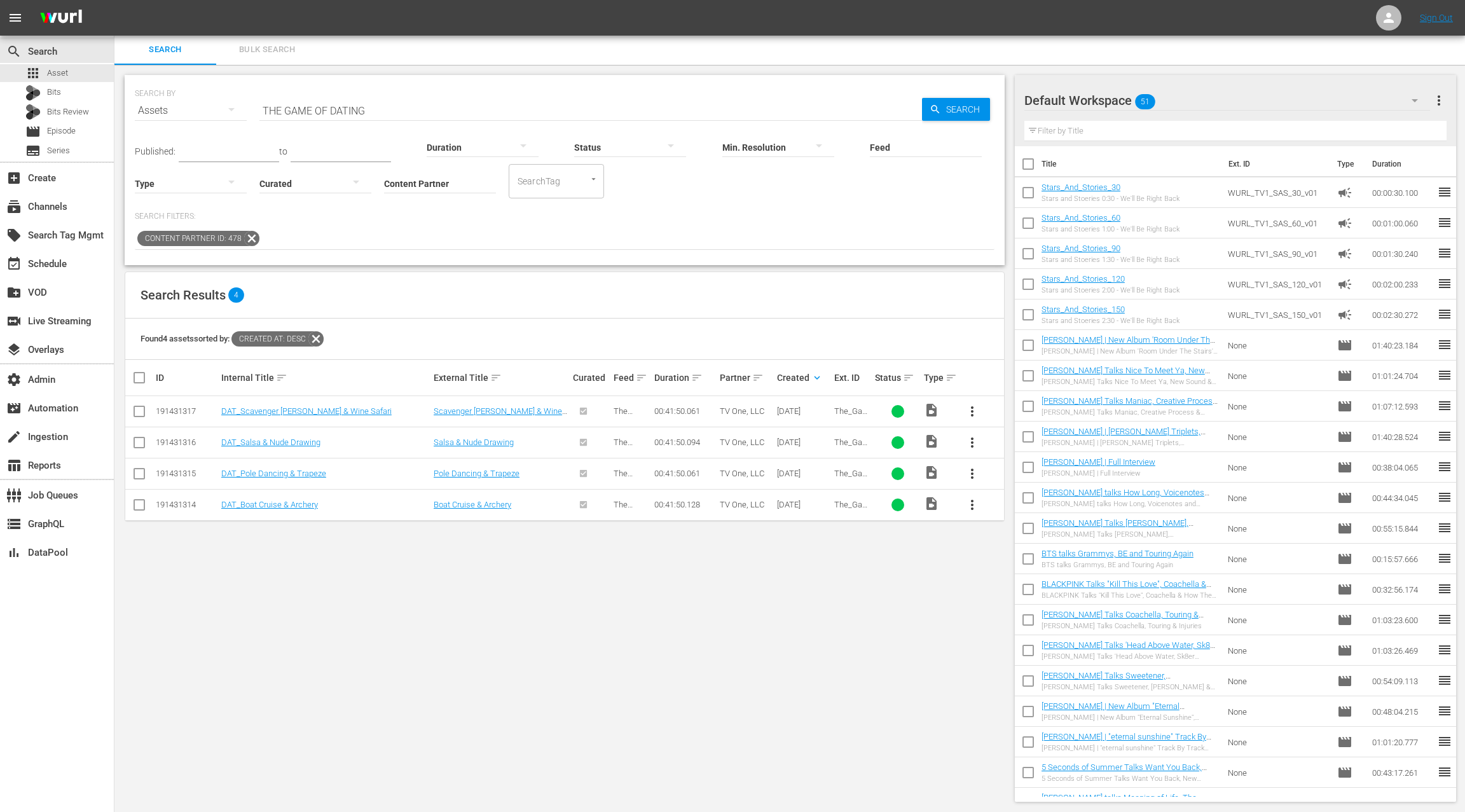
click at [293, 110] on input "THE GAME OF DATING" at bounding box center [591, 111] width 663 height 30
drag, startPoint x: 375, startPoint y: 108, endPoint x: 400, endPoint y: 108, distance: 25.0
click at [400, 108] on input "THE GAME OF DATING" at bounding box center [591, 111] width 663 height 30
type input "THE one"
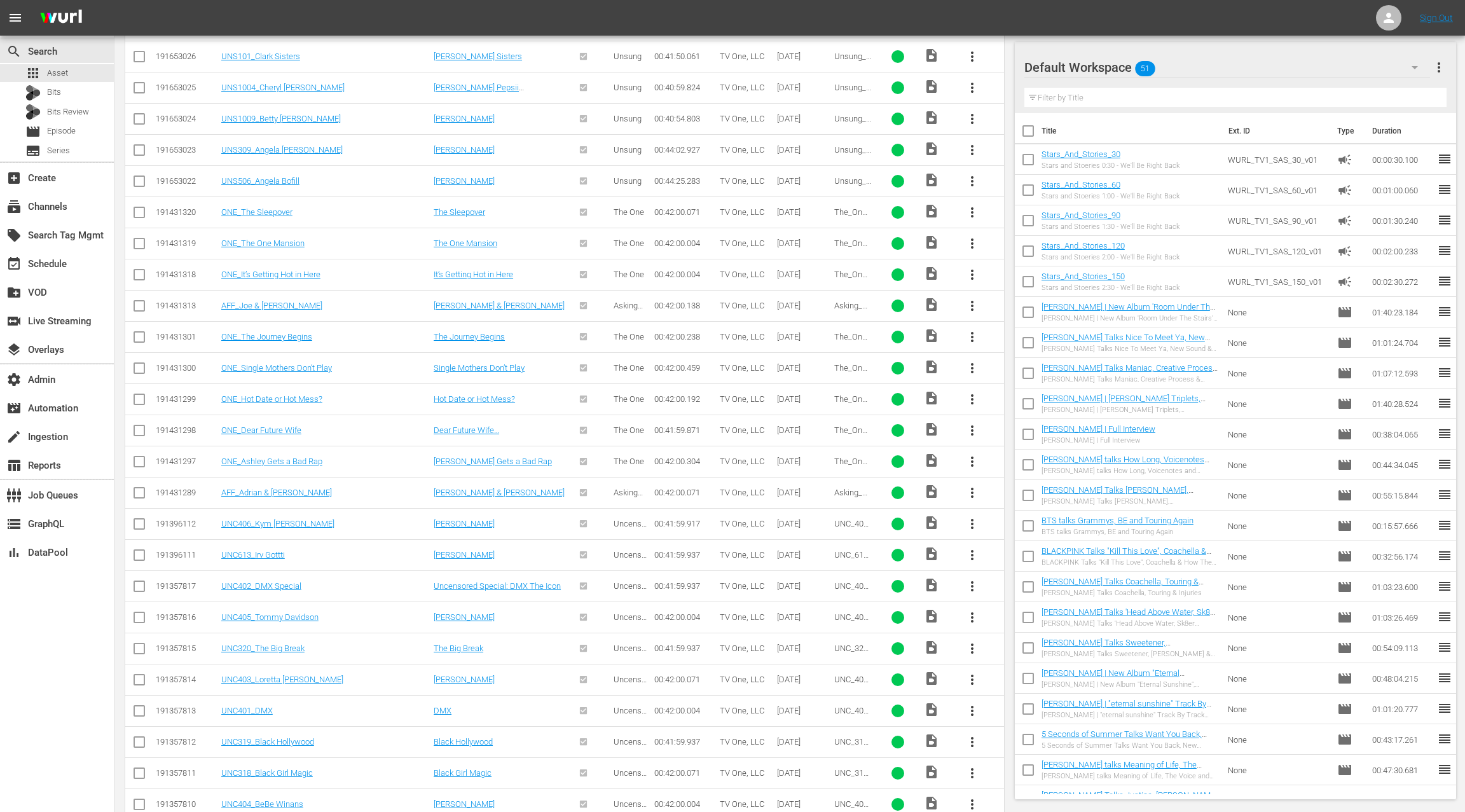
scroll to position [4018, 0]
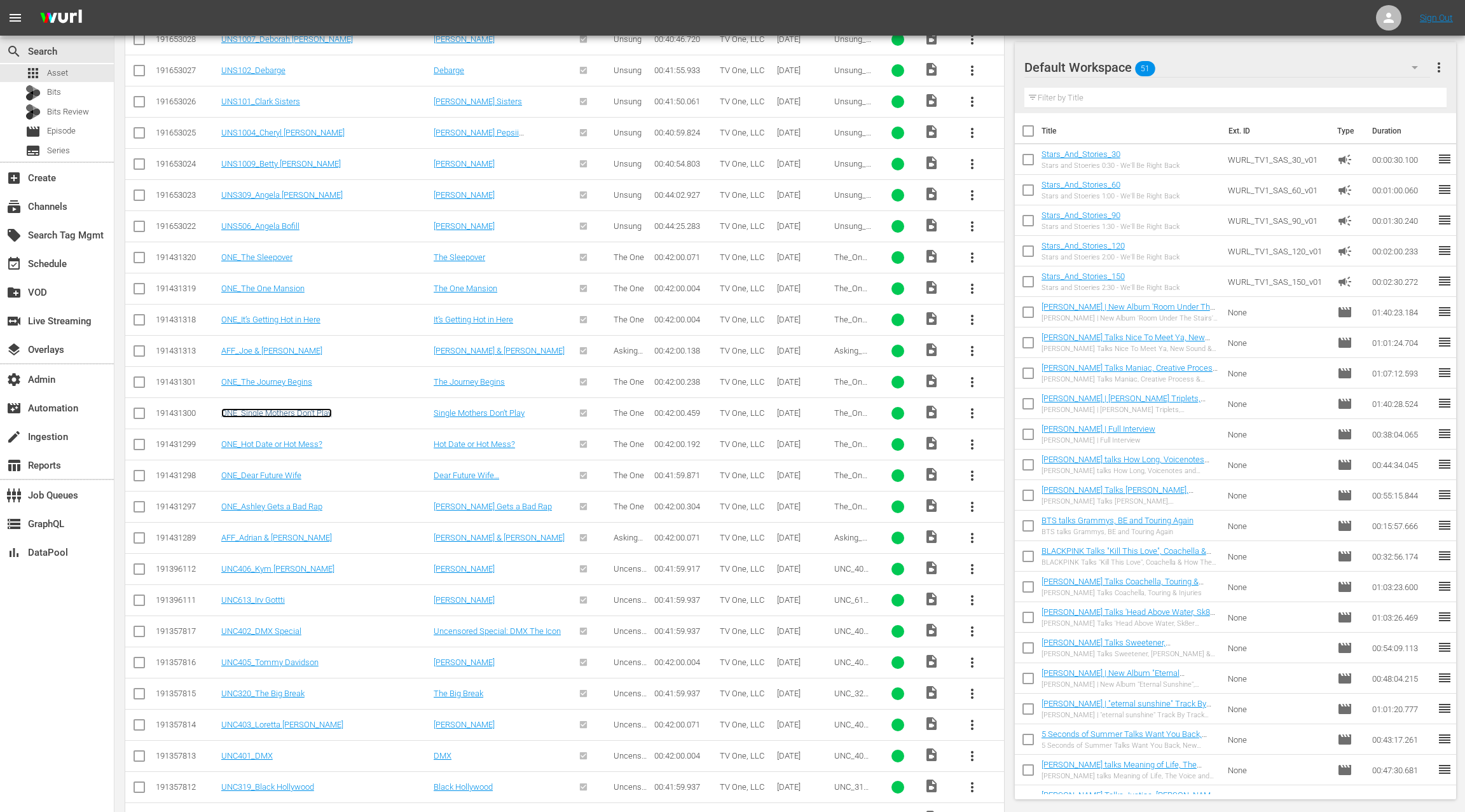
click at [302, 408] on link "ONE_Single Mothers Don’t Play" at bounding box center [276, 413] width 111 height 10
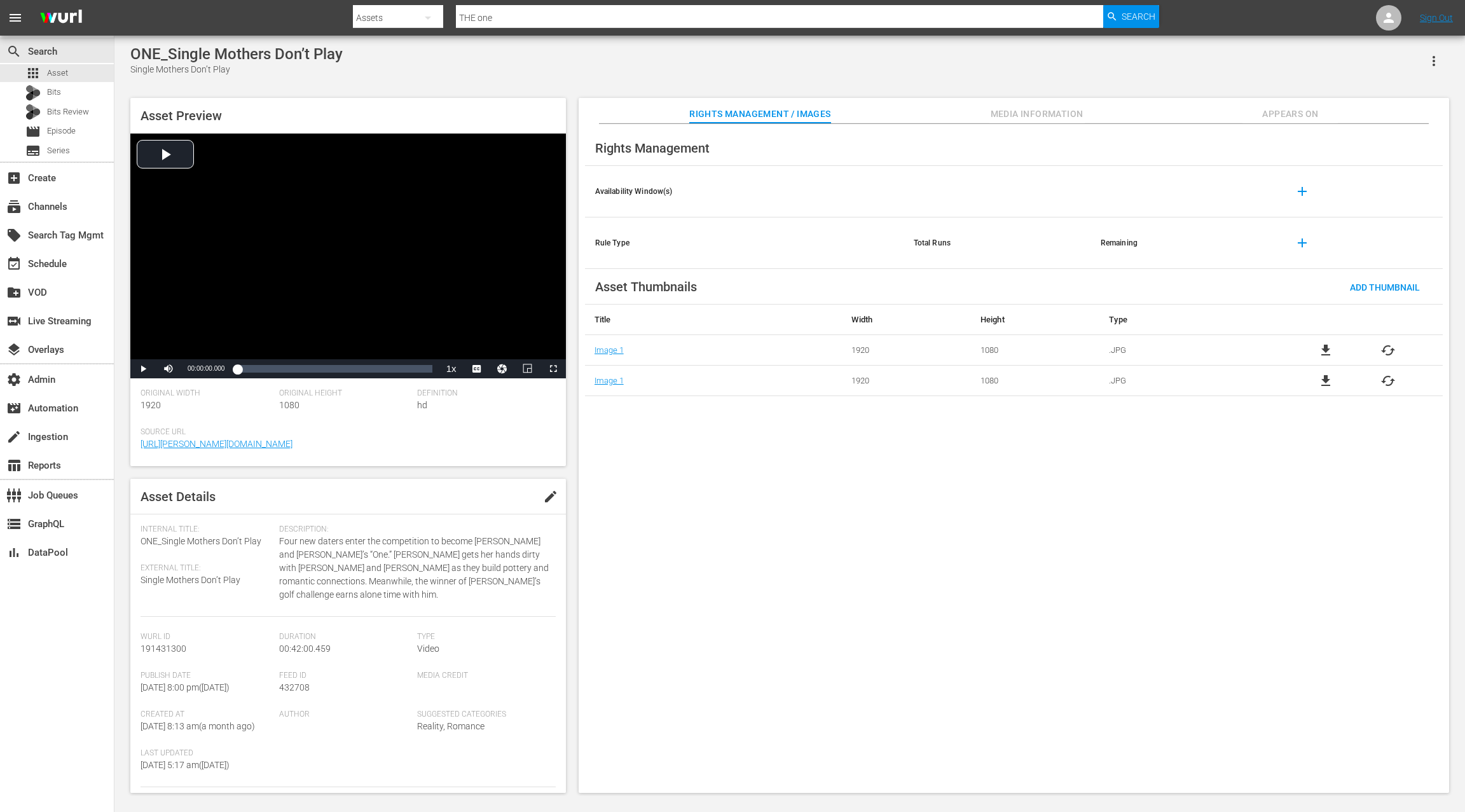
click at [1060, 112] on span "Media Information" at bounding box center [1037, 114] width 96 height 16
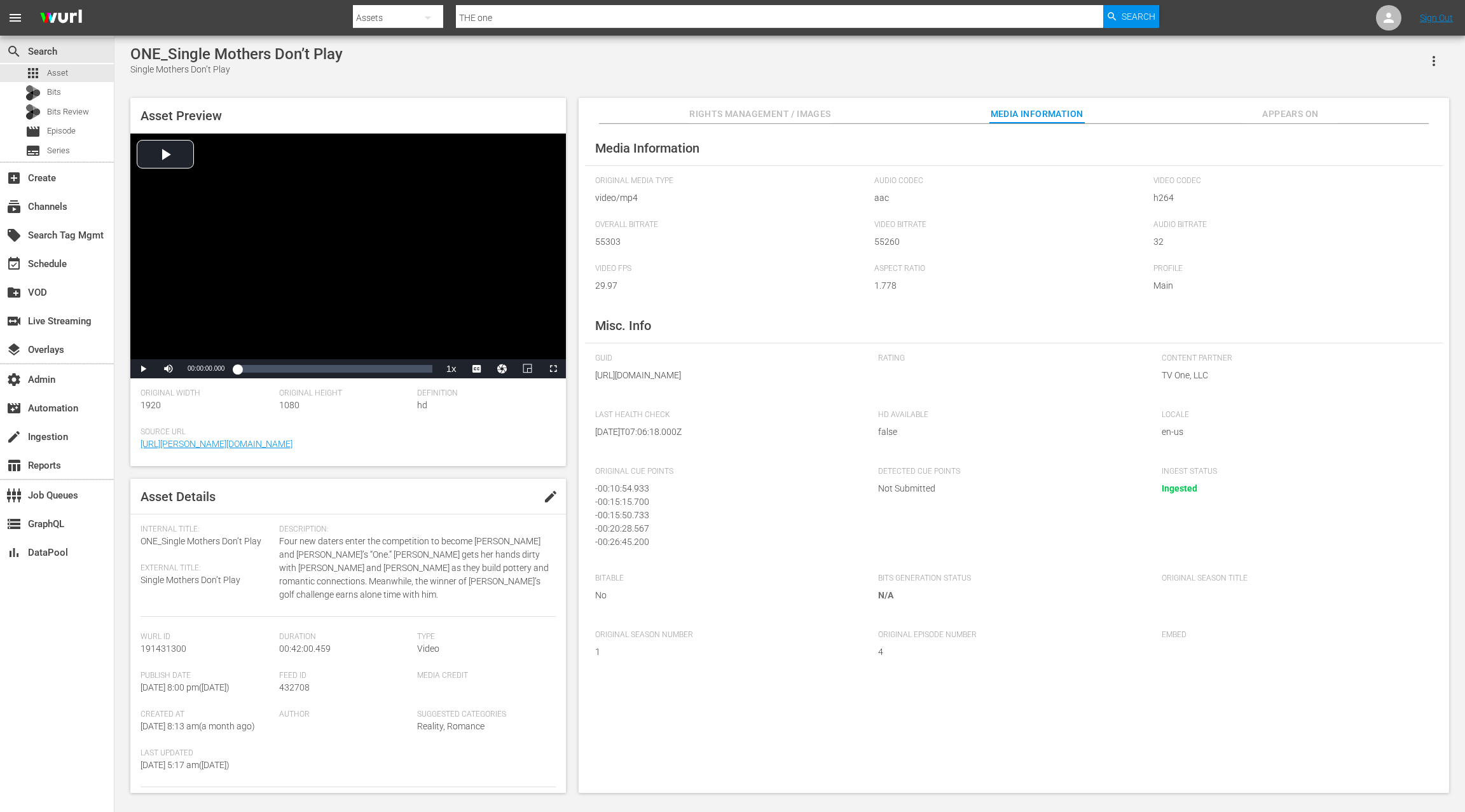
click at [802, 111] on span "Rights Management / Images" at bounding box center [759, 114] width 141 height 16
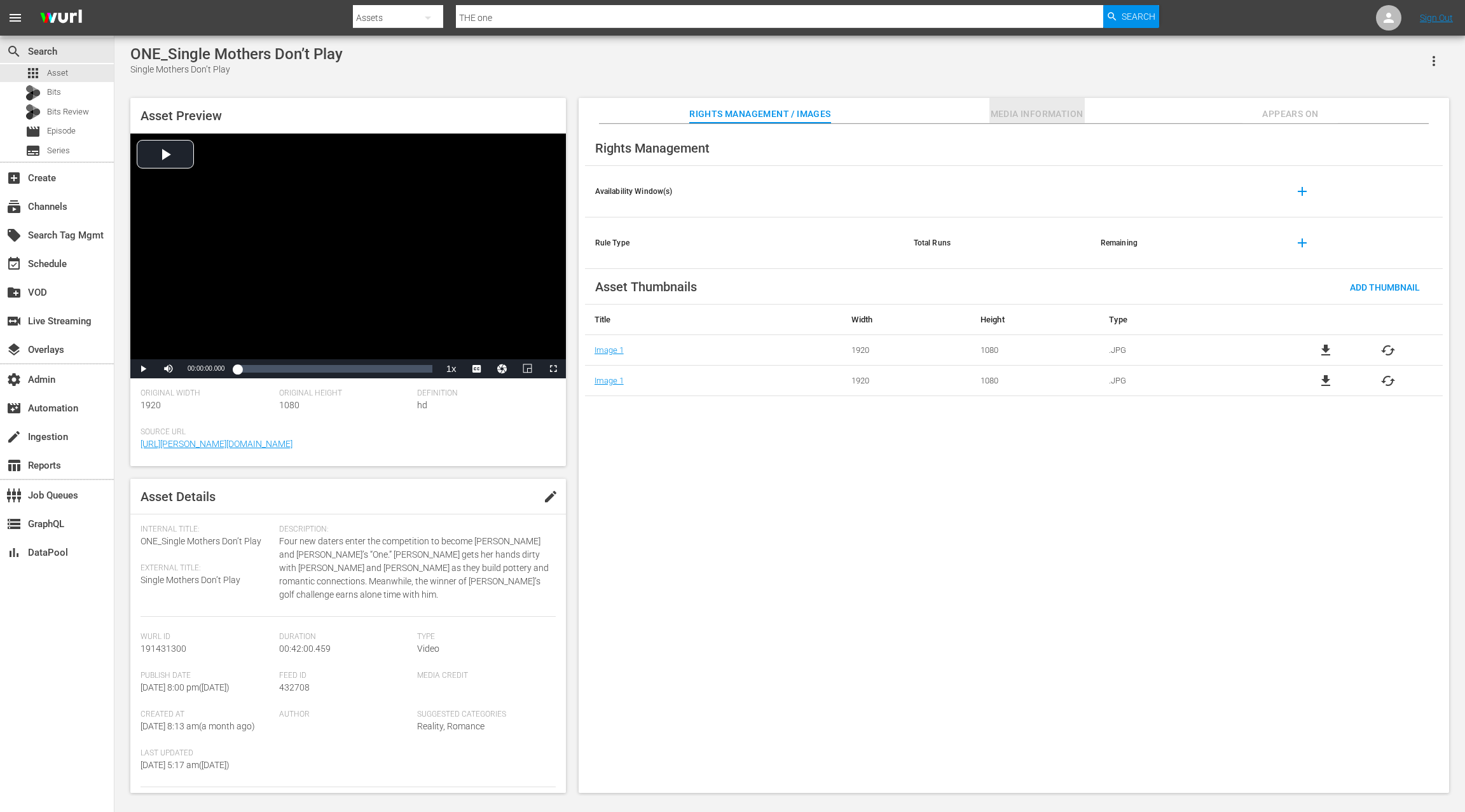
click at [1037, 120] on span "Media Information" at bounding box center [1037, 114] width 96 height 16
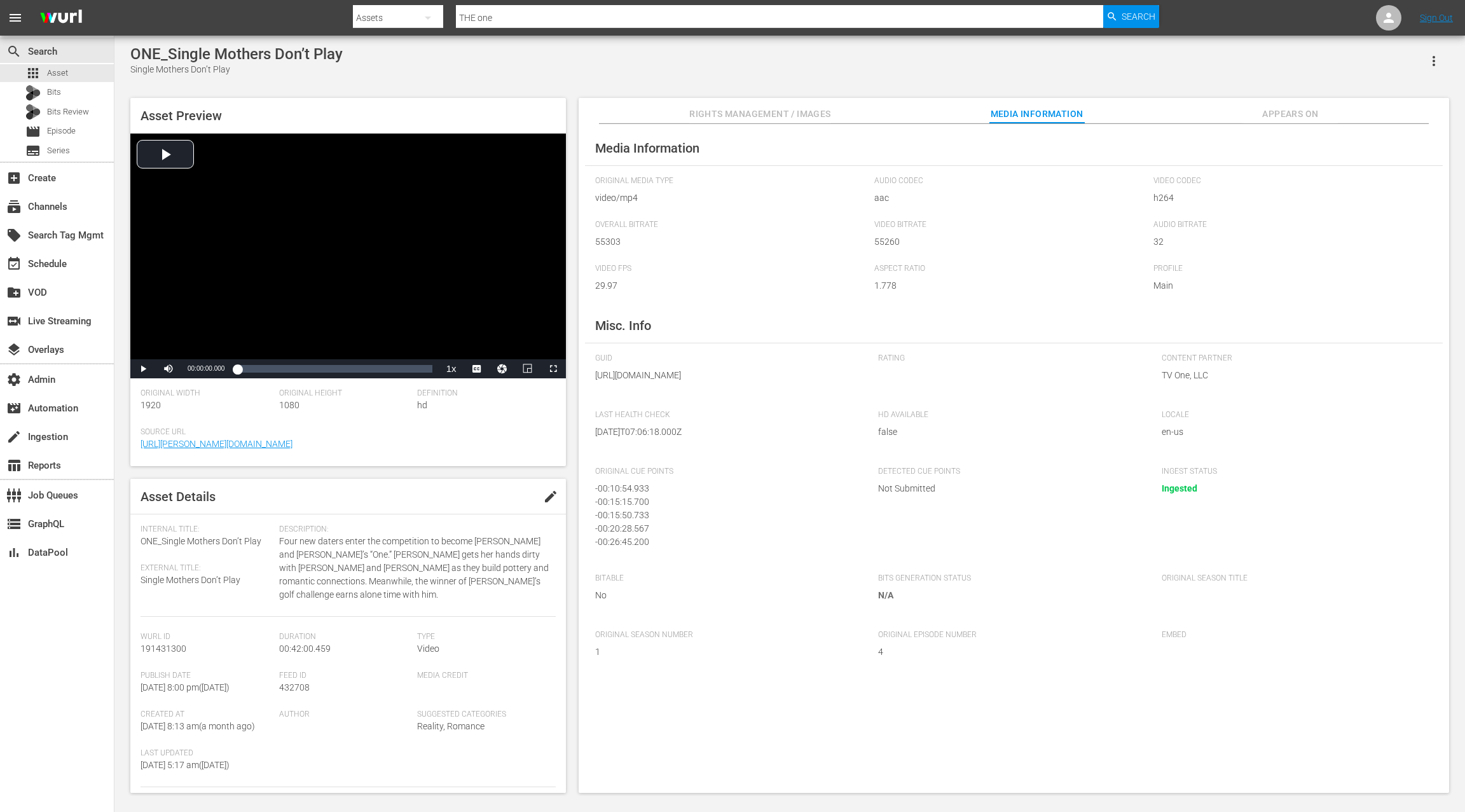
click at [1281, 114] on span "Appears On" at bounding box center [1290, 114] width 96 height 16
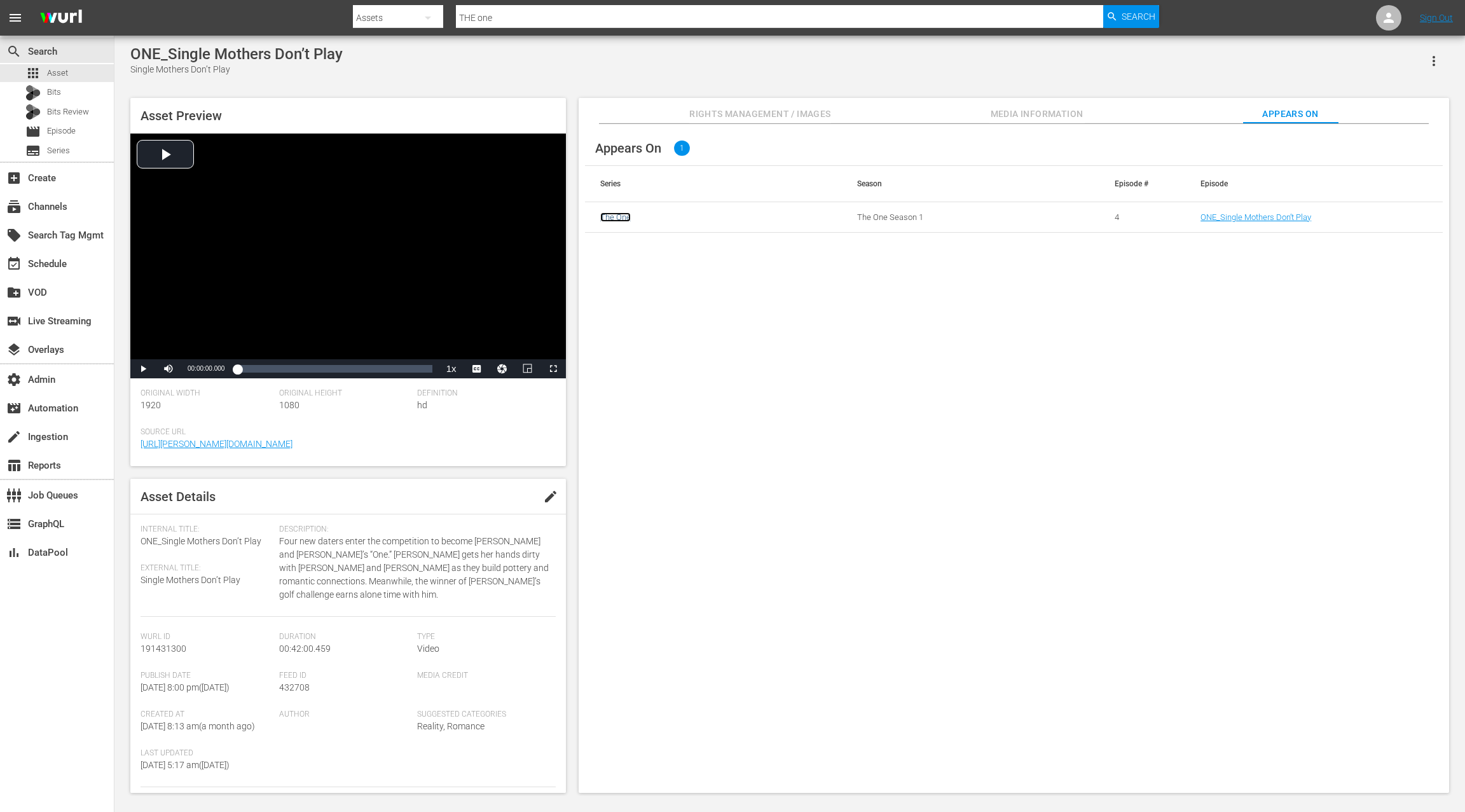
click at [614, 216] on link "The One" at bounding box center [615, 217] width 30 height 10
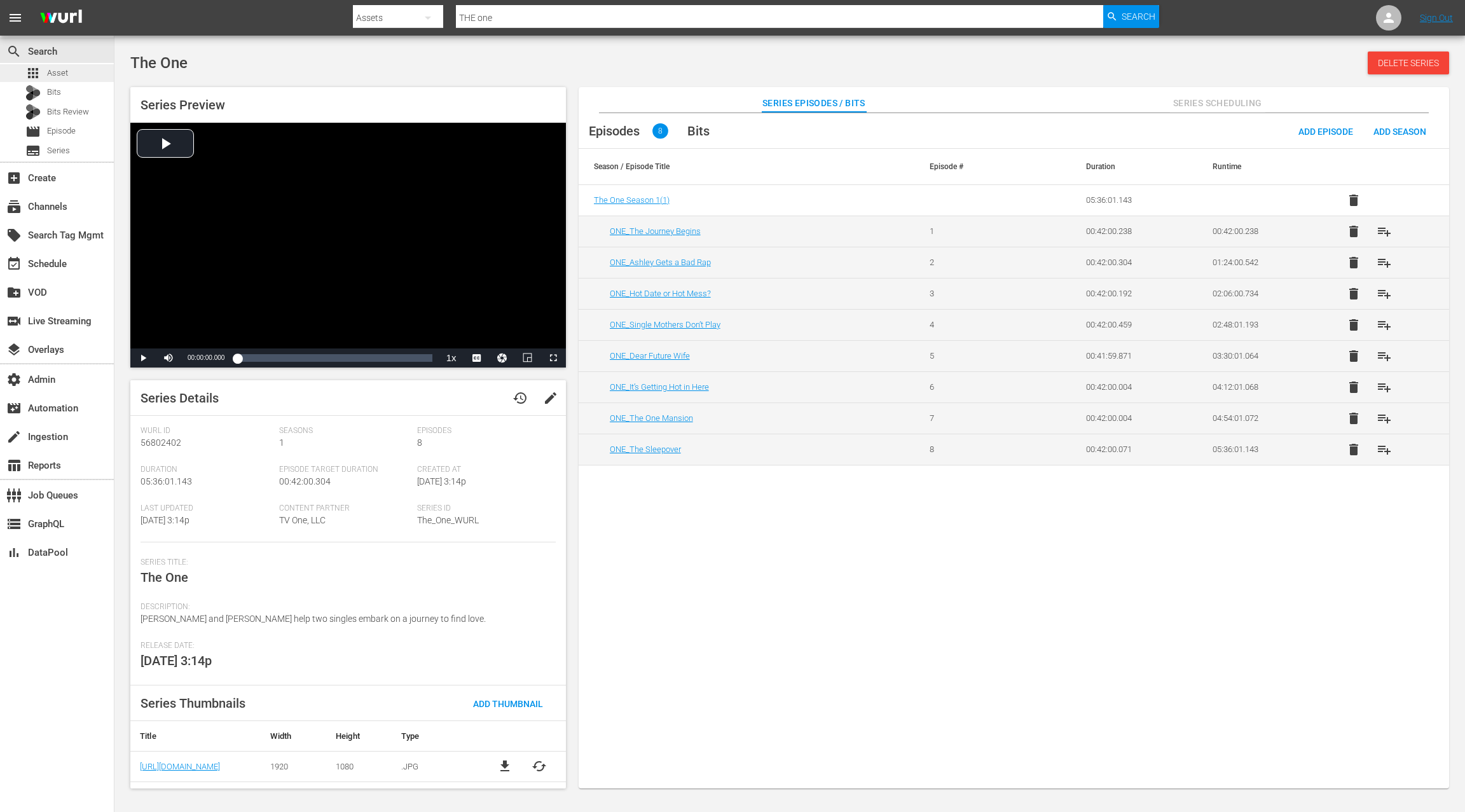
click at [84, 79] on div "apps Asset" at bounding box center [56, 73] width 114 height 18
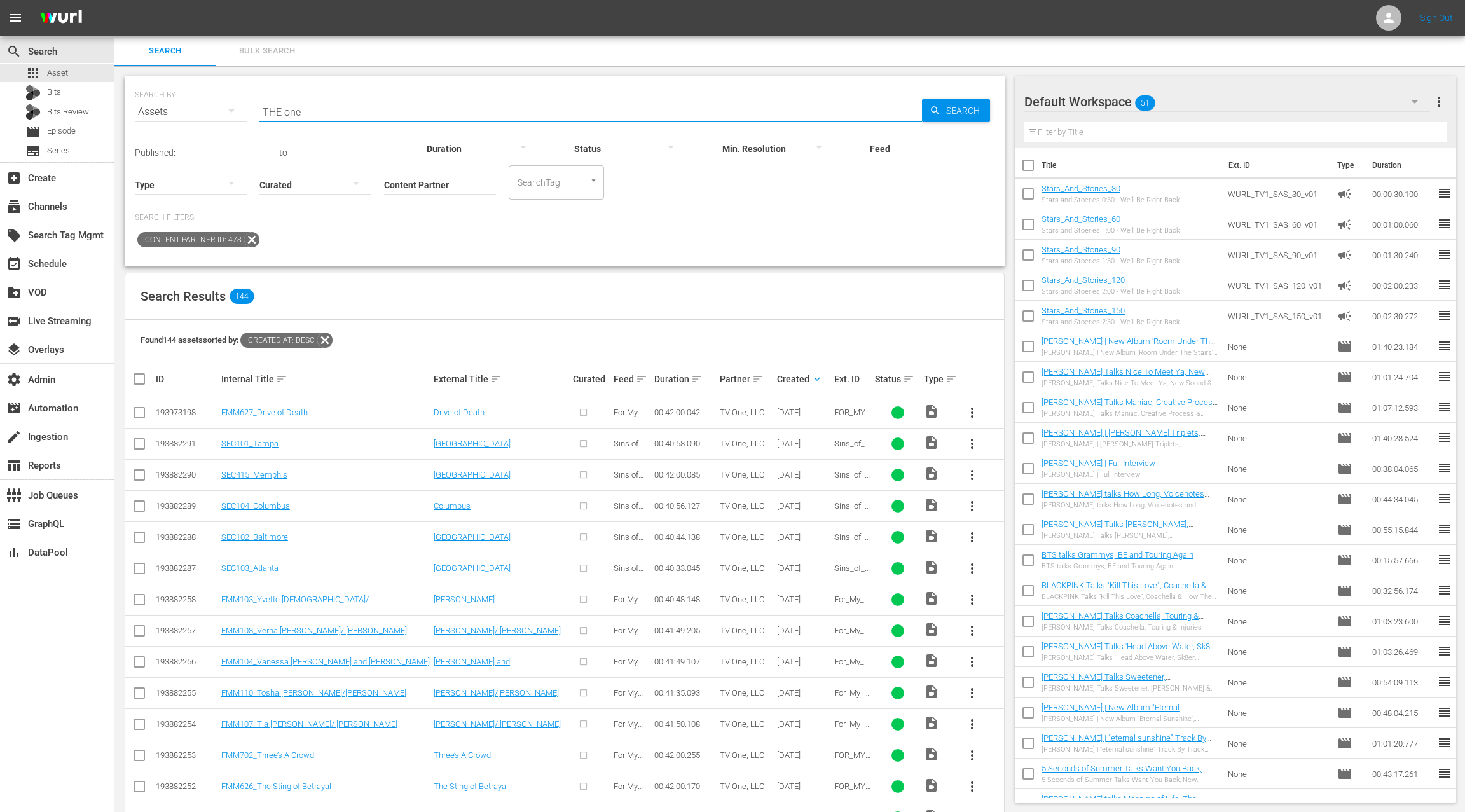
click at [271, 113] on input "THE one" at bounding box center [591, 111] width 663 height 30
drag, startPoint x: 271, startPoint y: 113, endPoint x: 323, endPoint y: 109, distance: 52.2
click at [323, 109] on input "THE one" at bounding box center [591, 111] width 663 height 30
paste input "SECRET SHE KEPT"
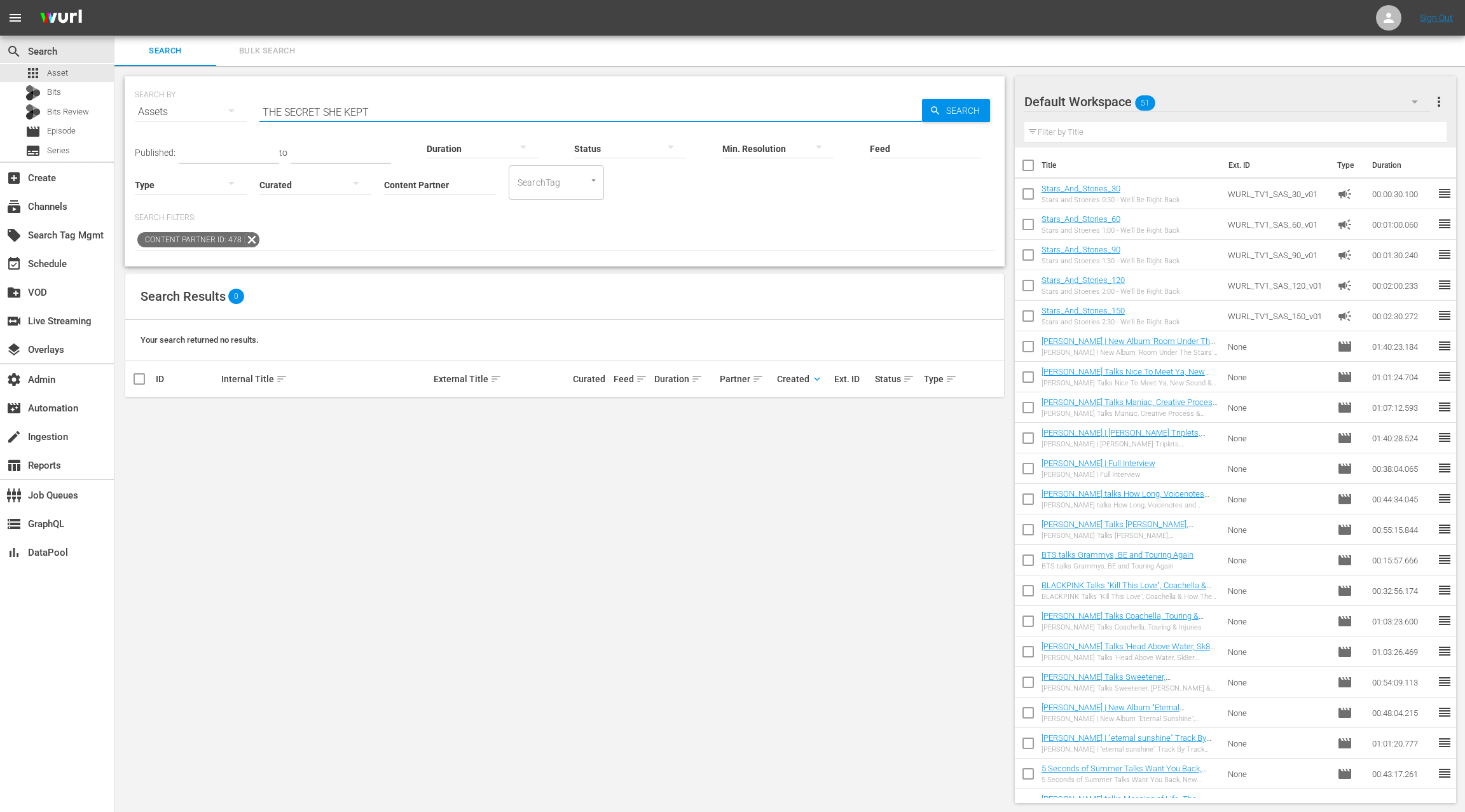
click at [268, 114] on input "THE SECRET SHE KEPT" at bounding box center [591, 111] width 663 height 30
drag, startPoint x: 268, startPoint y: 114, endPoint x: 401, endPoint y: 106, distance: 133.2
click at [401, 106] on input "THE SECRET SHE KEPT" at bounding box center [591, 111] width 663 height 30
paste input "UMMONING"
drag, startPoint x: 286, startPoint y: 111, endPoint x: 236, endPoint y: 111, distance: 50.0
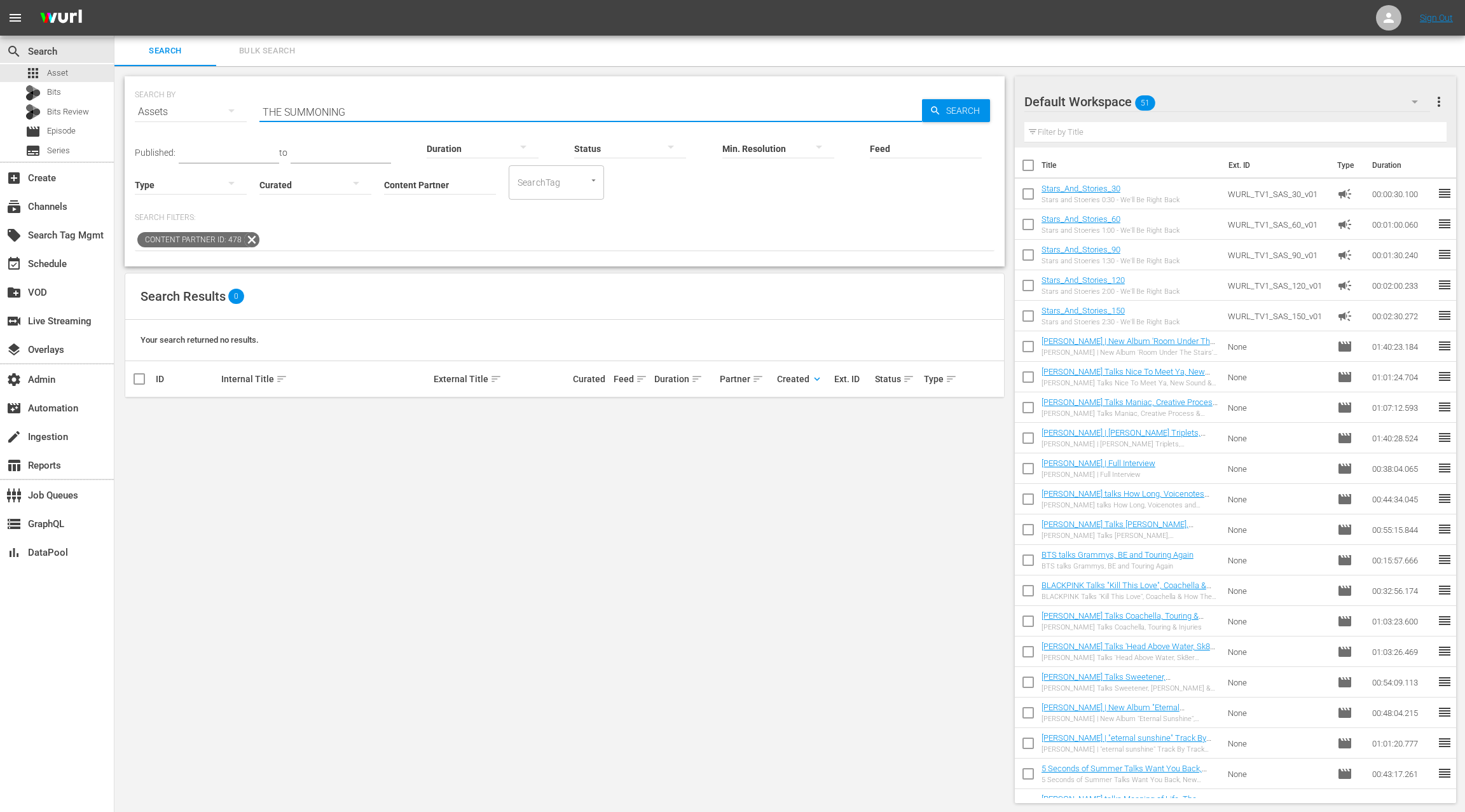
click at [236, 111] on div "SEARCH BY Search By Assets Search ID, Title, Description, Keywords, or Category…" at bounding box center [565, 104] width 860 height 46
click at [288, 109] on input "SUMMONING" at bounding box center [591, 111] width 663 height 30
paste input "THE UNDERSHEPERD"
click at [276, 109] on input "THE UNDERSHEPERD" at bounding box center [591, 111] width 663 height 30
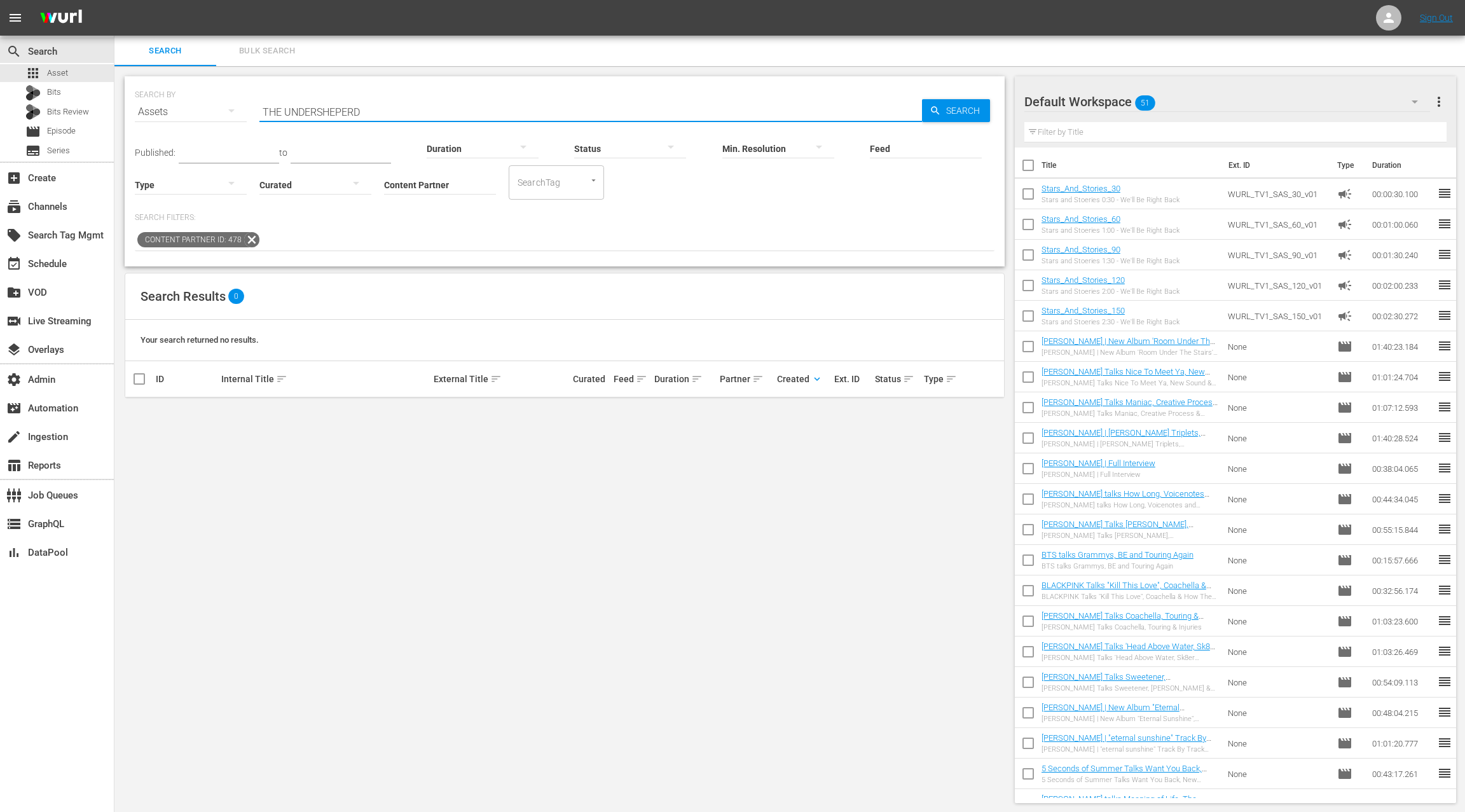
click at [276, 109] on input "THE UNDERSHEPERD" at bounding box center [591, 111] width 663 height 30
click at [295, 113] on input "UNDERSHEPERD" at bounding box center [591, 111] width 663 height 30
paste input "THREE'S COMPLICATE"
click at [279, 113] on input "THREE'S COMPLICATED" at bounding box center [591, 111] width 663 height 30
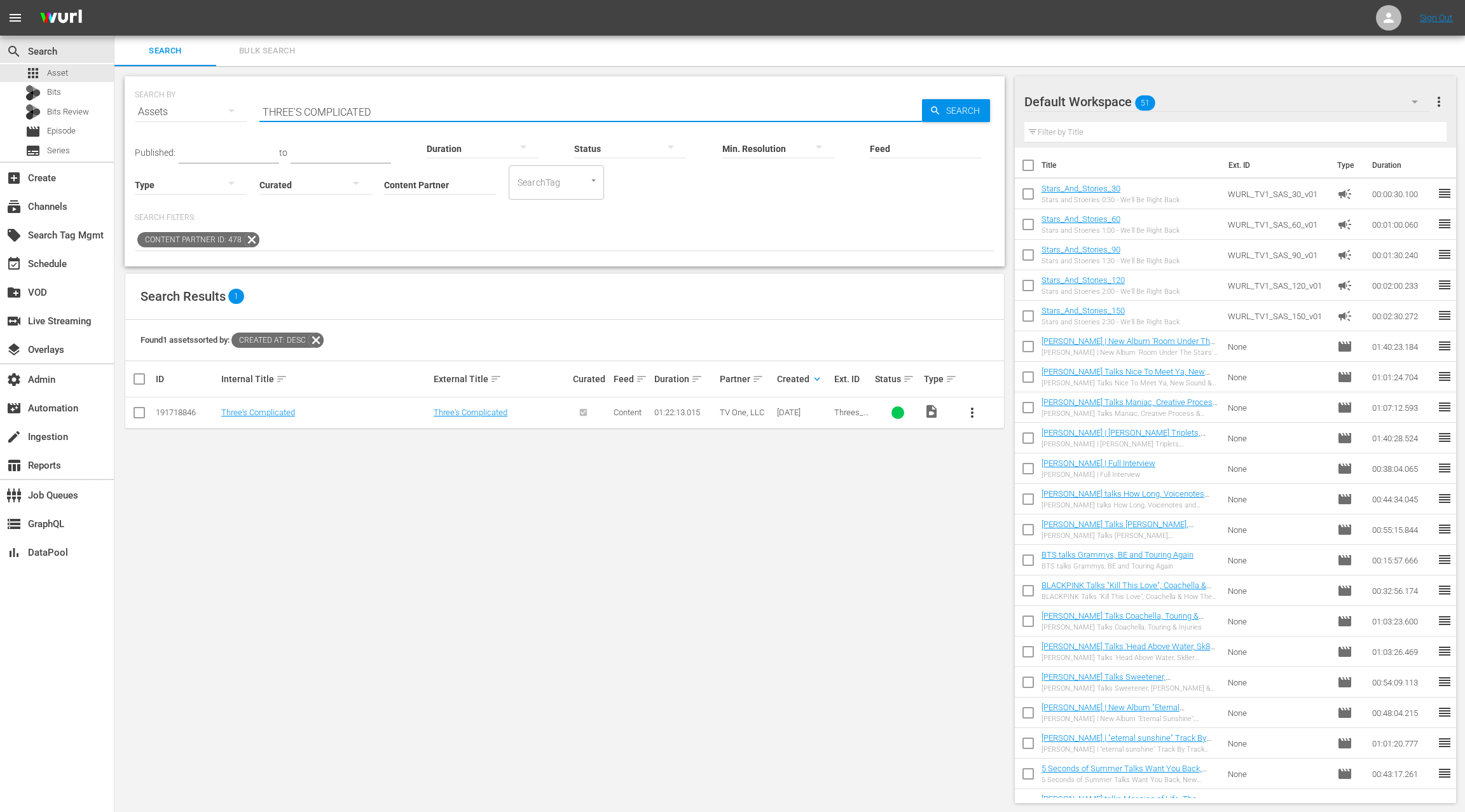
drag, startPoint x: 279, startPoint y: 113, endPoint x: 417, endPoint y: 115, distance: 138.0
click at [417, 115] on input "THREE'S COMPLICATED" at bounding box center [591, 111] width 663 height 30
paste input "O HELL AND BACK"
click at [268, 111] on input "TO HELL AND BACK" at bounding box center [591, 111] width 663 height 30
drag, startPoint x: 273, startPoint y: 110, endPoint x: 378, endPoint y: 107, distance: 105.0
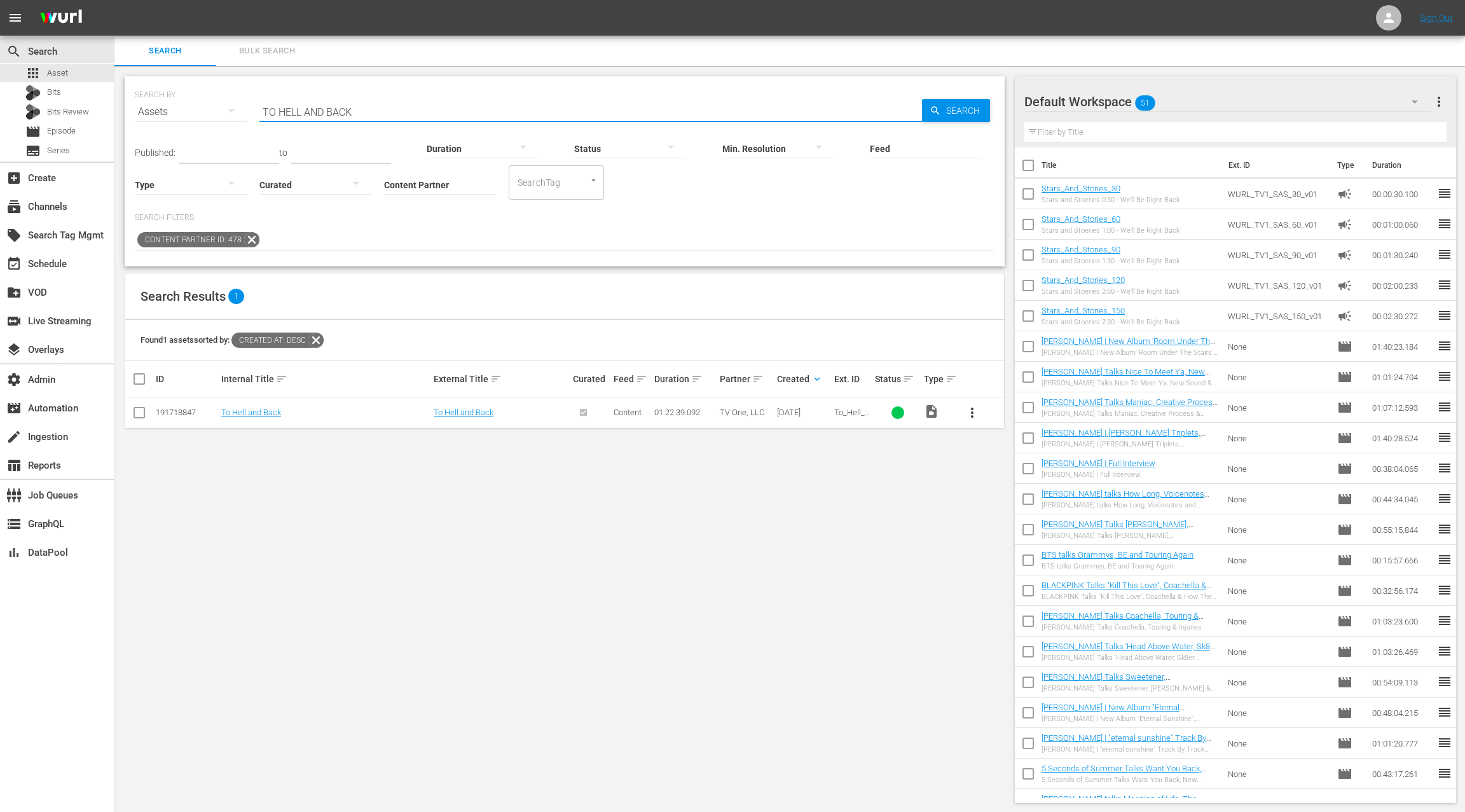
click at [378, 107] on input "TO HELL AND BACK" at bounding box center [591, 111] width 663 height 30
type input "uncensored"
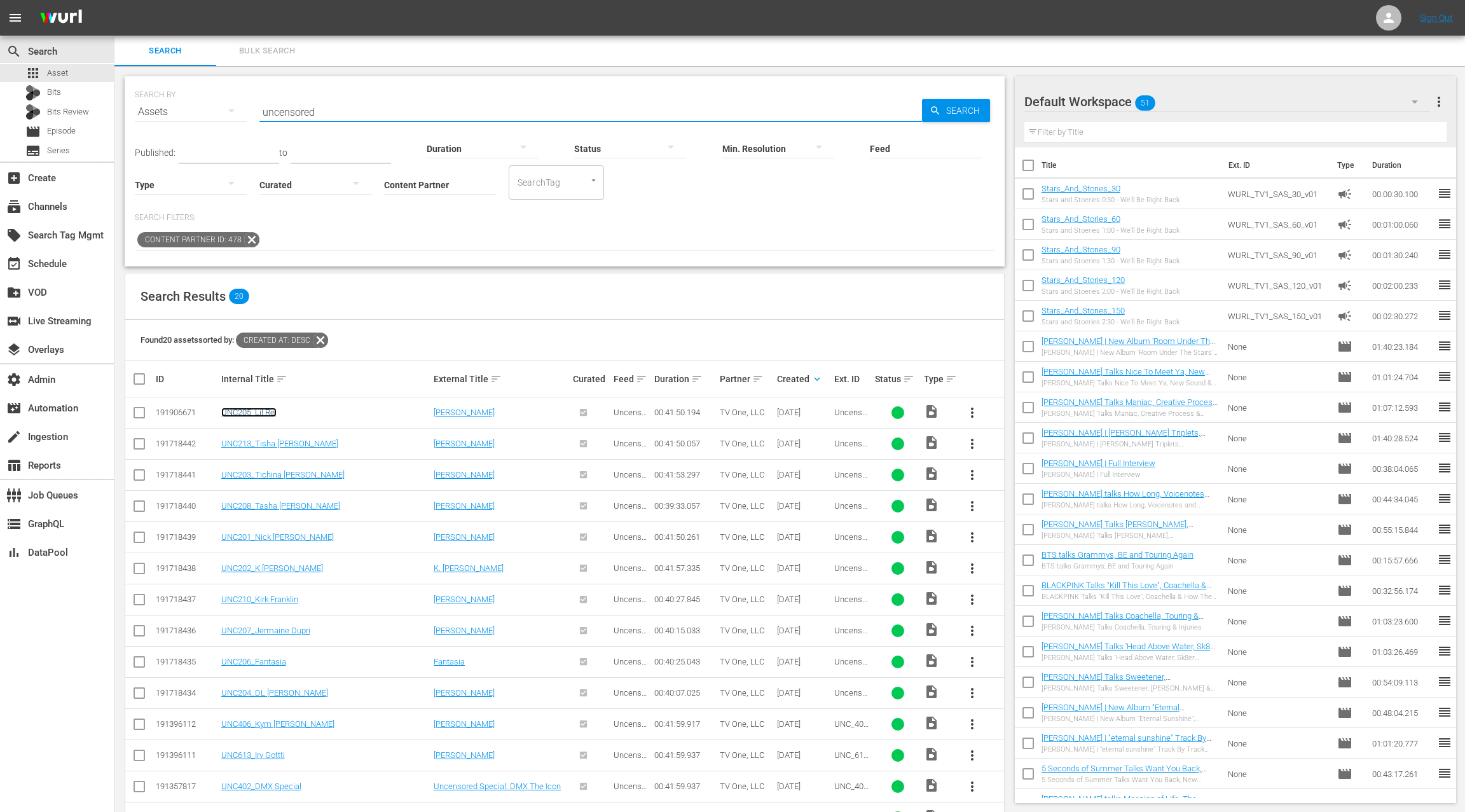
click at [252, 413] on link "UNC205_Lil Rel" at bounding box center [249, 412] width 55 height 10
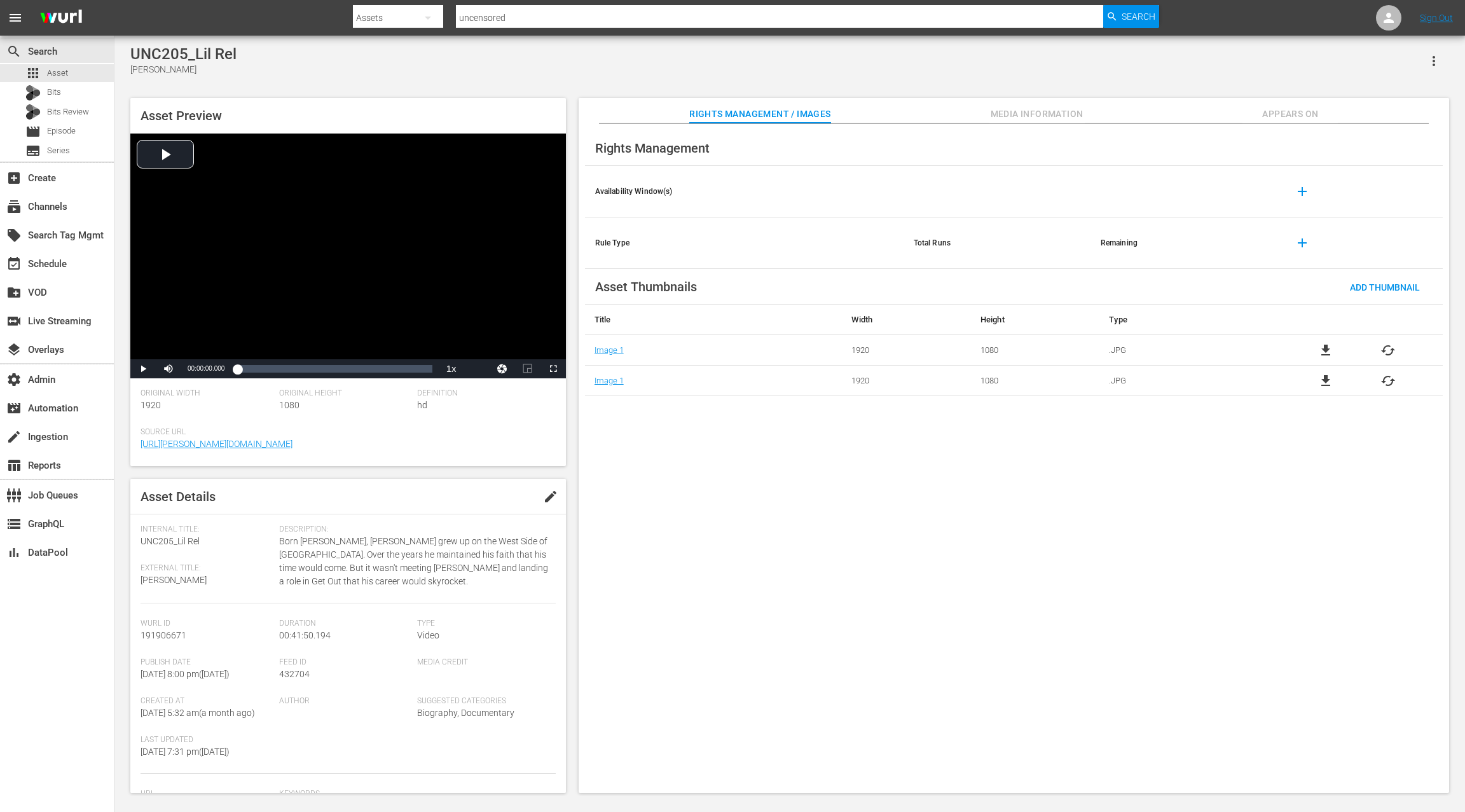
click at [1292, 111] on span "Appears On" at bounding box center [1290, 114] width 96 height 16
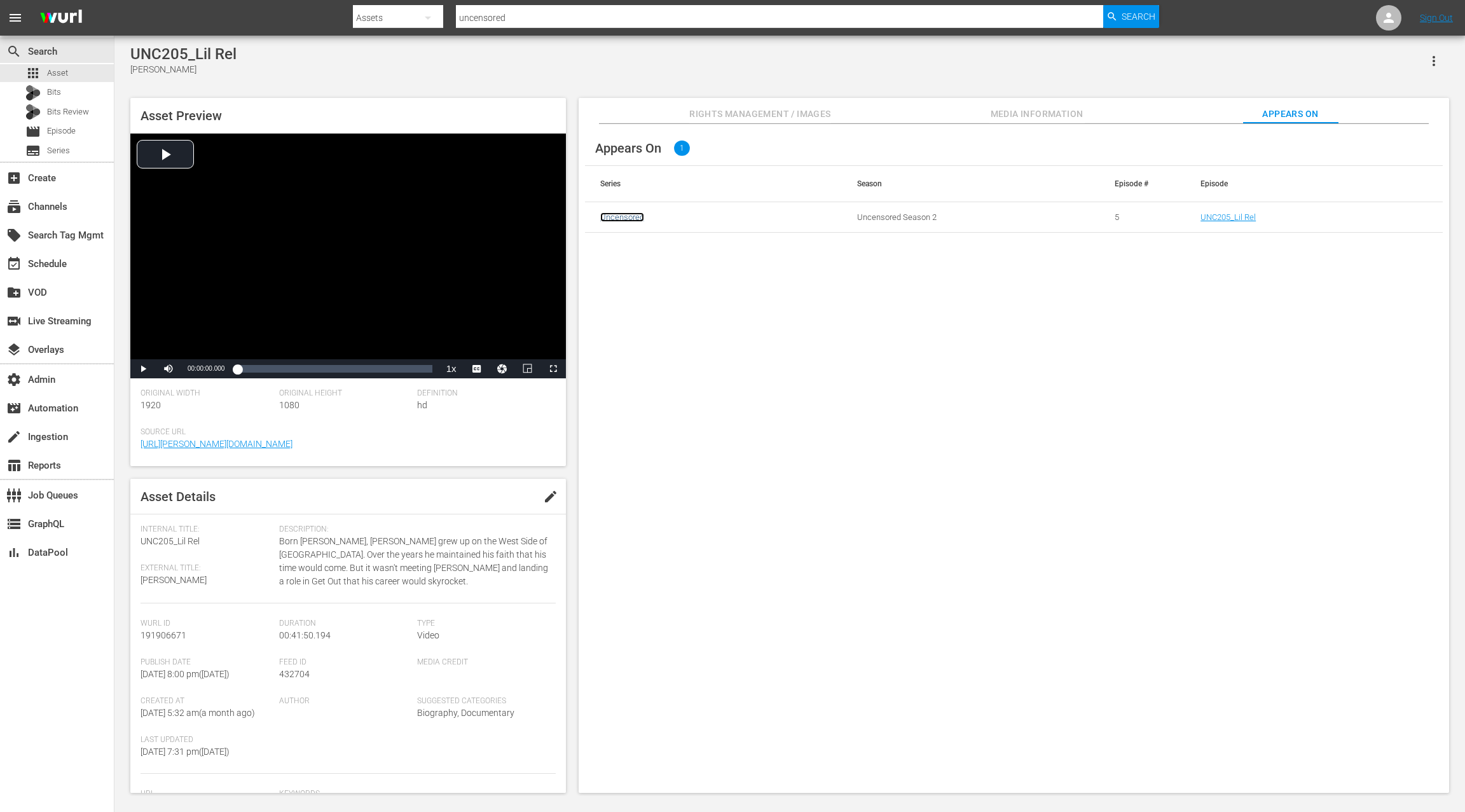
click at [629, 218] on link "Uncensored" at bounding box center [622, 217] width 44 height 10
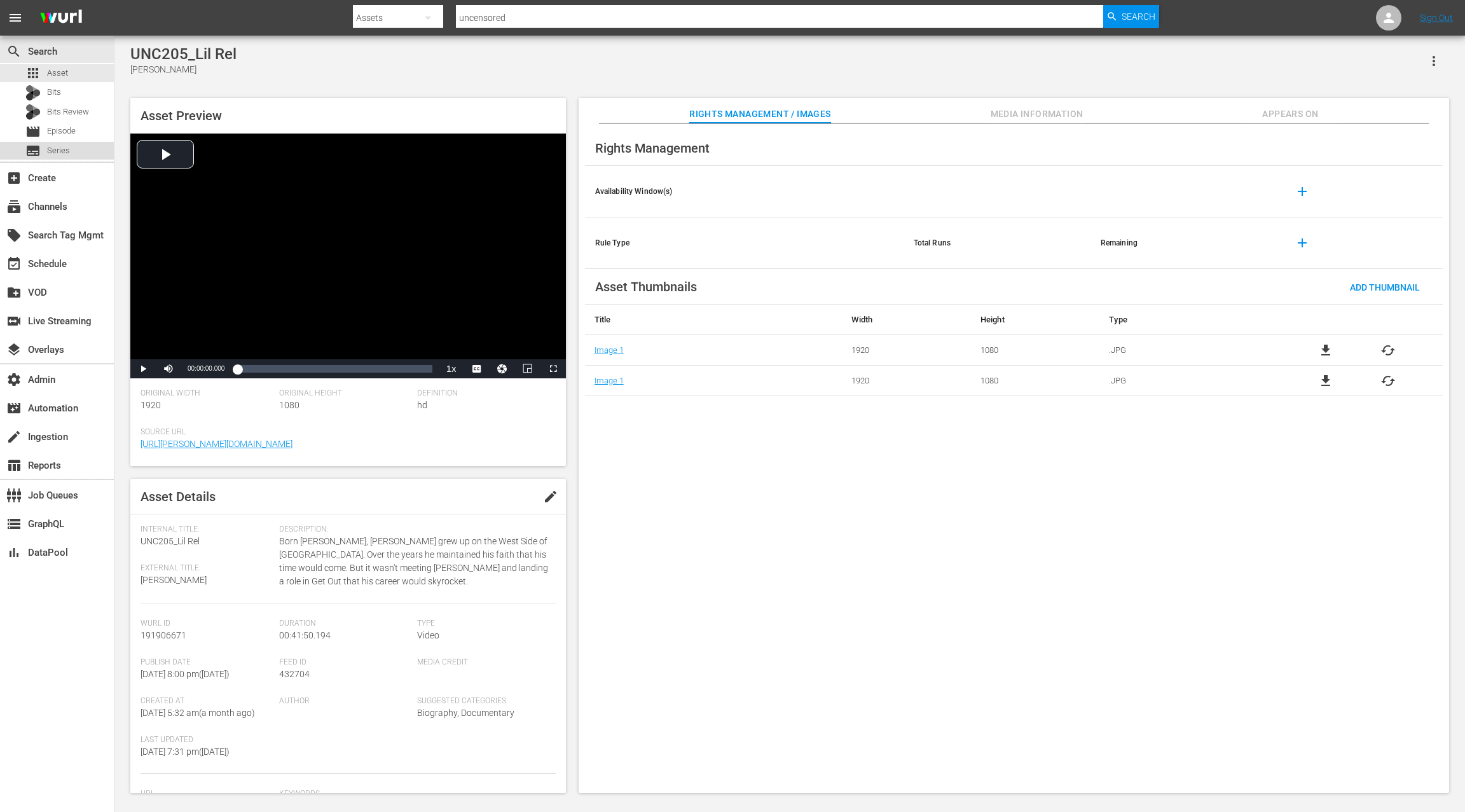
click at [74, 153] on div "subtitles Series" at bounding box center [56, 151] width 114 height 18
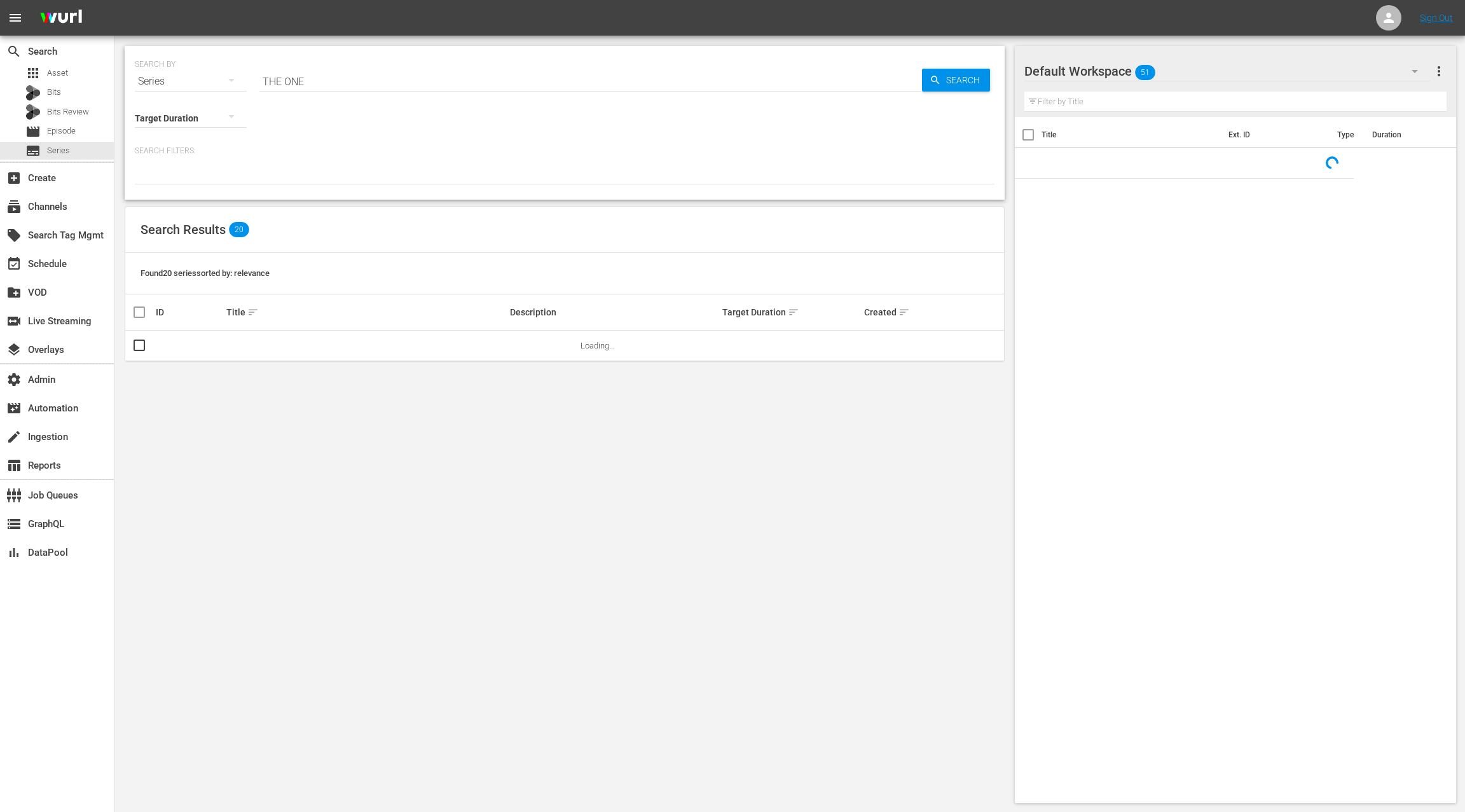
click at [273, 81] on input "THE ONE" at bounding box center [591, 81] width 663 height 30
drag, startPoint x: 274, startPoint y: 82, endPoint x: 322, endPoint y: 84, distance: 48.0
click at [322, 84] on input "THE ONE" at bounding box center [591, 81] width 663 height 30
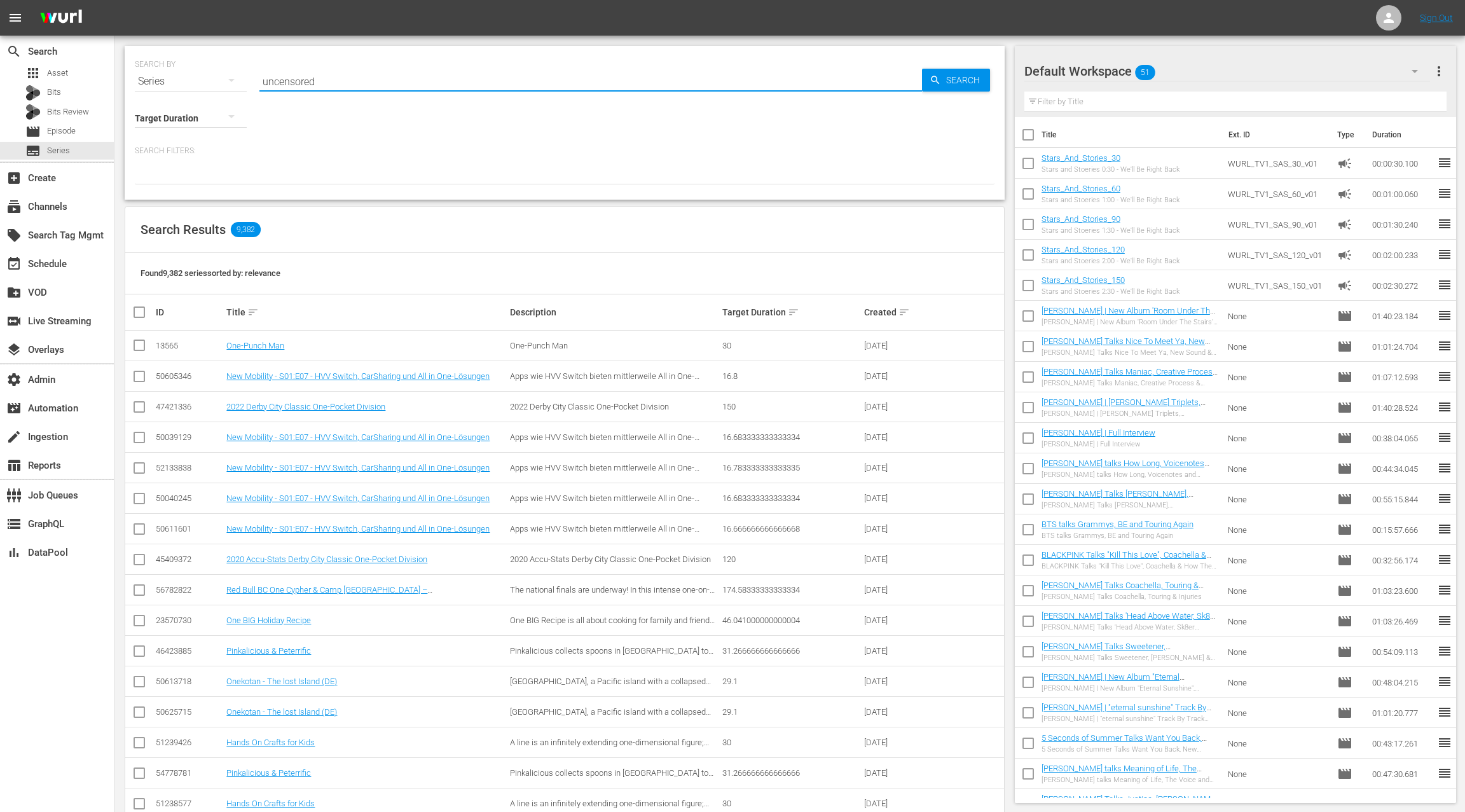
type input "uncensored"
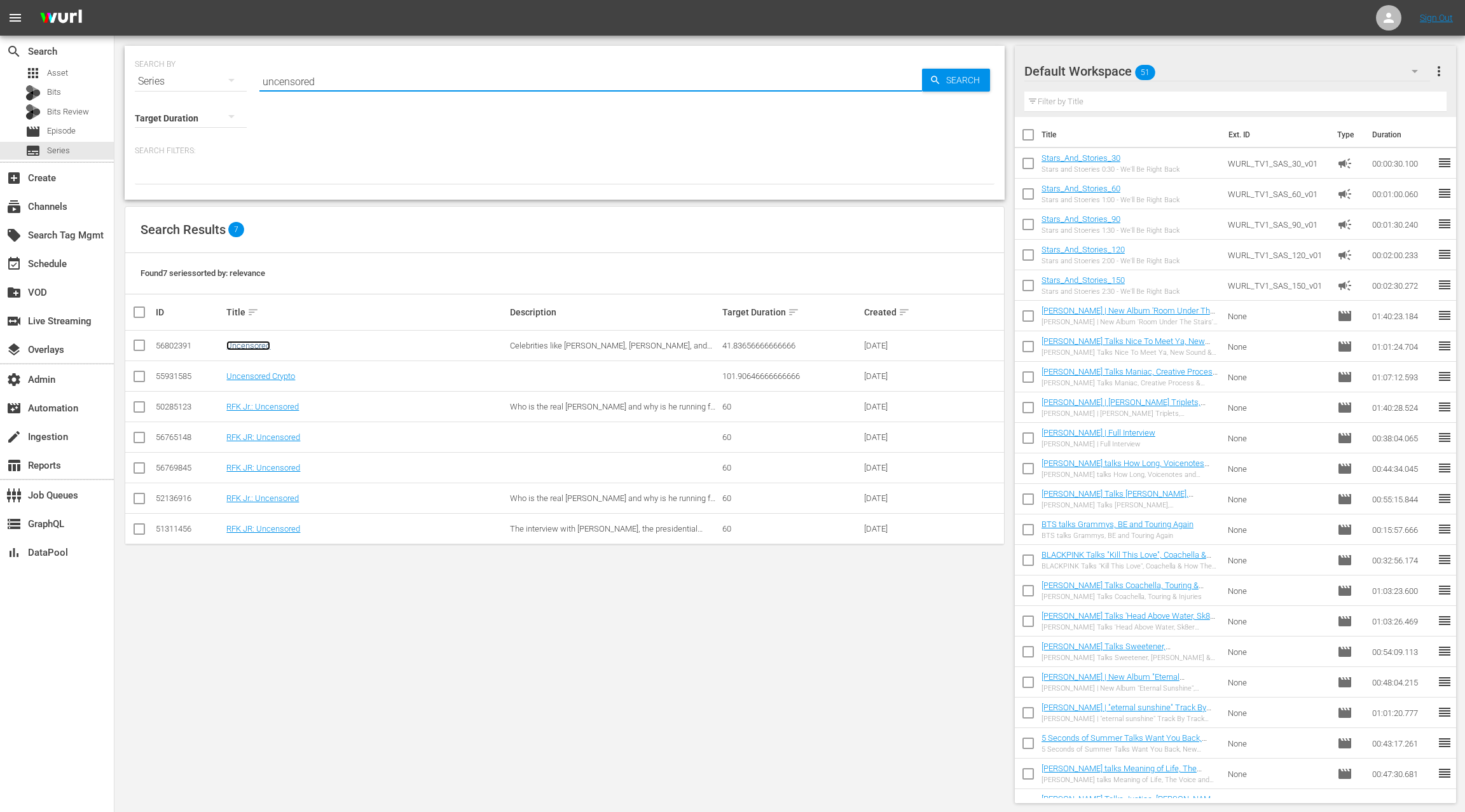
click at [260, 345] on link "Uncensored" at bounding box center [249, 345] width 44 height 10
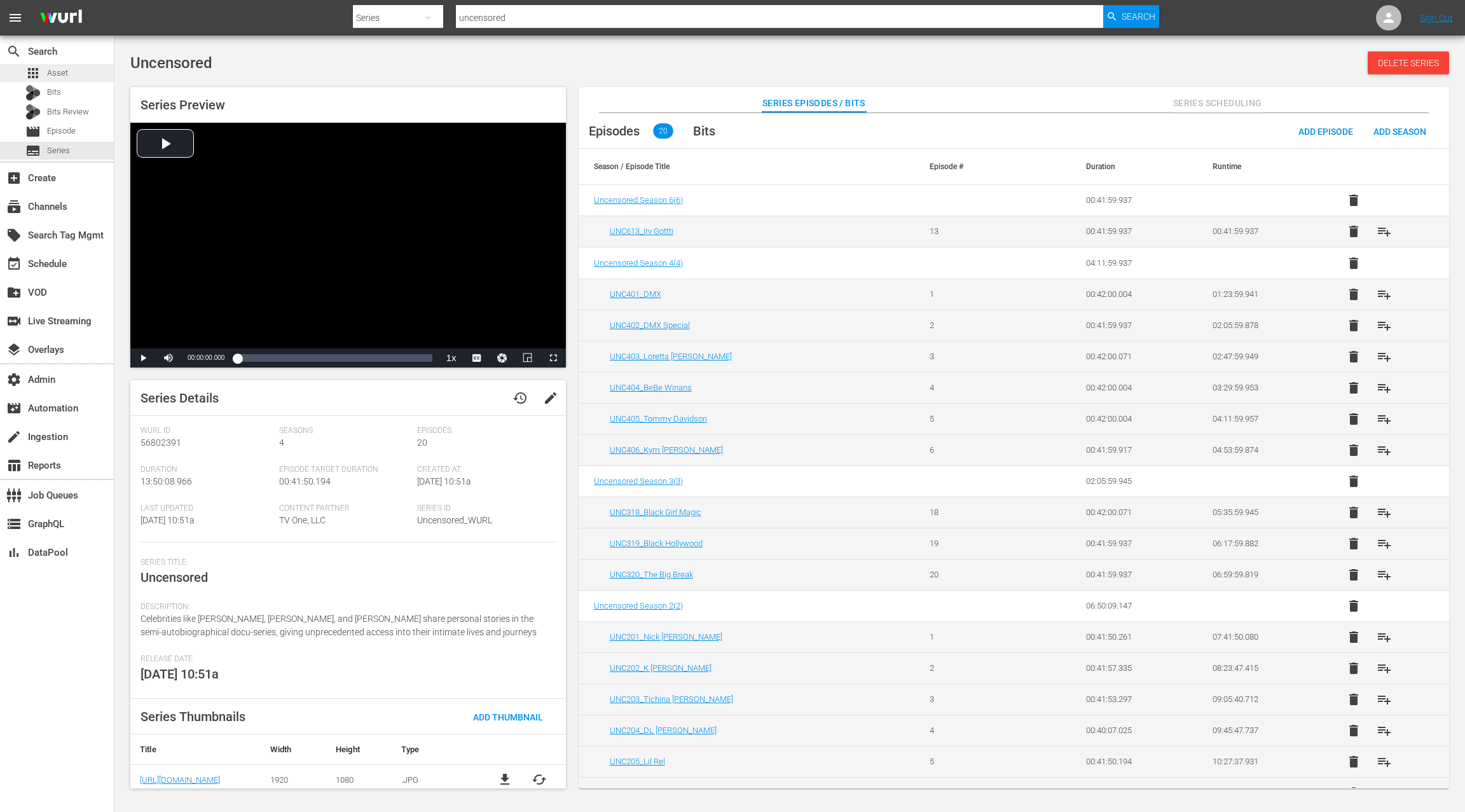
click at [65, 76] on span "Asset" at bounding box center [57, 73] width 21 height 12
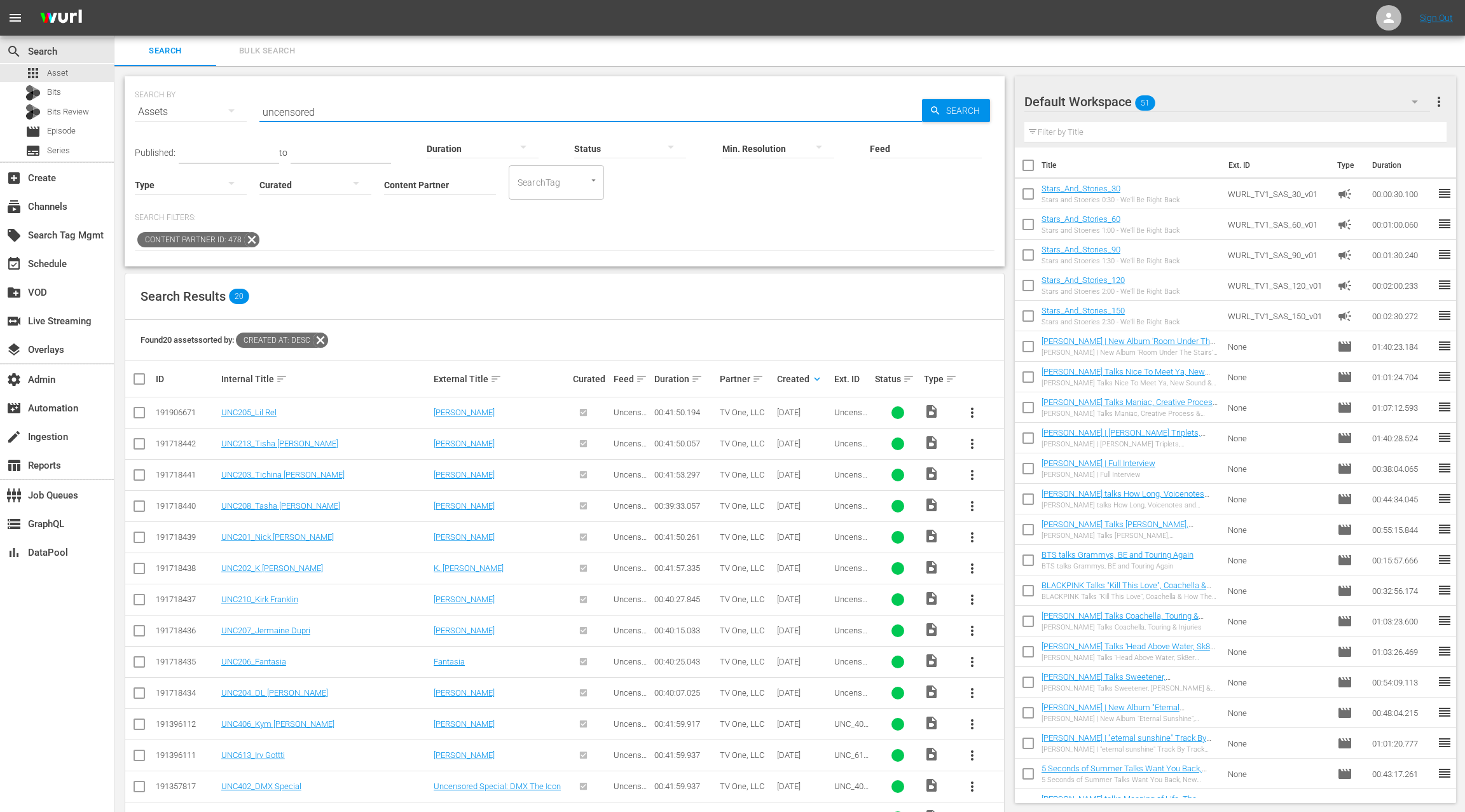
click at [285, 108] on input "uncensored" at bounding box center [591, 111] width 663 height 30
type input "unsung"
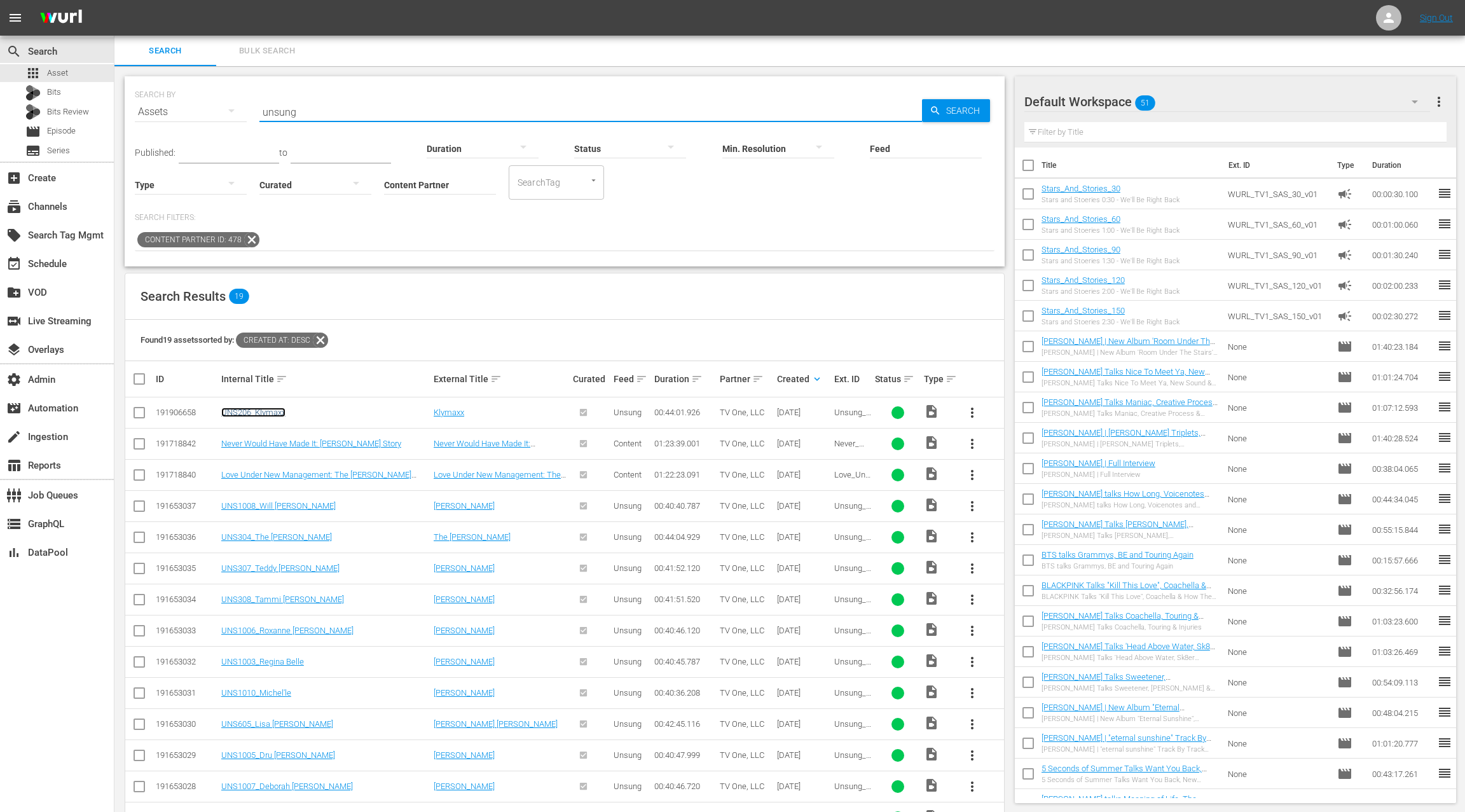
click at [257, 413] on link "UNS206_Klymaxx" at bounding box center [253, 412] width 64 height 10
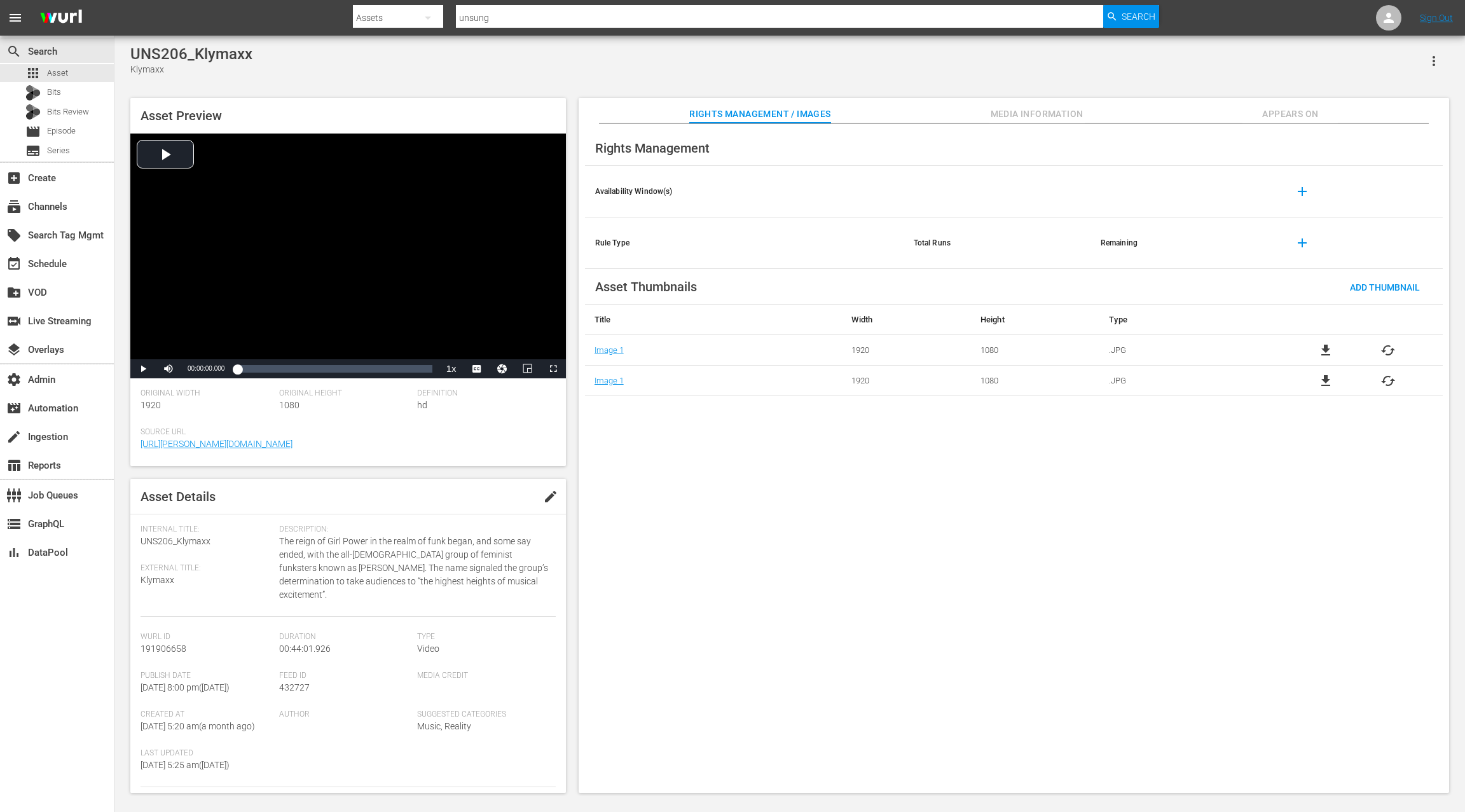
drag, startPoint x: 1288, startPoint y: 104, endPoint x: 1261, endPoint y: 103, distance: 27.0
click at [1282, 104] on button "Appears On" at bounding box center [1290, 110] width 96 height 25
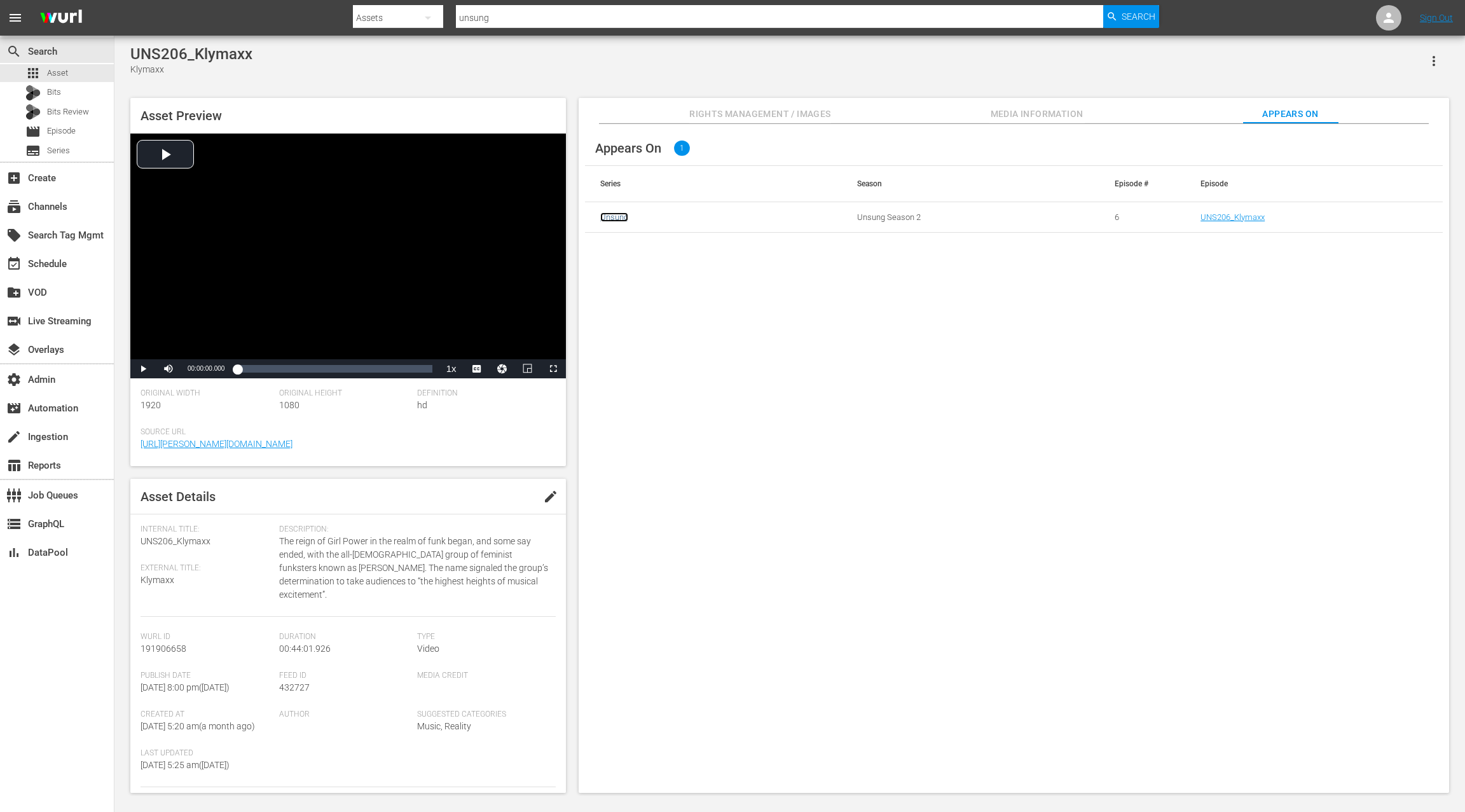
click at [617, 218] on link "Unsung" at bounding box center [614, 217] width 28 height 10
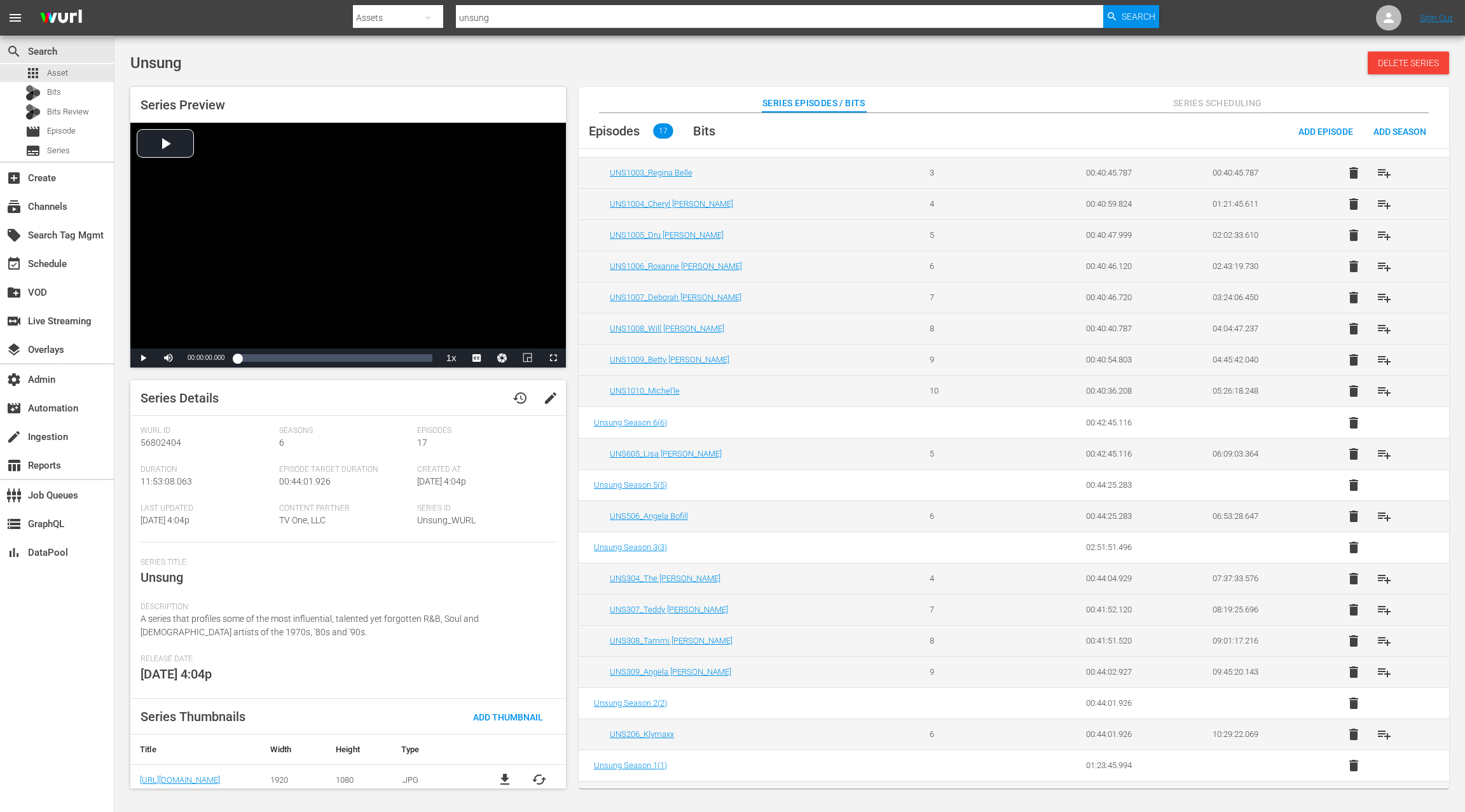
scroll to position [63, 0]
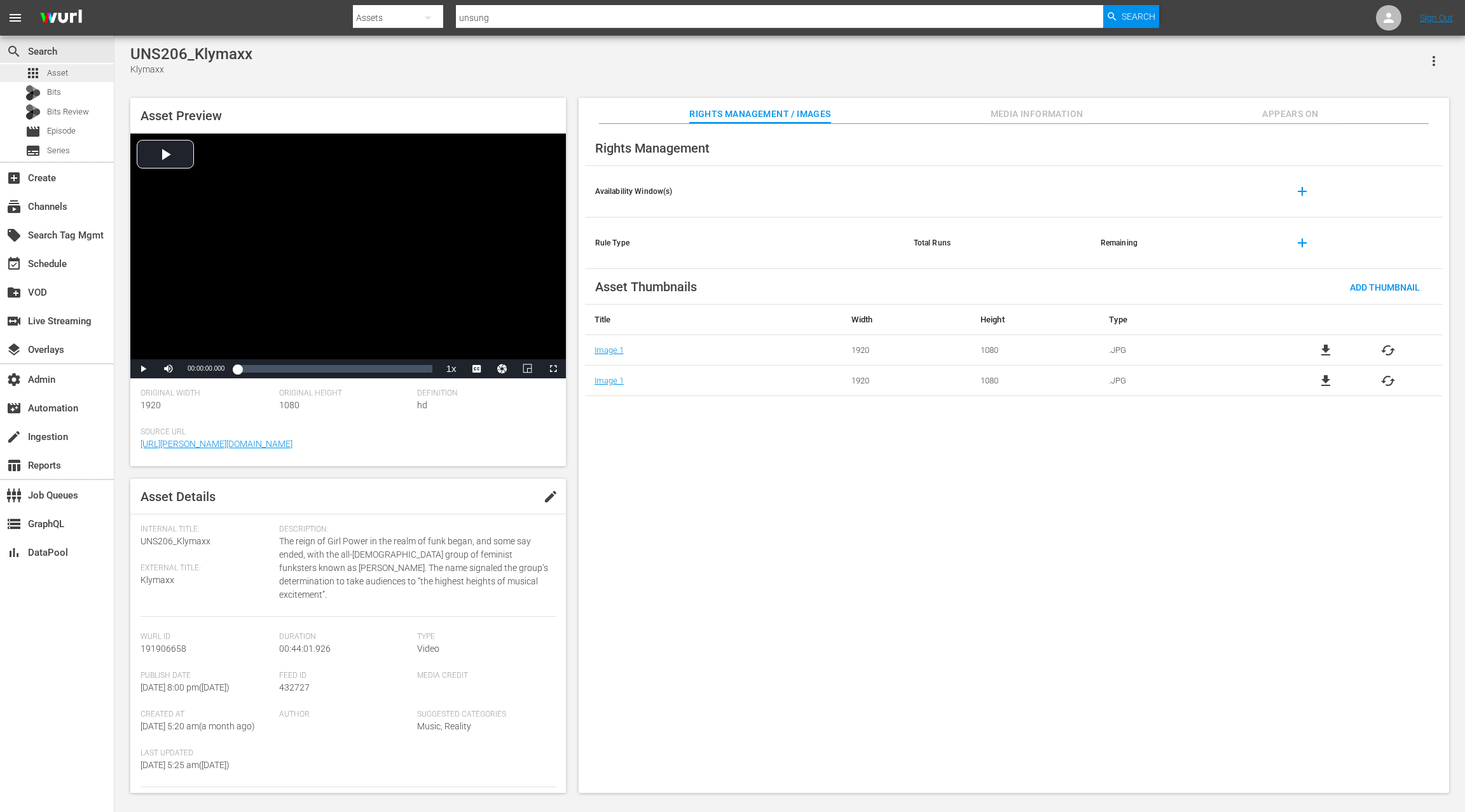
click at [66, 73] on span "Asset" at bounding box center [57, 73] width 21 height 12
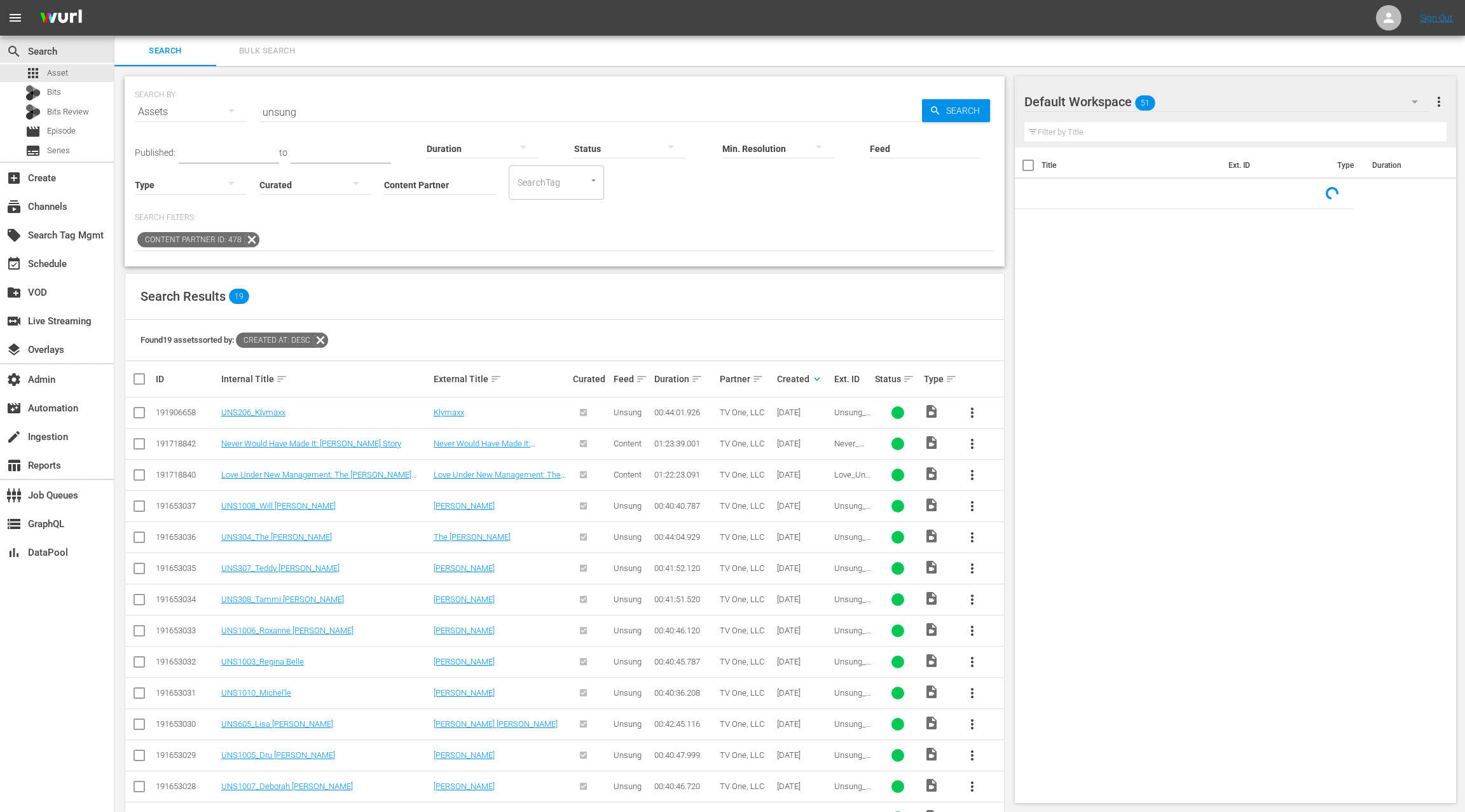
click at [277, 112] on input "unsung" at bounding box center [591, 111] width 663 height 30
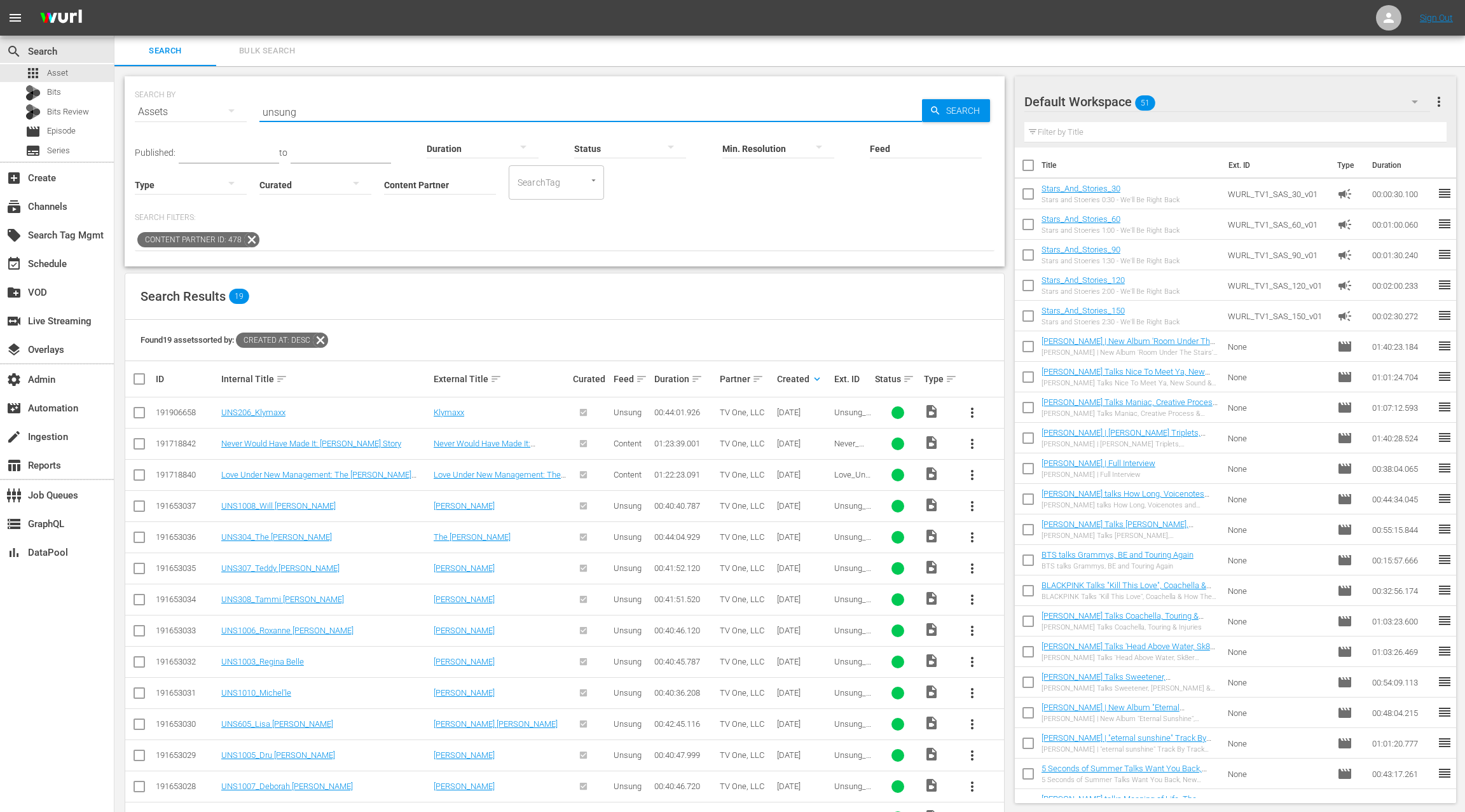
click at [277, 112] on input "unsung" at bounding box center [591, 111] width 663 height 30
paste input "WELCOME TO THE FAMILY"
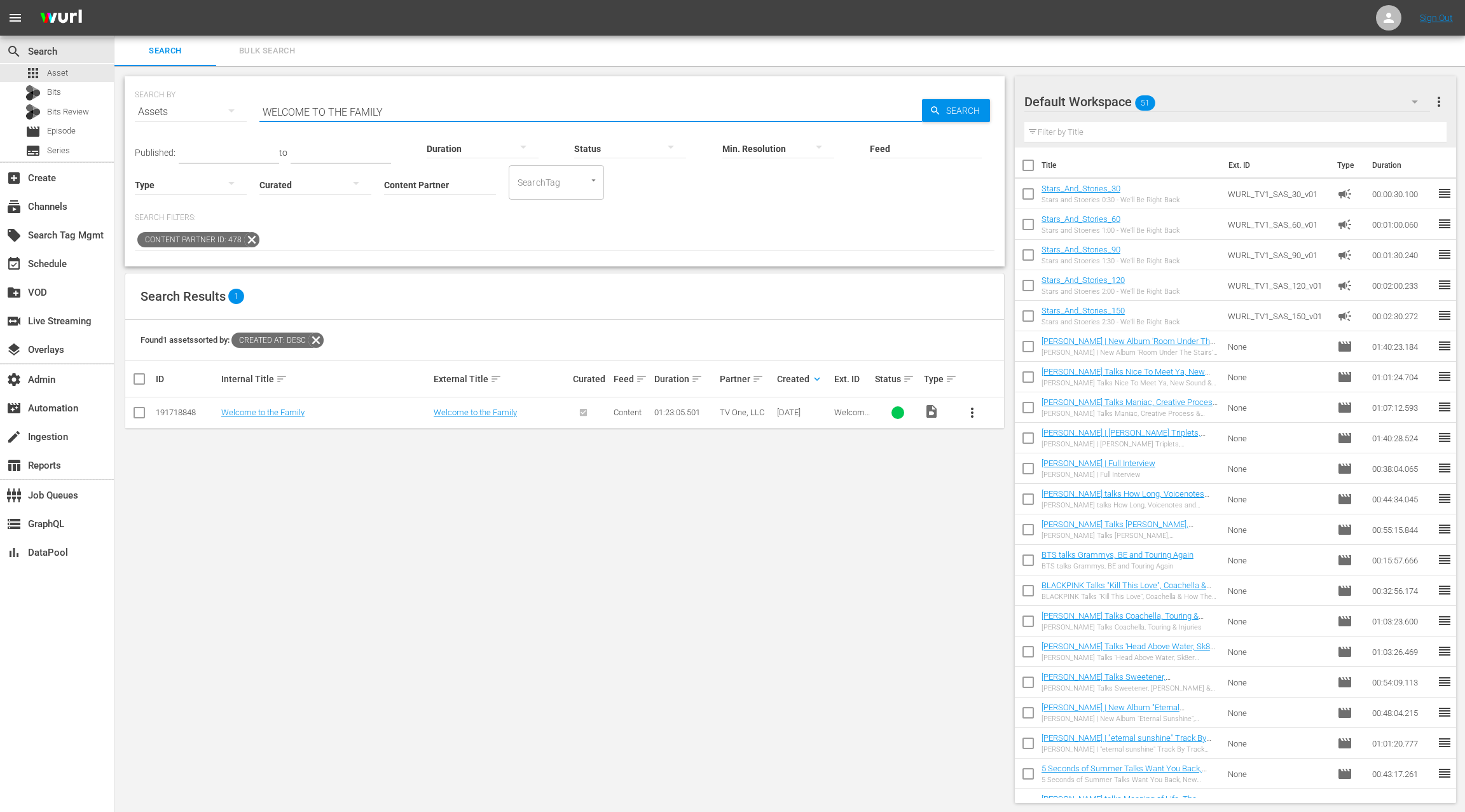
drag, startPoint x: 293, startPoint y: 109, endPoint x: 302, endPoint y: 109, distance: 9.0
click at [293, 109] on input "WELCOME TO THE FAMILY" at bounding box center [591, 111] width 663 height 30
click at [399, 107] on input "WELCOME TO THE FAMILY" at bounding box center [591, 111] width 663 height 30
click at [274, 112] on input "WELCOME TO THE FAMILY" at bounding box center [591, 111] width 663 height 30
drag, startPoint x: 337, startPoint y: 108, endPoint x: 405, endPoint y: 107, distance: 68.0
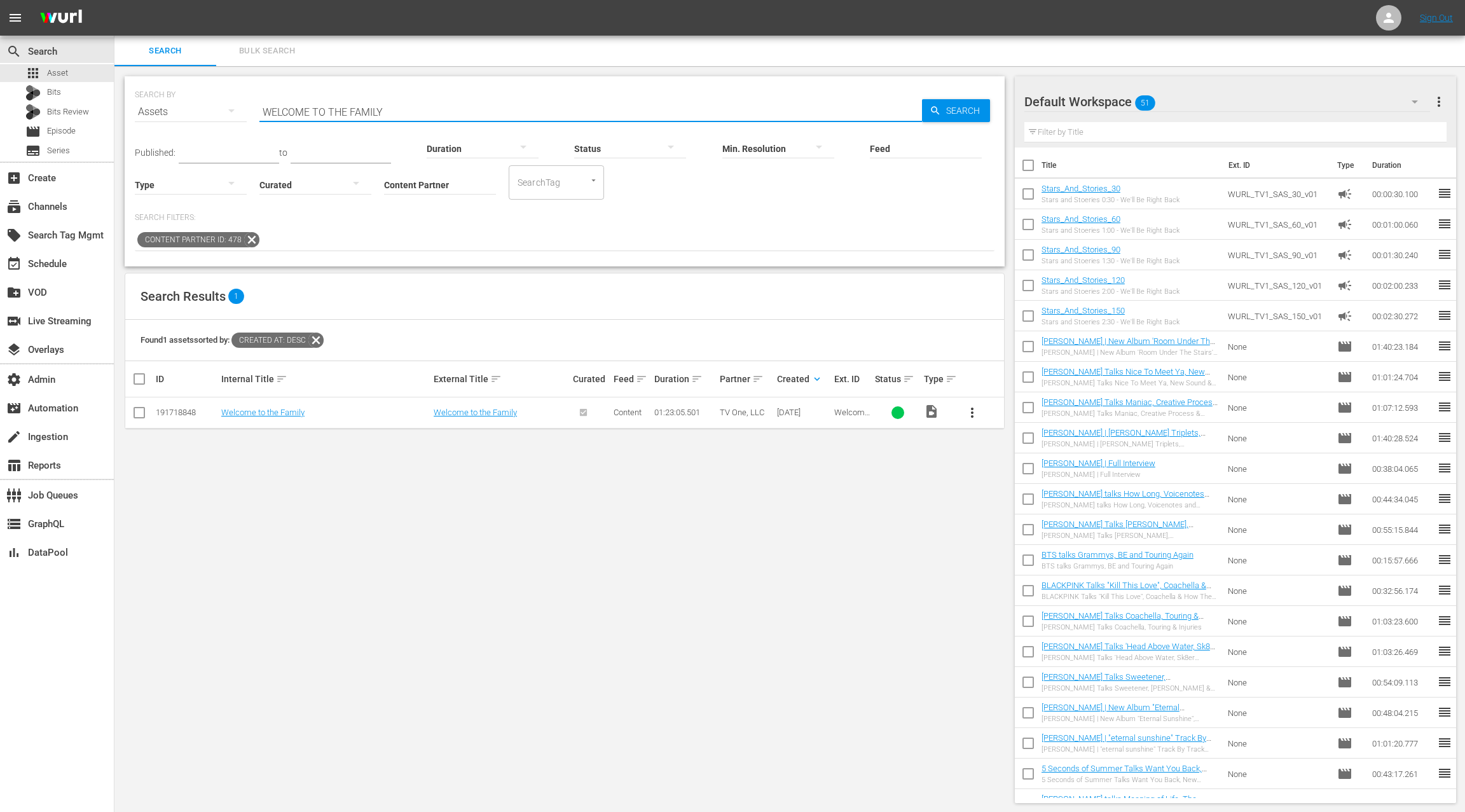
click at [399, 108] on input "WELCOME TO THE FAMILY" at bounding box center [591, 111] width 663 height 30
paste input "HO'S GOT JOKES: JUST JOKES Ep. 115 & 116"
click at [363, 110] on input "WHO'S GOT JOKES: JUST JOKES Ep. 115 & 116" at bounding box center [591, 111] width 663 height 30
drag, startPoint x: 424, startPoint y: 108, endPoint x: 538, endPoint y: 109, distance: 114.0
click at [538, 109] on input "WHO'S GOT JOKES: JUST JOKES Ep. 115 & 116" at bounding box center [591, 111] width 663 height 30
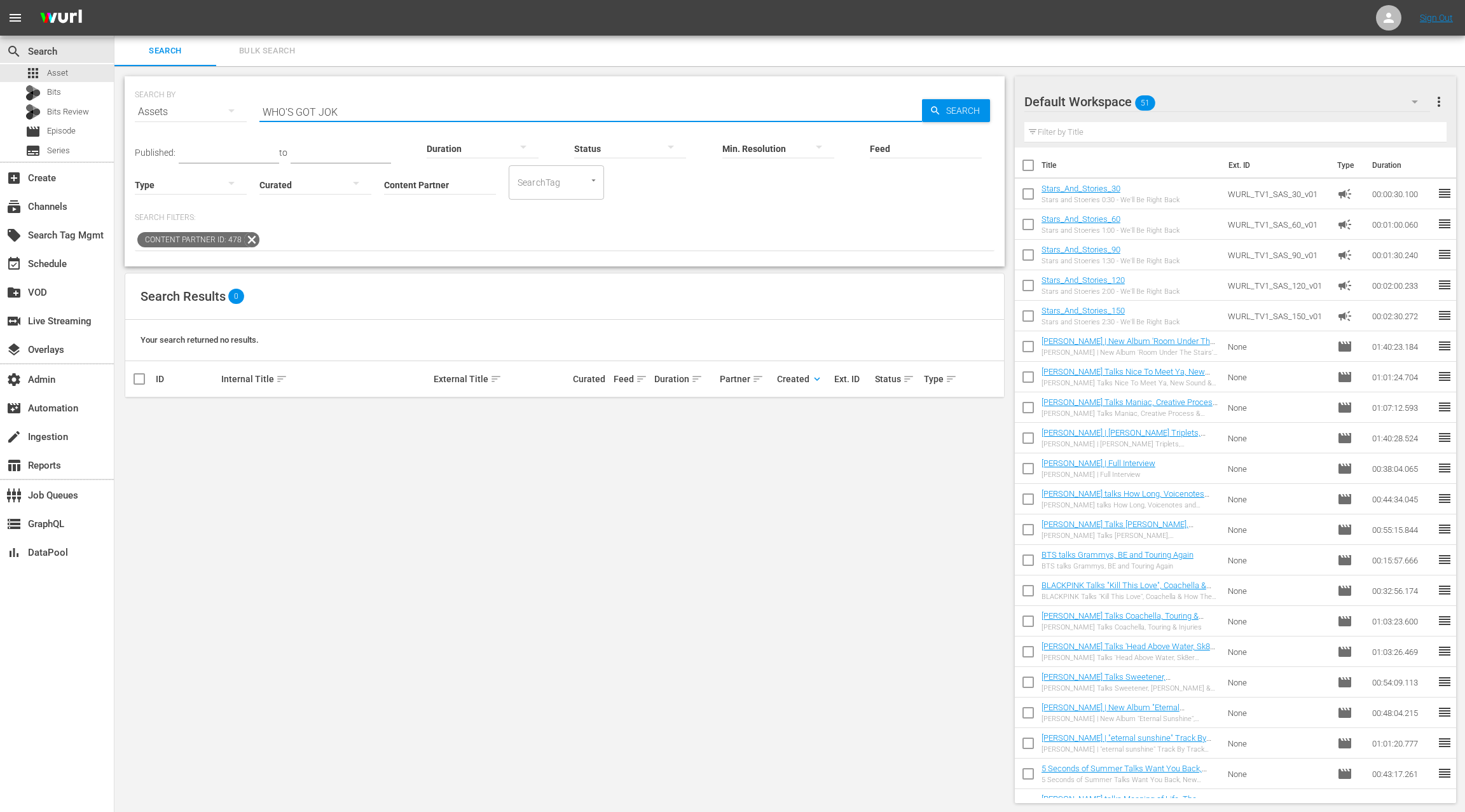
click at [277, 109] on input "WHO'S GOT JOK" at bounding box center [591, 111] width 663 height 30
drag, startPoint x: 277, startPoint y: 109, endPoint x: 359, endPoint y: 109, distance: 82.0
click at [359, 109] on input "WHO'S GOT JOK" at bounding box center [591, 111] width 663 height 30
type input "jokes"
drag, startPoint x: 299, startPoint y: 116, endPoint x: 253, endPoint y: 115, distance: 46.0
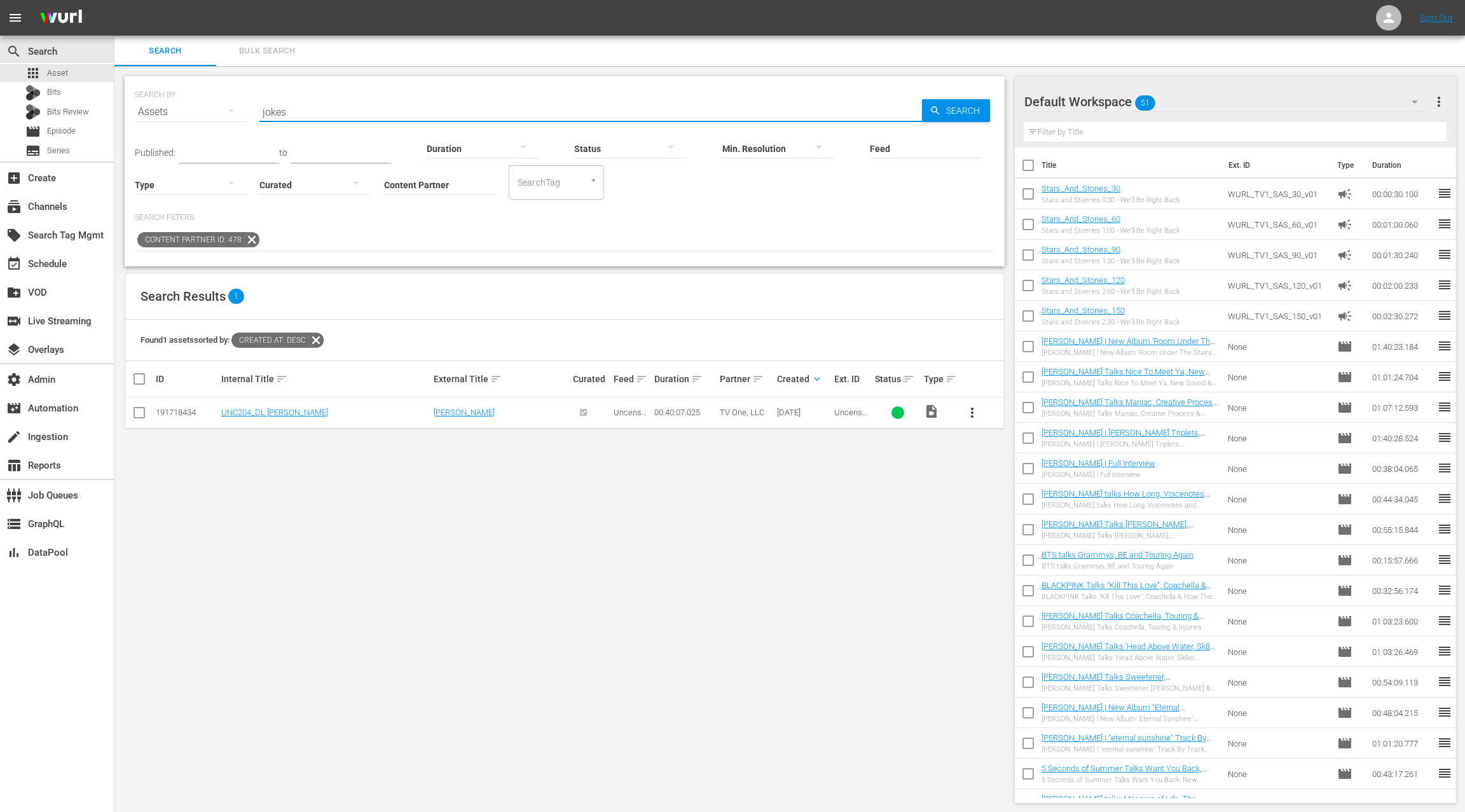
click at [253, 115] on div "SEARCH BY Search By Assets Search ID, Title, Description, Keywords, or Category…" at bounding box center [565, 104] width 860 height 46
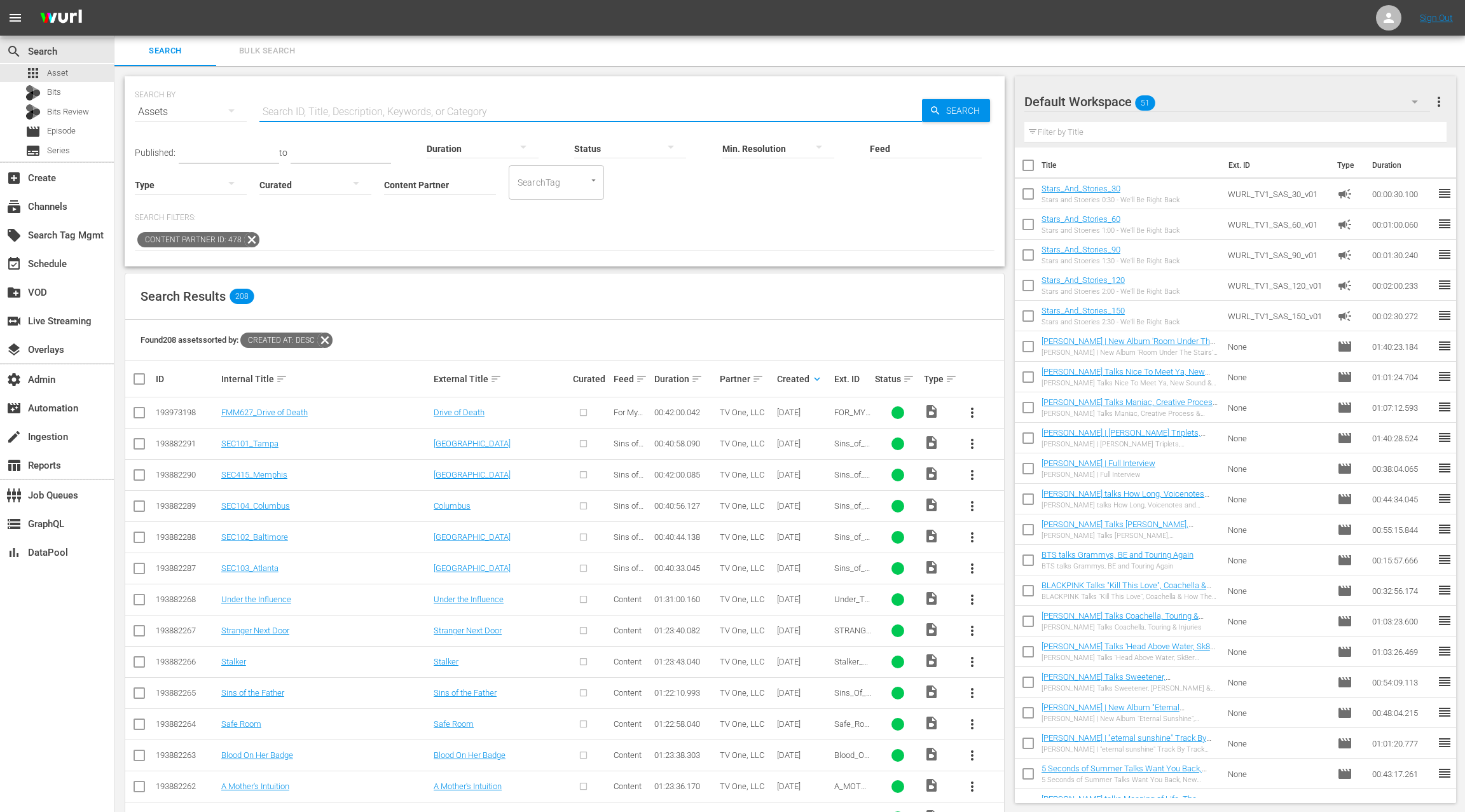
click at [282, 109] on input "text" at bounding box center [591, 111] width 663 height 30
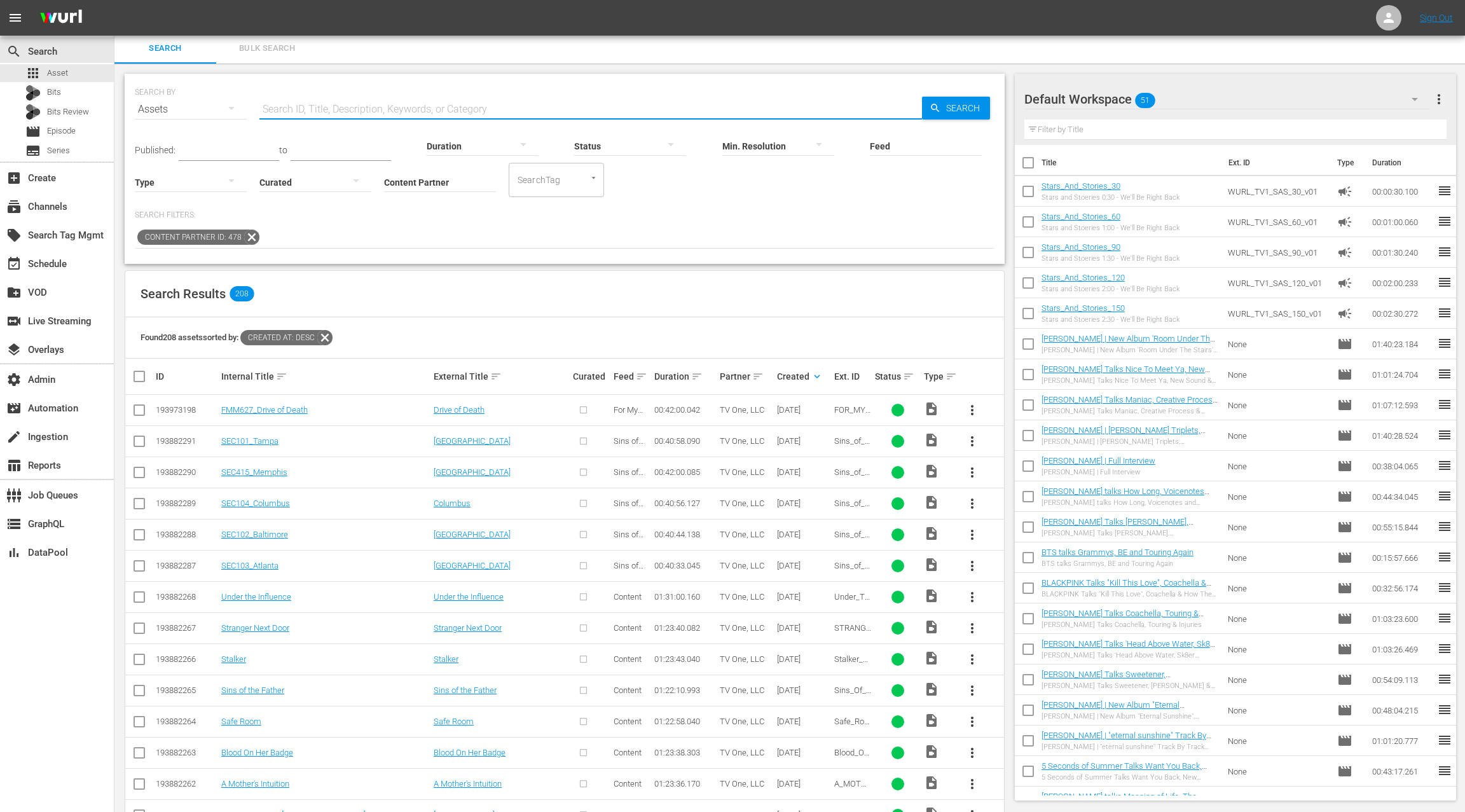
paste input "A MOTHER'S INTUITION"
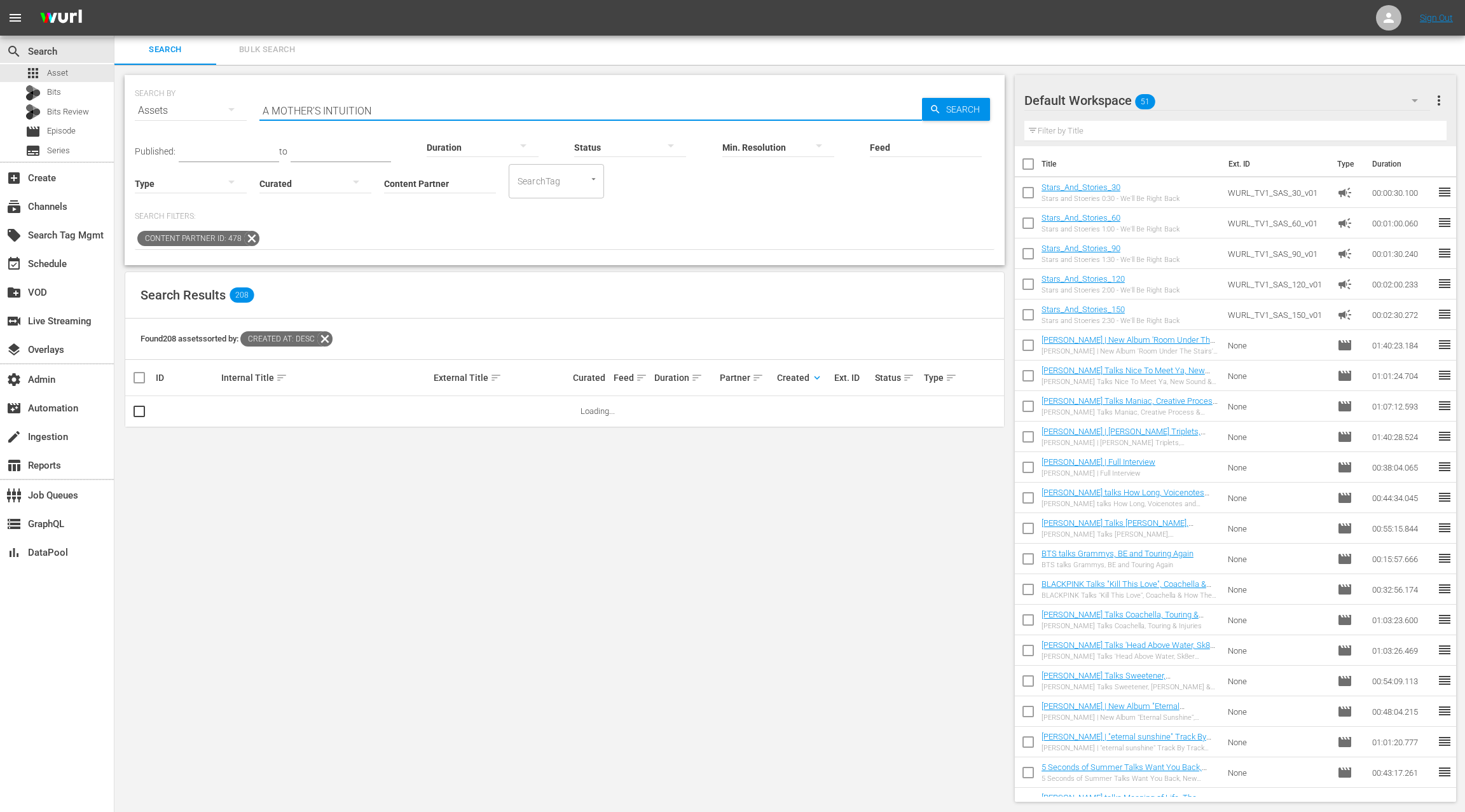
scroll to position [1, 0]
click at [263, 109] on input "A MOTHER'S INTUITION" at bounding box center [591, 111] width 663 height 30
drag, startPoint x: 310, startPoint y: 107, endPoint x: 399, endPoint y: 107, distance: 89.0
click at [399, 107] on input "A MOTHER'S INTUITION" at bounding box center [591, 111] width 663 height 30
paste input "TL HOMICIDE 309"
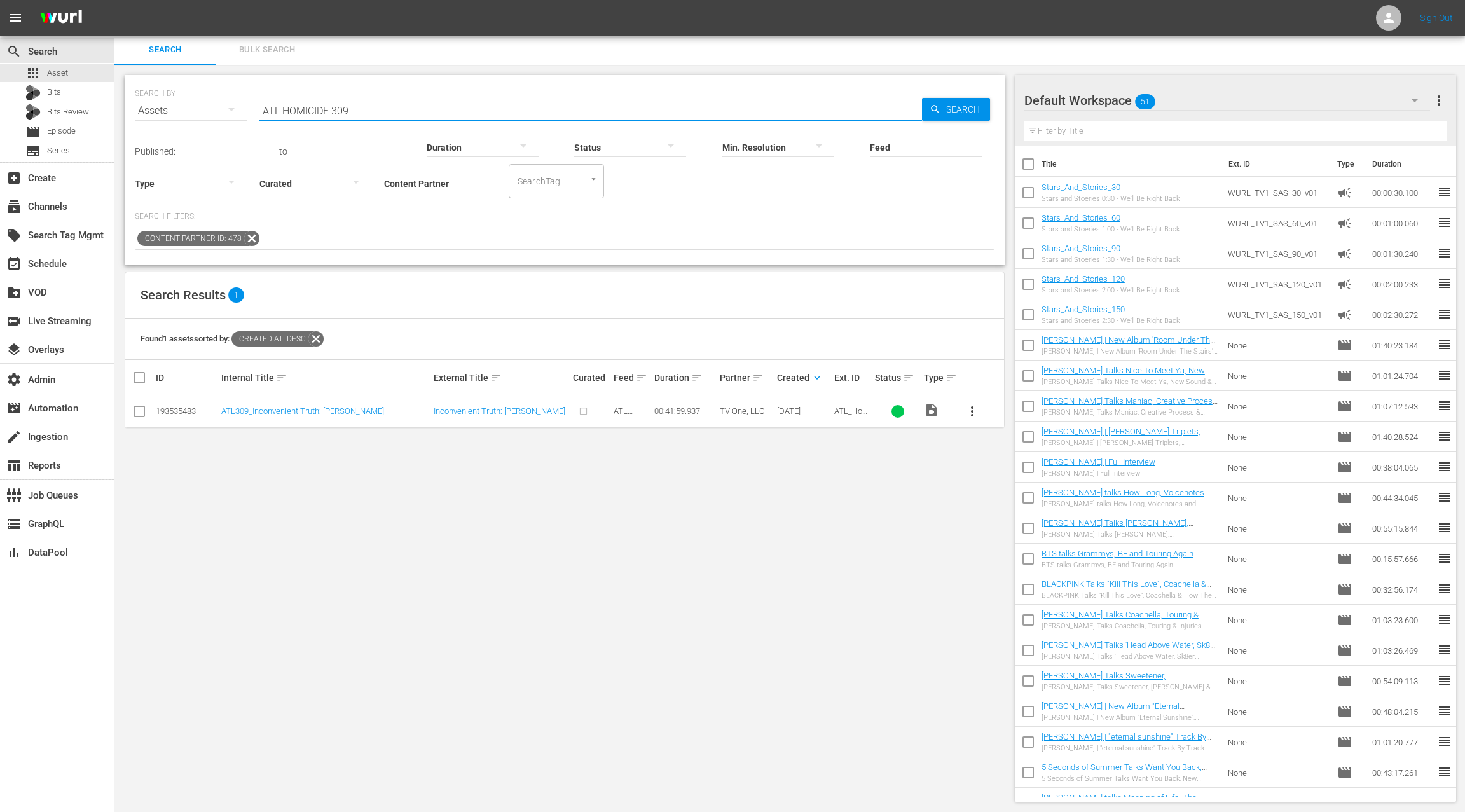
click at [347, 112] on input "ATL HOMICIDE 309" at bounding box center [591, 111] width 663 height 30
type input "ATL HOMICIDE"
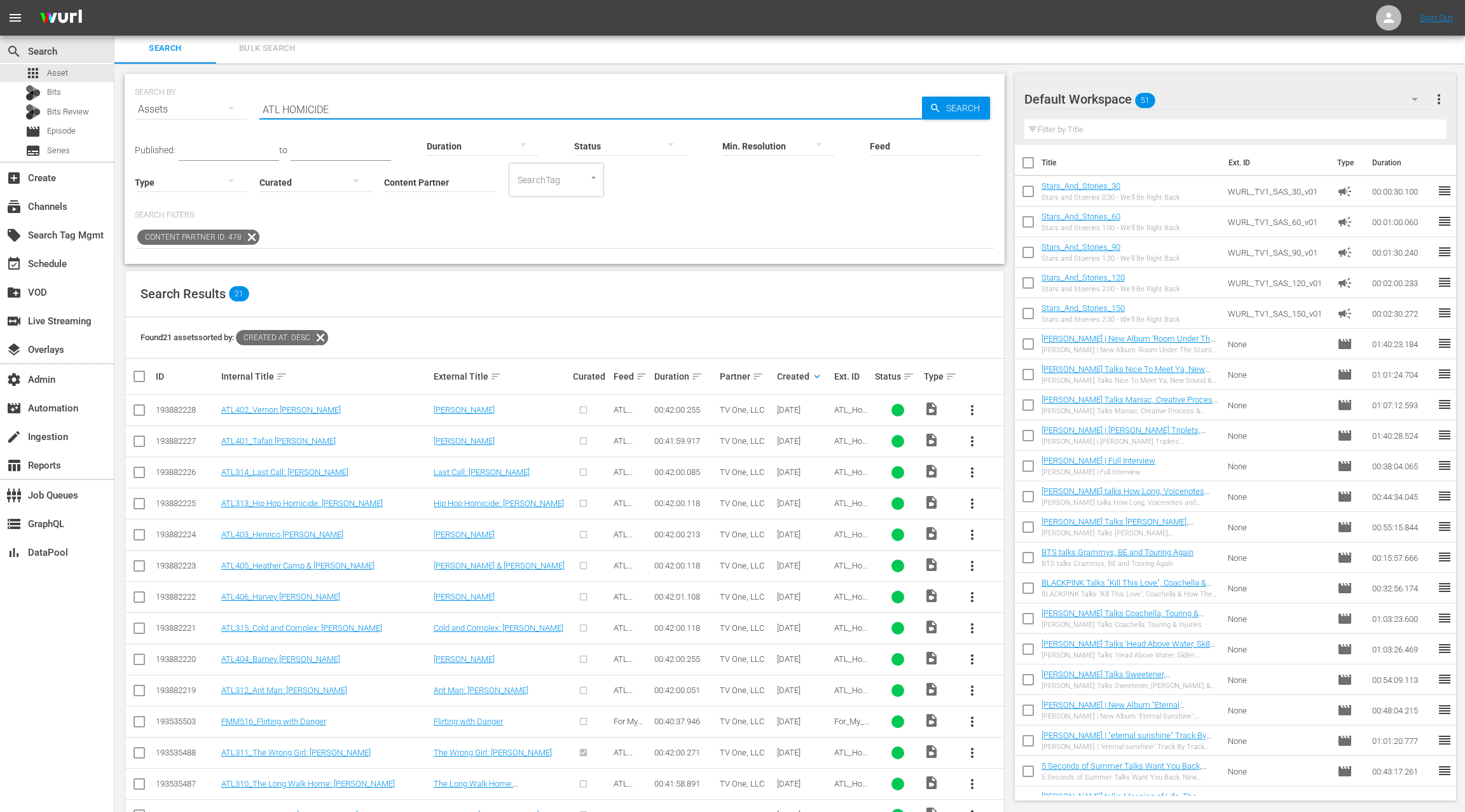
scroll to position [136, 0]
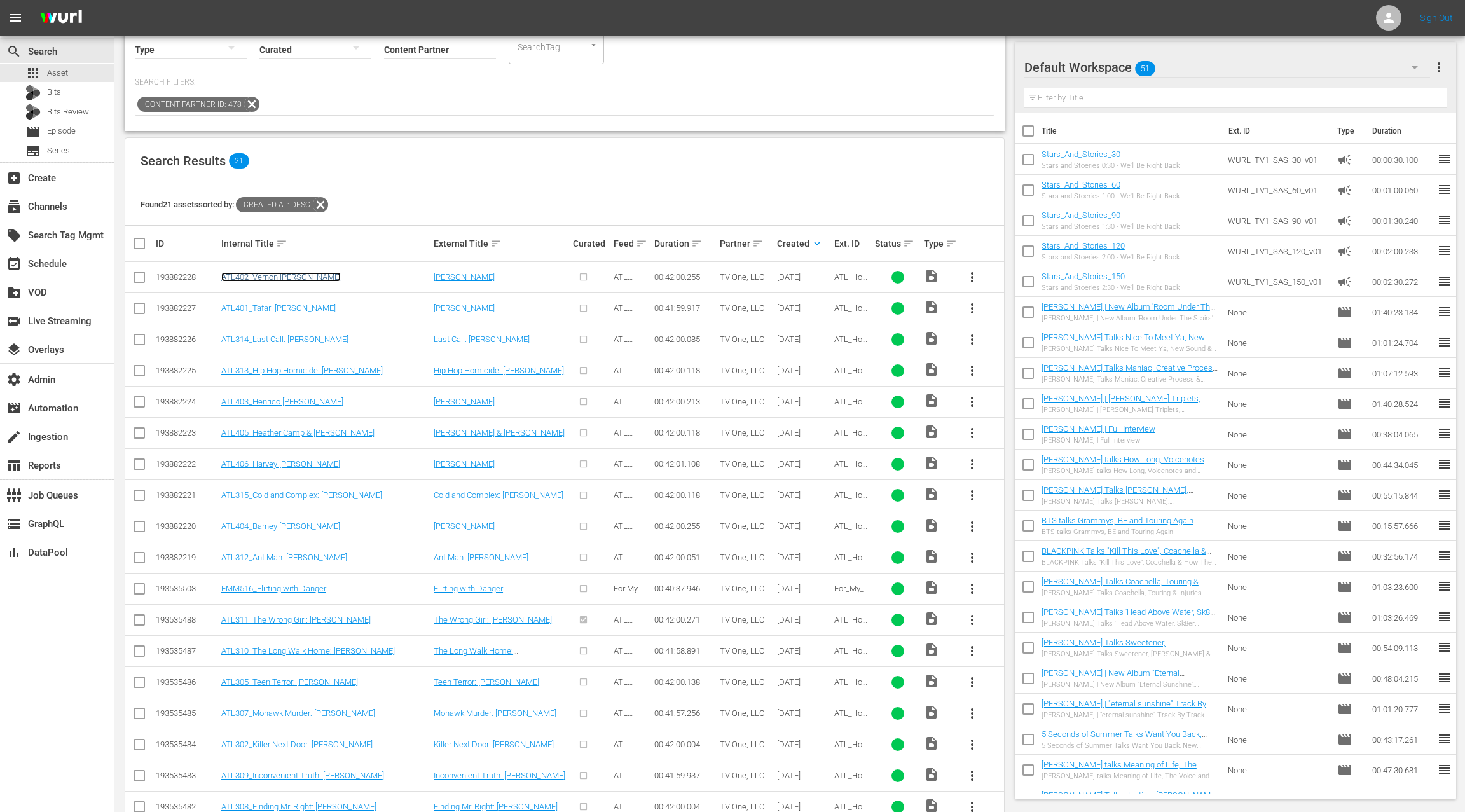
click at [274, 277] on link "ATL402_Vernon [PERSON_NAME]" at bounding box center [281, 277] width 120 height 10
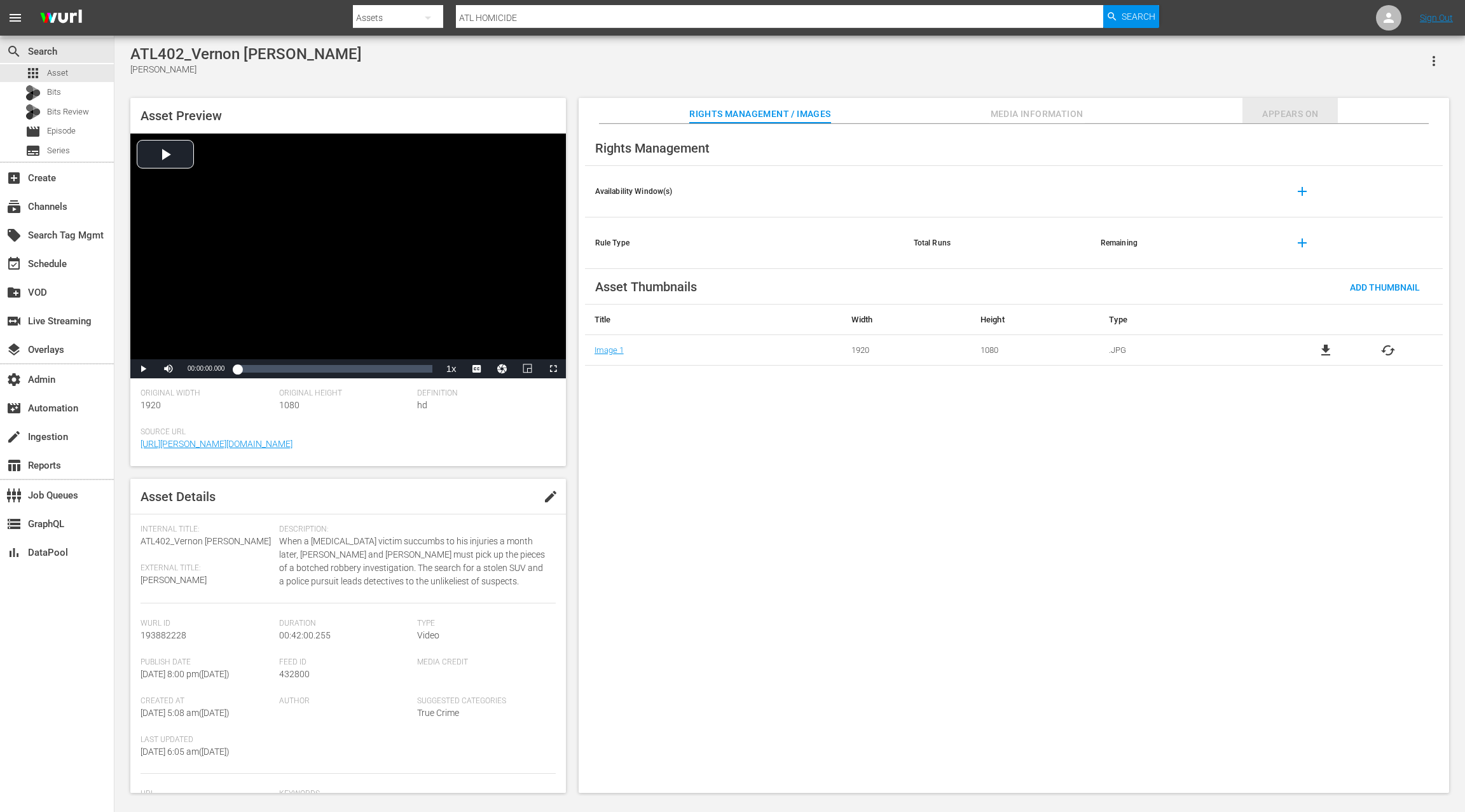
drag, startPoint x: 1285, startPoint y: 111, endPoint x: 1256, endPoint y: 121, distance: 30.7
click at [1284, 111] on span "Appears On" at bounding box center [1290, 114] width 96 height 16
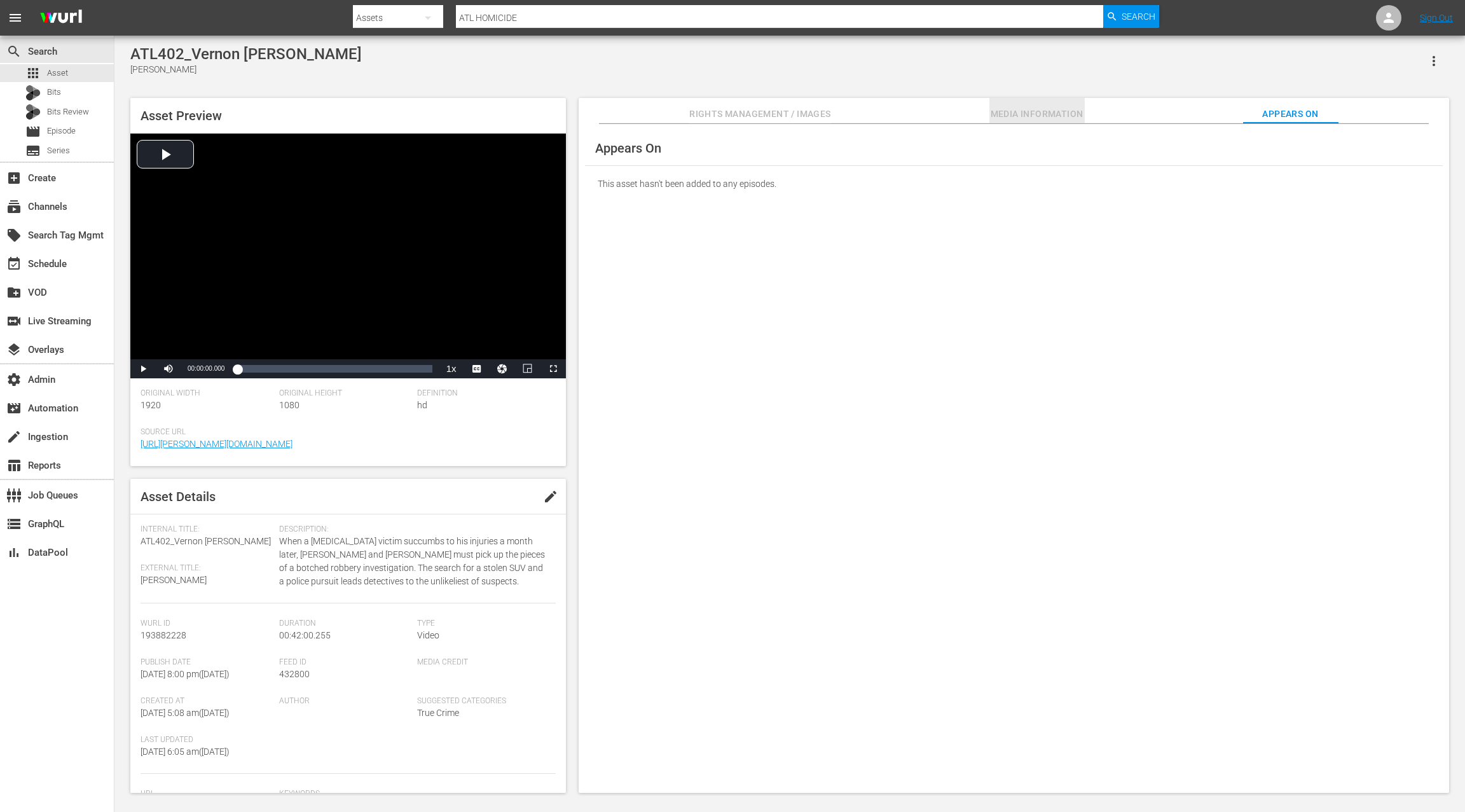
click at [1006, 113] on span "Media Information" at bounding box center [1037, 114] width 96 height 16
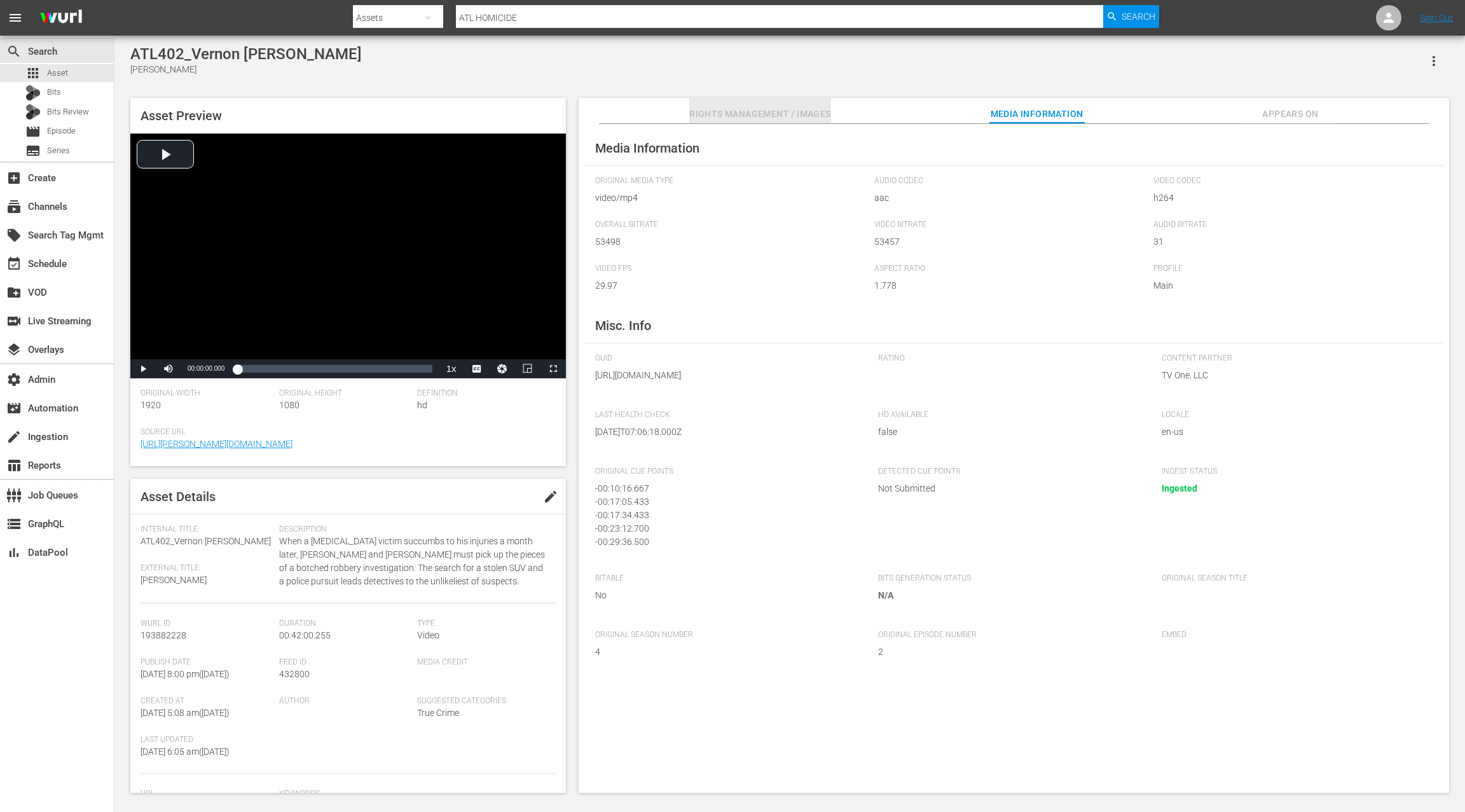
click at [733, 114] on span "Rights Management / Images" at bounding box center [759, 114] width 141 height 16
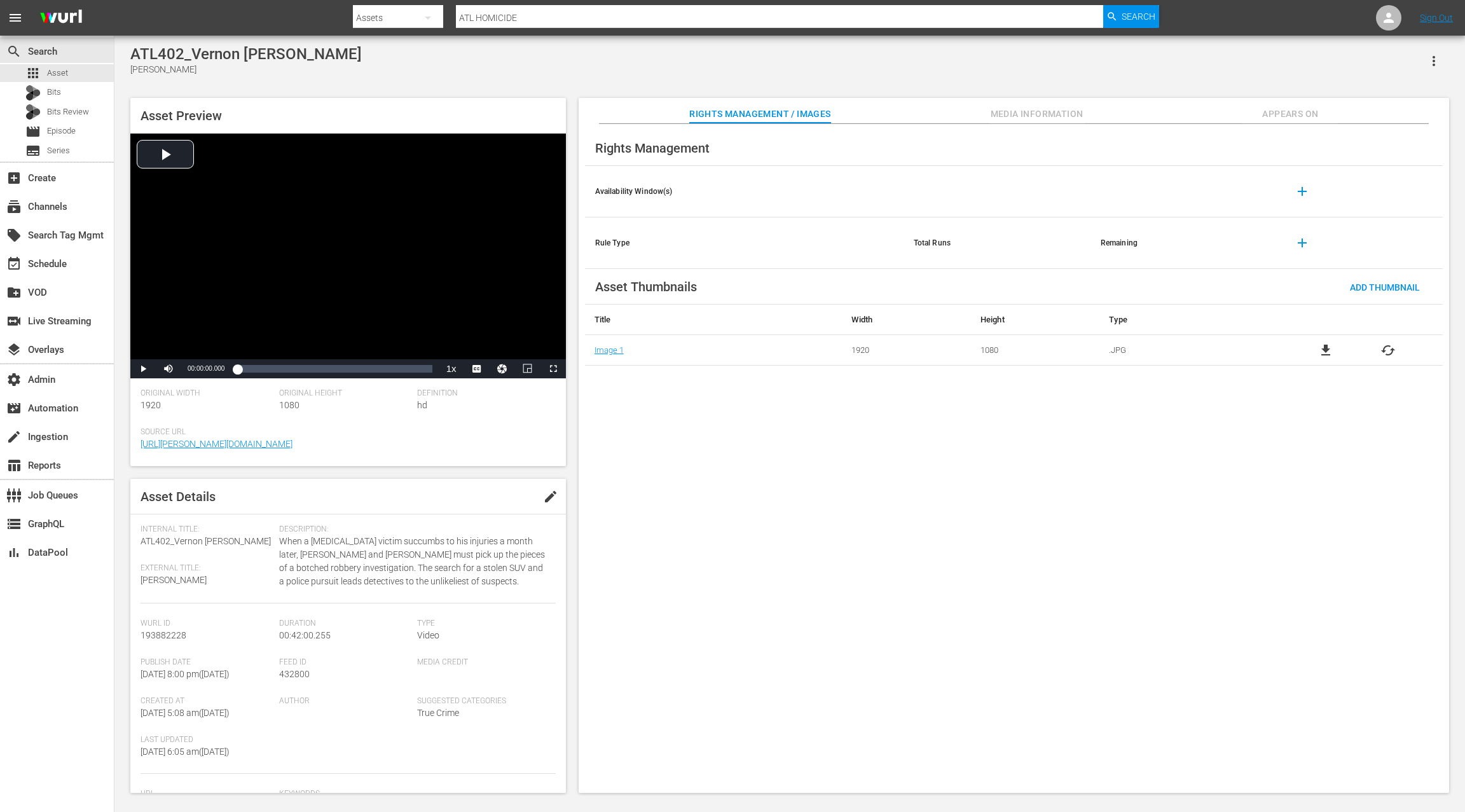
scroll to position [1, 0]
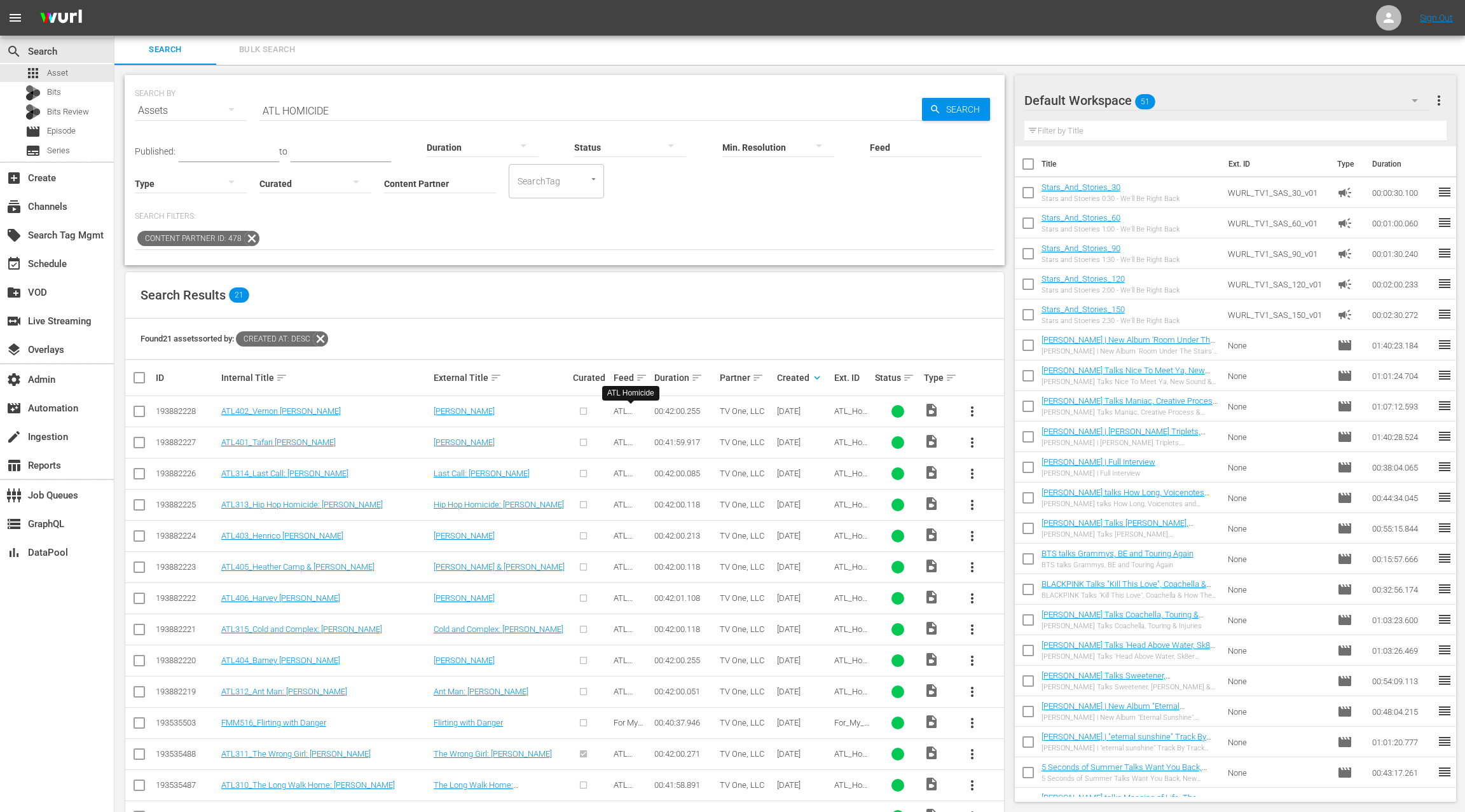
click at [620, 411] on span "ATL Homicide" at bounding box center [631, 416] width 35 height 19
click at [55, 153] on span "Series" at bounding box center [58, 151] width 23 height 12
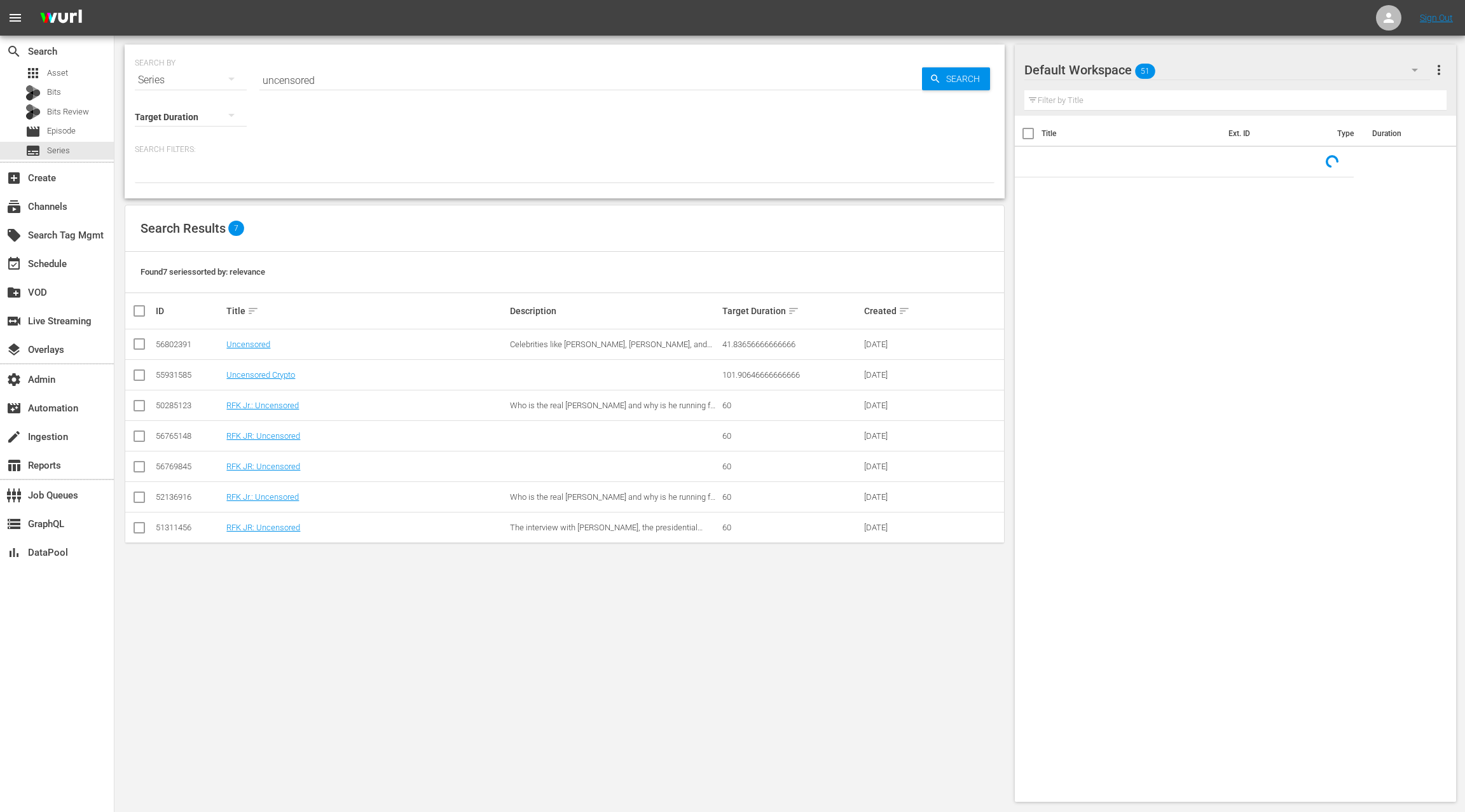
click at [284, 80] on input "uncensored" at bounding box center [591, 80] width 663 height 30
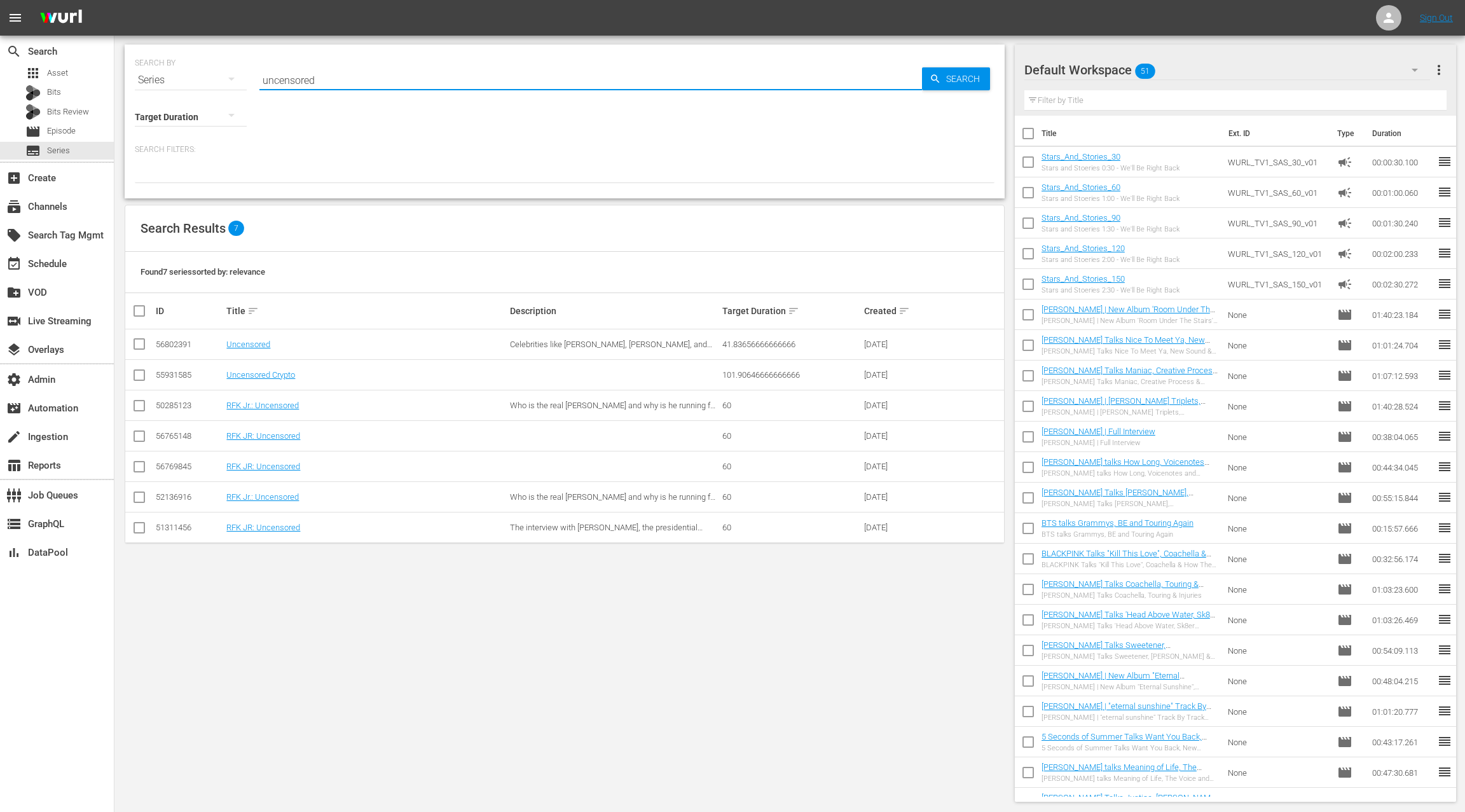
paste input "ATL HOMICIDE 309"
click at [338, 80] on input "ATL HOMICIDE 309" at bounding box center [591, 80] width 663 height 30
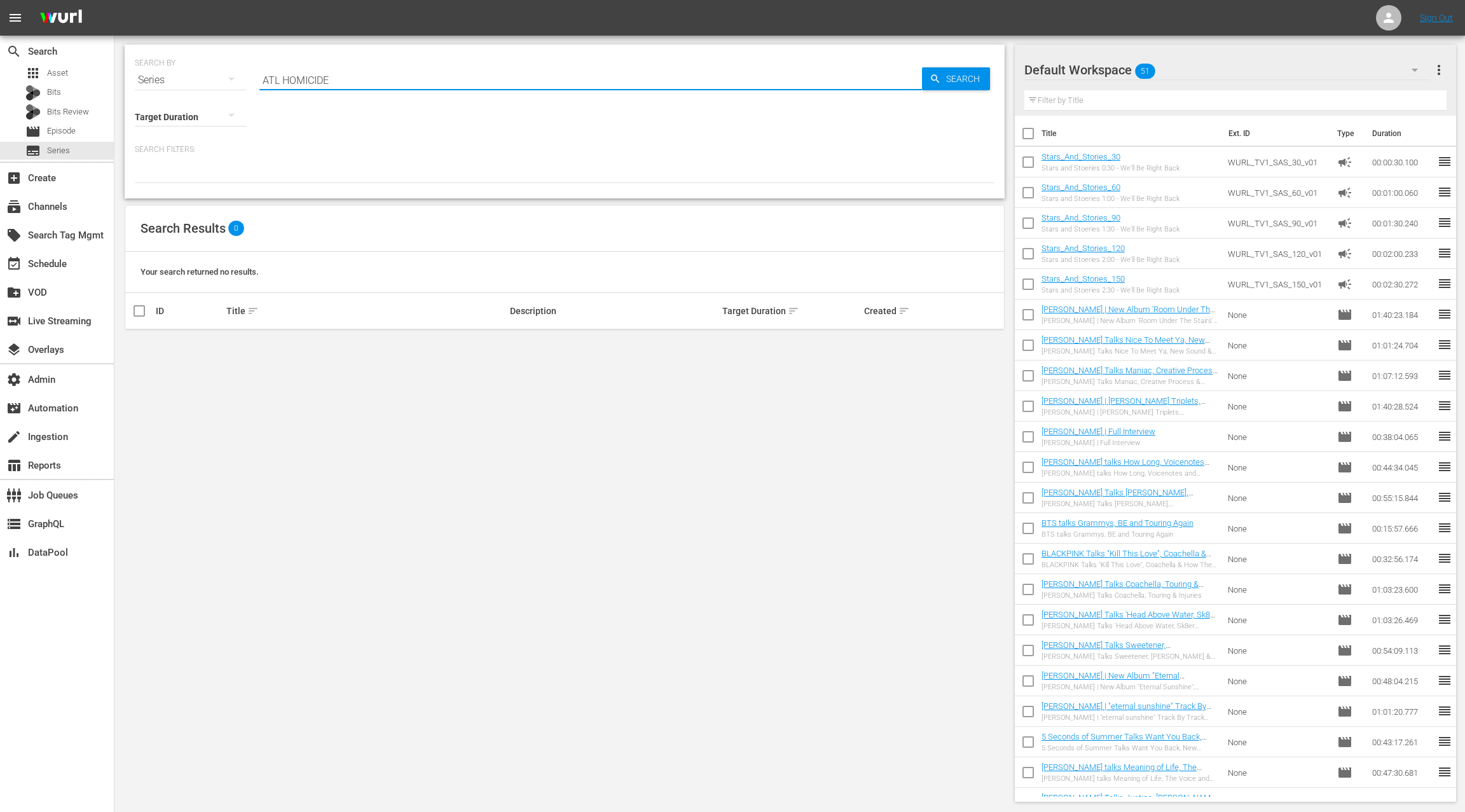
type input "ATL HOMICIDE"
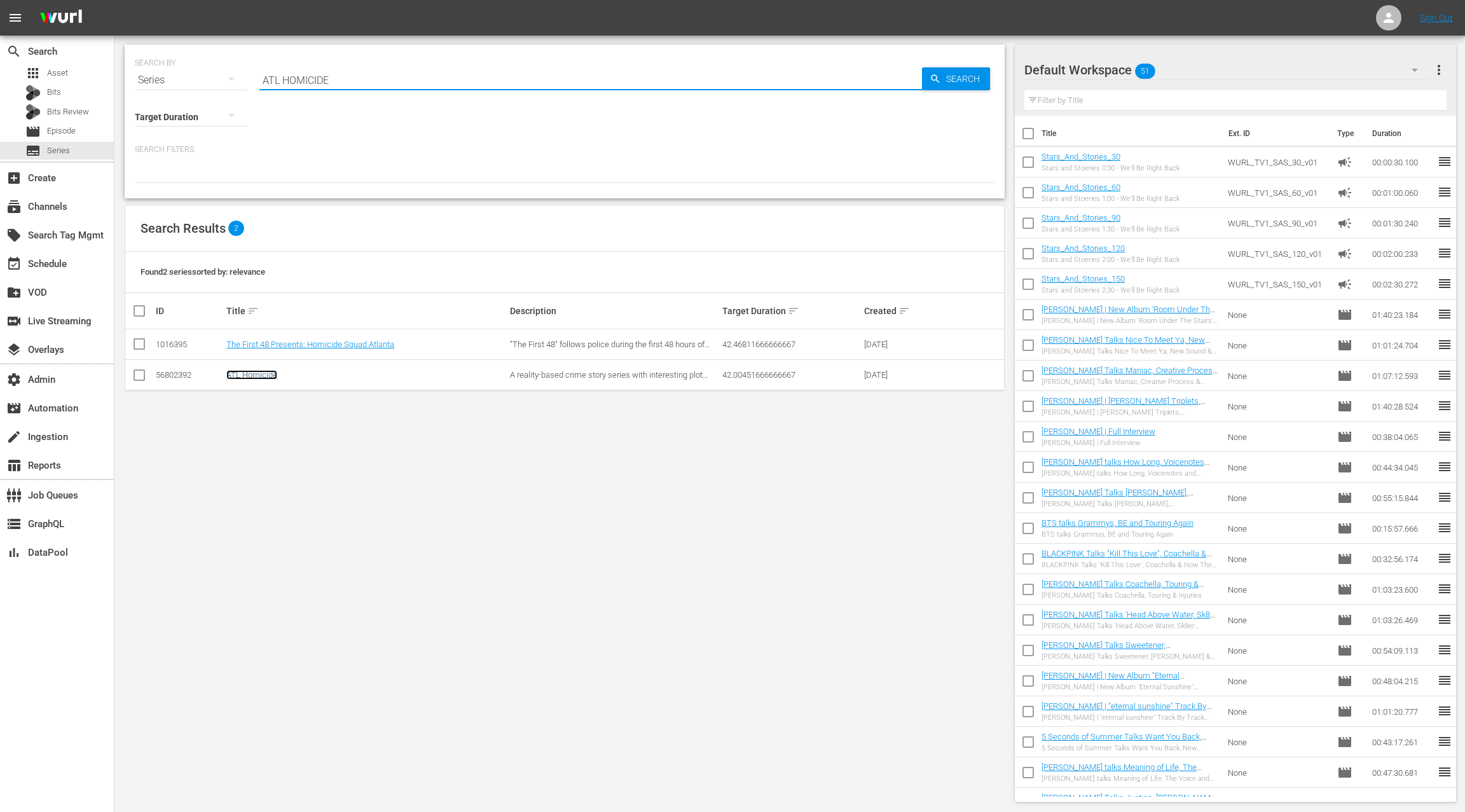
click at [262, 375] on link "ATL Homicide" at bounding box center [252, 375] width 51 height 10
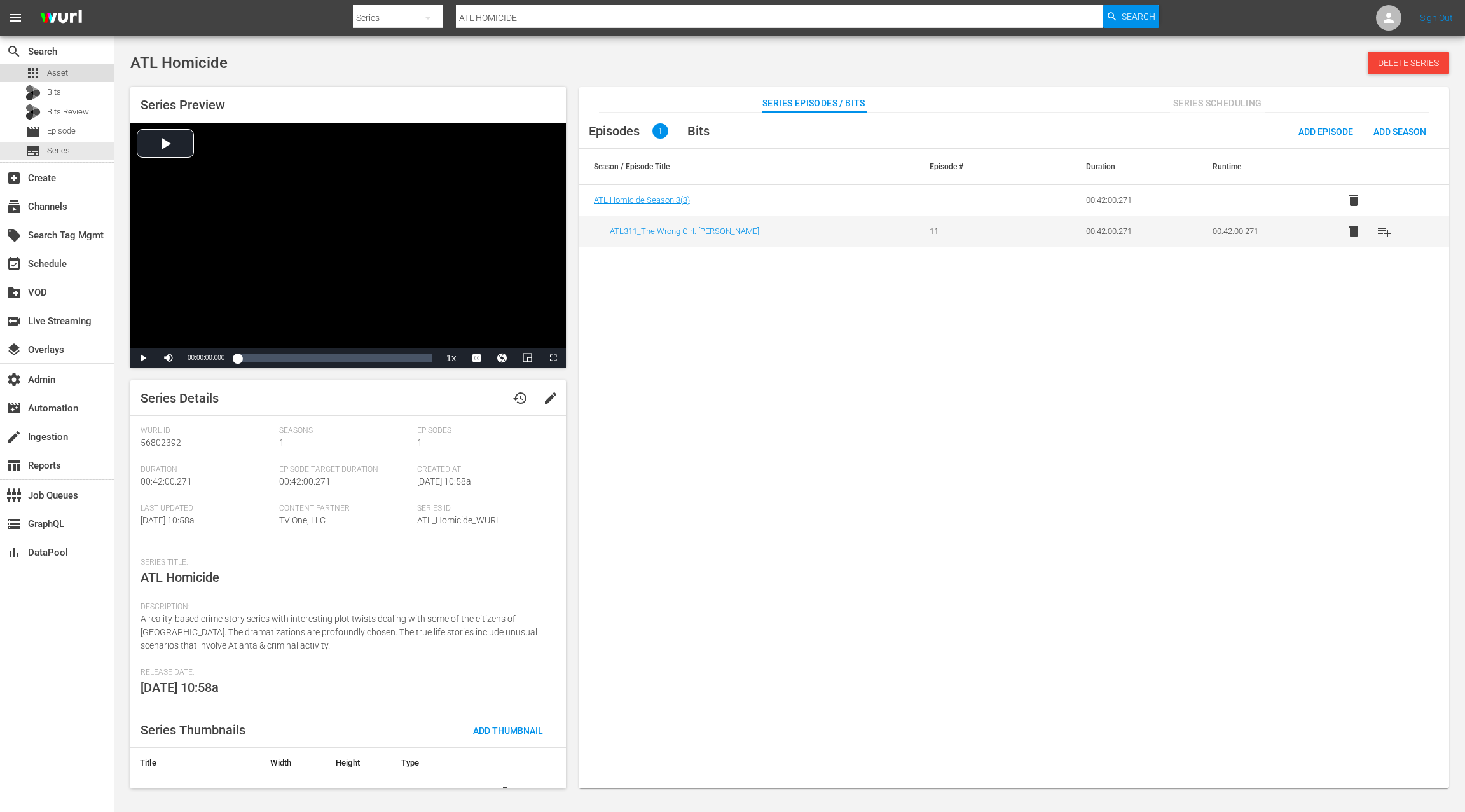
click at [63, 74] on span "Asset" at bounding box center [57, 73] width 21 height 12
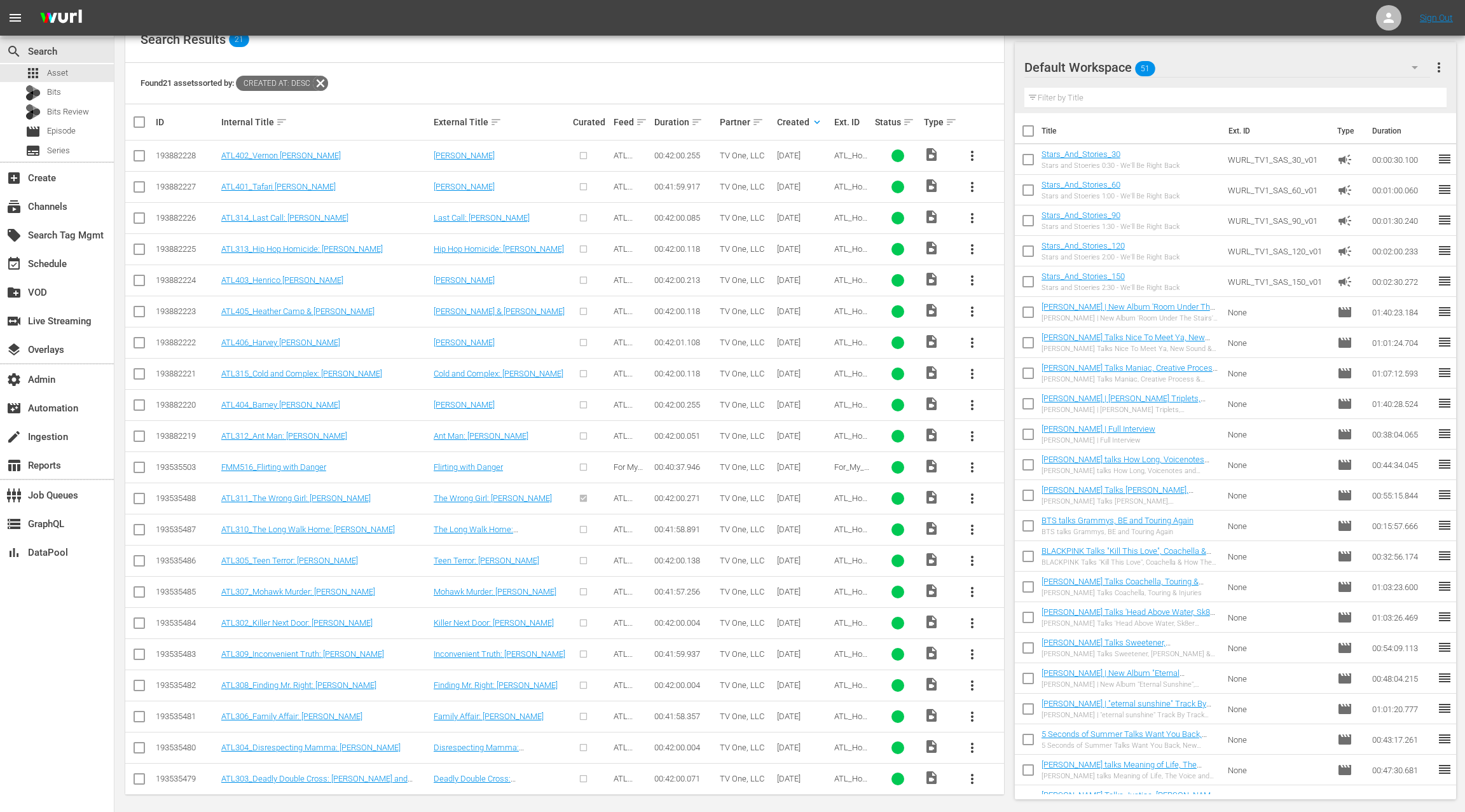
scroll to position [257, 0]
click at [312, 773] on link "ATL303_Deadly Double Cross: [PERSON_NAME] and [PERSON_NAME]" at bounding box center [314, 782] width 187 height 19
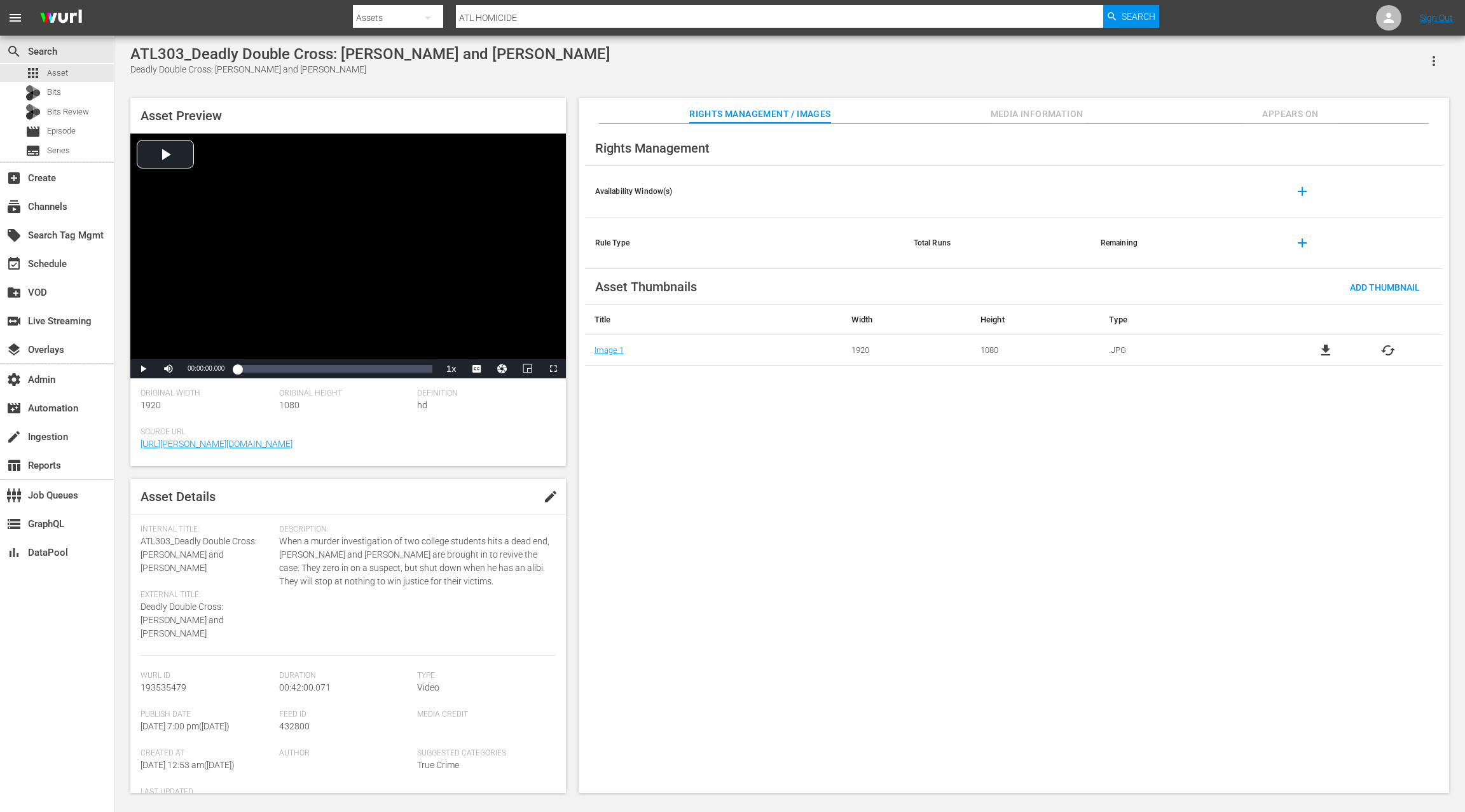
click at [1261, 116] on span "Appears On" at bounding box center [1290, 114] width 96 height 16
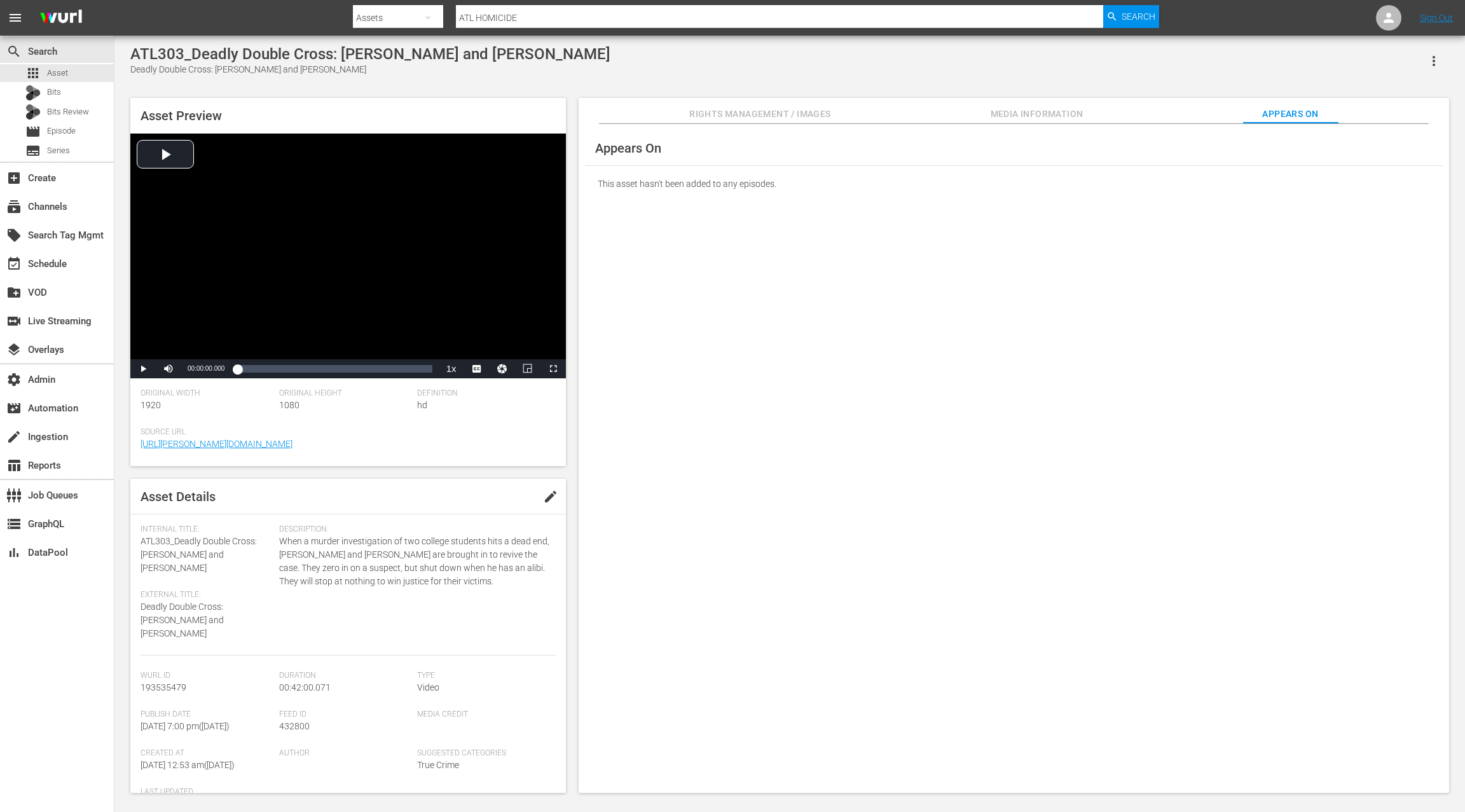
click at [1047, 114] on span "Media Information" at bounding box center [1037, 114] width 96 height 16
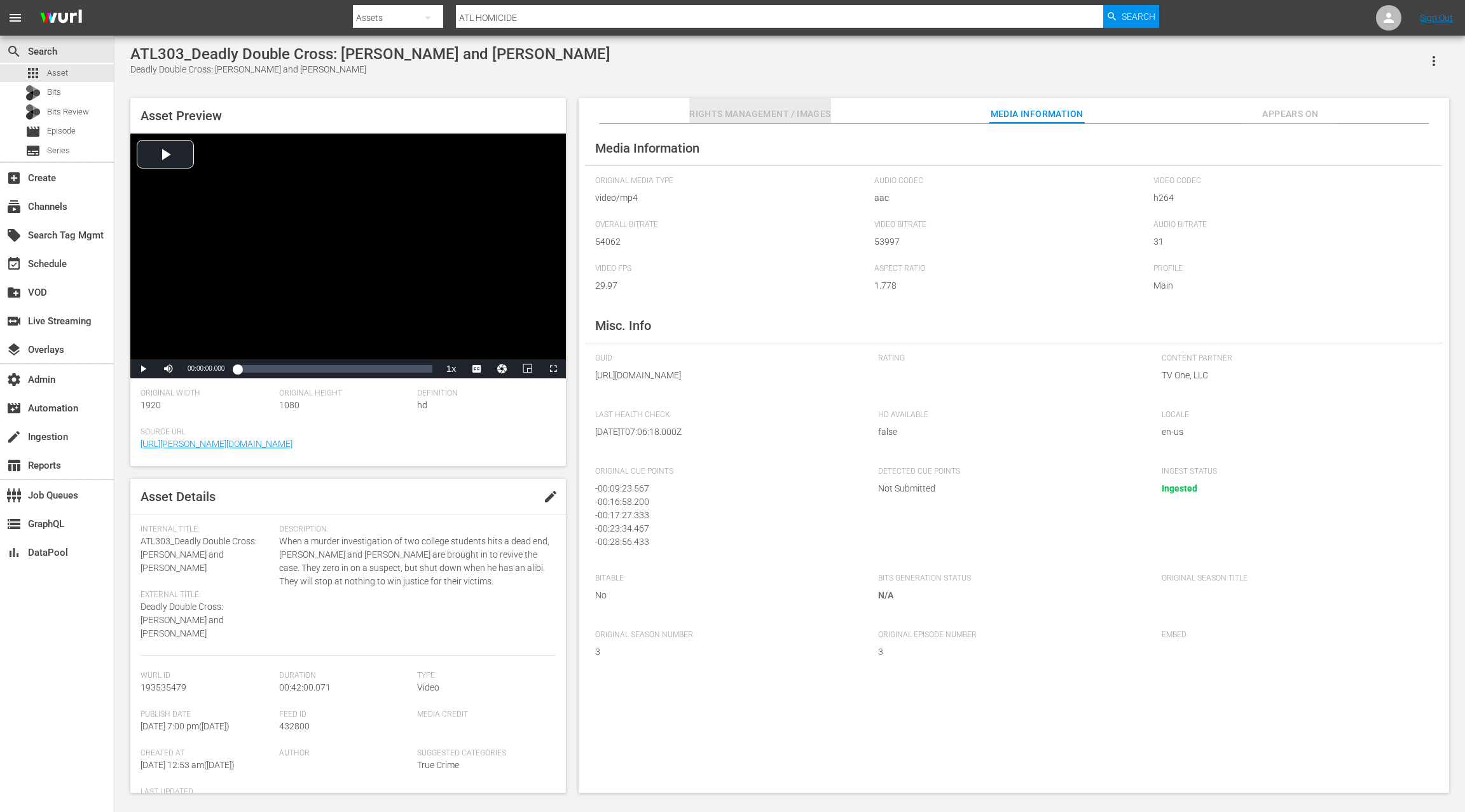
click at [793, 117] on span "Rights Management / Images" at bounding box center [759, 114] width 141 height 16
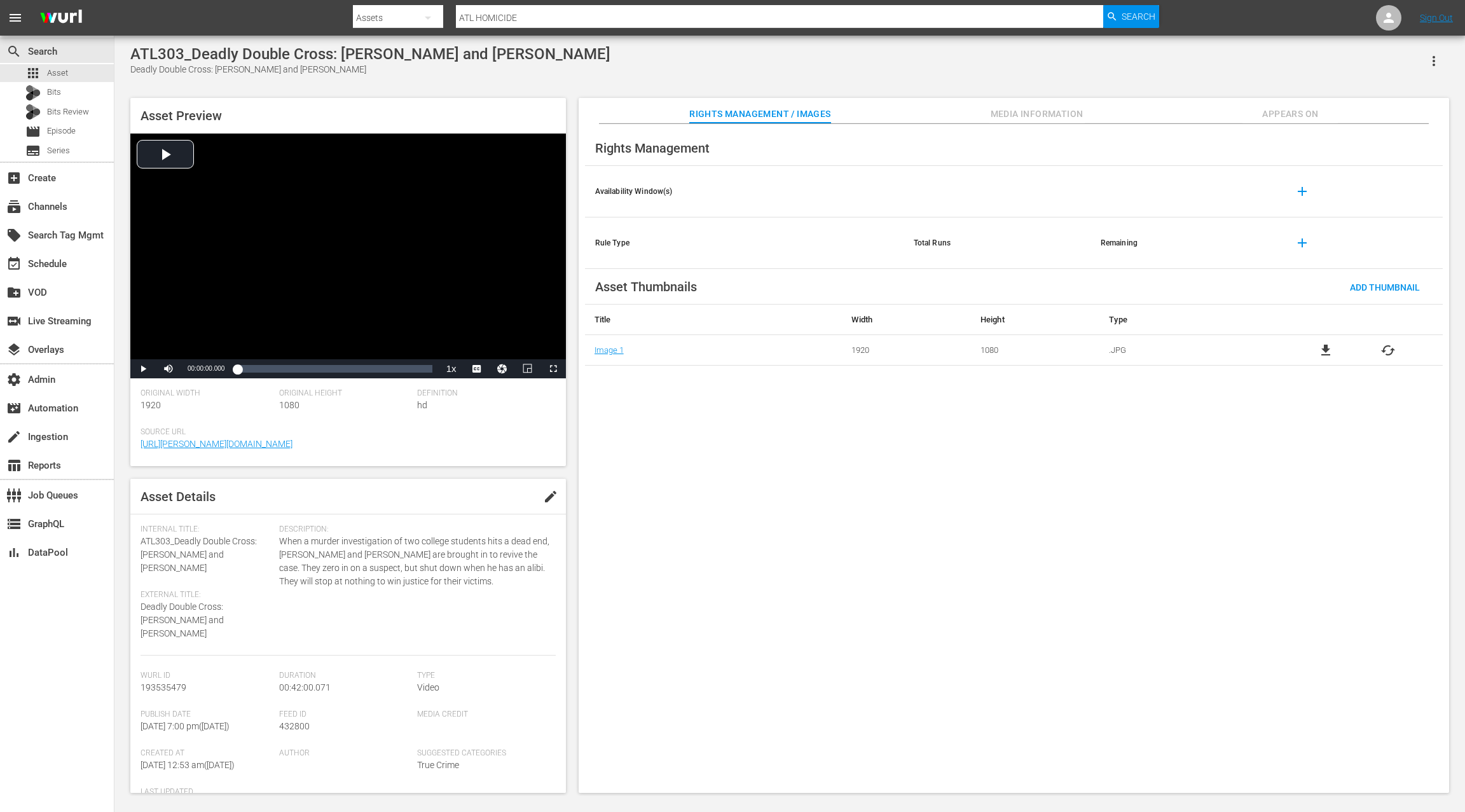
click at [1266, 113] on span "Appears On" at bounding box center [1290, 114] width 96 height 16
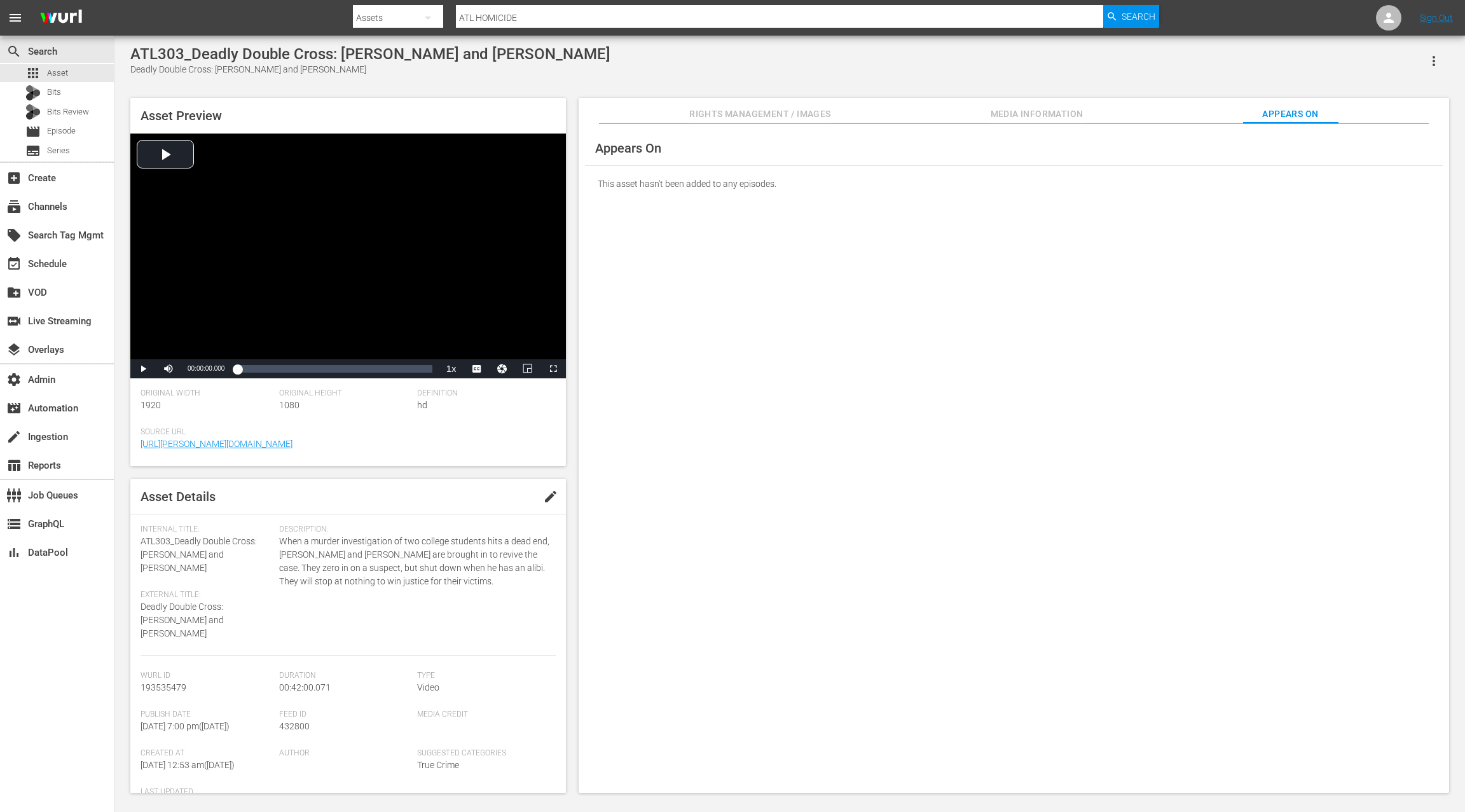
click at [784, 111] on span "Rights Management / Images" at bounding box center [759, 114] width 141 height 16
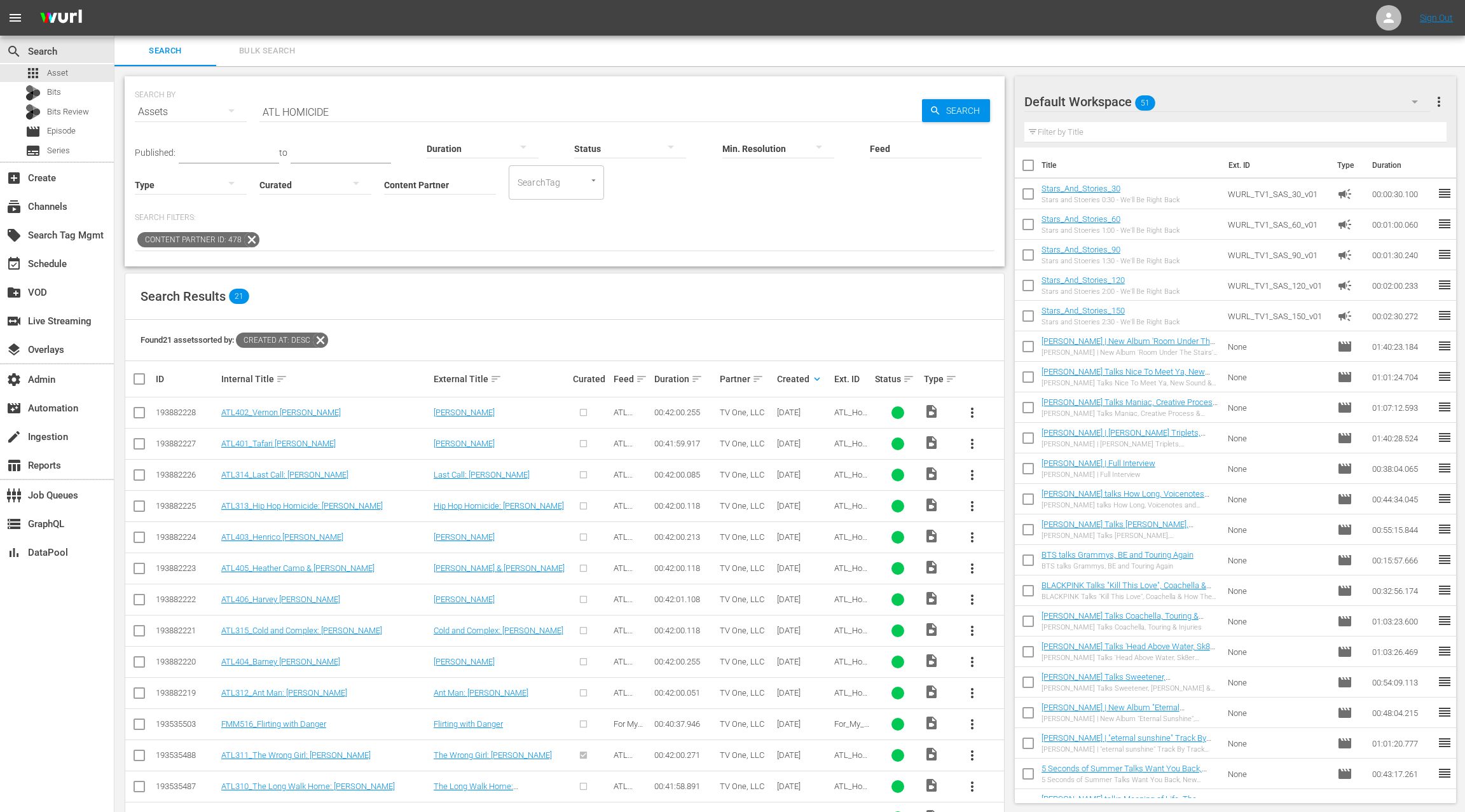
click at [263, 109] on input "ATL HOMICIDE" at bounding box center [591, 111] width 663 height 30
drag, startPoint x: 263, startPoint y: 109, endPoint x: 387, endPoint y: 110, distance: 124.0
click at [386, 110] on input "ATL HOMICIDE" at bounding box center [591, 111] width 663 height 30
paste input "BAD DAD REHAB"
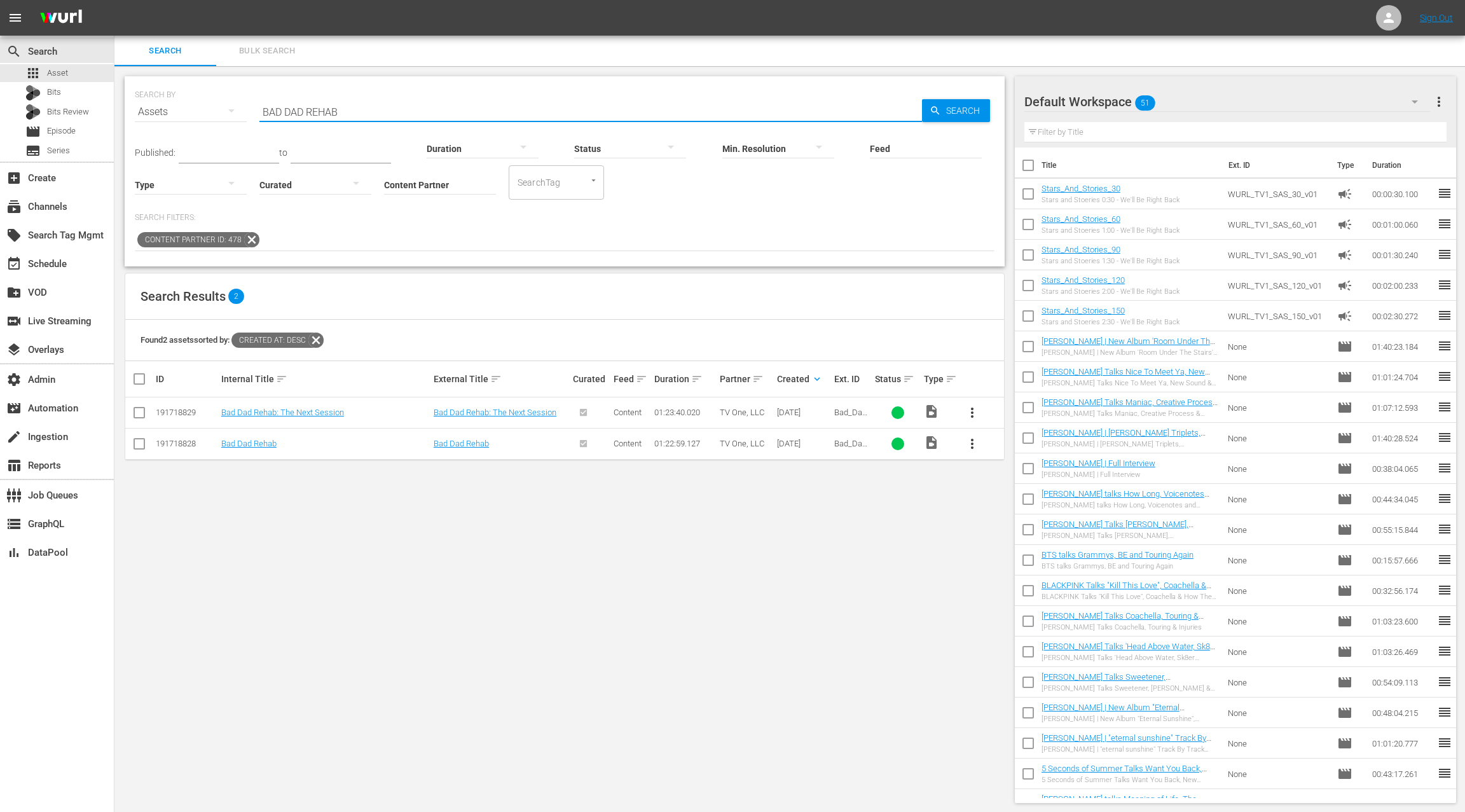
drag, startPoint x: 271, startPoint y: 115, endPoint x: 282, endPoint y: 116, distance: 11.0
click at [271, 115] on input "BAD DAD REHAB" at bounding box center [591, 111] width 663 height 30
drag, startPoint x: 282, startPoint y: 116, endPoint x: 383, endPoint y: 113, distance: 101.0
click at [383, 113] on input "BAD DAD REHAB" at bounding box center [591, 111] width 663 height 30
click at [267, 111] on input "BAD DAD REHAB" at bounding box center [591, 111] width 663 height 30
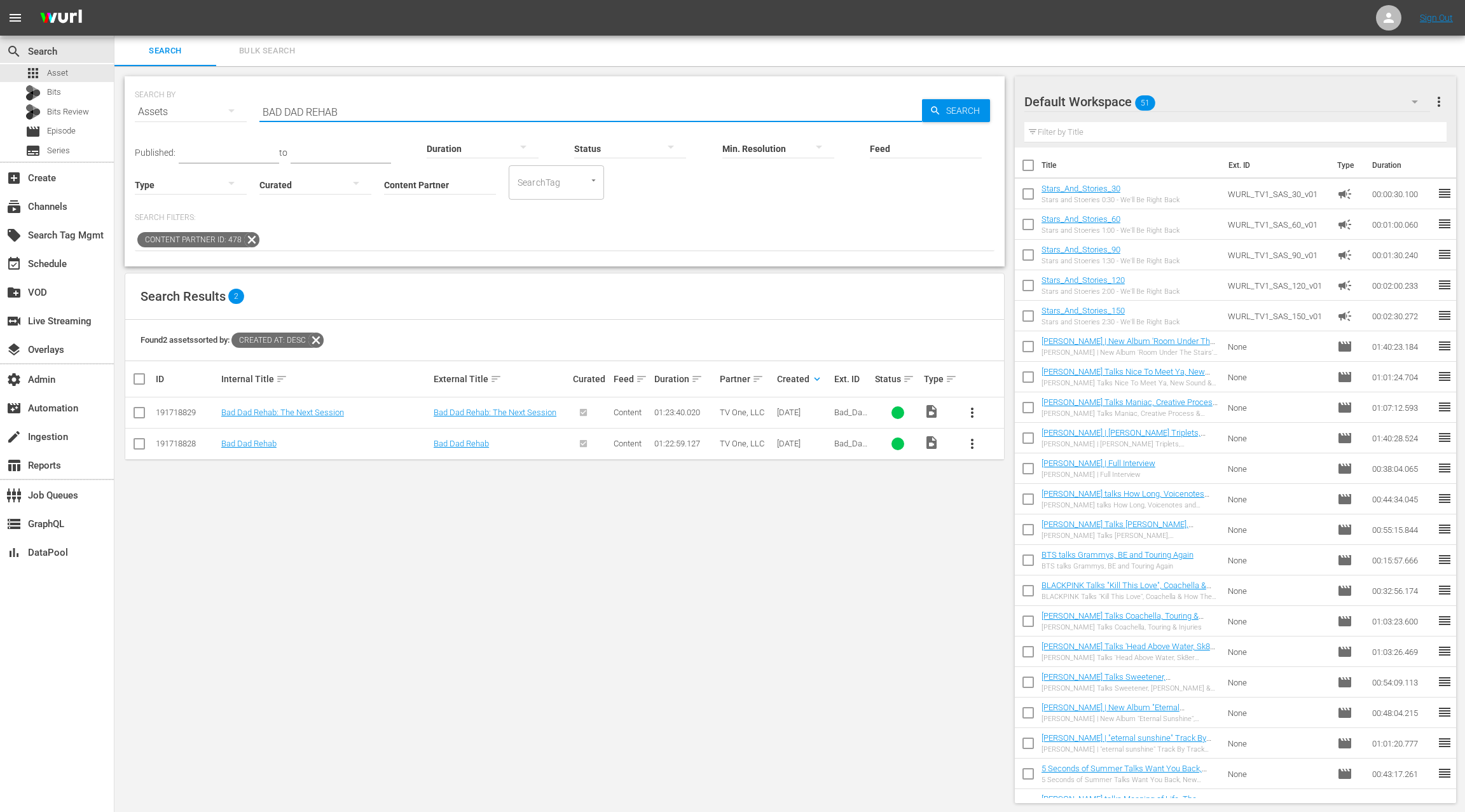
drag, startPoint x: 267, startPoint y: 111, endPoint x: 394, endPoint y: 111, distance: 127.0
click at [394, 111] on input "BAD DAD REHAB" at bounding box center [591, 111] width 663 height 30
paste input "CHASING WATERFALLS"
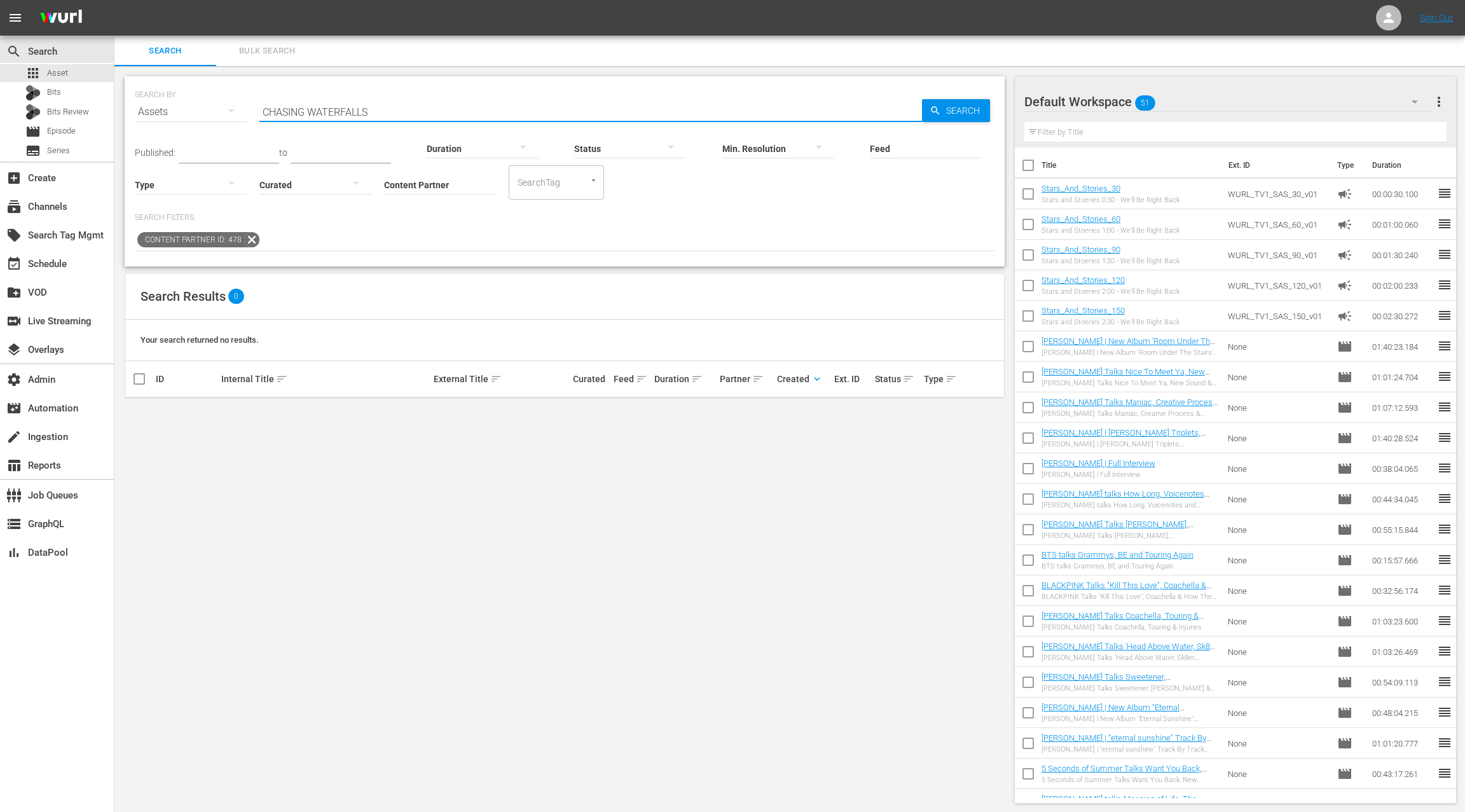
click at [278, 109] on input "CHASING WATERFALLS" at bounding box center [591, 111] width 663 height 30
drag, startPoint x: 278, startPoint y: 109, endPoint x: 439, endPoint y: 111, distance: 161.0
click at [439, 111] on input "CHASING WATERFALLS" at bounding box center [591, 111] width 663 height 30
paste input "DEFINITELY DIVORCING"
click at [286, 108] on input "DEFINITELY DIVORCING" at bounding box center [591, 111] width 663 height 30
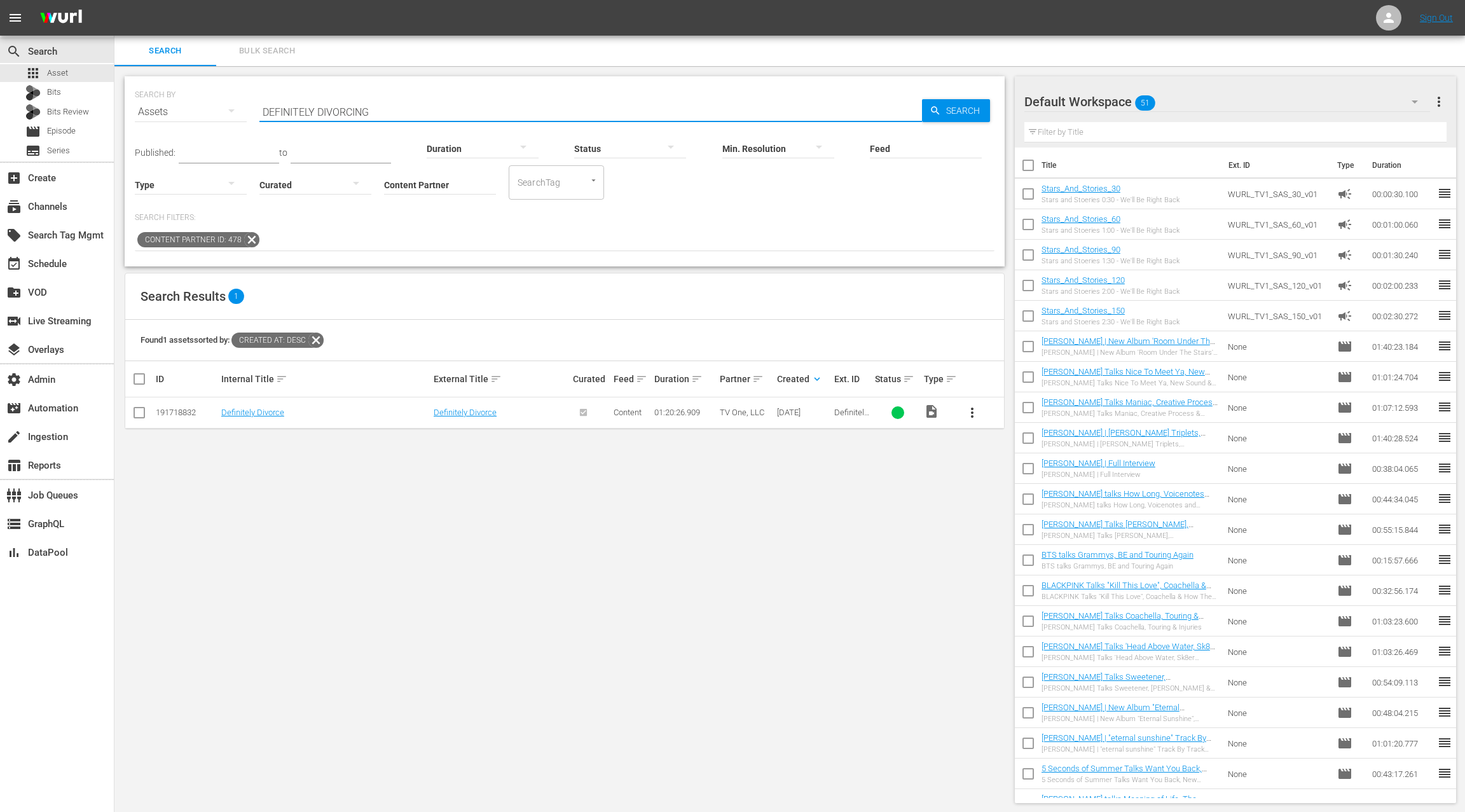
drag, startPoint x: 286, startPoint y: 108, endPoint x: 389, endPoint y: 109, distance: 103.0
click at [389, 109] on input "DEFINITELY DIVORCING" at bounding box center [591, 111] width 663 height 30
paste input "INNER FOR TWO"
click at [268, 113] on input "DINNER FOR TWO" at bounding box center [591, 111] width 663 height 30
drag, startPoint x: 268, startPoint y: 113, endPoint x: 390, endPoint y: 114, distance: 122.0
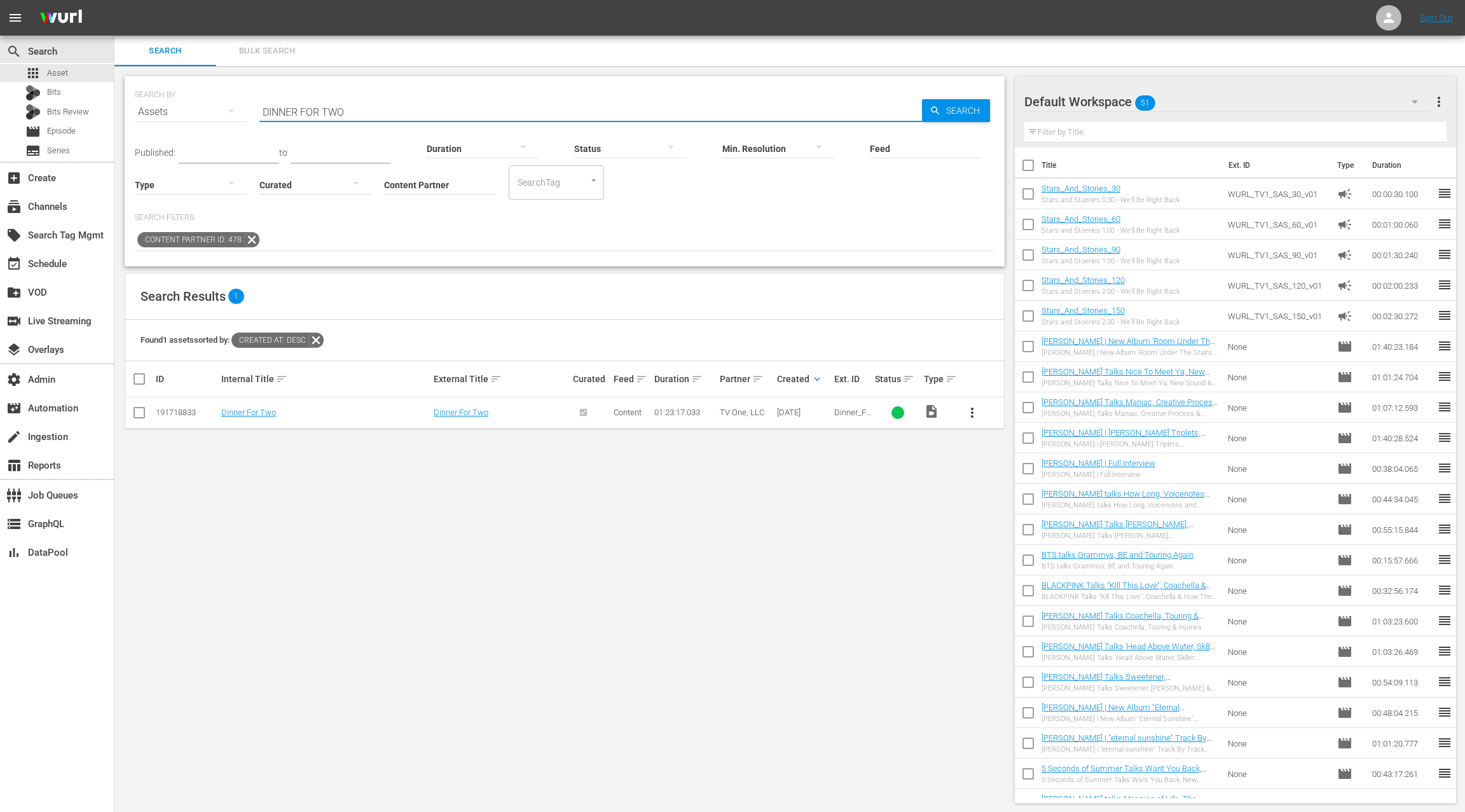
click at [390, 114] on input "DINNER FOR TWO" at bounding box center [591, 111] width 663 height 30
paste input "ON'T WASTE YOUR PRETTY"
click at [273, 113] on input "DON'T WASTE YOUR PRETTY" at bounding box center [591, 111] width 663 height 30
drag, startPoint x: 273, startPoint y: 113, endPoint x: 450, endPoint y: 113, distance: 177.0
click at [450, 113] on input "DON'T WASTE YOUR PRETTY" at bounding box center [591, 111] width 663 height 30
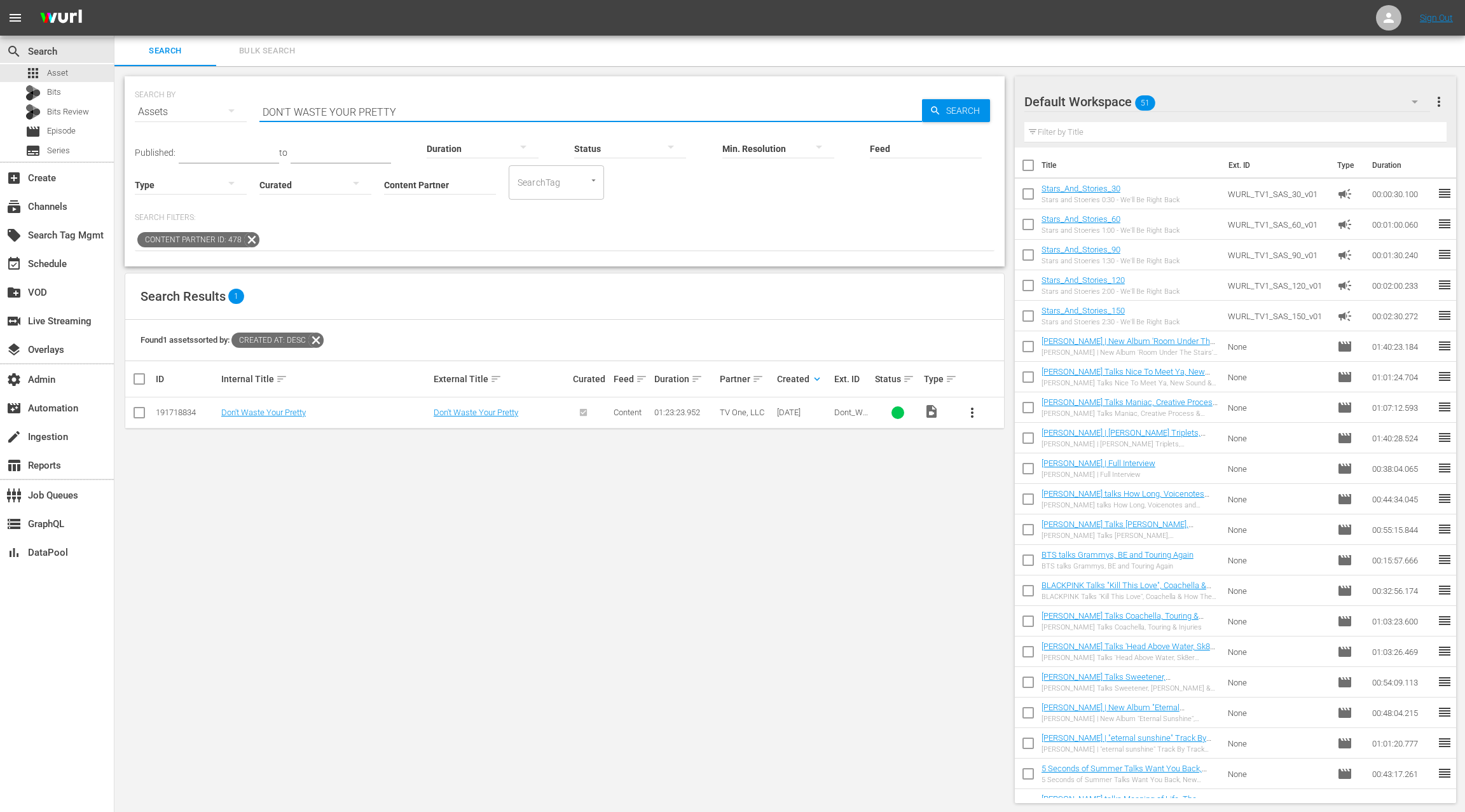
paste input "WNSIZED"
click at [299, 109] on input "DOWNSIZED" at bounding box center [591, 111] width 663 height 30
paste input "FOR THE LOVE OF [PERSON_NAME]"
click at [272, 111] on input "FOR THE LOVE OF [PERSON_NAME]" at bounding box center [591, 111] width 663 height 30
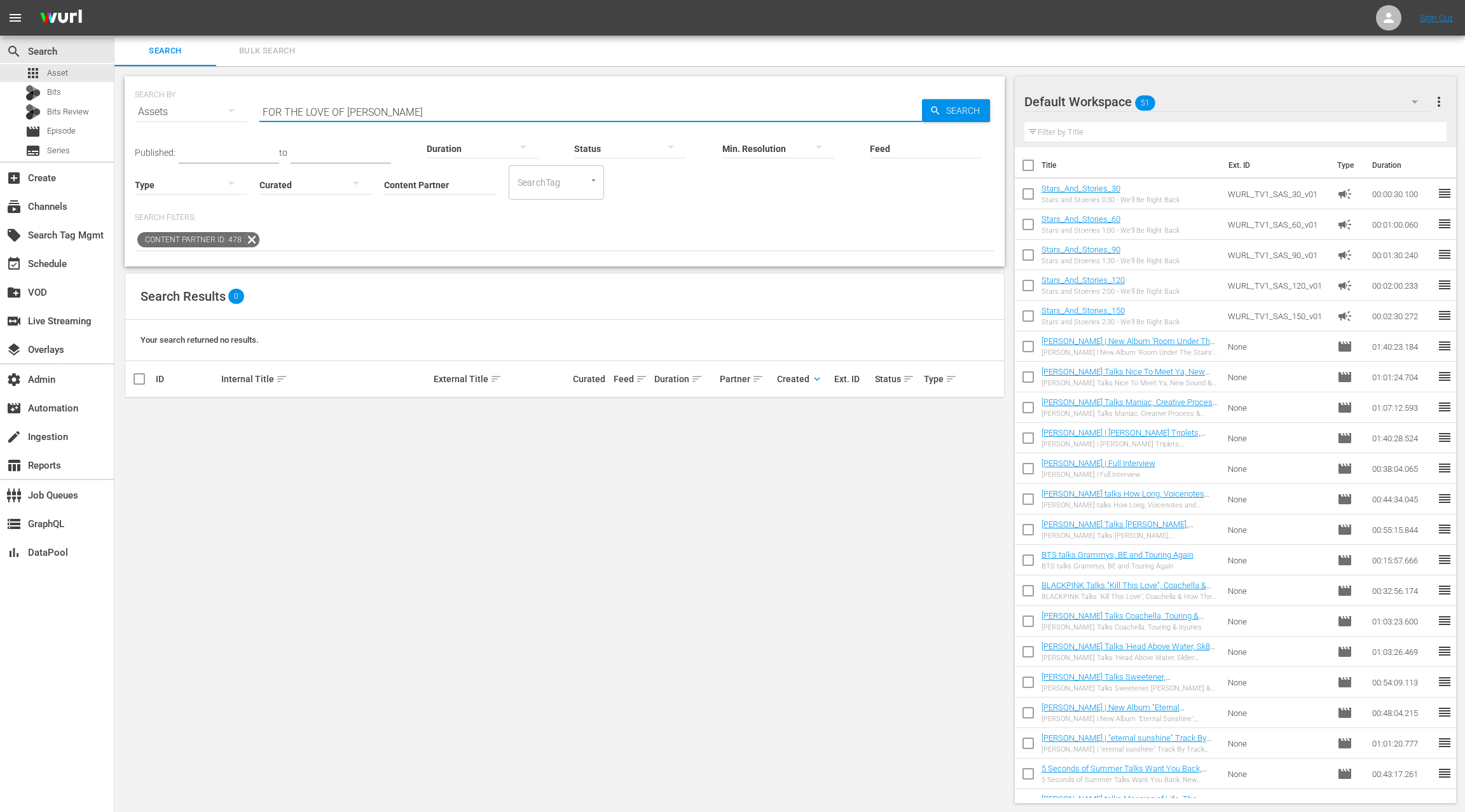
drag, startPoint x: 280, startPoint y: 111, endPoint x: 405, endPoint y: 113, distance: 125.0
click at [405, 113] on input "FOR THE LOVE OF [PERSON_NAME]" at bounding box center [591, 111] width 663 height 30
paste input "RIGHT NIGHT FILES"
drag, startPoint x: 276, startPoint y: 111, endPoint x: 285, endPoint y: 110, distance: 9.1
click at [276, 111] on input "FRIGHT NIGHT FILES" at bounding box center [591, 111] width 663 height 30
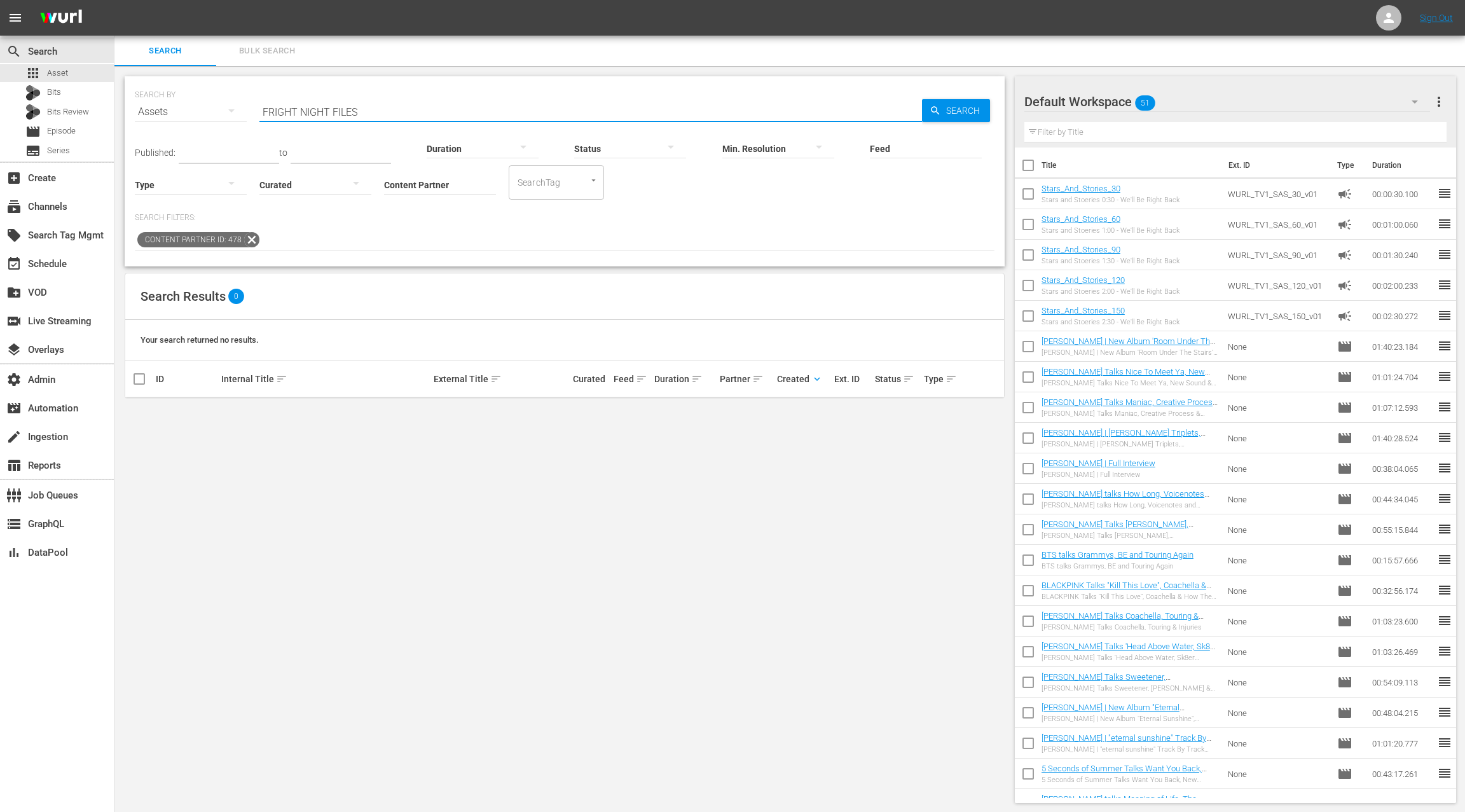
drag, startPoint x: 285, startPoint y: 110, endPoint x: 375, endPoint y: 110, distance: 90.0
click at [372, 109] on input "FRIGHT NIGHT FILES" at bounding box center [591, 111] width 663 height 30
paste input "GIRLFRIENDS GETAWAY"
click at [280, 113] on input "GIRLFRIENDS GETAWAY" at bounding box center [591, 111] width 663 height 30
drag, startPoint x: 280, startPoint y: 113, endPoint x: 383, endPoint y: 113, distance: 103.0
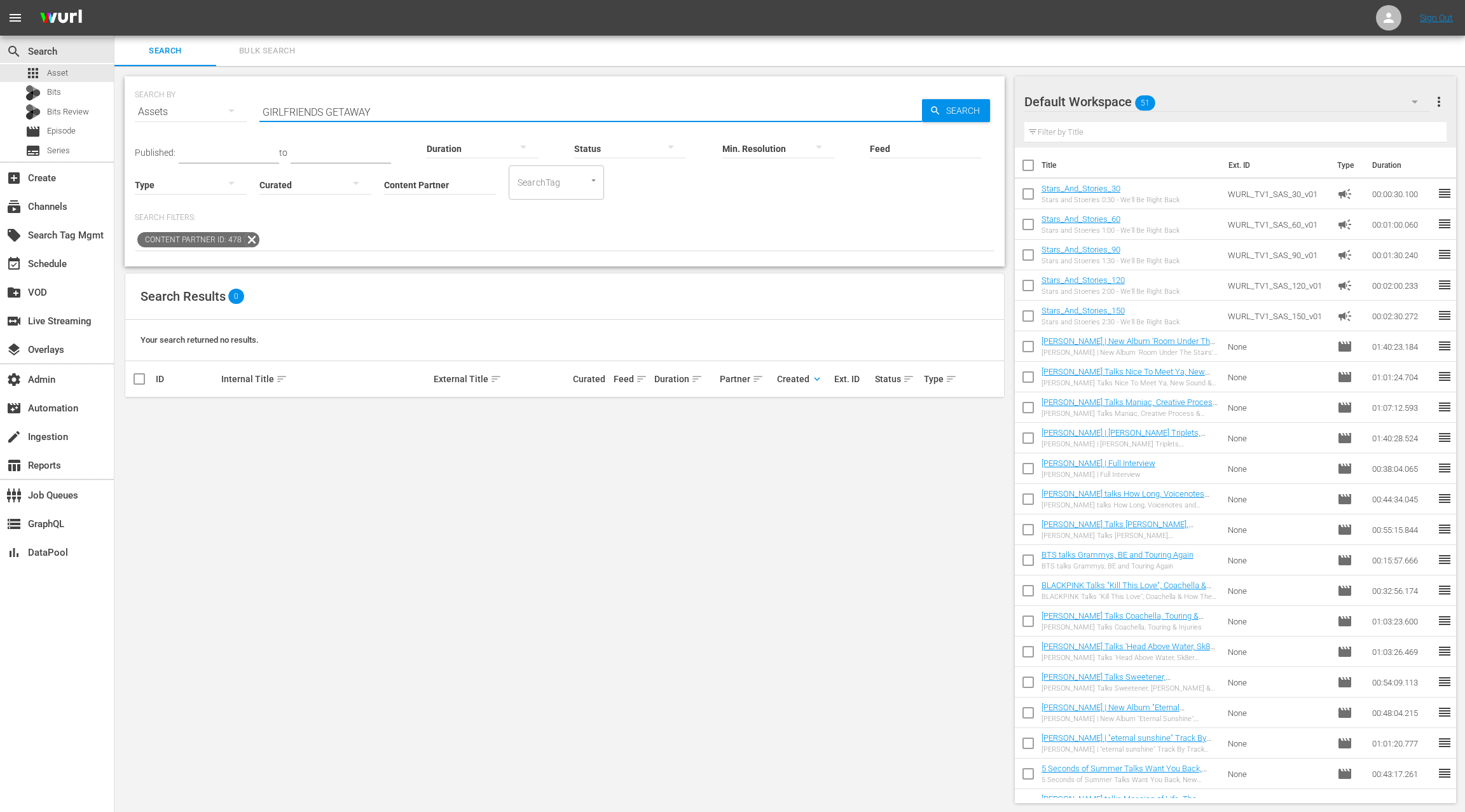
click at [383, 113] on input "GIRLFRIENDS GETAWAY" at bounding box center [591, 111] width 663 height 30
click at [291, 111] on input "hollywood divas" at bounding box center [591, 111] width 663 height 30
type input "divas"
click at [74, 152] on div "subtitles Series" at bounding box center [56, 151] width 114 height 18
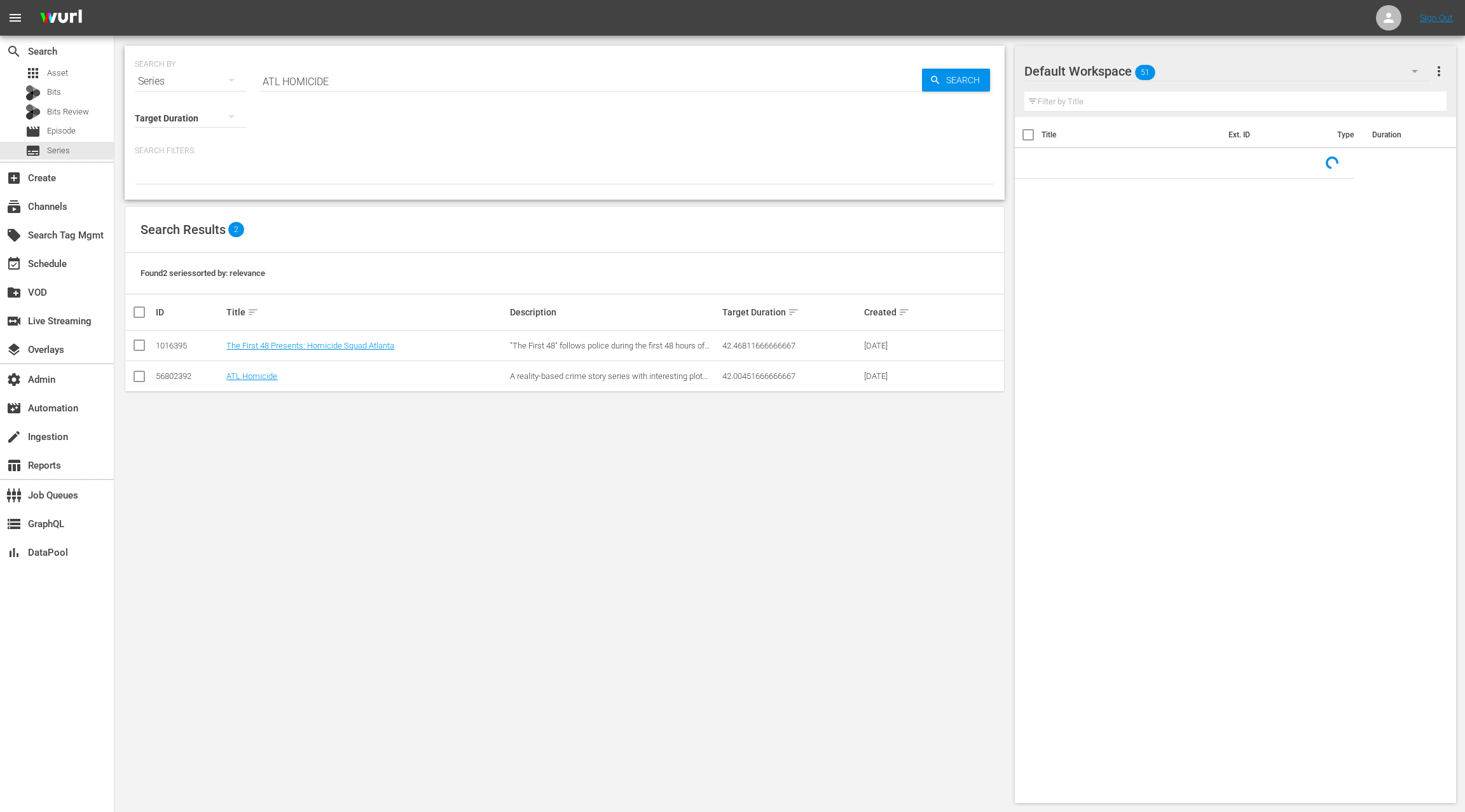
click at [263, 81] on input "ATL HOMICIDE" at bounding box center [591, 81] width 663 height 30
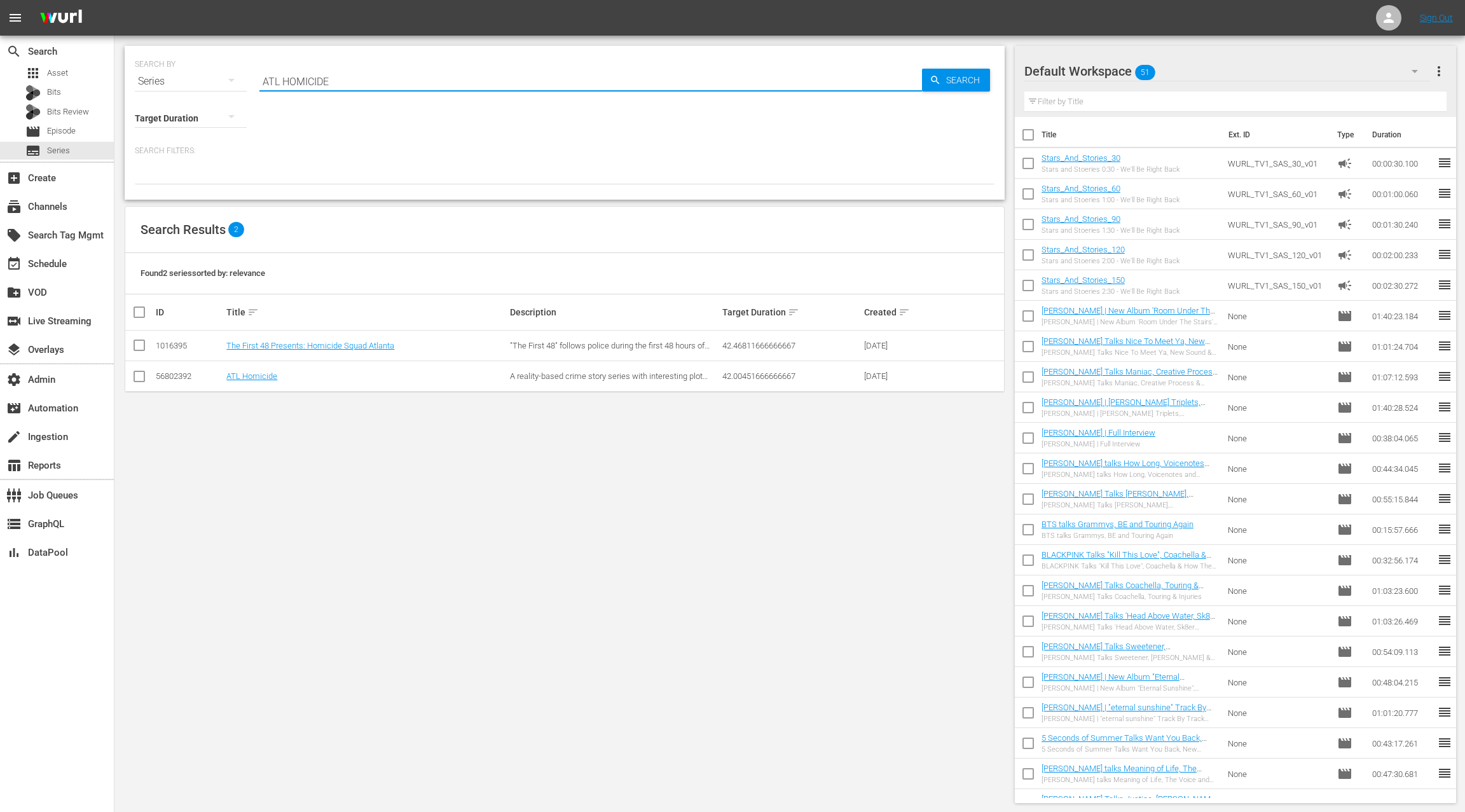
drag, startPoint x: 323, startPoint y: 83, endPoint x: 375, endPoint y: 89, distance: 52.3
click at [375, 89] on input "ATL HOMICIDE" at bounding box center [591, 81] width 663 height 30
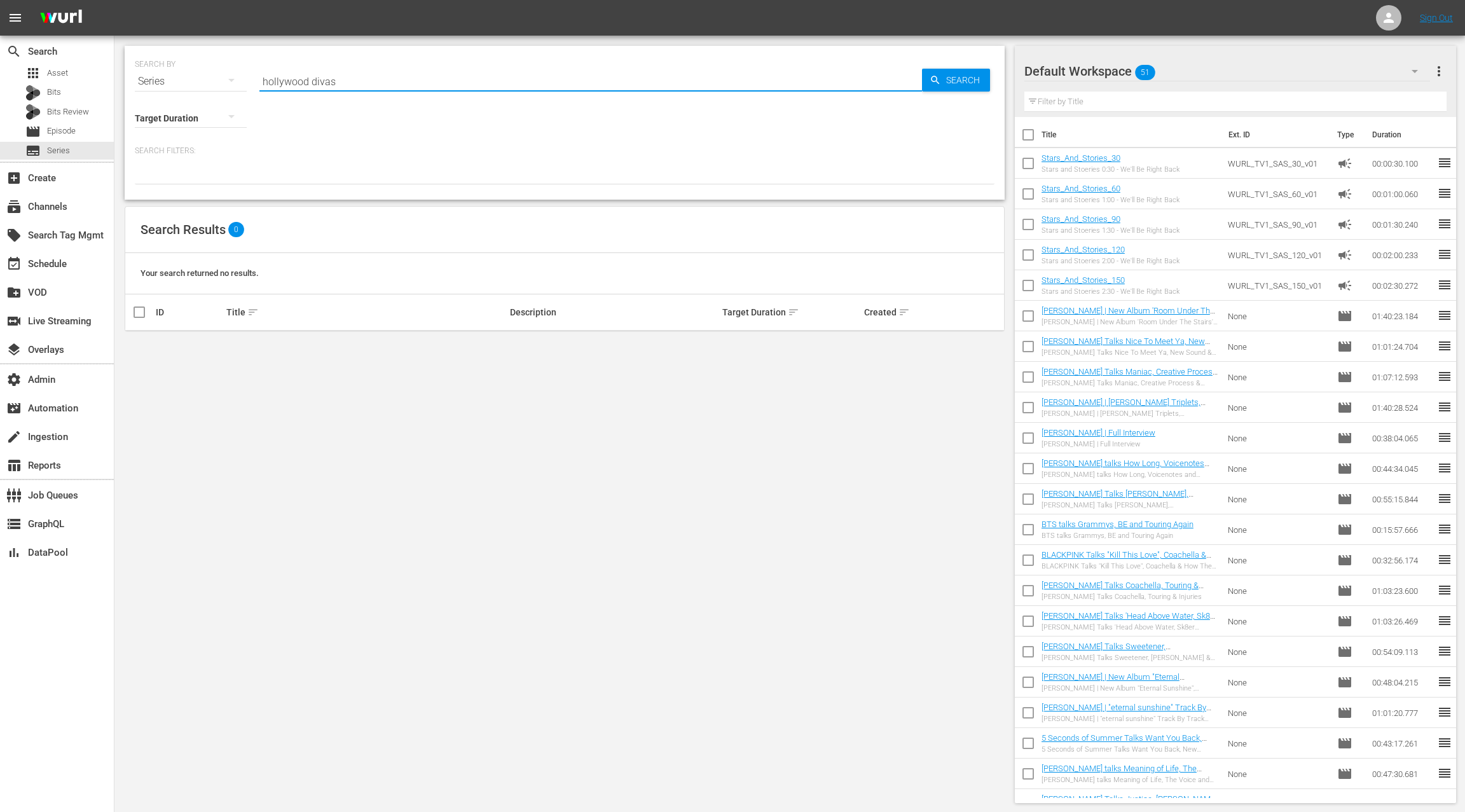
click at [284, 81] on input "hollywood divas" at bounding box center [591, 81] width 663 height 30
click at [285, 81] on input "hollywood divas" at bounding box center [591, 81] width 663 height 30
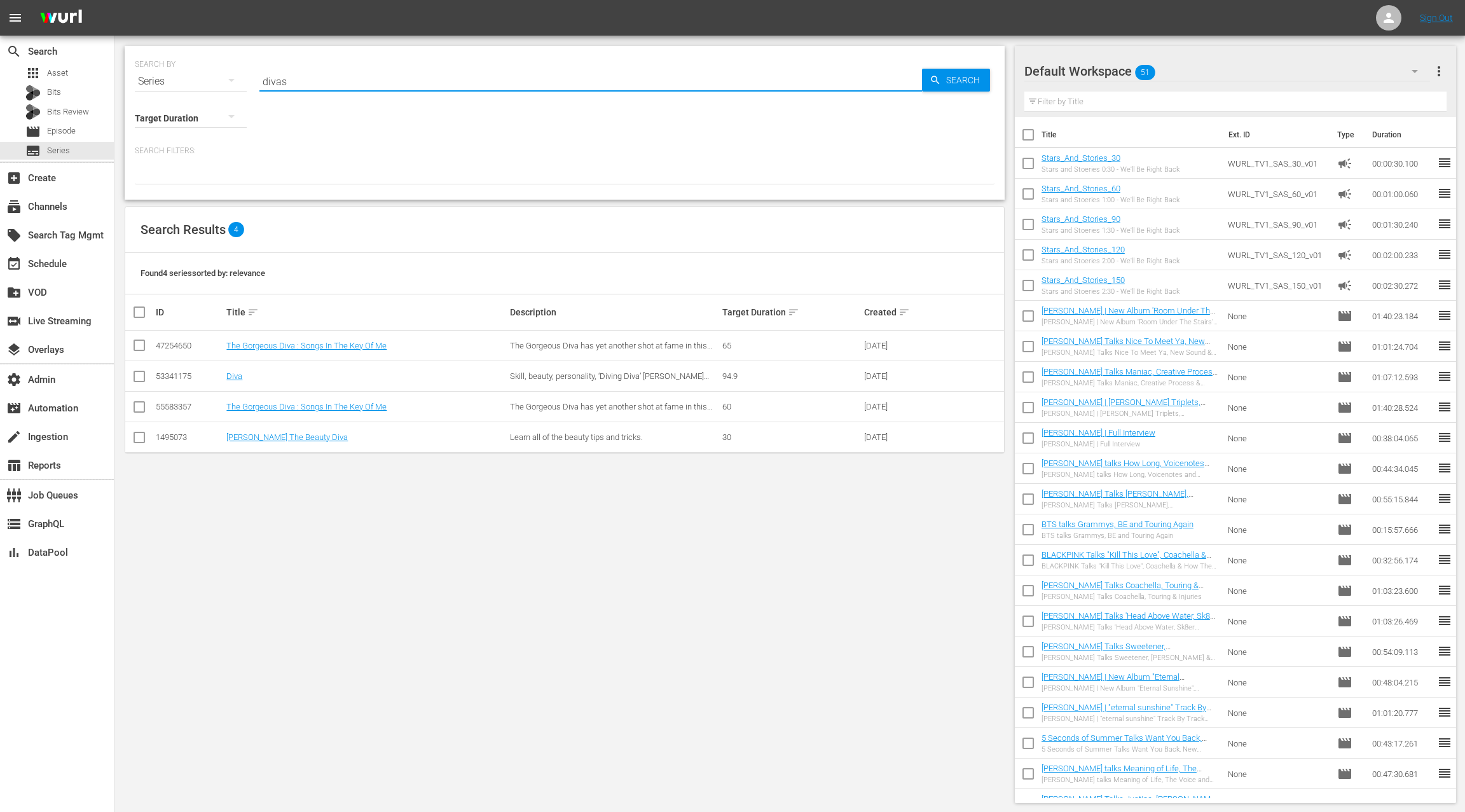
click at [277, 83] on input "divas" at bounding box center [591, 81] width 663 height 30
paste input "[PERSON_NAME] OF THE JONESES"
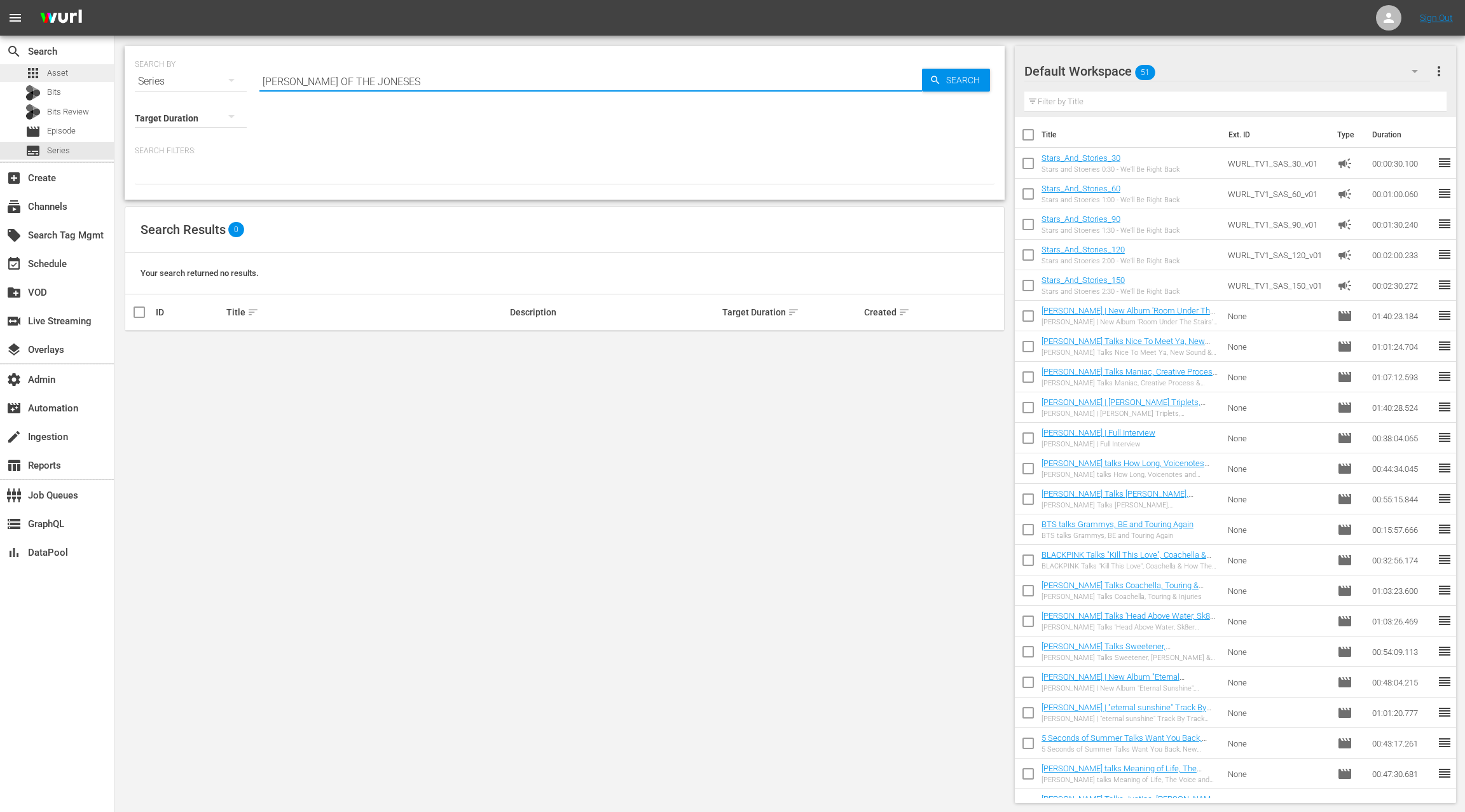
type input "[PERSON_NAME] OF THE JONESES"
click at [85, 74] on div "apps Asset" at bounding box center [56, 73] width 114 height 18
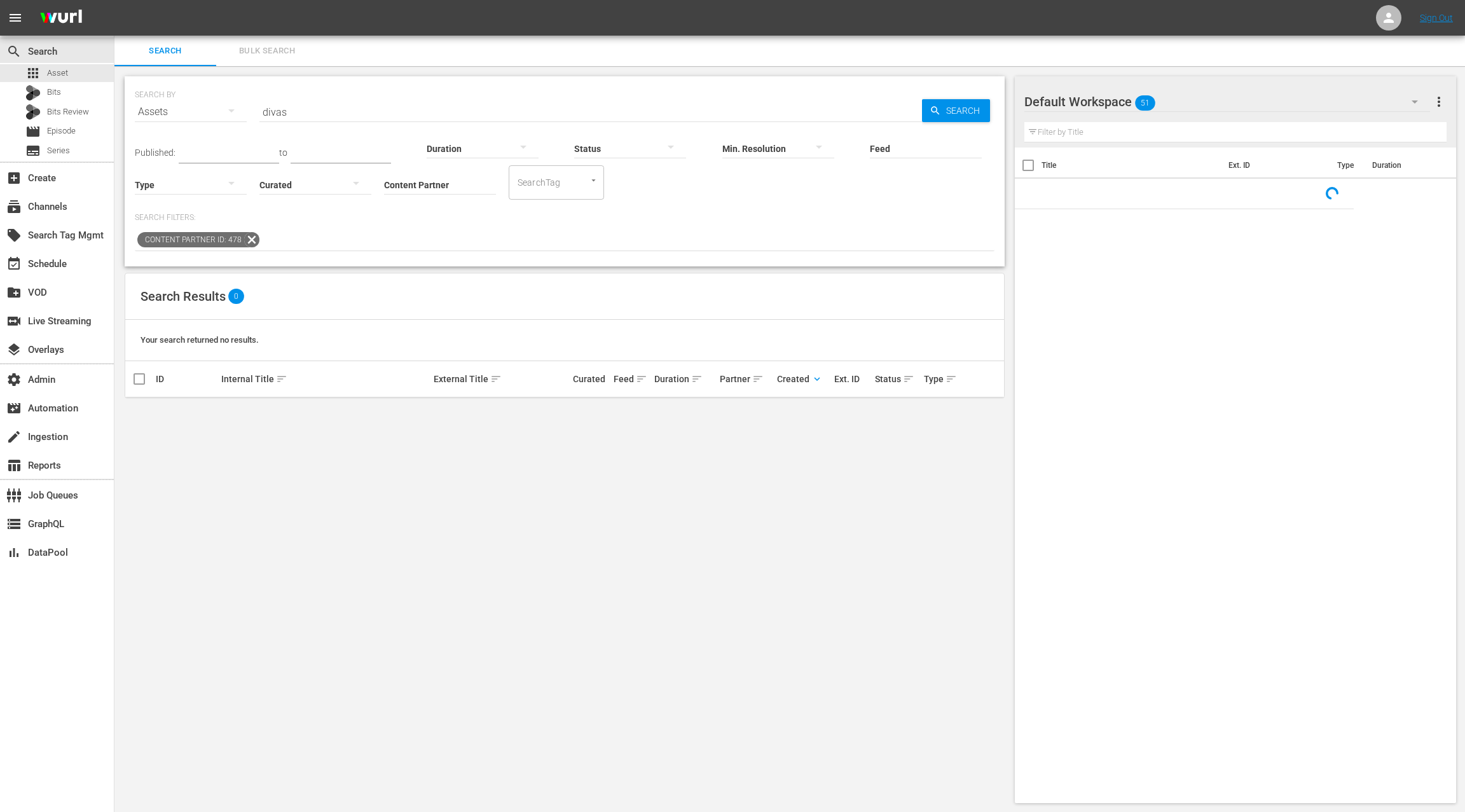
click at [268, 108] on input "divas" at bounding box center [591, 111] width 663 height 30
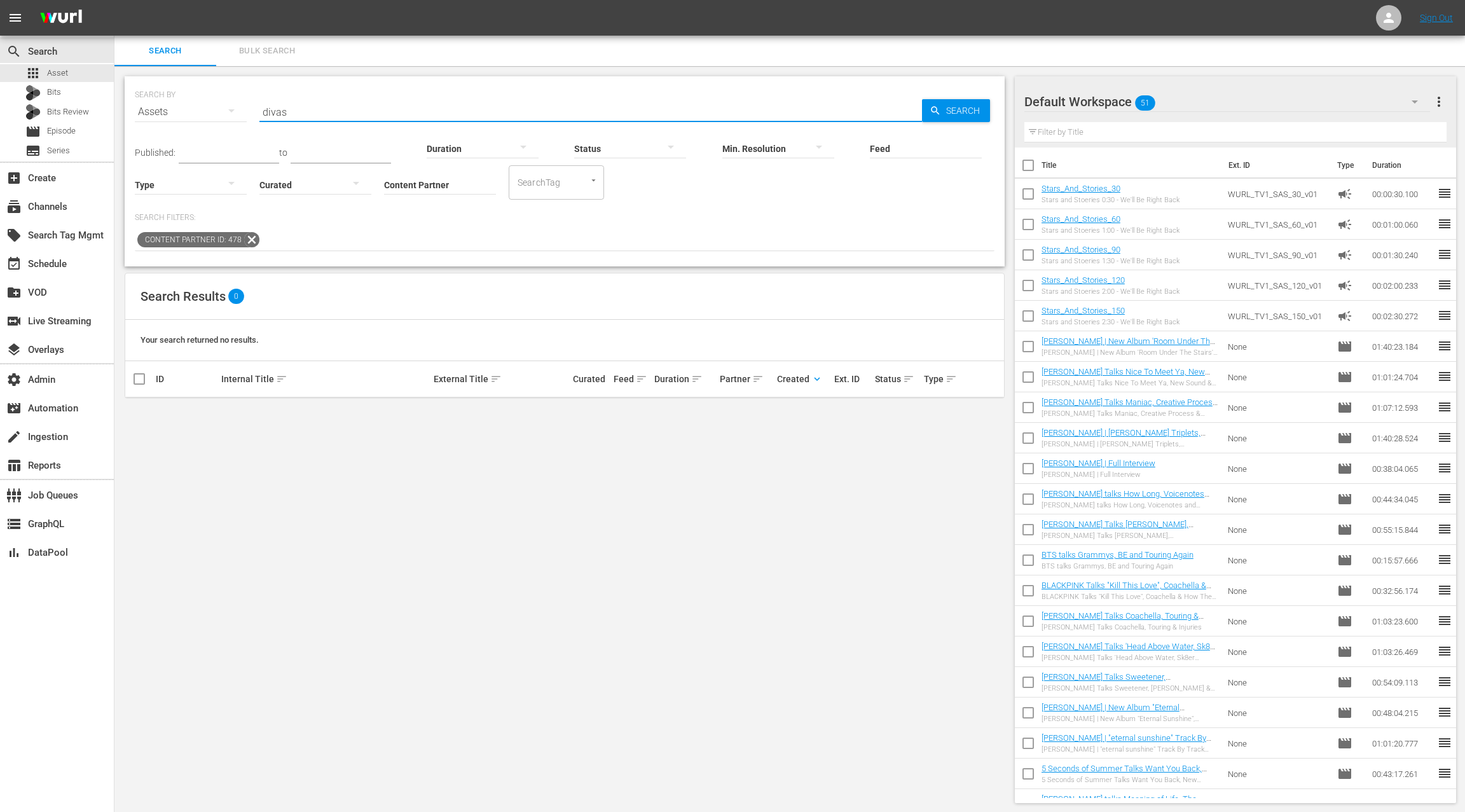
click at [268, 108] on input "divas" at bounding box center [591, 111] width 663 height 30
paste input "[PERSON_NAME] OF THE JONESES"
type input "[PERSON_NAME] OF THE JONESES"
